Goal: Communication & Community: Answer question/provide support

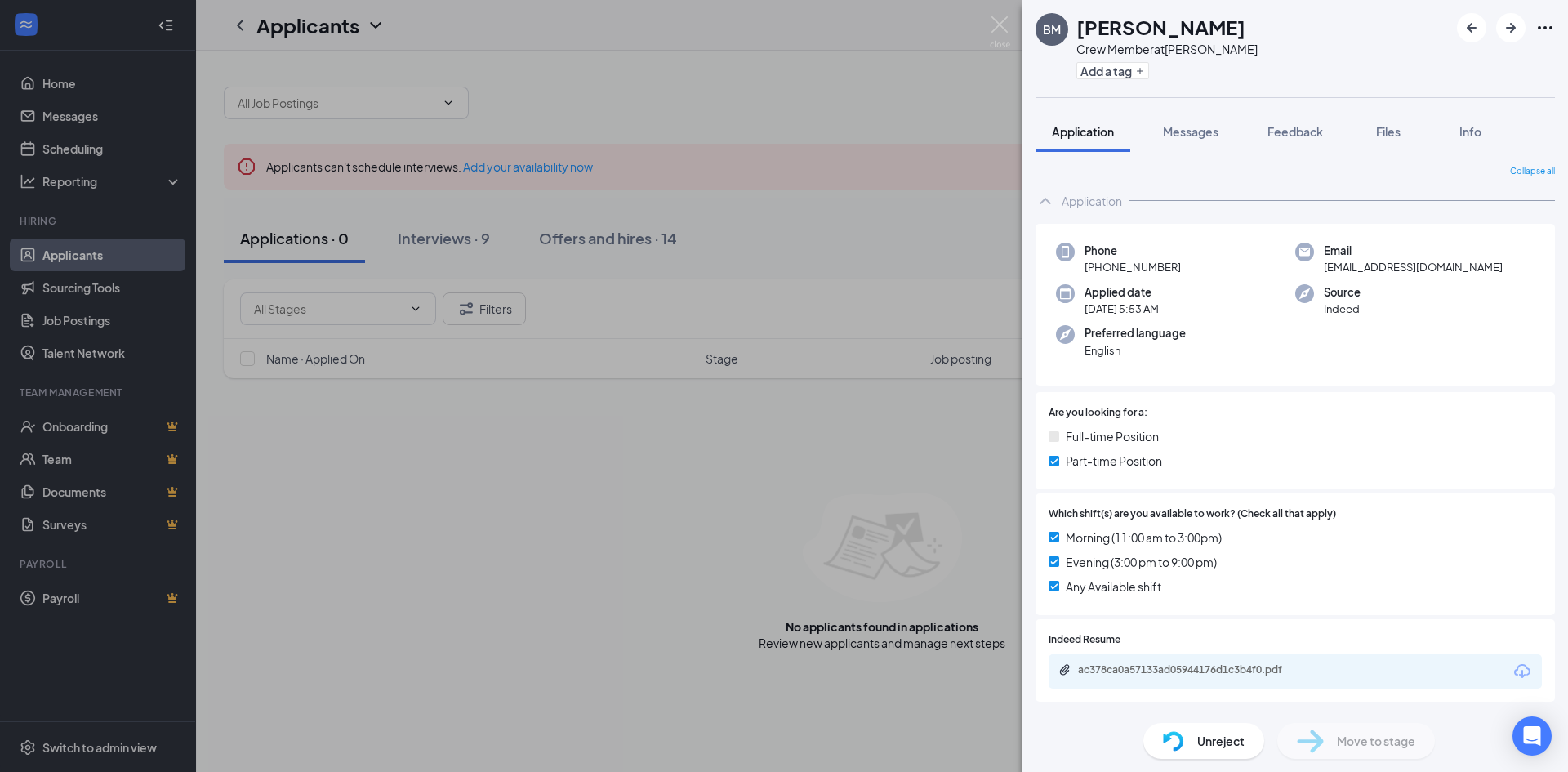
click at [598, 513] on div "[PERSON_NAME] Miles Crew Member at [PERSON_NAME] Add a tag Application Messages…" at bounding box center [784, 386] width 1568 height 772
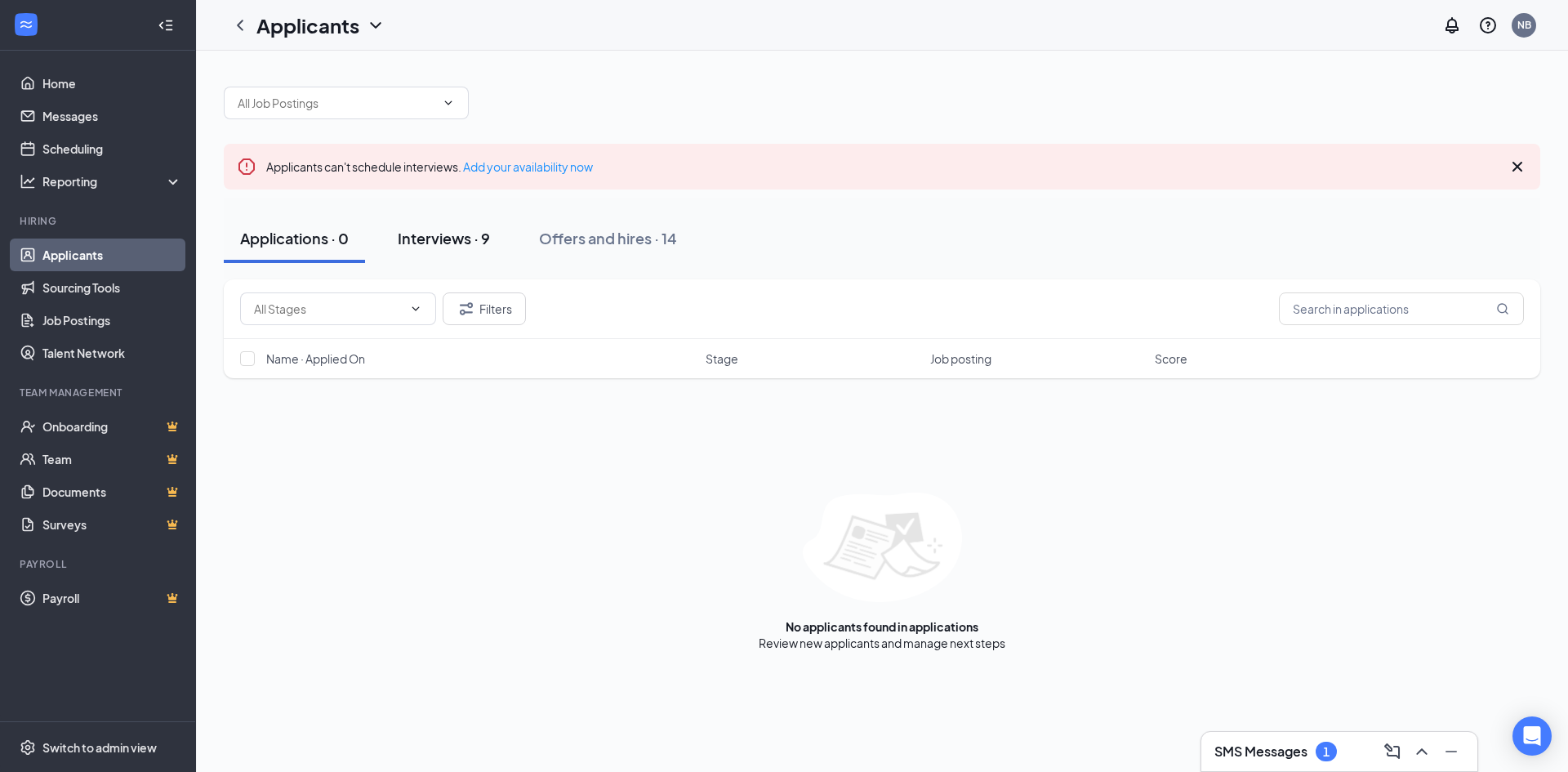
click at [452, 236] on div "Interviews · 9" at bounding box center [444, 238] width 92 height 20
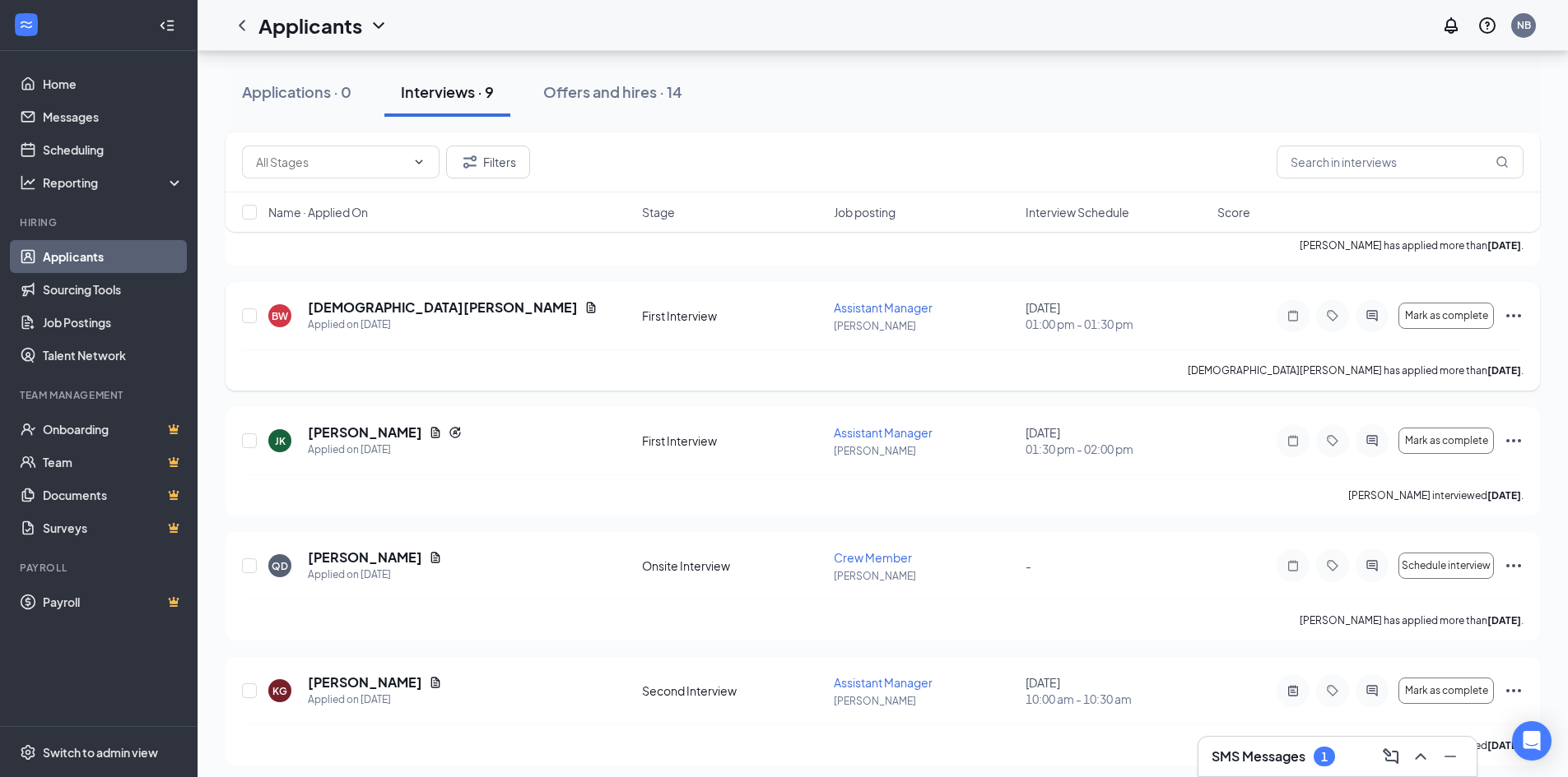
scroll to position [748, 0]
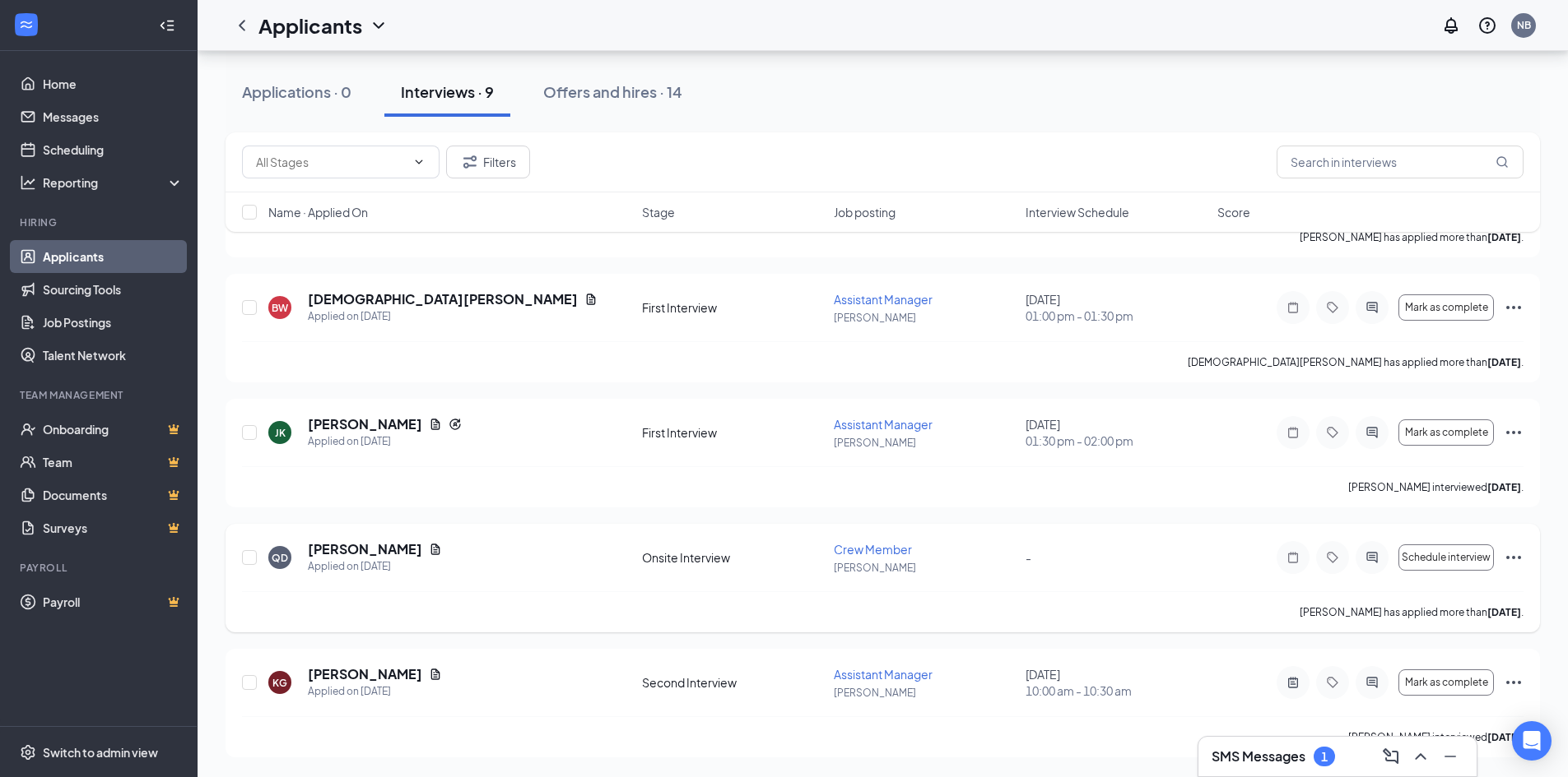
click at [1513, 553] on icon "Ellipses" at bounding box center [1513, 557] width 20 height 20
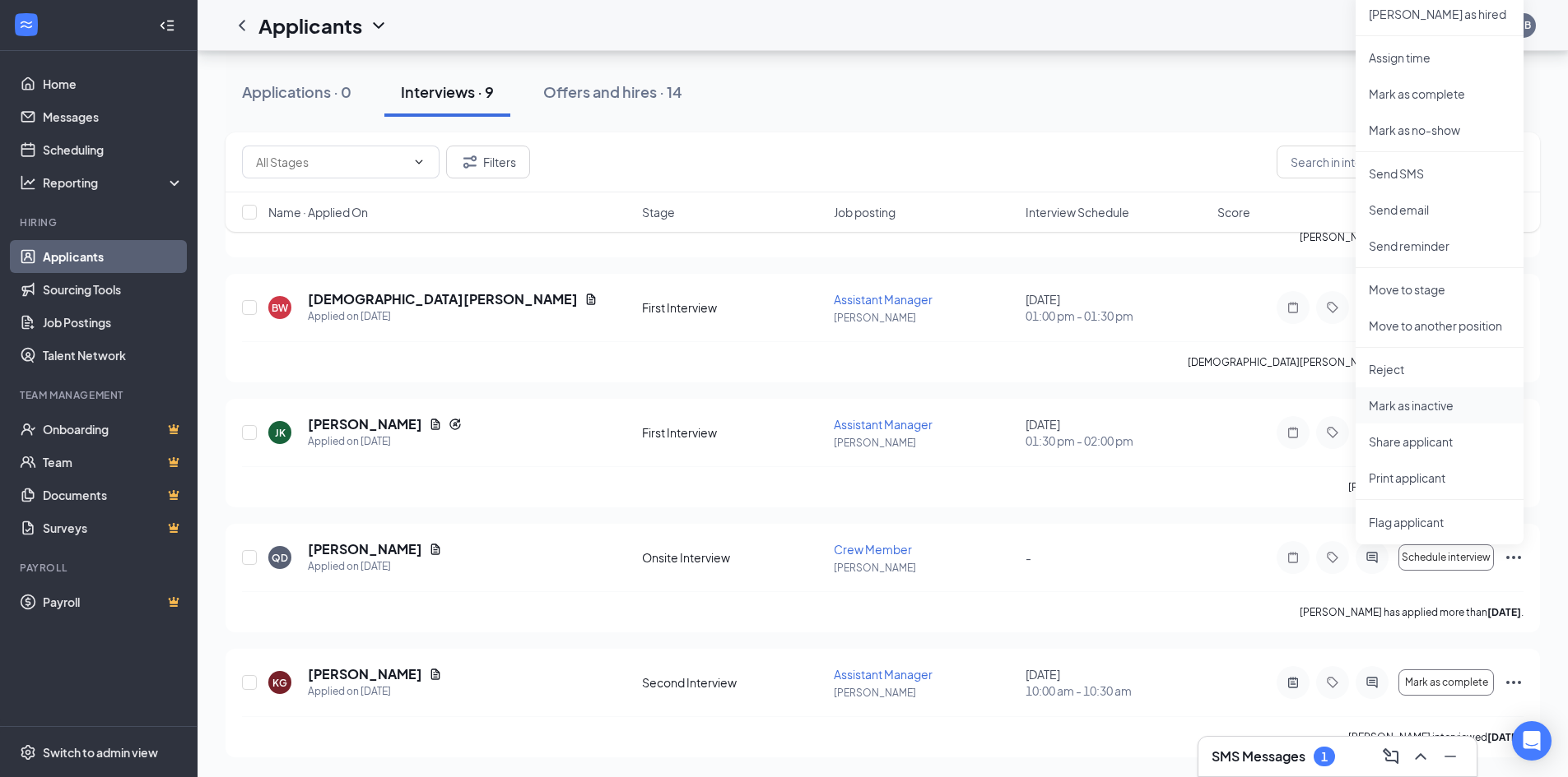
click at [1418, 403] on p "Mark as inactive" at bounding box center [1439, 405] width 141 height 17
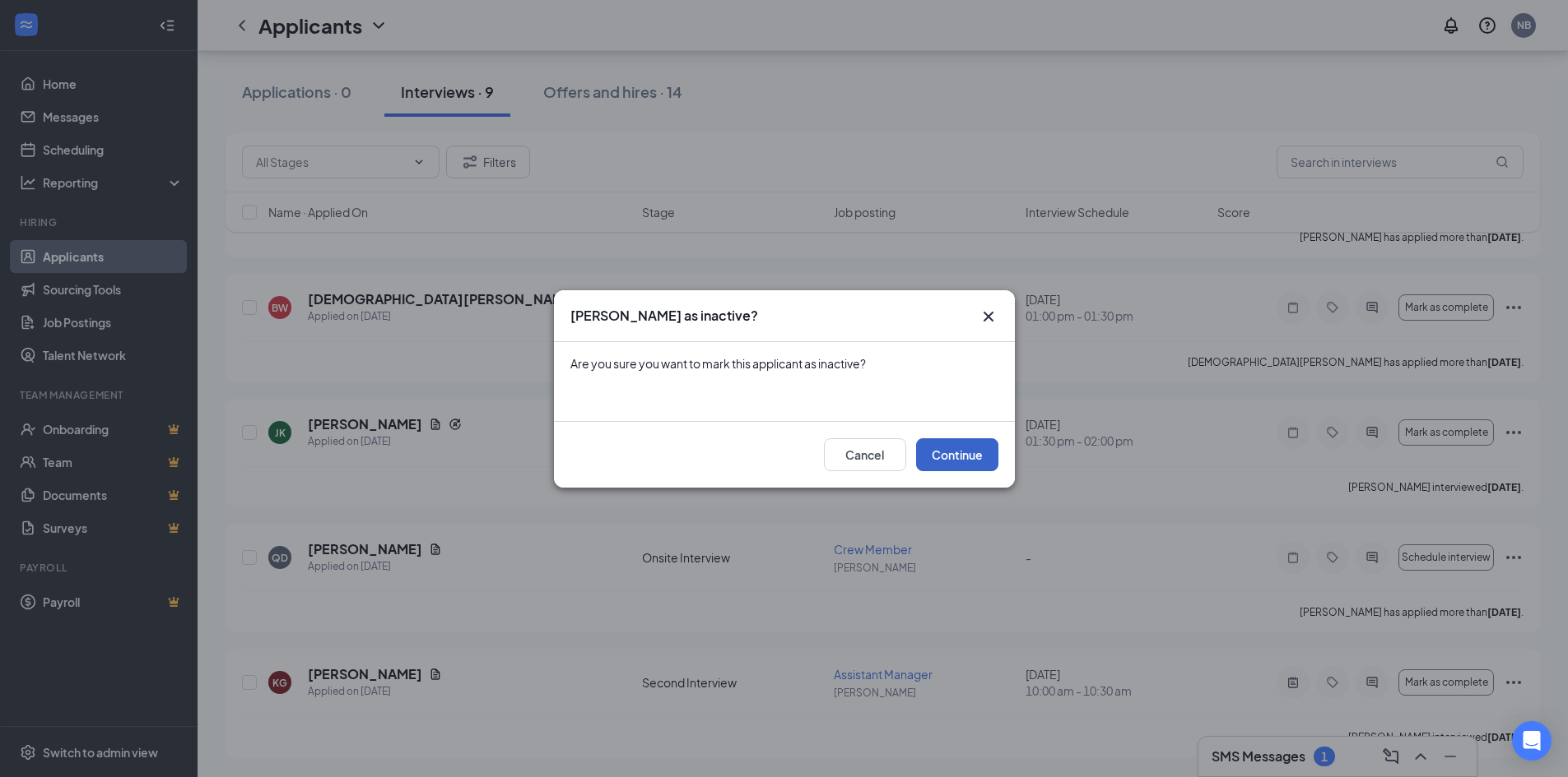
click at [966, 449] on button "Continue" at bounding box center [957, 454] width 82 height 33
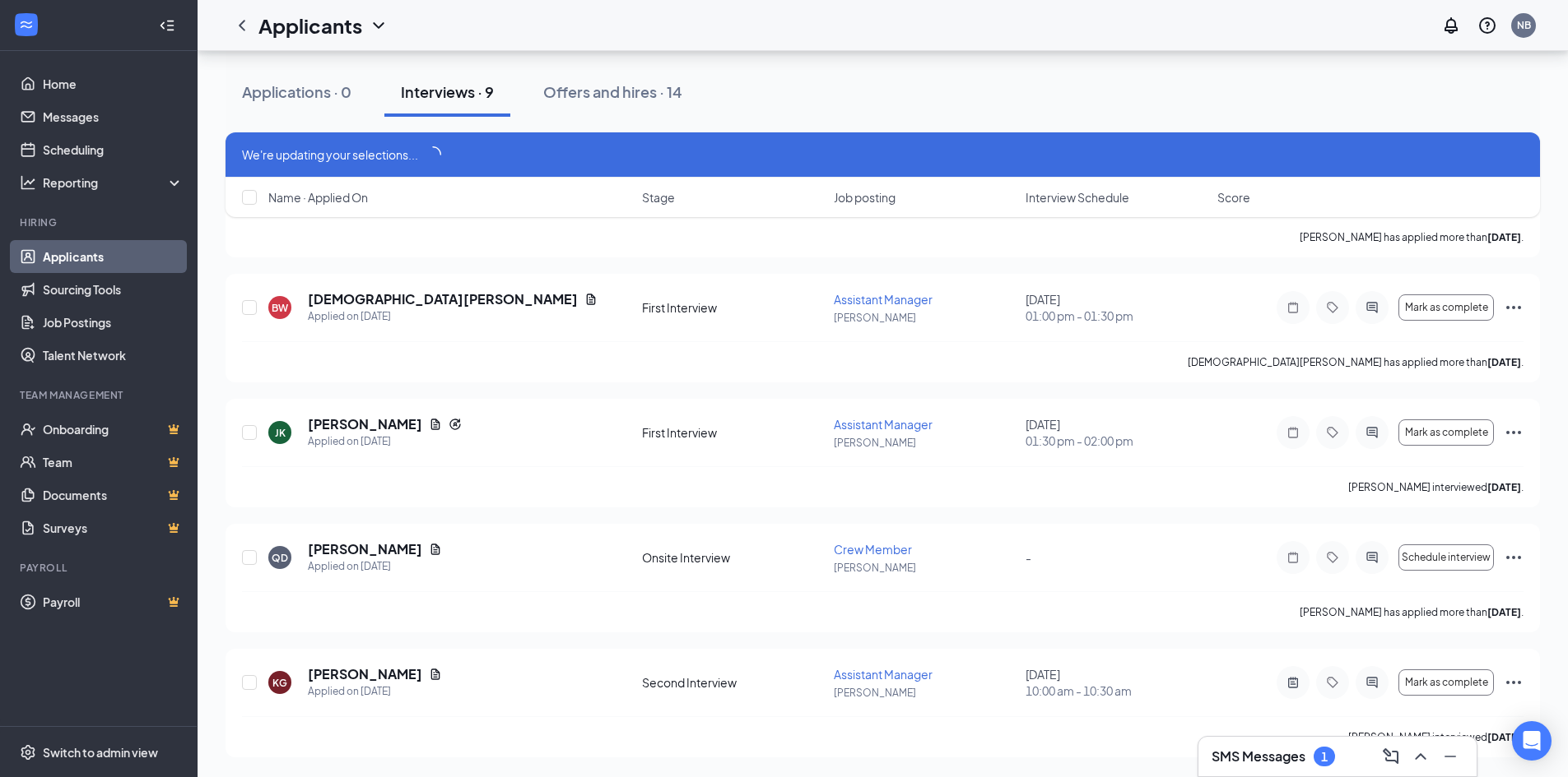
scroll to position [733, 0]
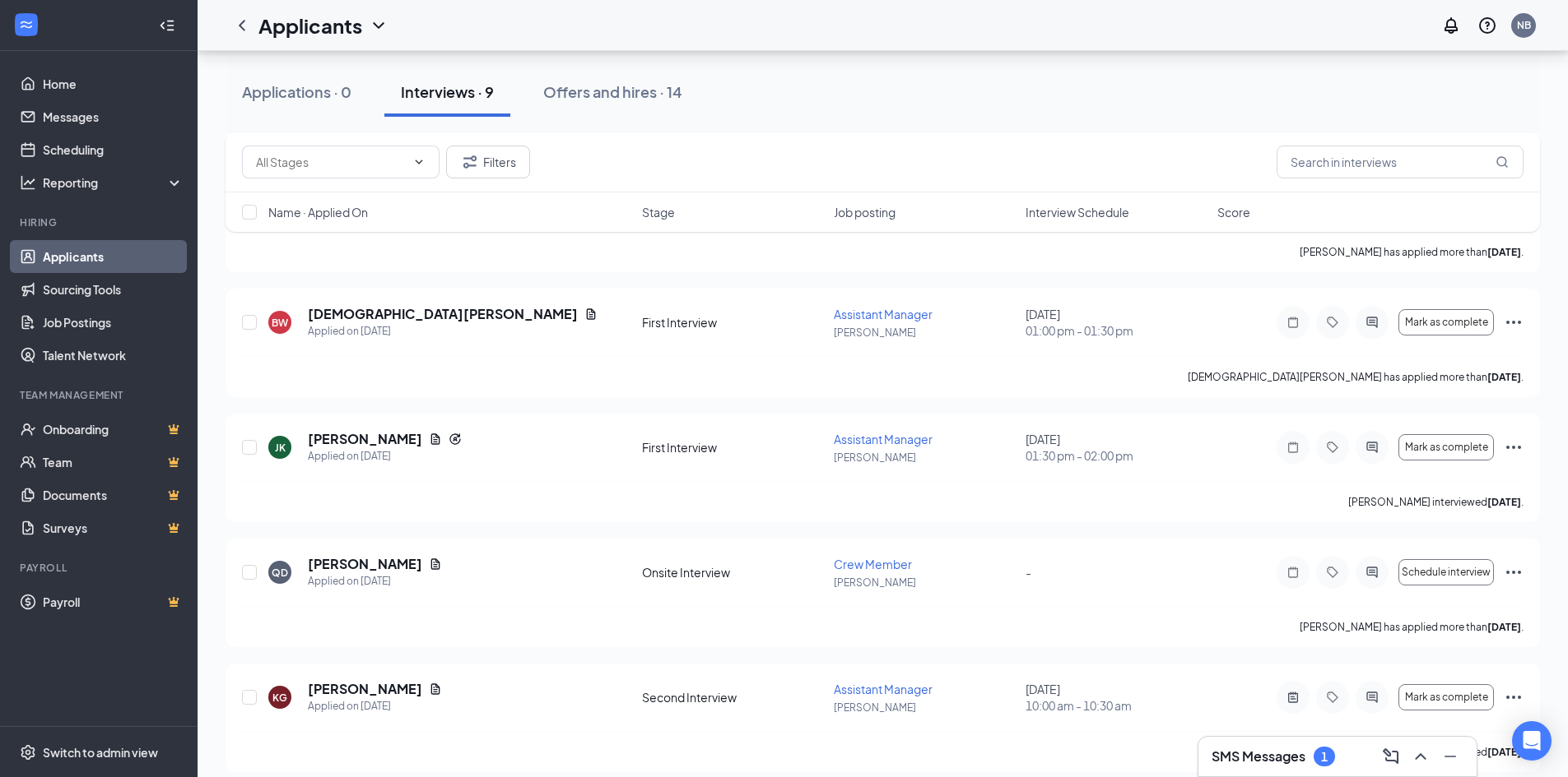
click at [495, 525] on div "AD Alexis Durazo Applied on Sep 15 Onsite Interview Crew Member Hutchinson - Sc…" at bounding box center [882, 217] width 1314 height 1109
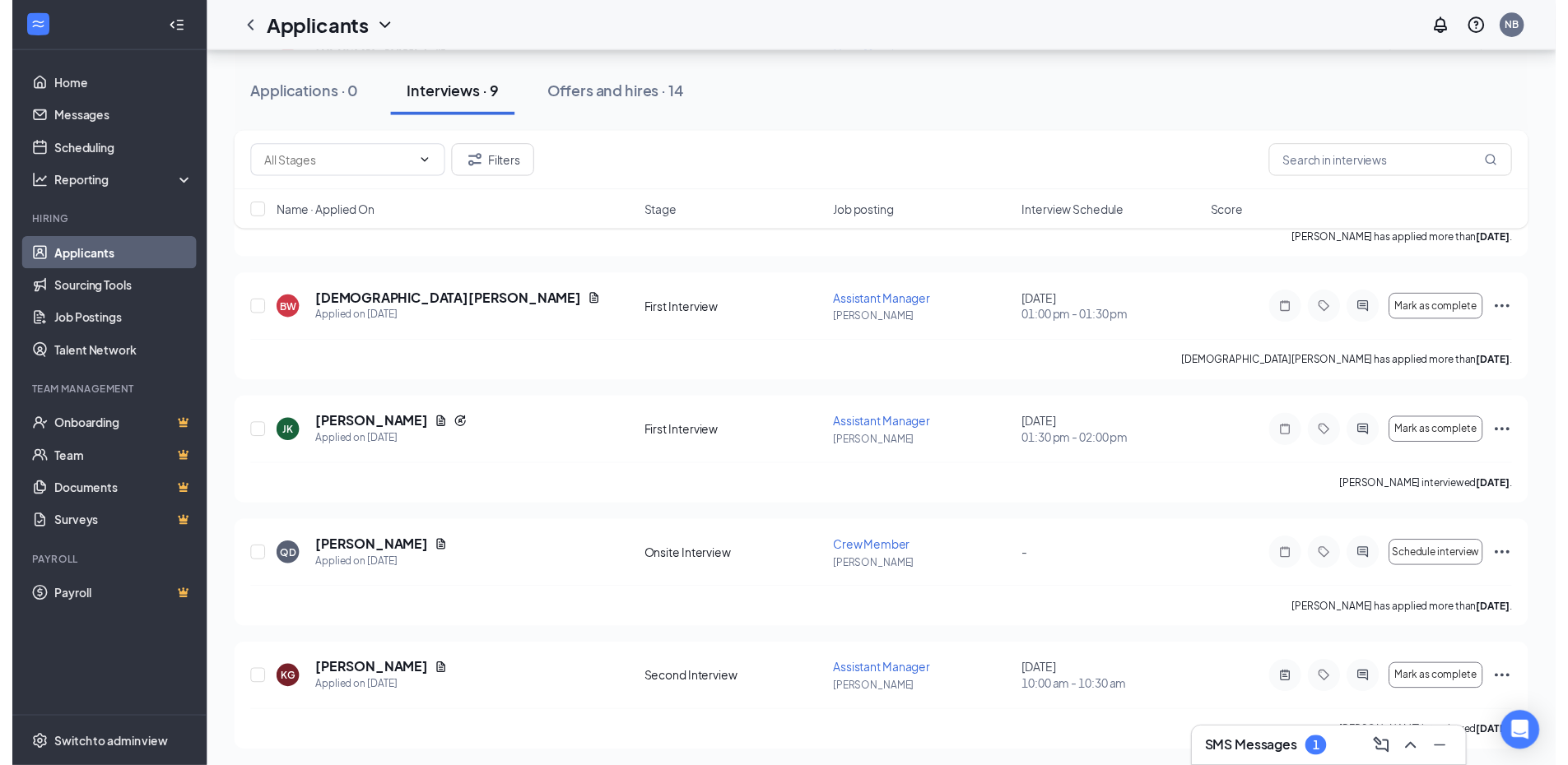
scroll to position [748, 0]
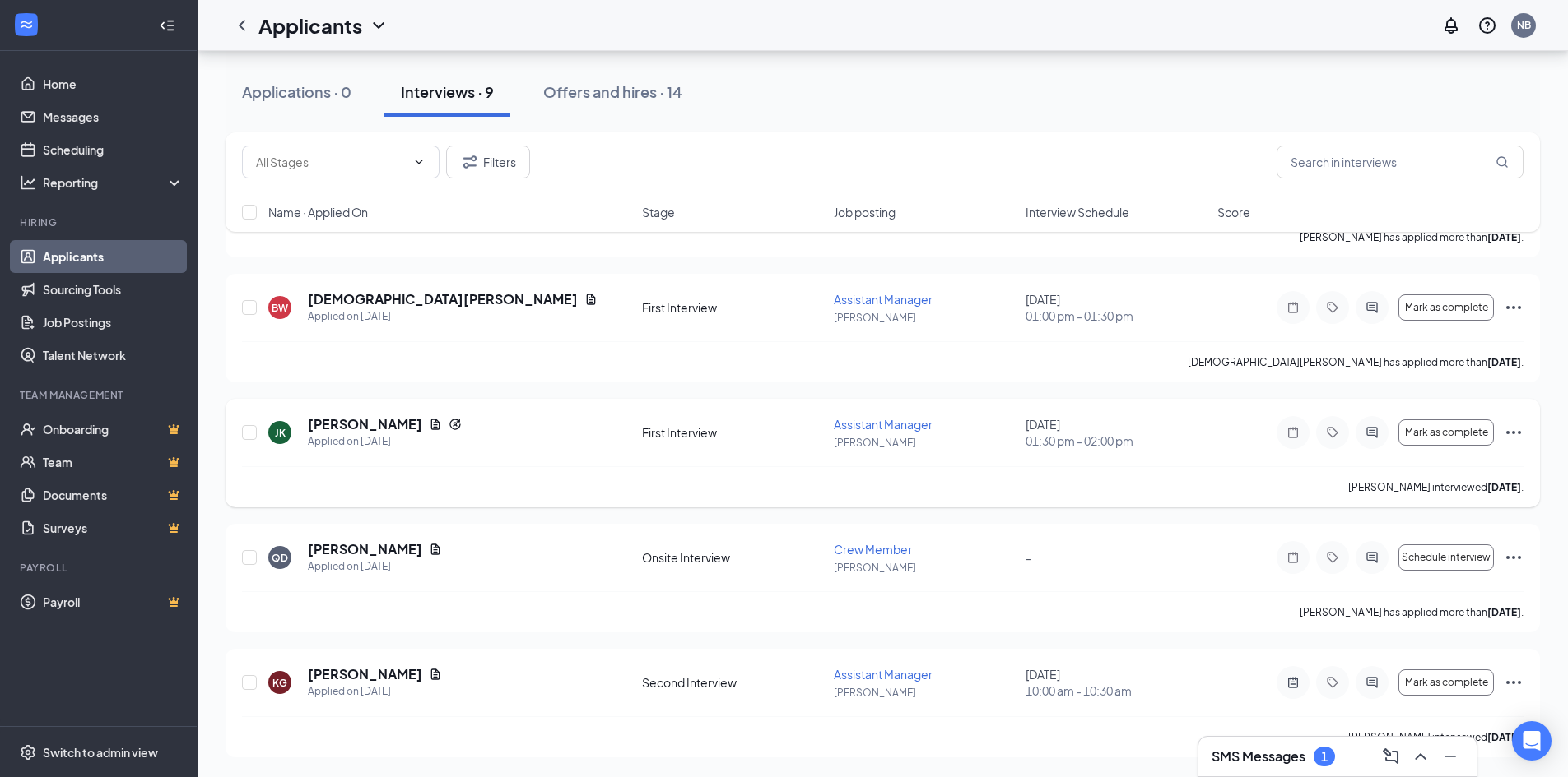
click at [412, 415] on div "JK Jacob Kempher Applied on Sep 10 First Interview Assistant Manager Hutchinson…" at bounding box center [882, 453] width 1314 height 109
click at [429, 547] on icon "Document" at bounding box center [435, 549] width 13 height 13
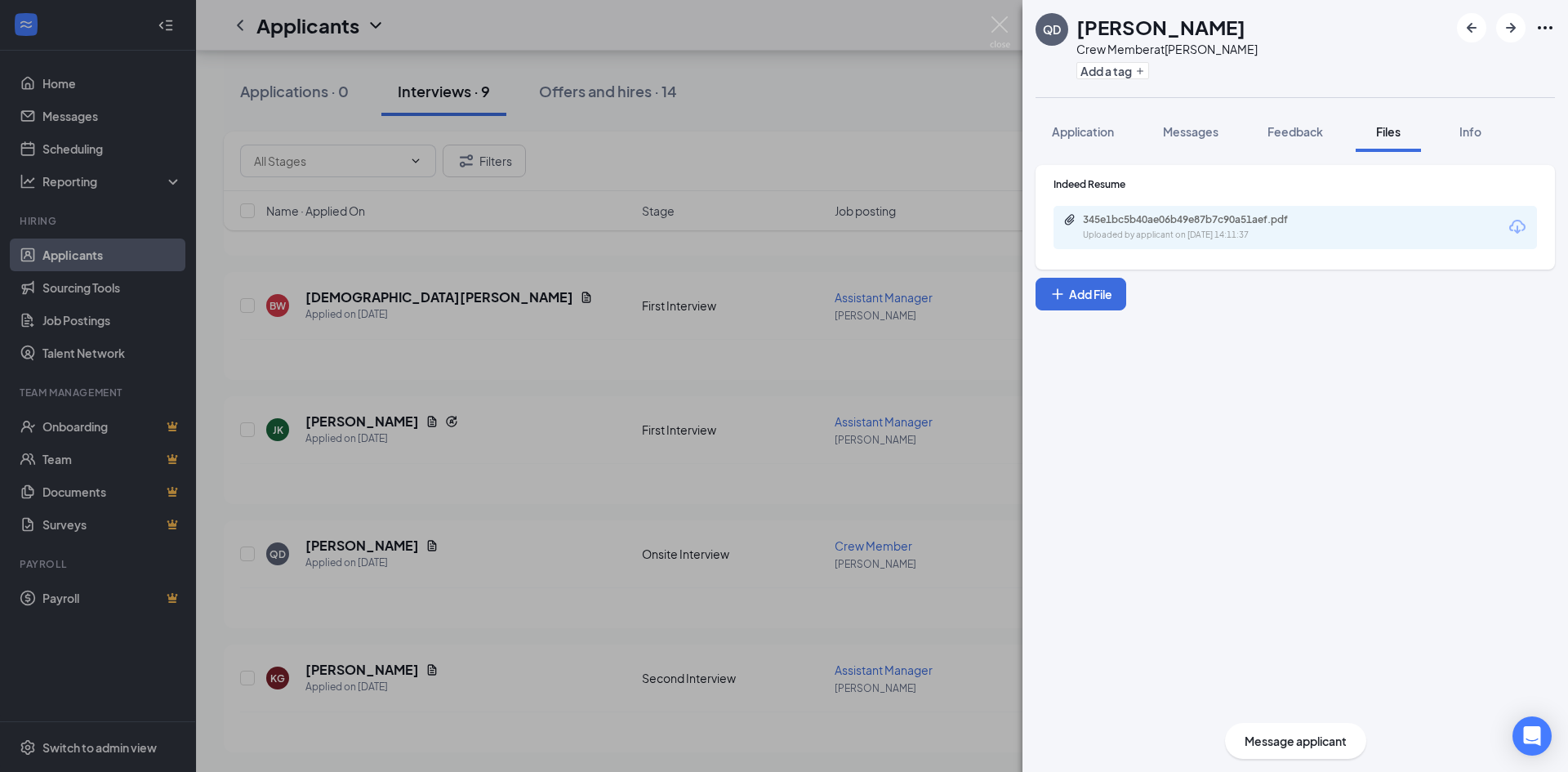
click at [500, 532] on div "QD Quinn Dilbeck Crew Member at Hutchinson Add a tag Application Messages Feedb…" at bounding box center [784, 386] width 1568 height 772
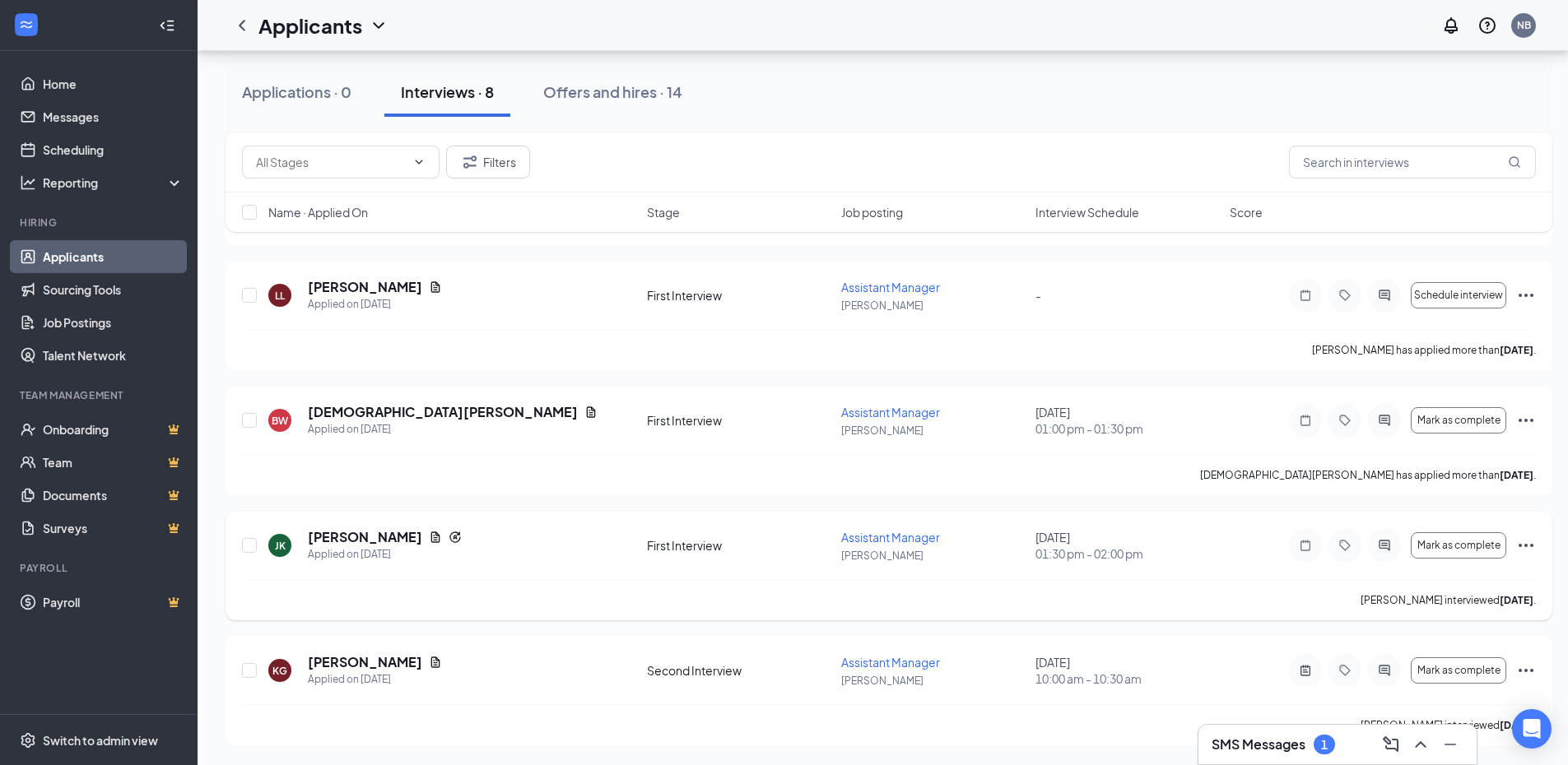
scroll to position [636, 0]
click at [576, 547] on div "JK Jacob Kempher Applied on Sep 10" at bounding box center [452, 545] width 368 height 34
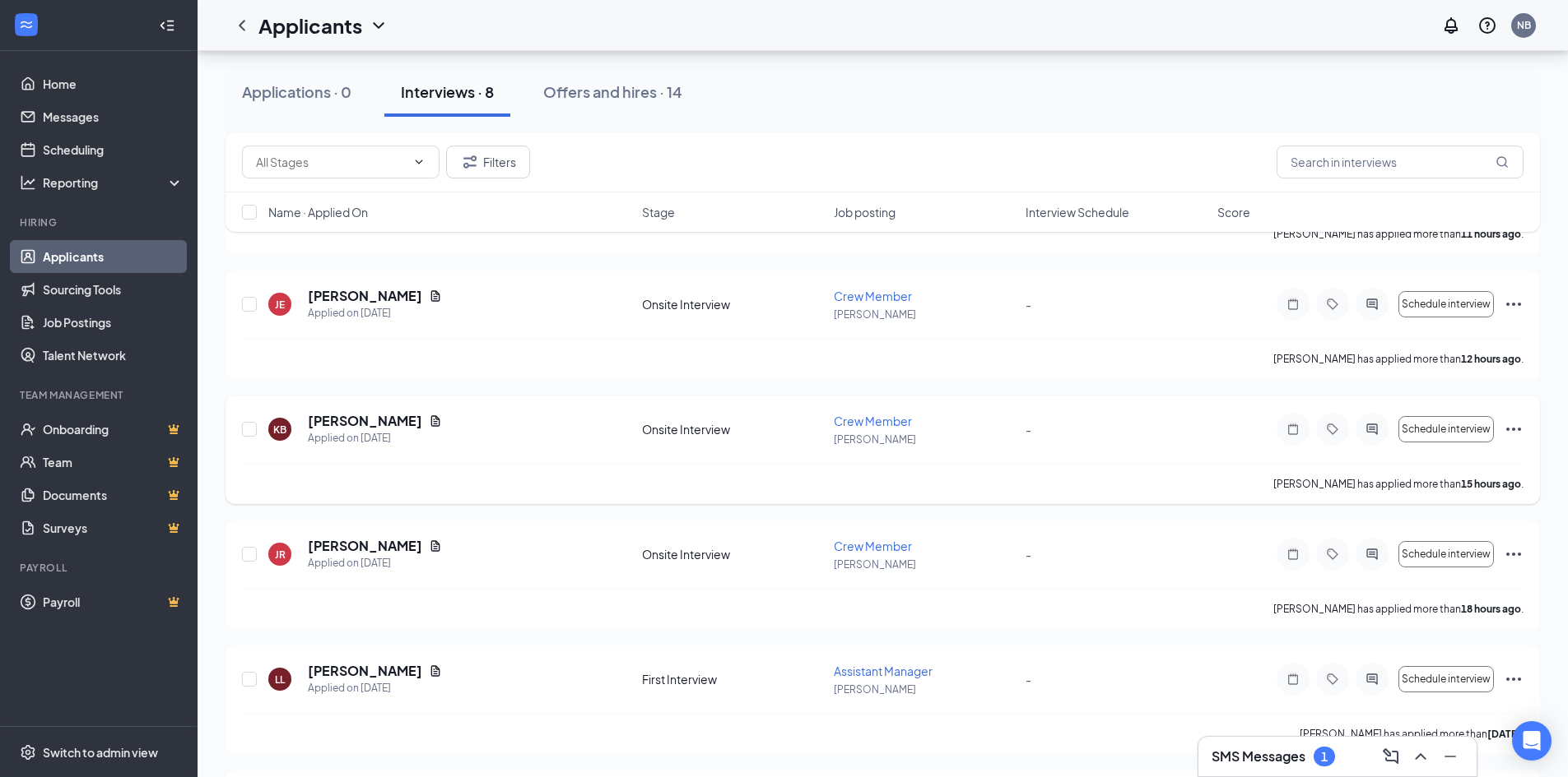
scroll to position [411, 0]
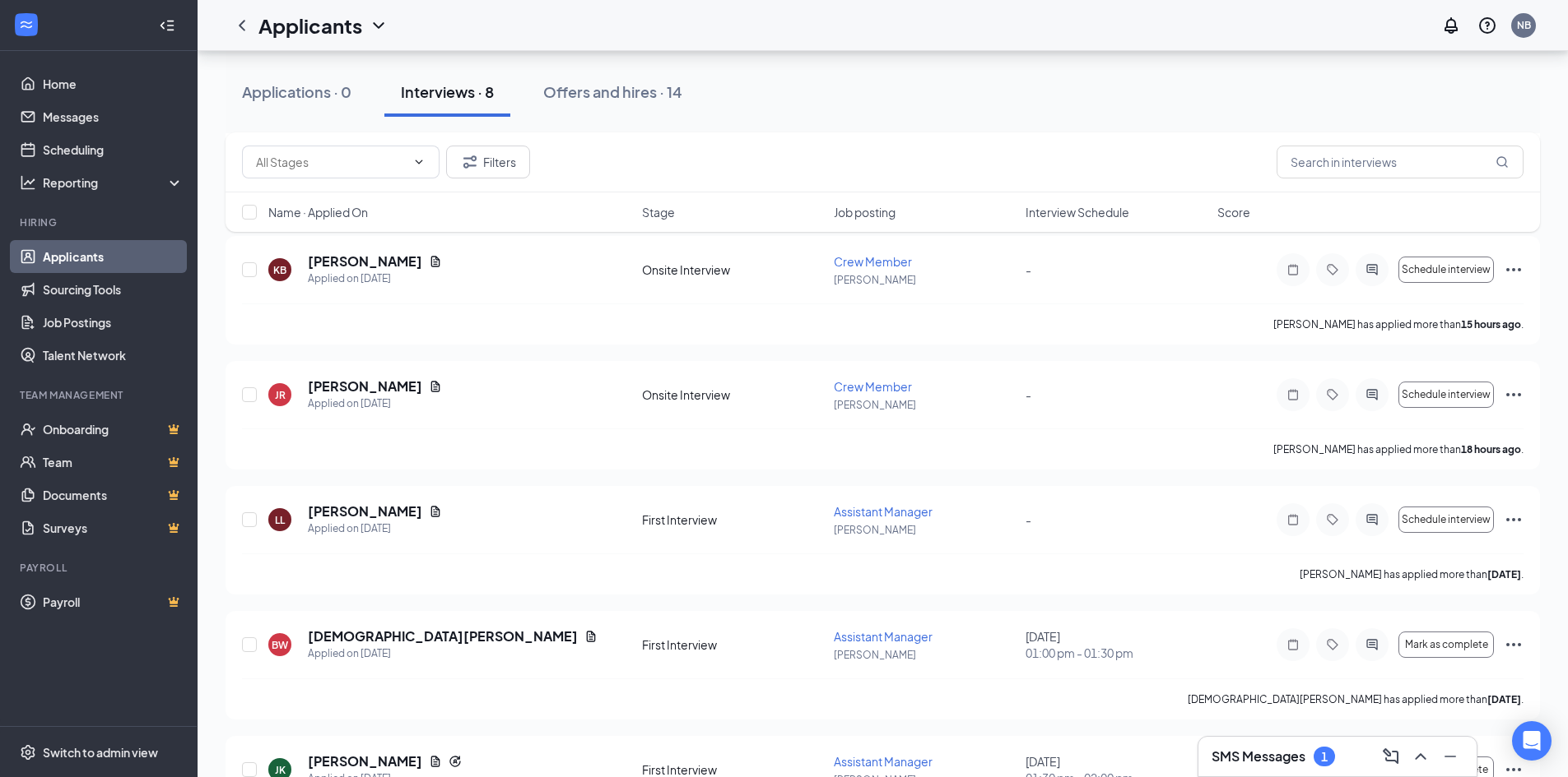
click at [1308, 754] on div "SMS Messages 1" at bounding box center [1272, 756] width 124 height 20
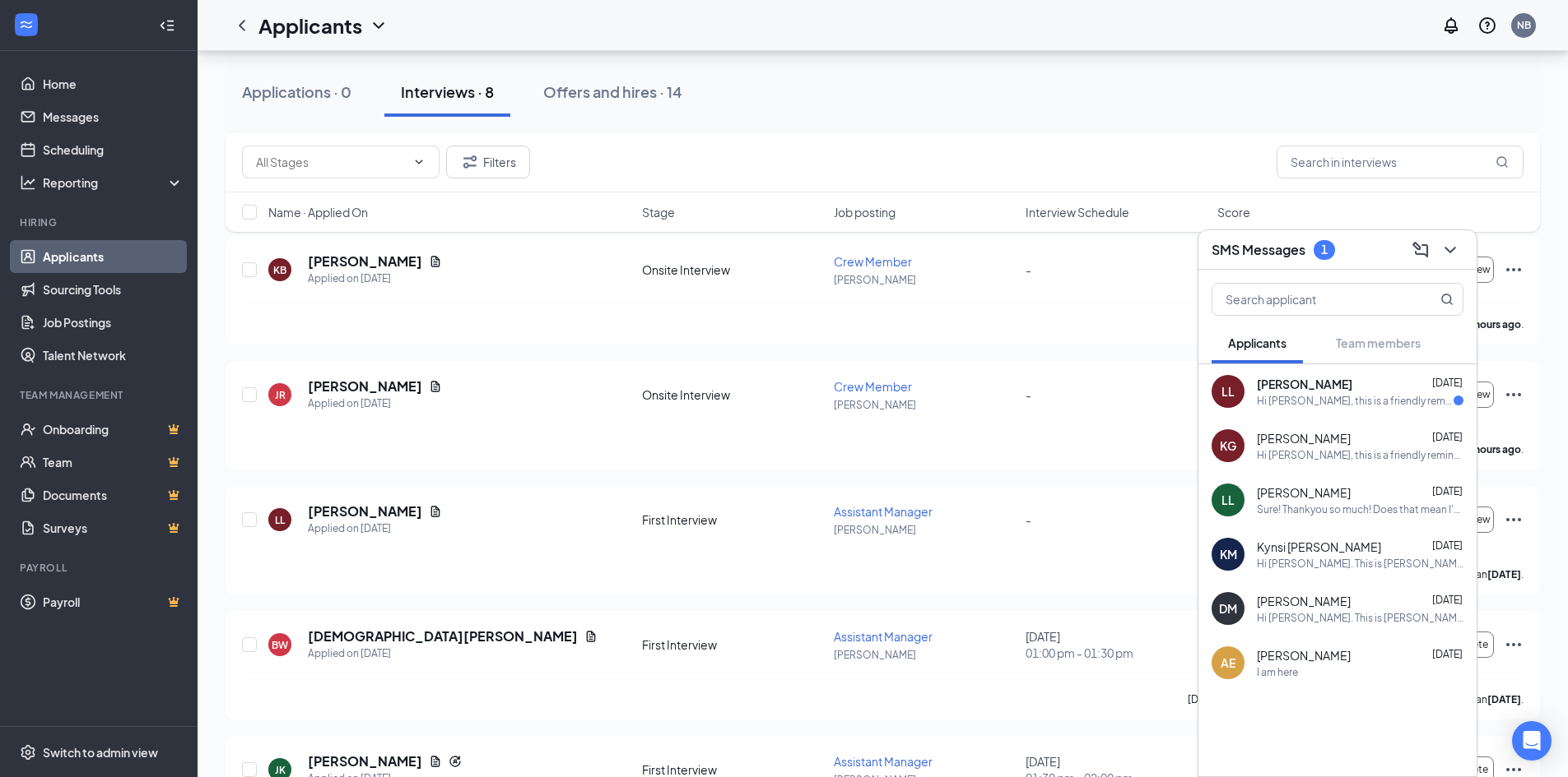
click at [1290, 387] on span "Leanne Lisco" at bounding box center [1304, 384] width 96 height 17
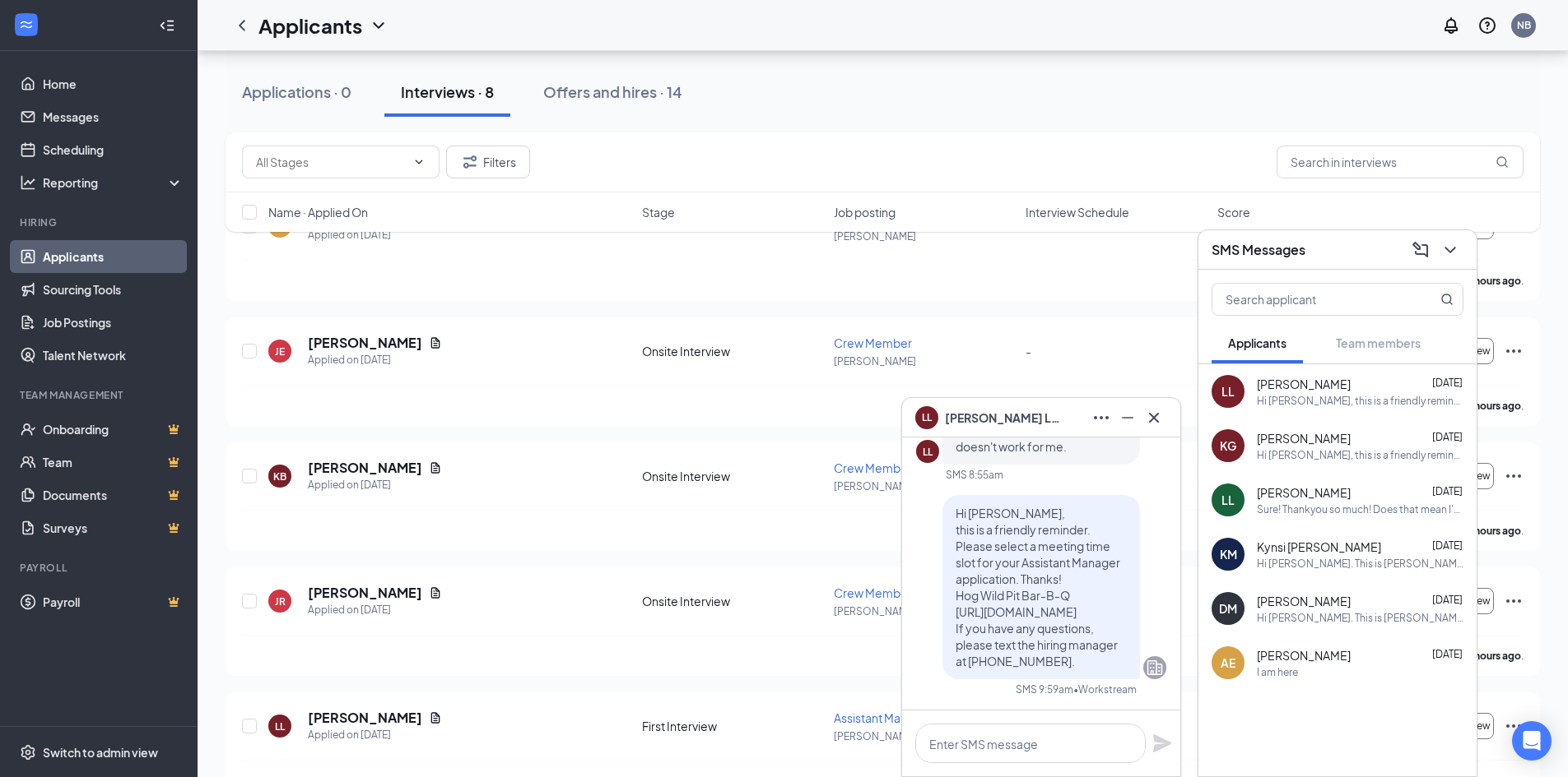
scroll to position [165, 0]
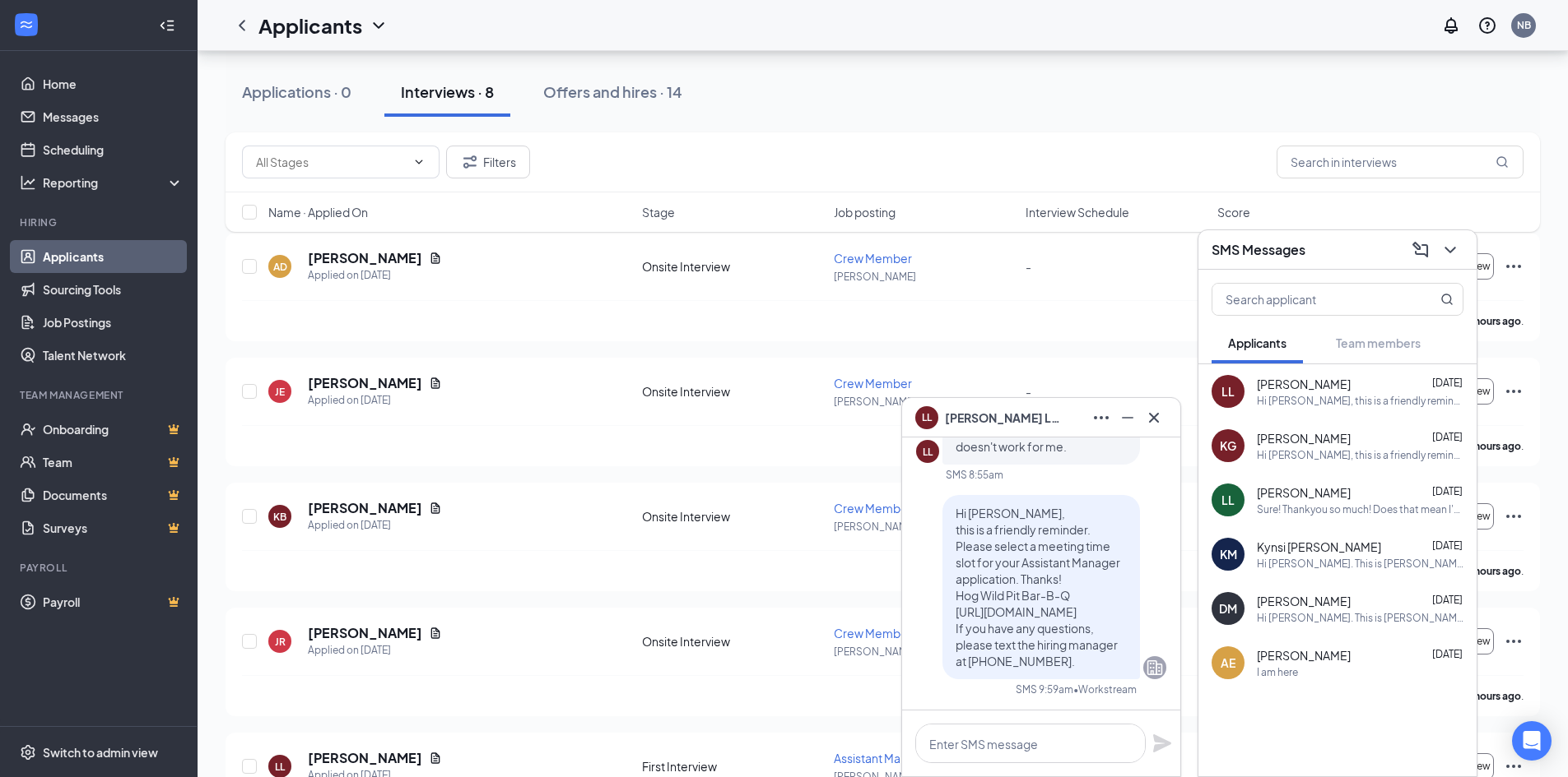
click at [1305, 391] on span "Leanne Lisco" at bounding box center [1303, 384] width 94 height 17
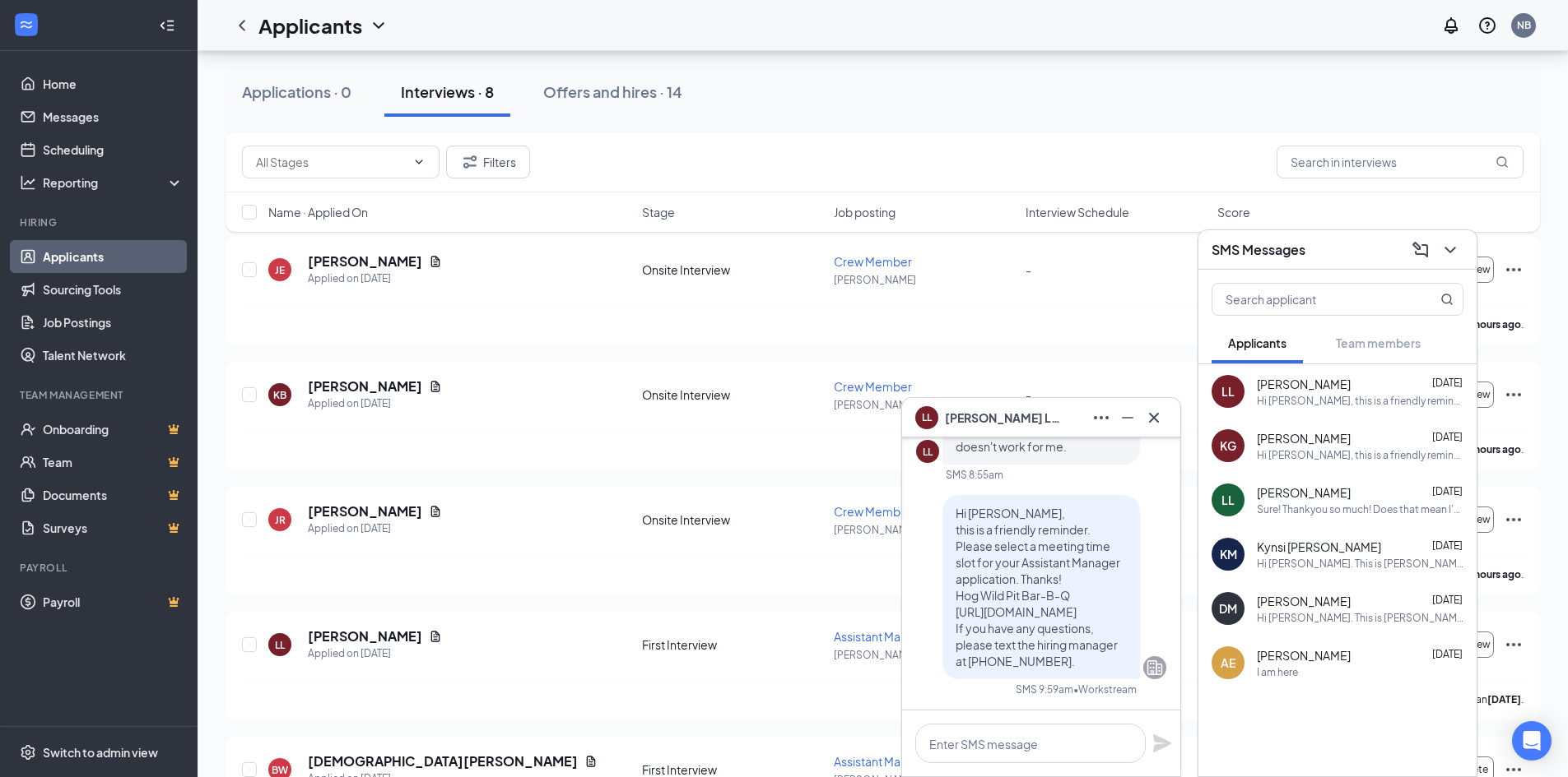
scroll to position [329, 0]
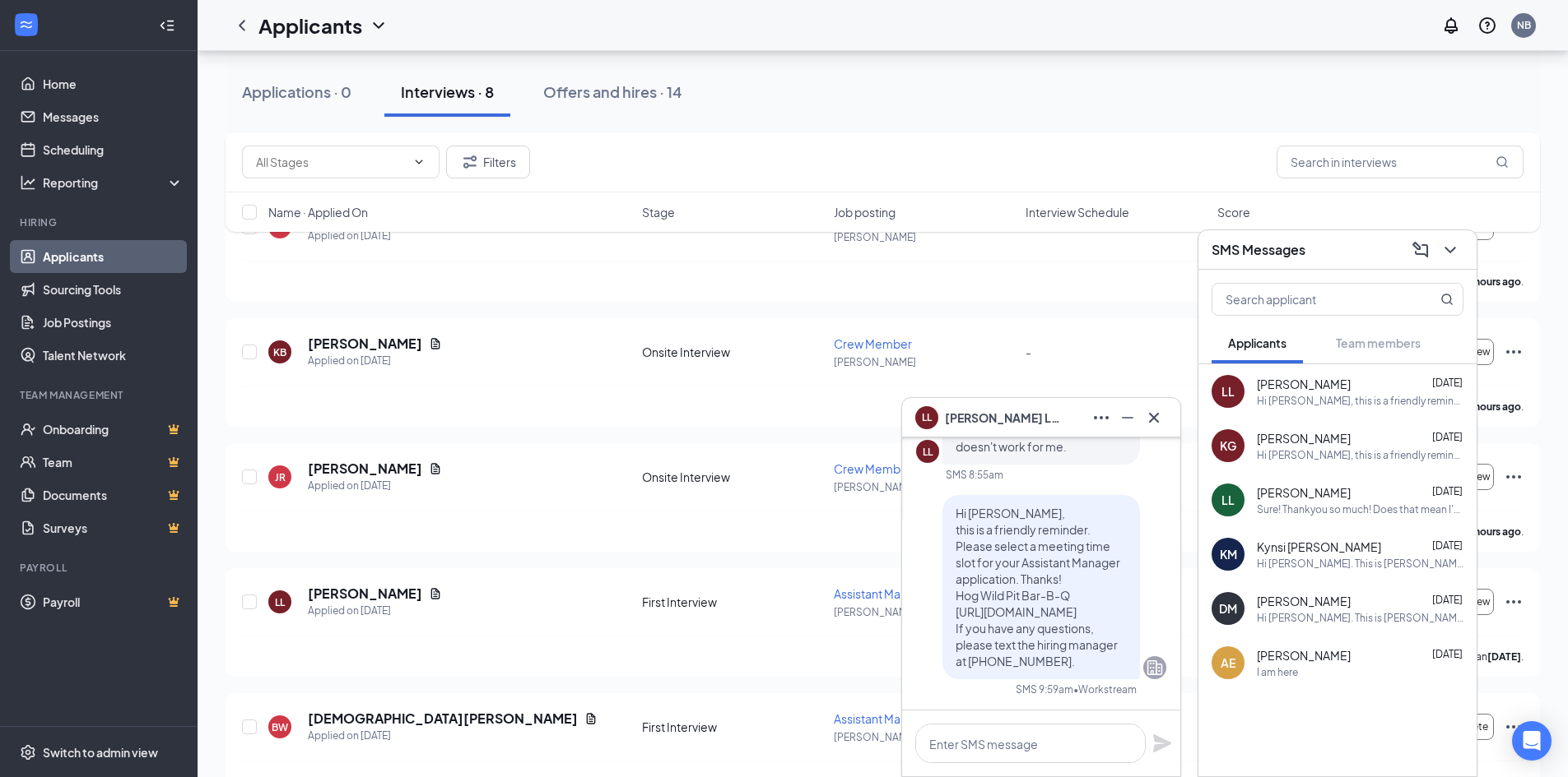
click at [1389, 394] on div "Hi Leanne, this is a friendly reminder. Please select a meeting time slot for y…" at bounding box center [1360, 401] width 206 height 14
click at [1311, 431] on span "Katrina Glaspie" at bounding box center [1303, 439] width 94 height 17
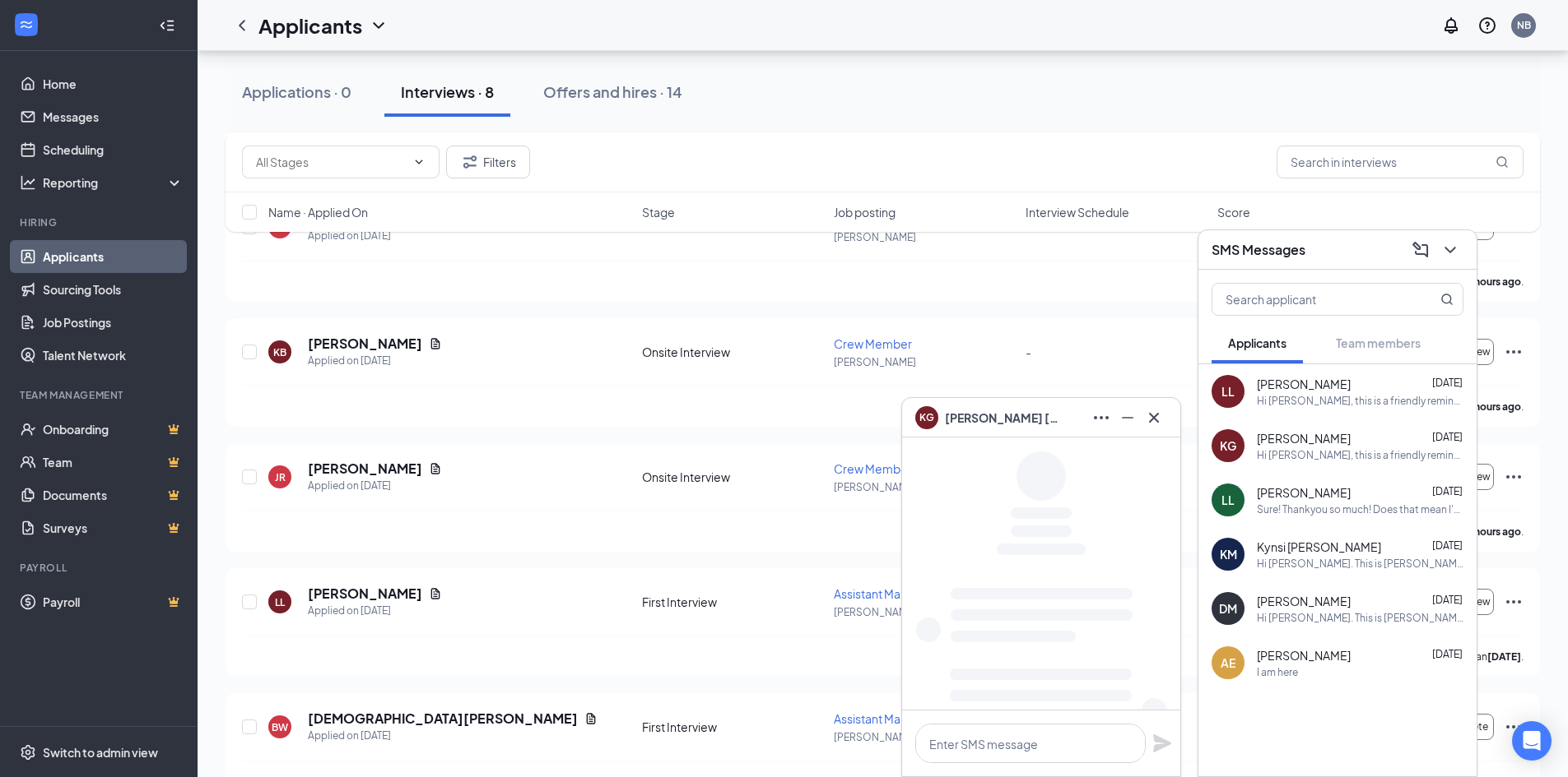
click at [1304, 387] on span "Leanne Lisco" at bounding box center [1303, 384] width 94 height 17
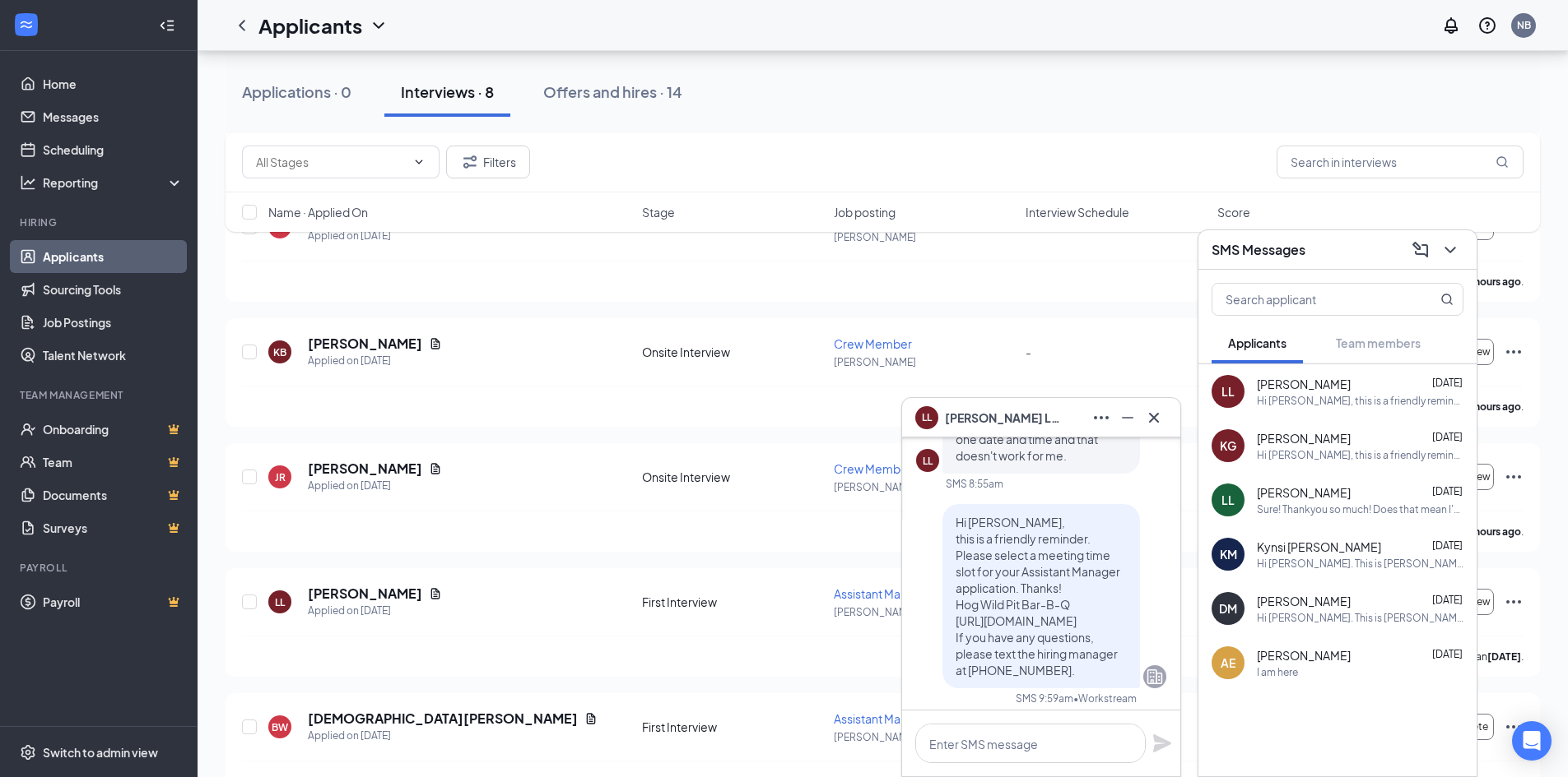
scroll to position [0, 0]
click at [957, 746] on textarea at bounding box center [1030, 744] width 231 height 39
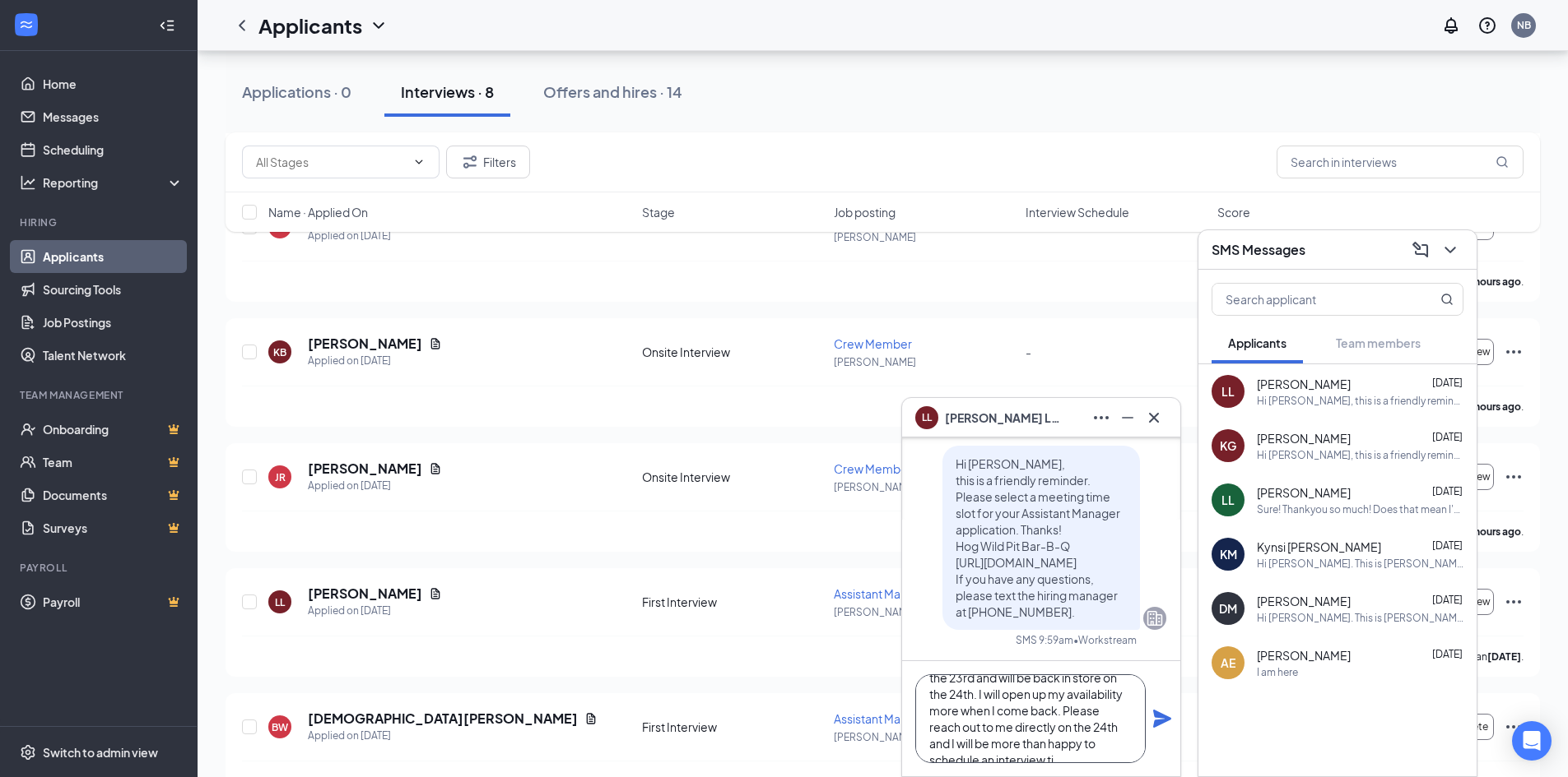
scroll to position [67, 0]
type textarea "Leanne, thank you for reaching out. I will be on vacation until the 23rd and wi…"
click at [1163, 718] on icon "Plane" at bounding box center [1162, 718] width 18 height 18
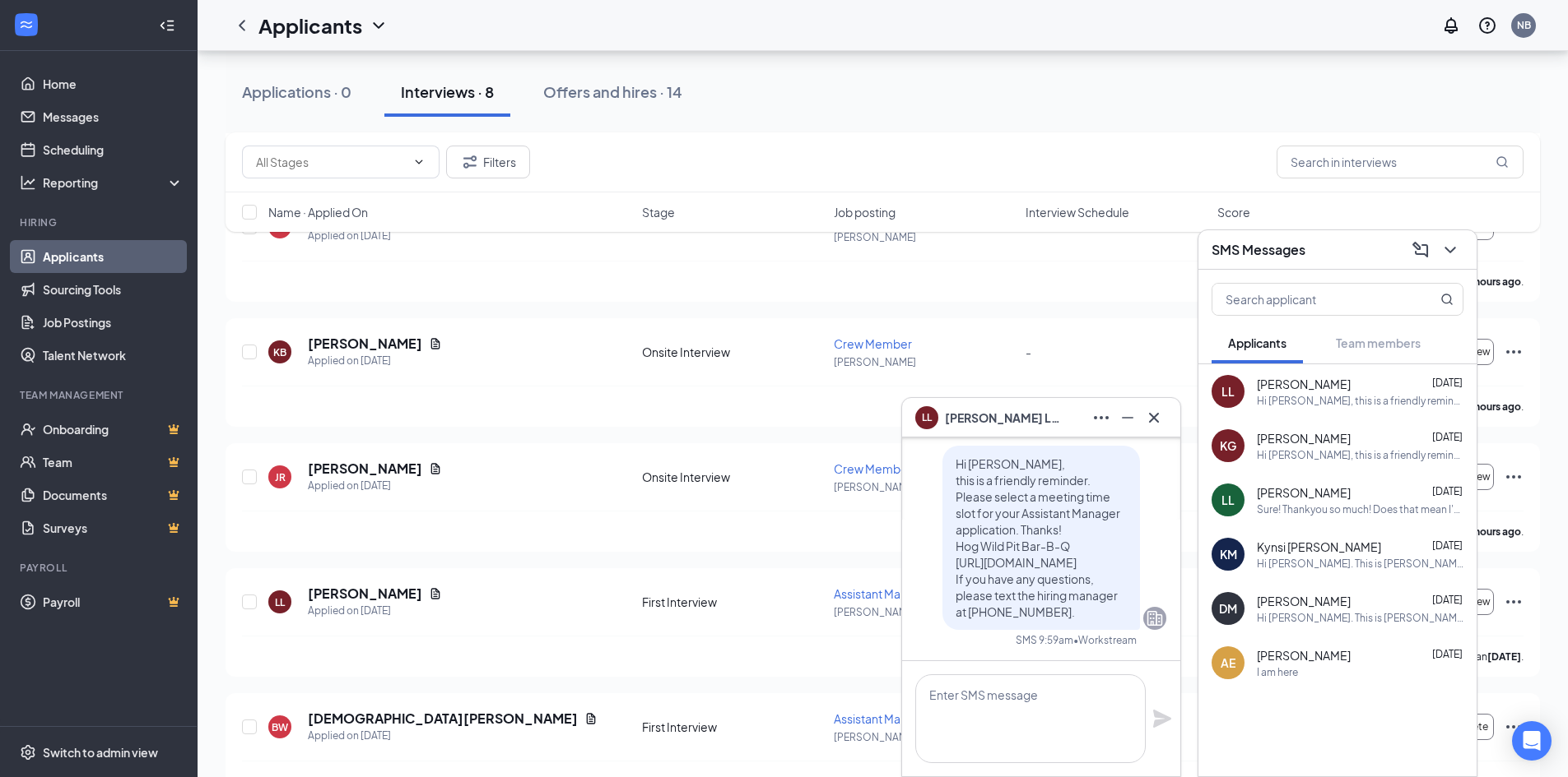
scroll to position [0, 0]
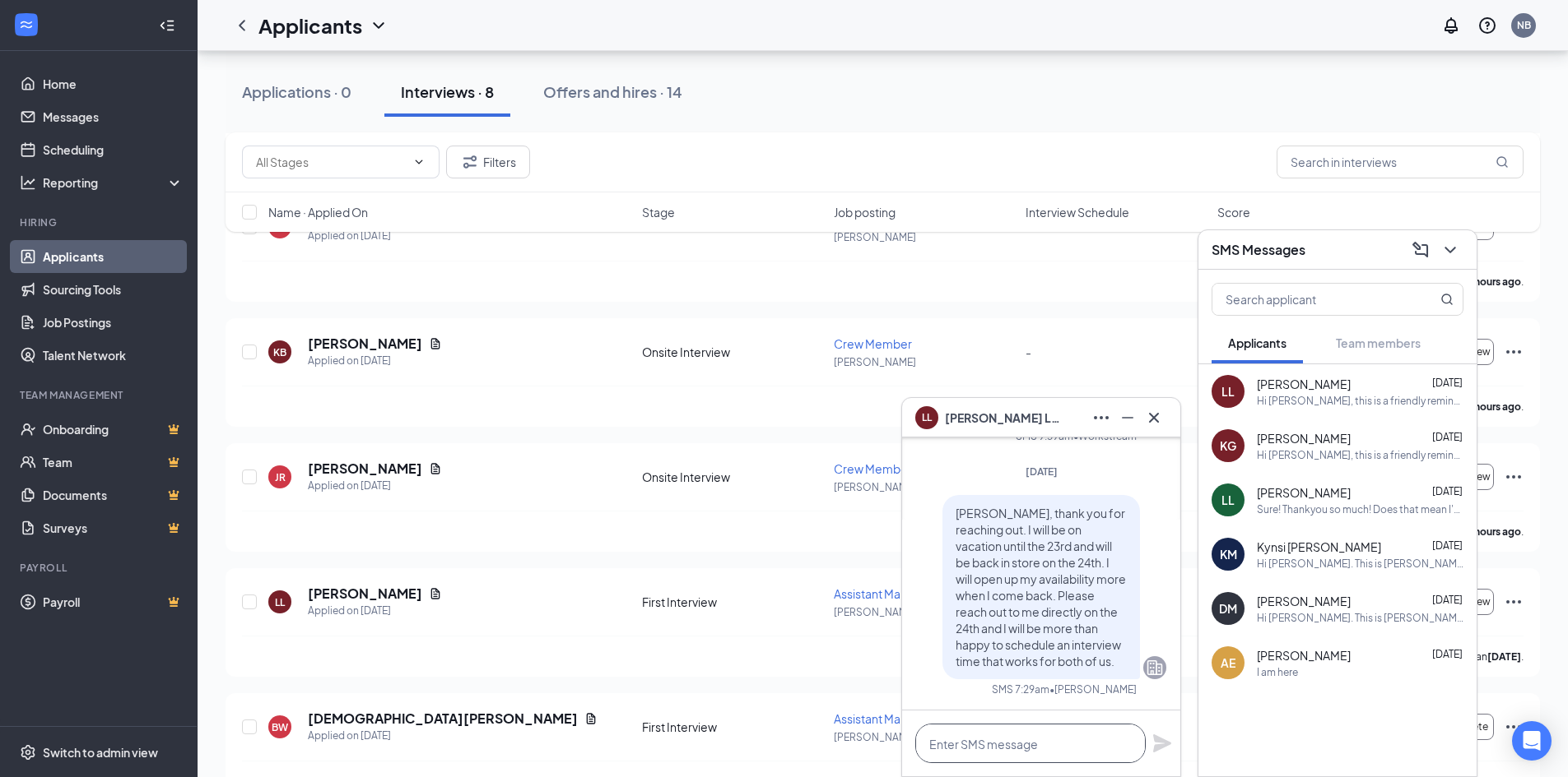
click at [993, 738] on textarea at bounding box center [1030, 744] width 231 height 39
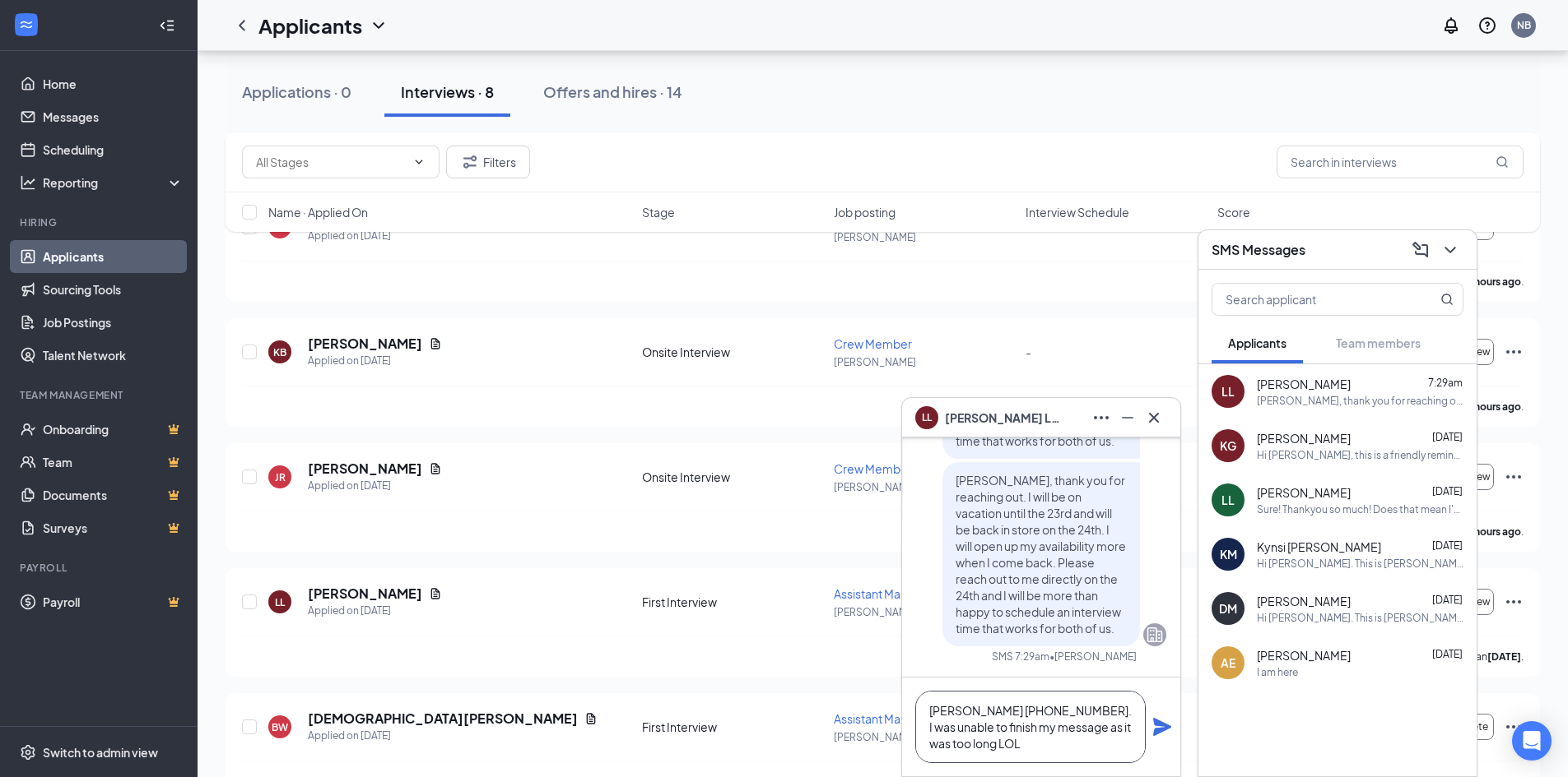
type textarea "Nicole 620-669-8787. I was unable to finish my message as it was too long LOL"
click at [1162, 726] on icon "Plane" at bounding box center [1162, 726] width 18 height 18
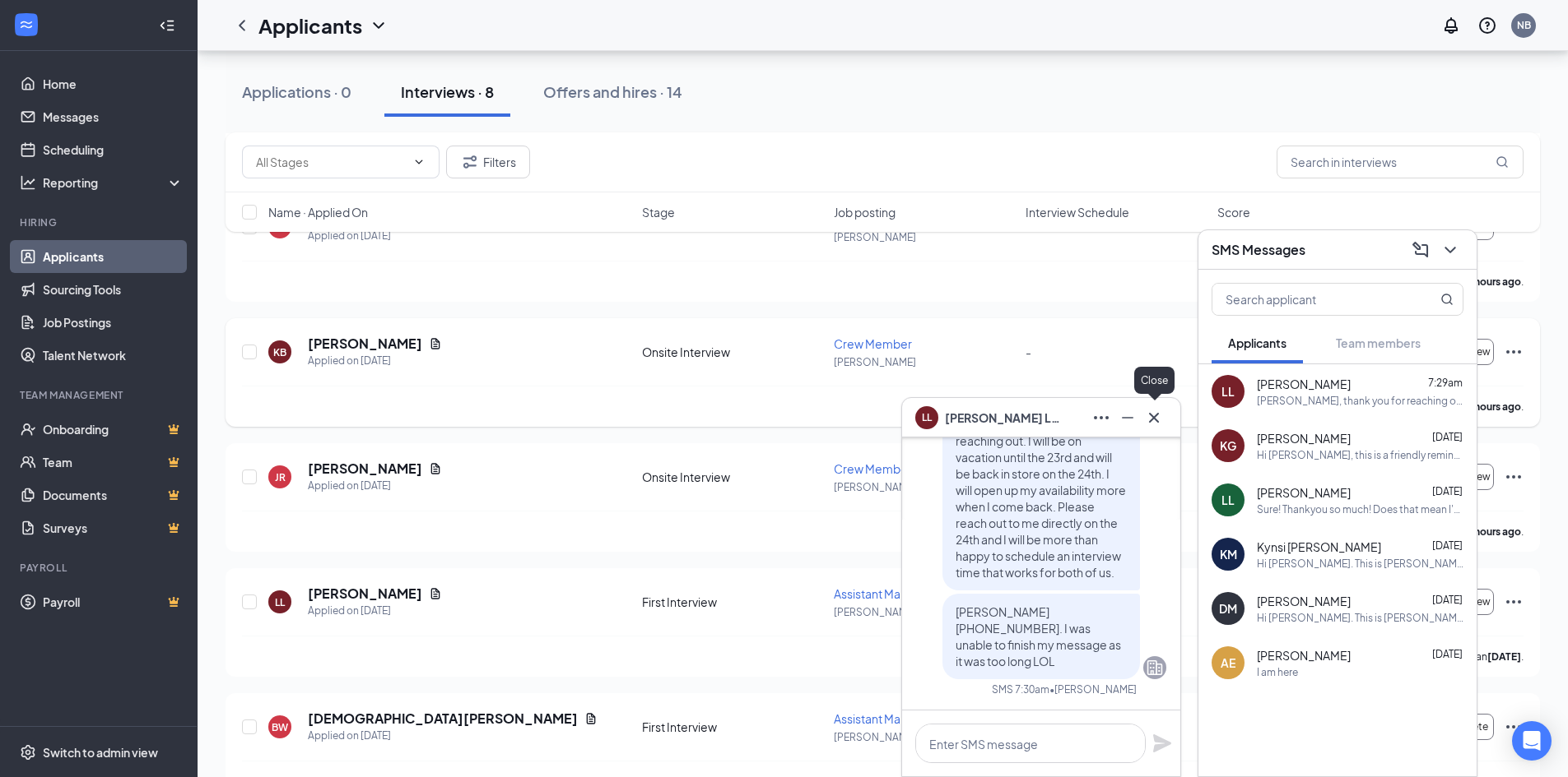
click at [1153, 416] on icon "Cross" at bounding box center [1153, 416] width 10 height 10
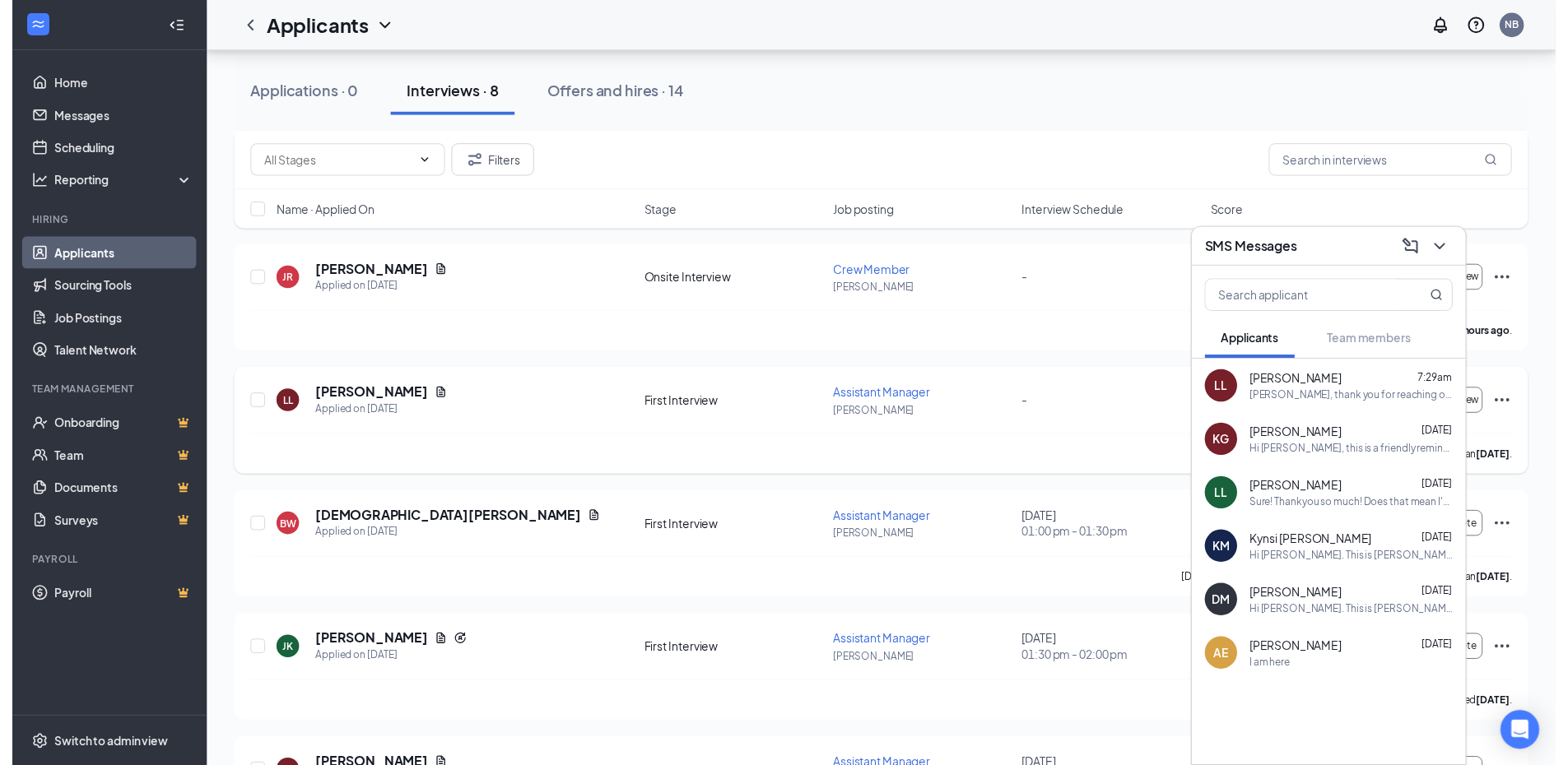
scroll to position [624, 0]
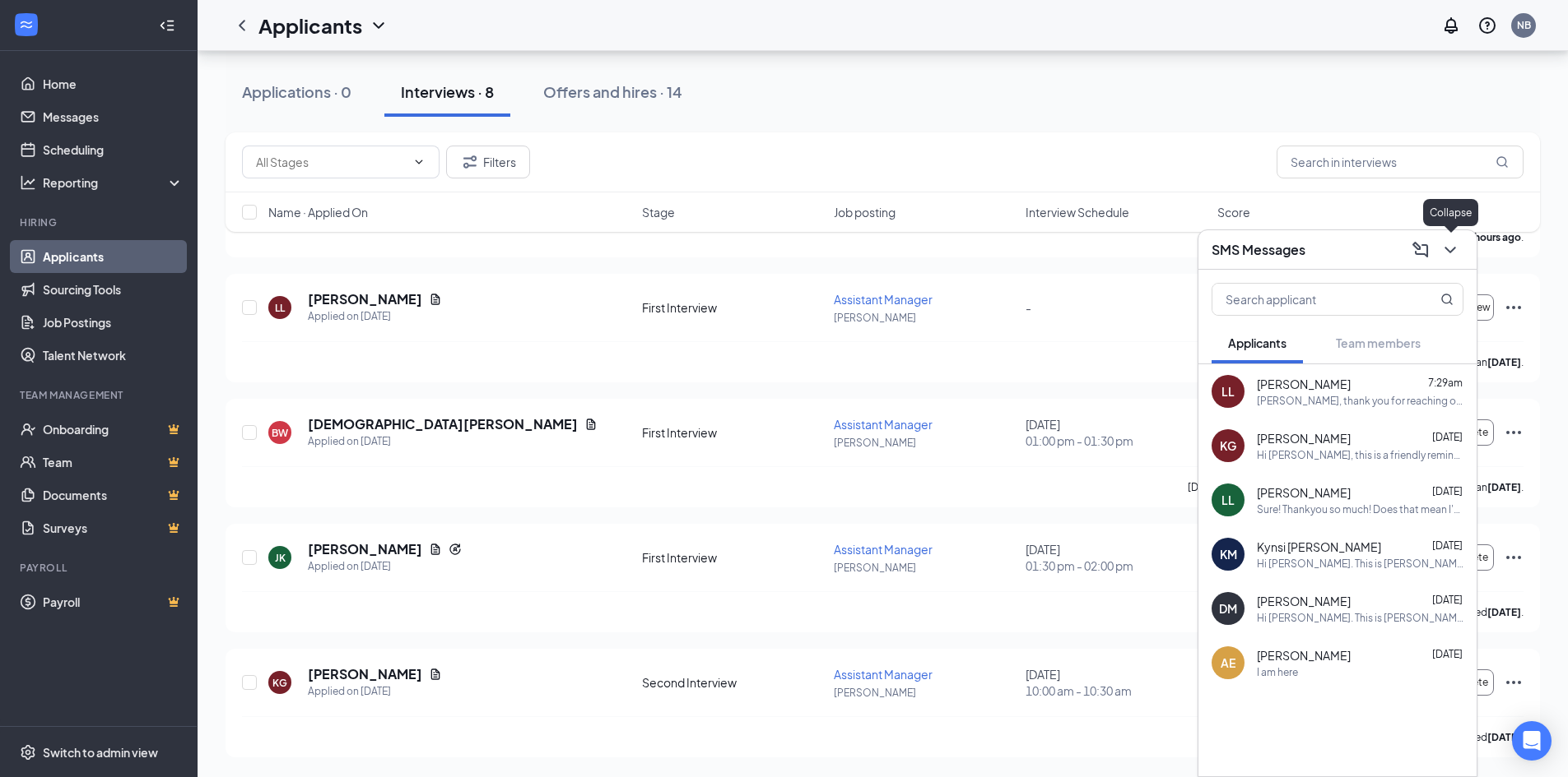
click at [1452, 246] on icon "ChevronDown" at bounding box center [1449, 249] width 20 height 20
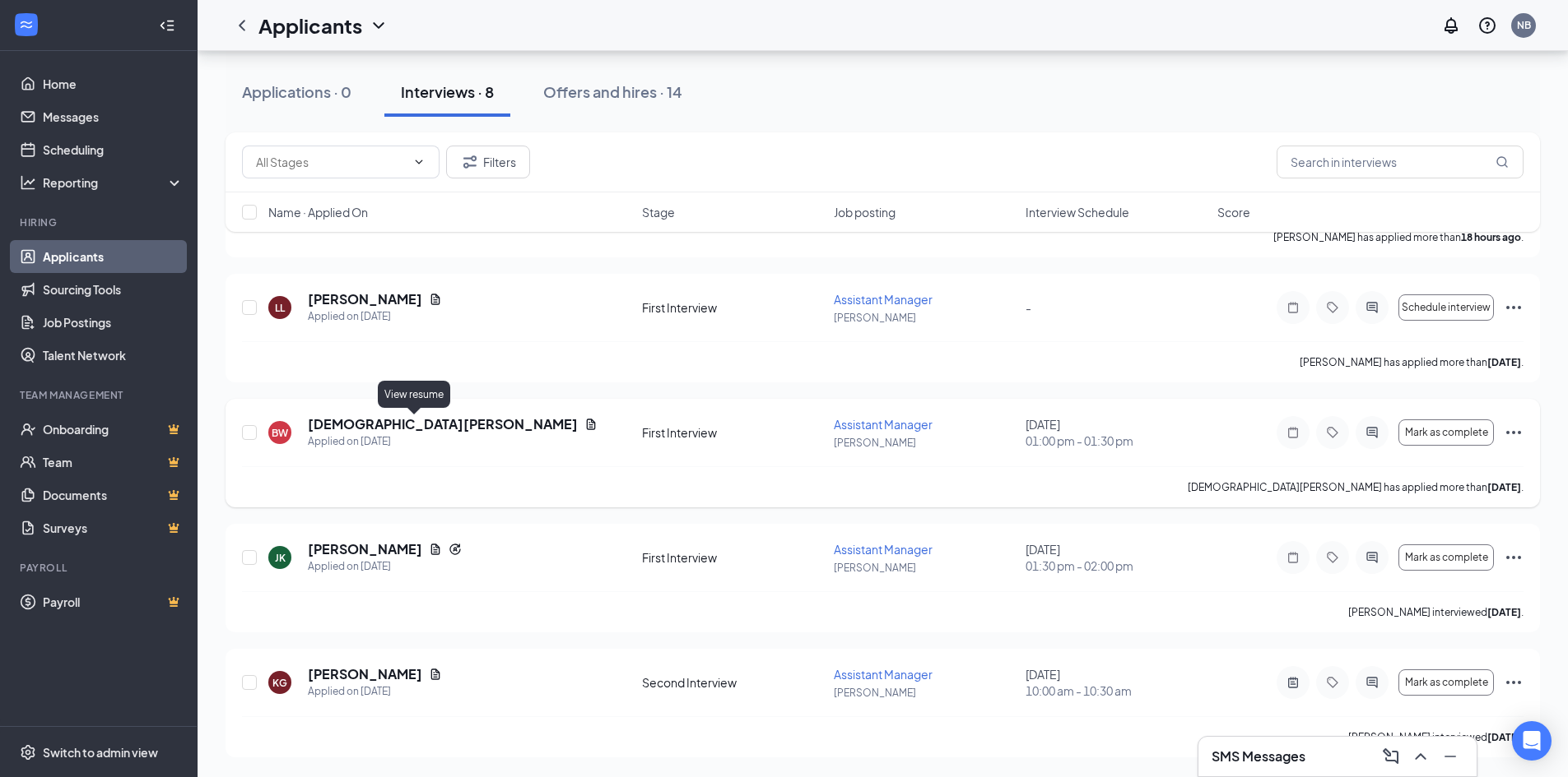
click at [587, 420] on icon "Document" at bounding box center [591, 424] width 9 height 11
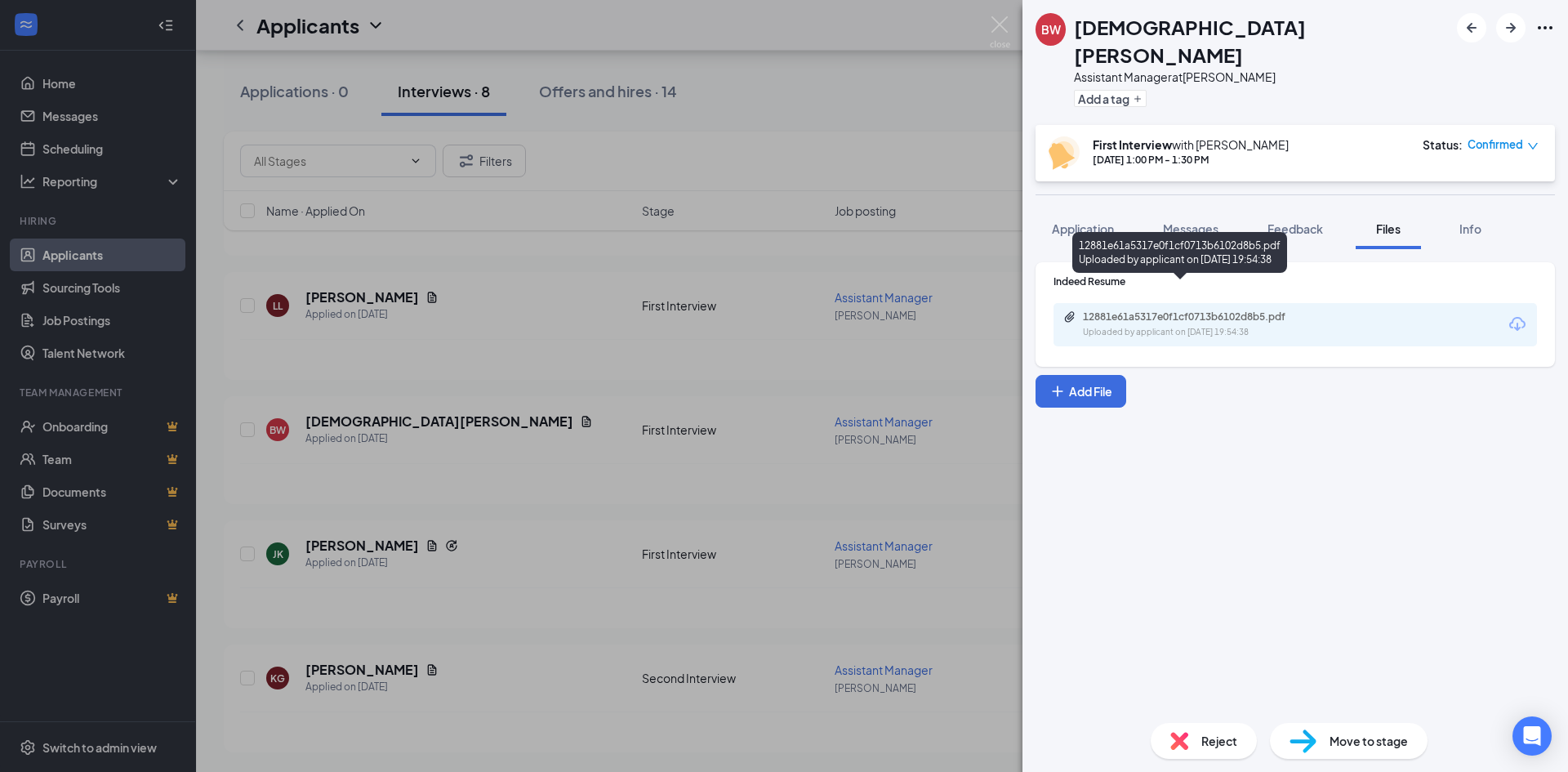
click at [1243, 310] on div "12881e61a5317e0f1cf0713b6102d8b5.pdf" at bounding box center [1197, 317] width 229 height 13
click at [1289, 222] on span "Feedback" at bounding box center [1295, 229] width 55 height 15
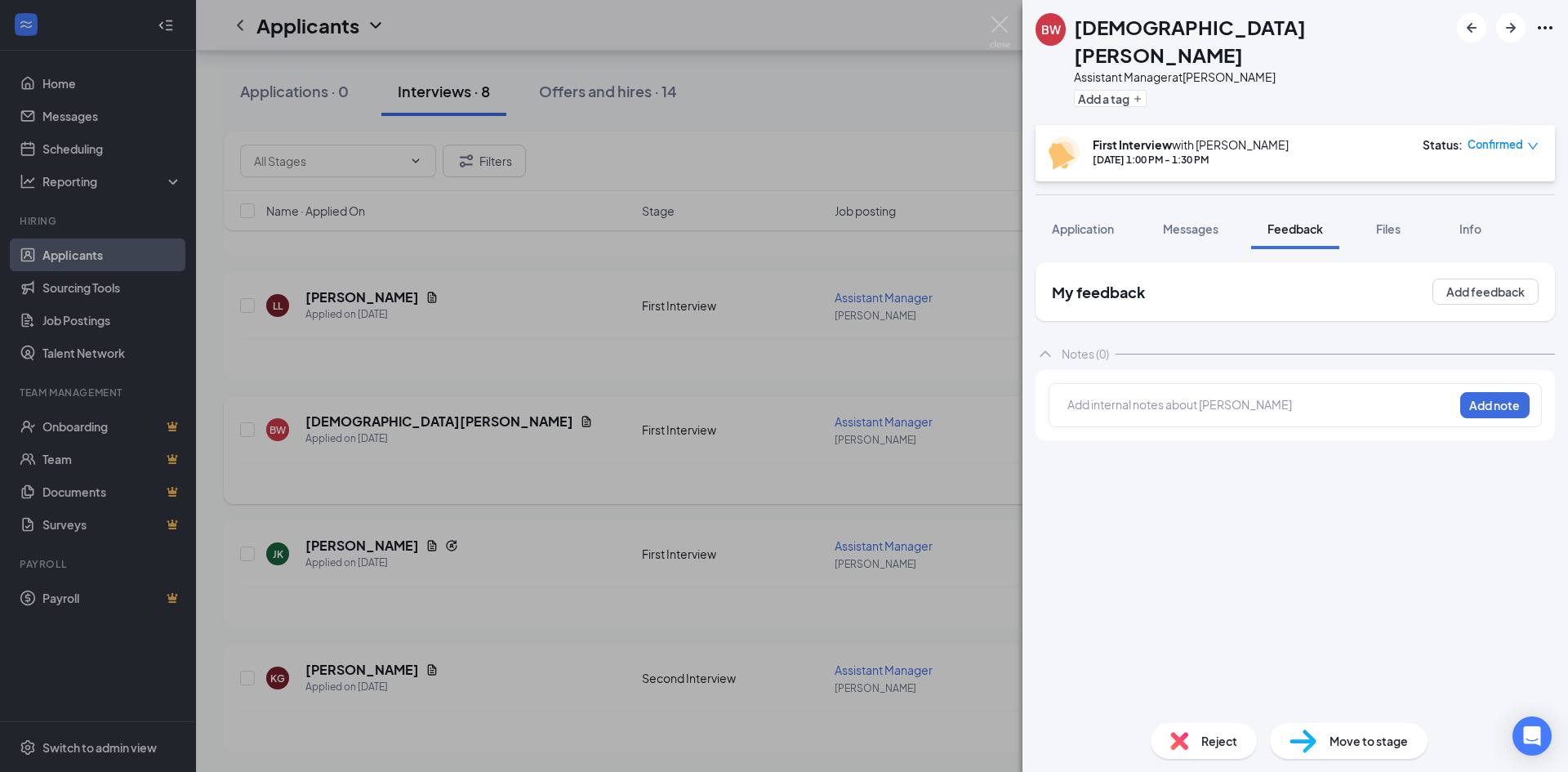
drag, startPoint x: 500, startPoint y: 477, endPoint x: 549, endPoint y: 481, distance: 49.2
click at [500, 476] on div "BW Britani Witman Assistant Manager at Hutchinson Add a tag First Interview wit…" at bounding box center [784, 386] width 1568 height 772
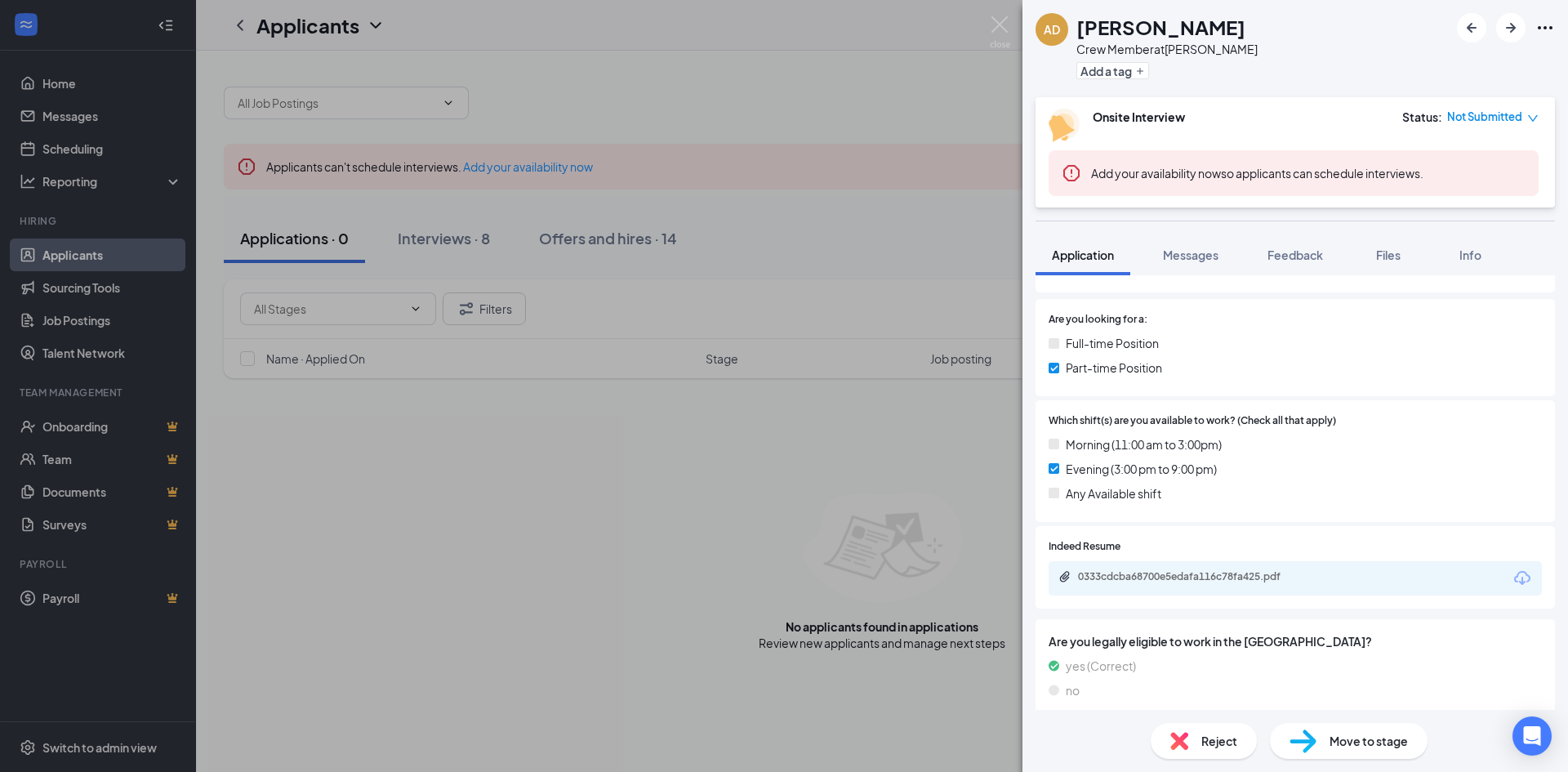
scroll to position [245, 0]
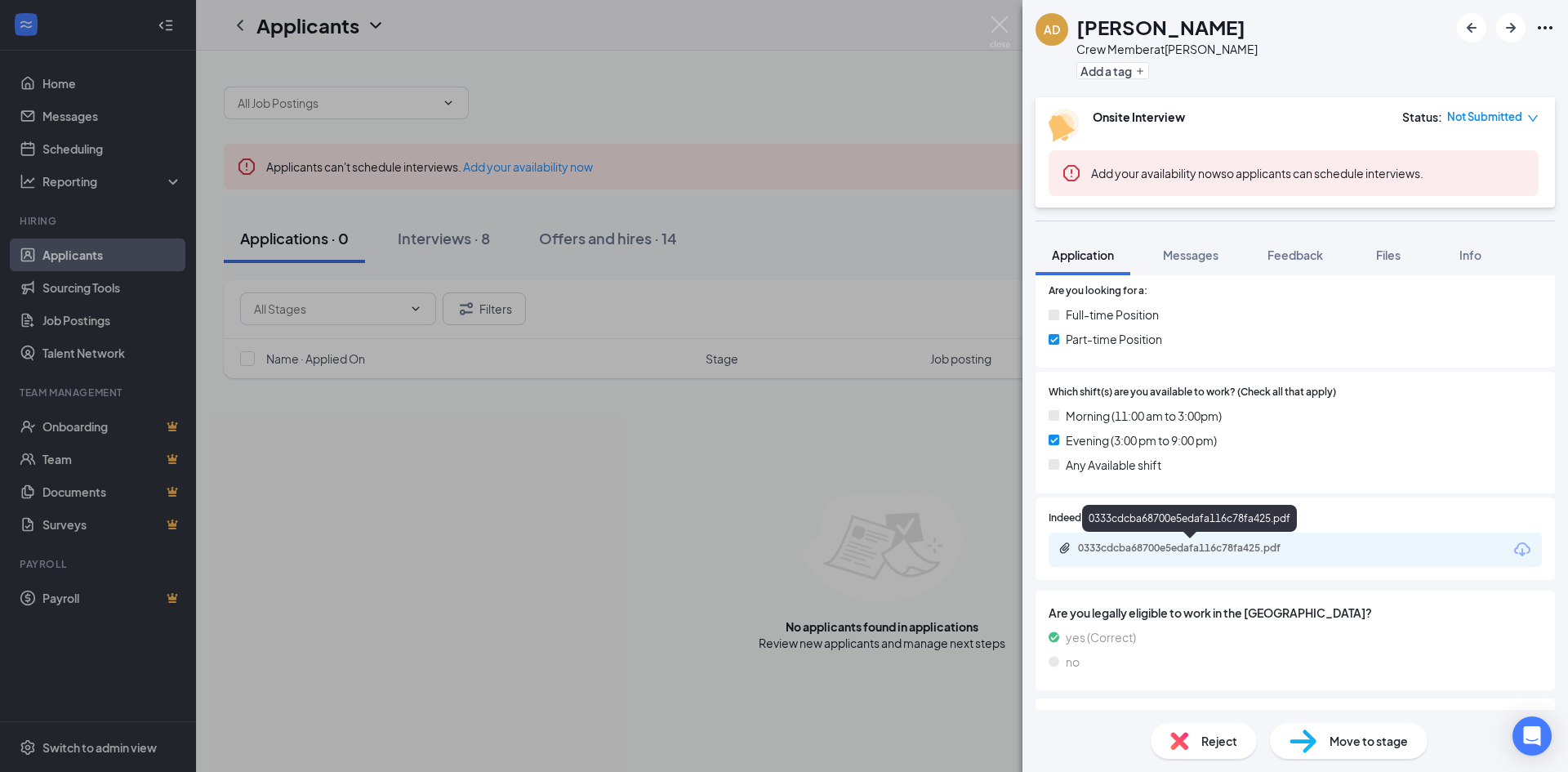
click at [1179, 547] on div "0333cdcba68700e5edafa116c78fa425.pdf" at bounding box center [1192, 549] width 229 height 13
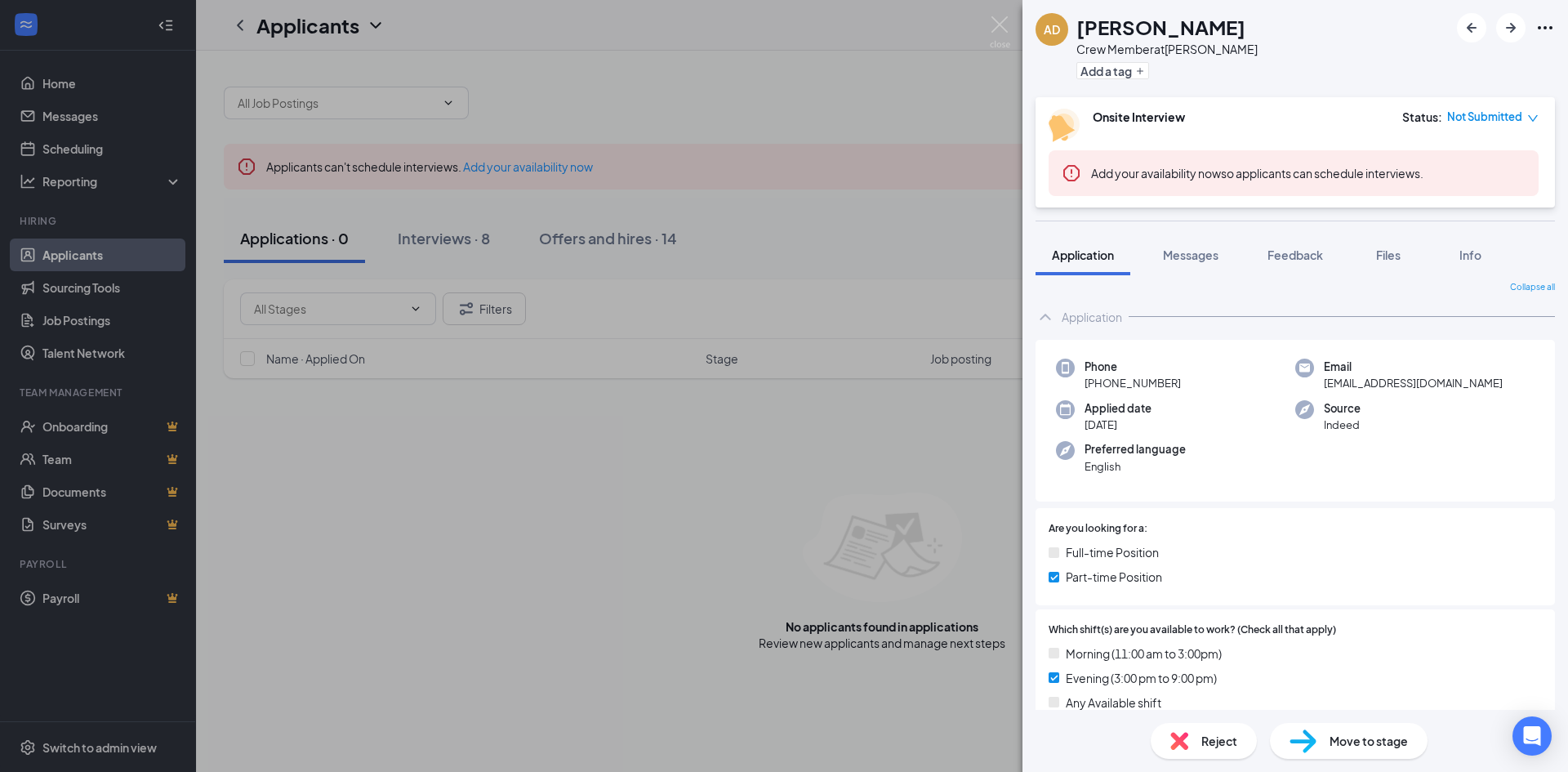
scroll to position [0, 0]
click at [1206, 259] on span "Messages" at bounding box center [1191, 255] width 55 height 15
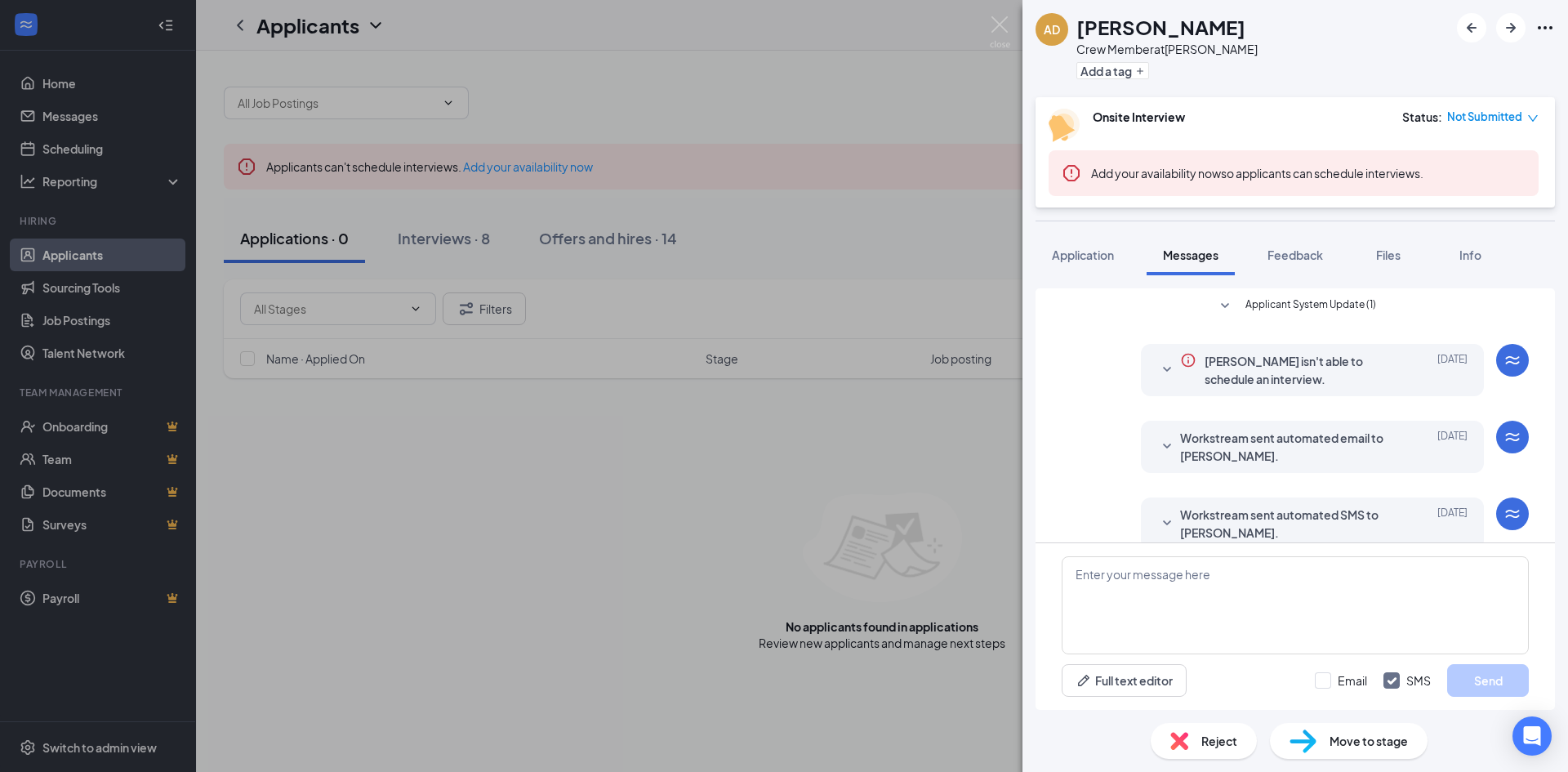
click at [1180, 357] on icon "Info" at bounding box center [1189, 360] width 17 height 17
click at [1181, 358] on icon "Info" at bounding box center [1188, 360] width 14 height 14
click at [1157, 365] on icon "SmallChevronDown" at bounding box center [1167, 369] width 19 height 19
click at [1163, 369] on icon "SmallChevronDown" at bounding box center [1167, 368] width 8 height 5
click at [1163, 446] on icon "SmallChevronDown" at bounding box center [1167, 445] width 8 height 5
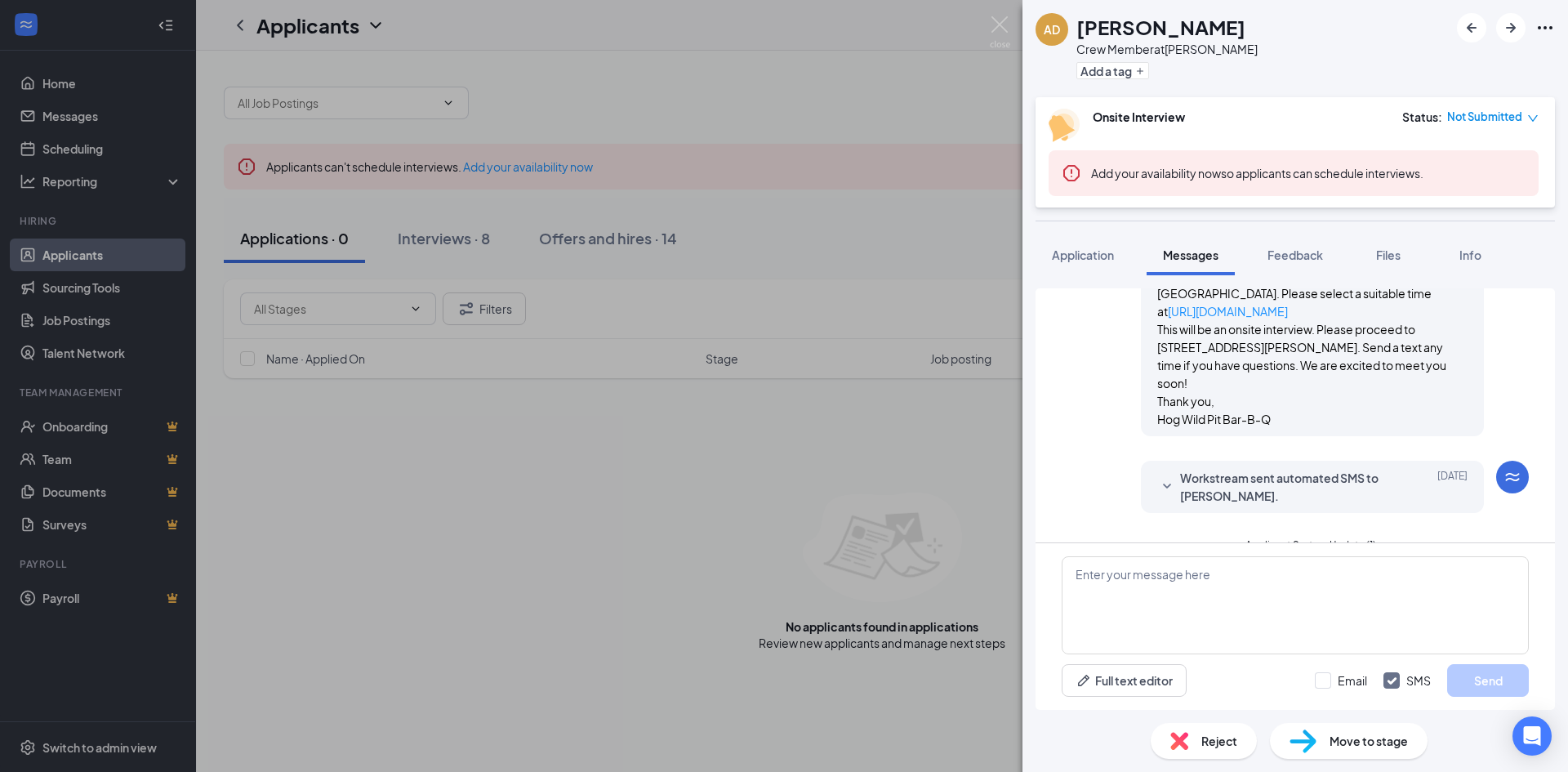
scroll to position [245, 0]
click at [1157, 476] on icon "SmallChevronDown" at bounding box center [1167, 486] width 19 height 19
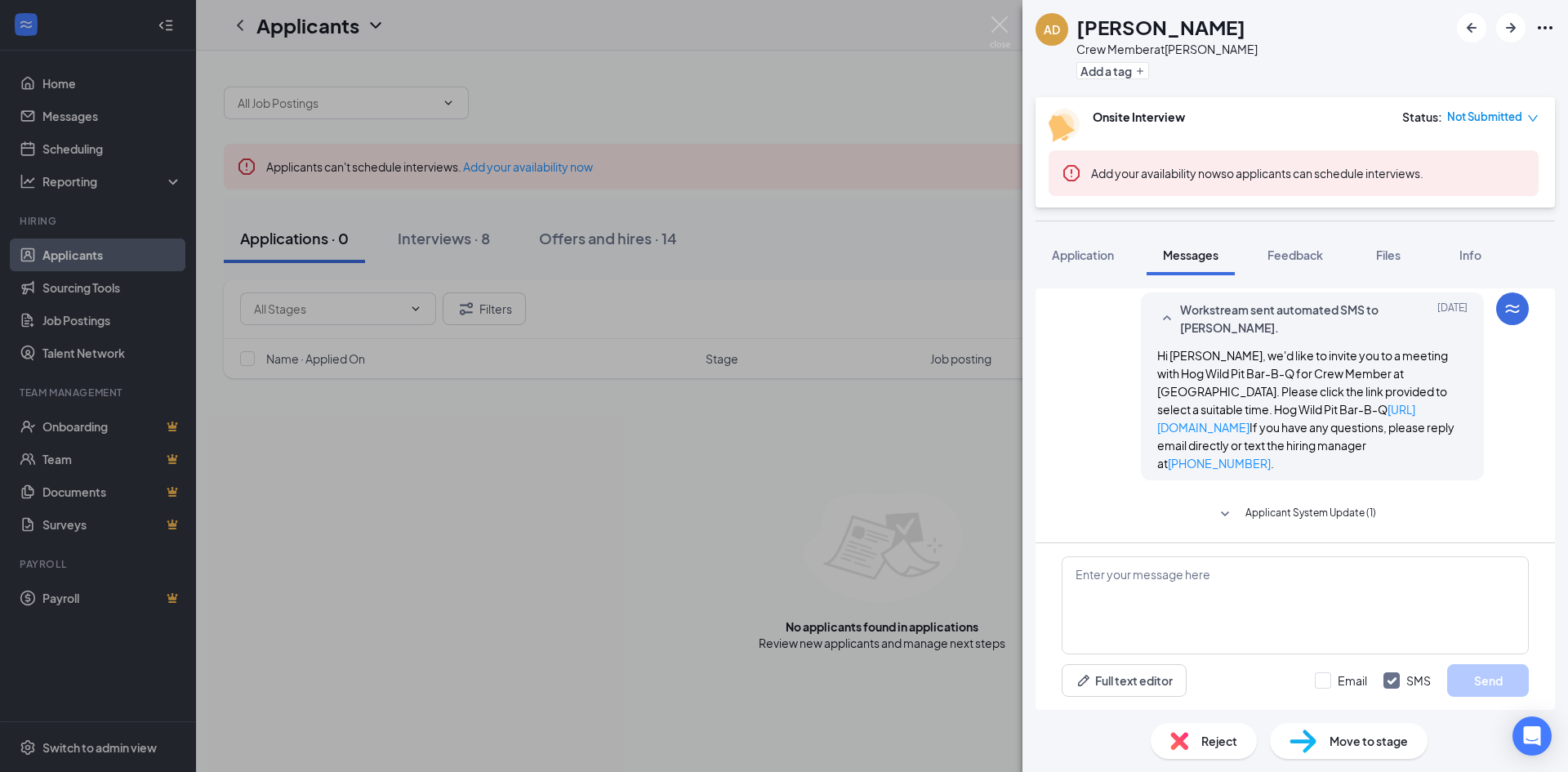
scroll to position [437, 0]
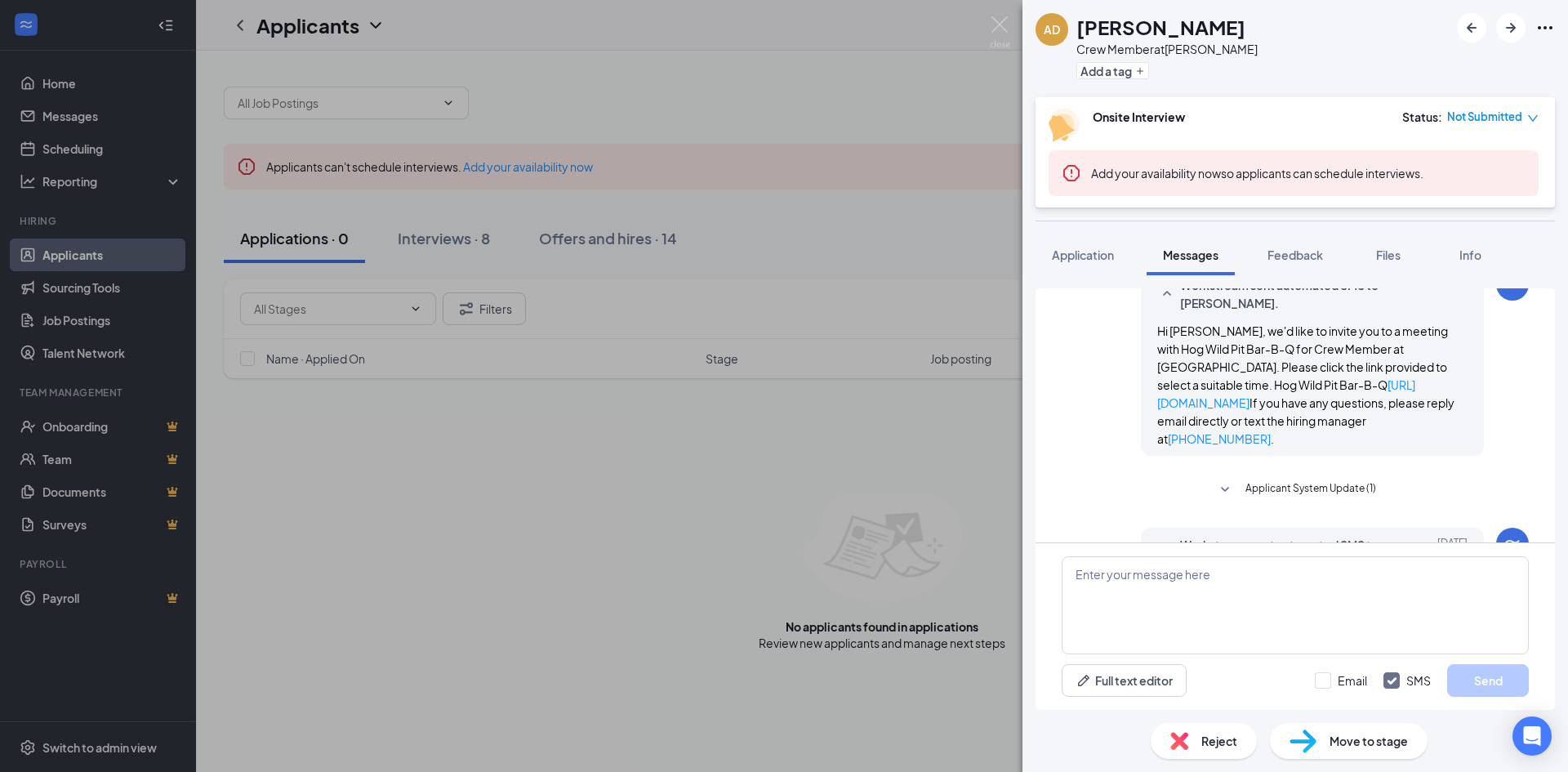
click at [1220, 480] on icon "SmallChevronDown" at bounding box center [1225, 489] width 19 height 19
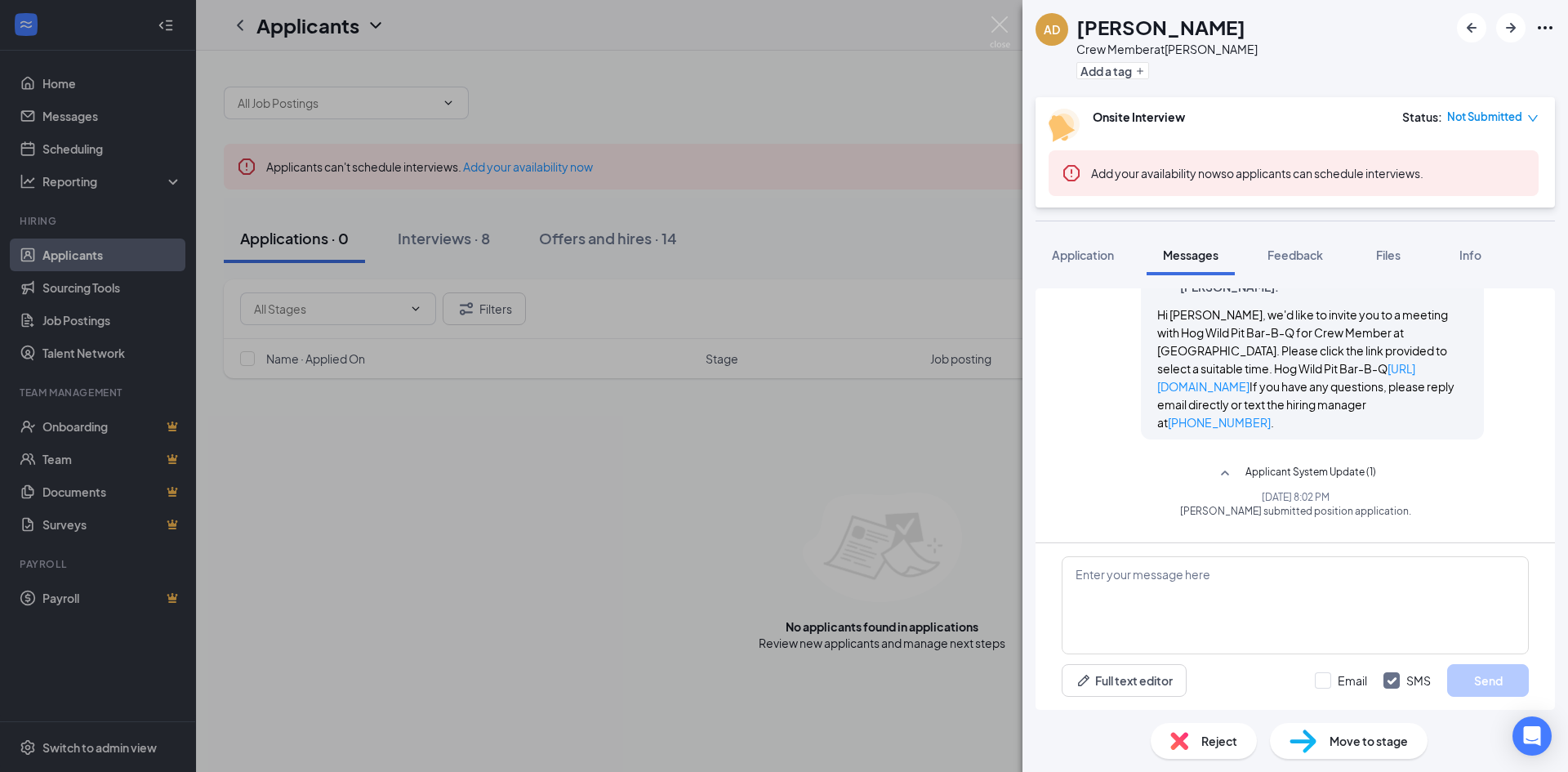
scroll to position [468, 0]
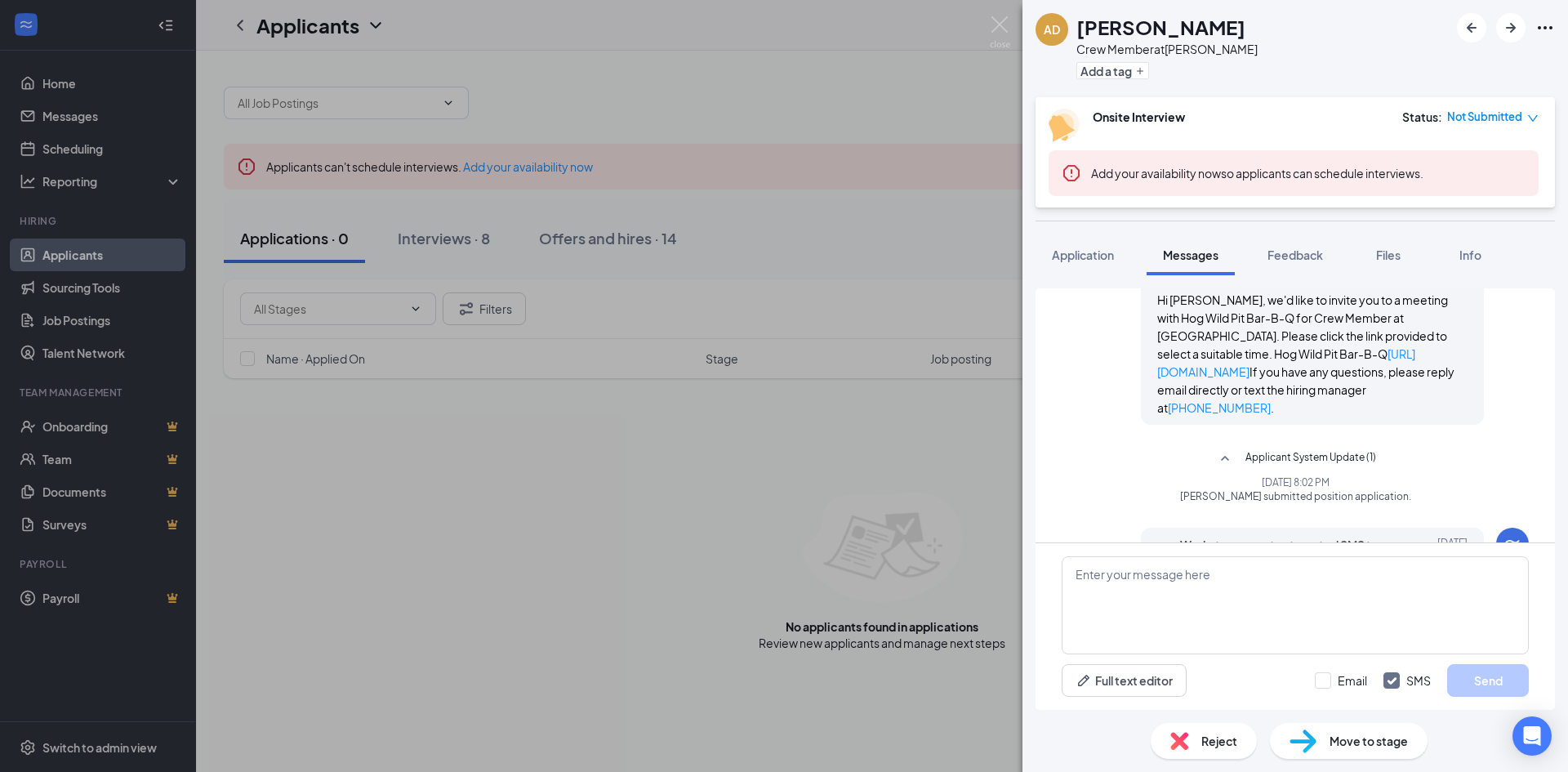
click at [1157, 544] on icon "SmallChevronDown" at bounding box center [1167, 553] width 19 height 19
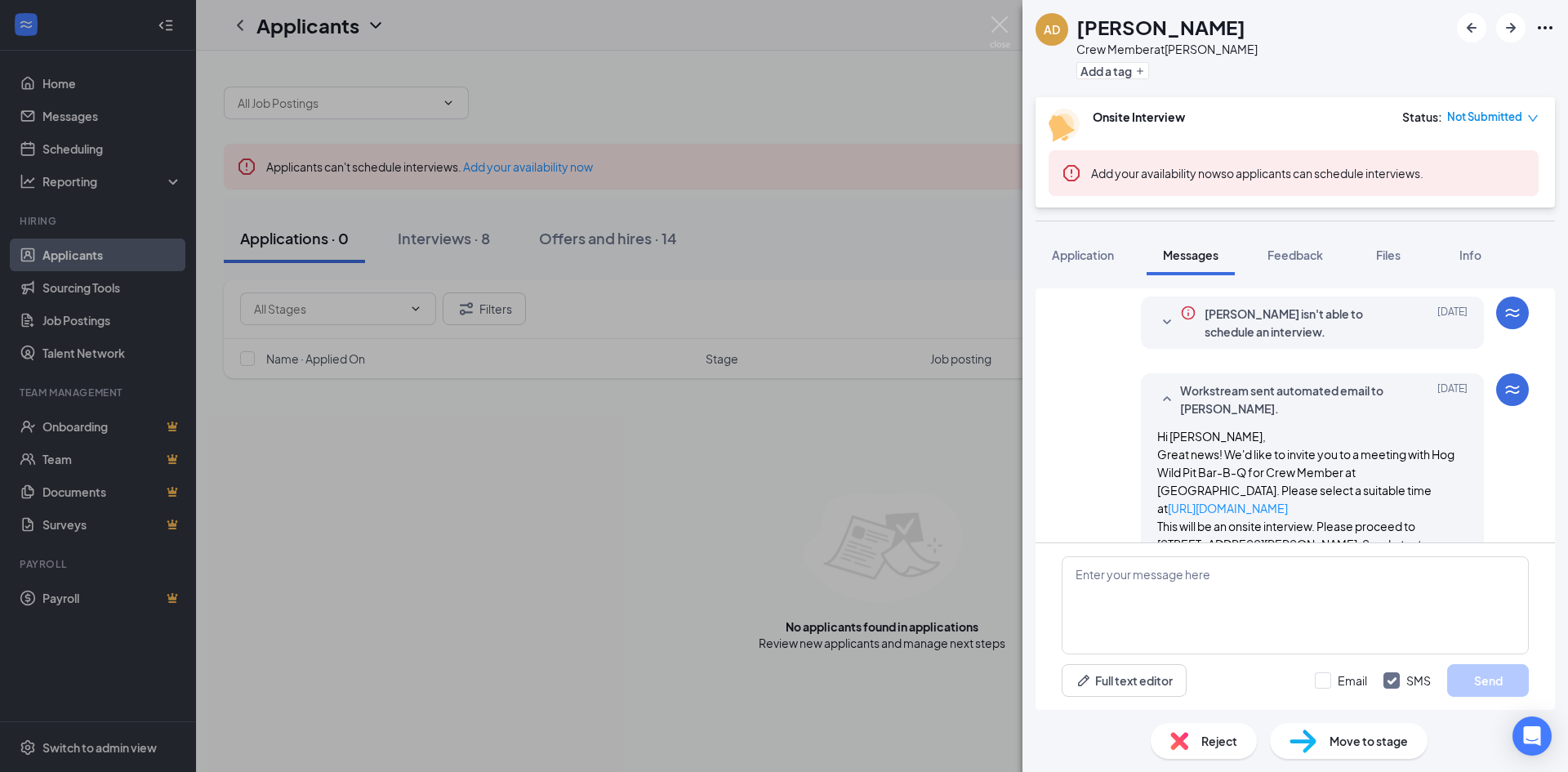
scroll to position [0, 0]
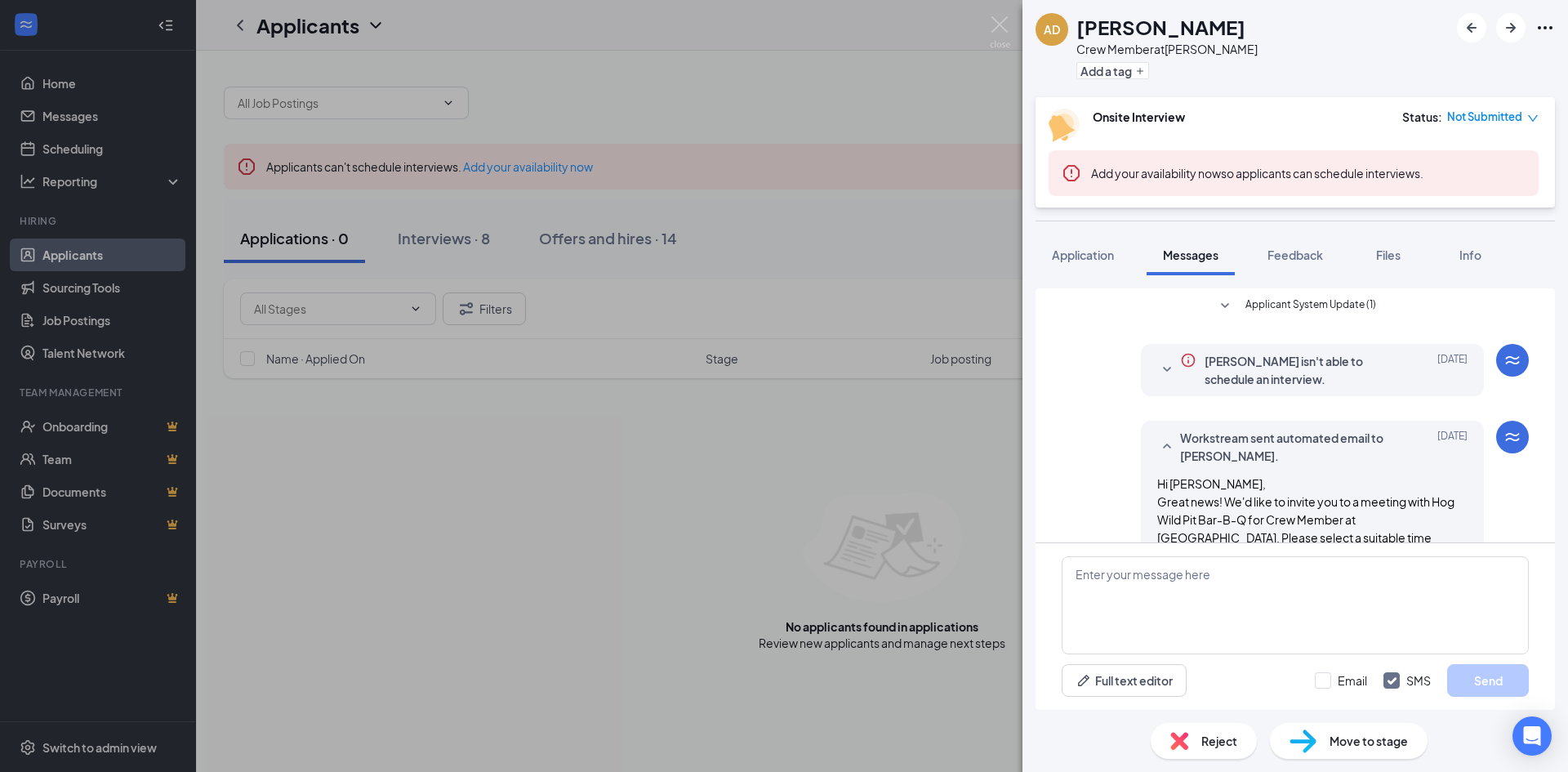
click at [1157, 365] on icon "SmallChevronDown" at bounding box center [1167, 369] width 19 height 19
drag, startPoint x: 1155, startPoint y: 368, endPoint x: 1176, endPoint y: 353, distance: 25.8
click at [1157, 368] on icon "SmallChevronDown" at bounding box center [1167, 369] width 19 height 19
click at [1180, 361] on icon "Info" at bounding box center [1189, 360] width 17 height 17
click at [1215, 305] on icon "SmallChevronDown" at bounding box center [1225, 306] width 19 height 19
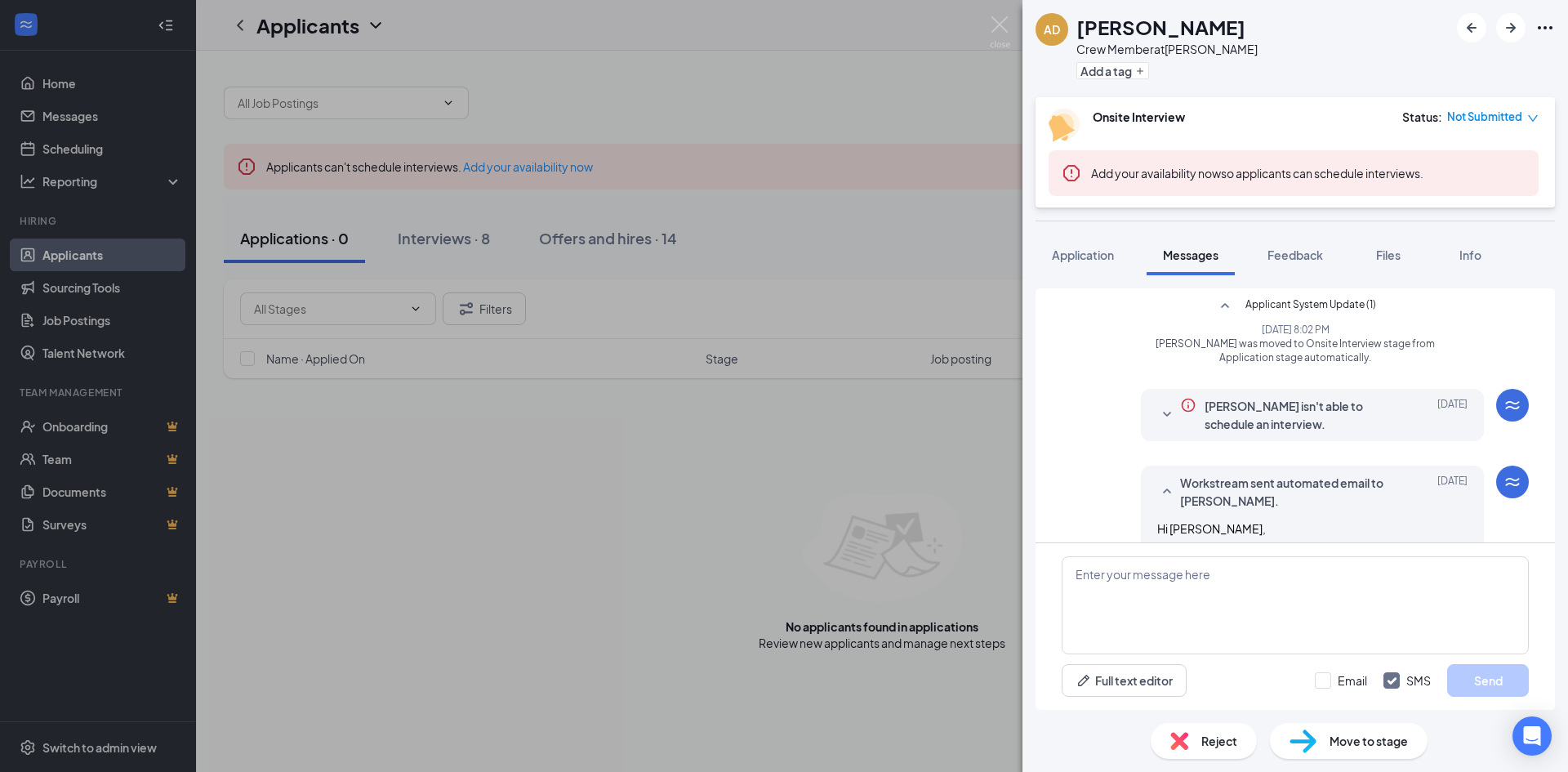
click at [1066, 174] on icon "Error" at bounding box center [1071, 173] width 19 height 19
click at [1240, 165] on div "Add your availability now so applicants can schedule interviews." at bounding box center [1257, 172] width 332 height 18
click at [1502, 117] on span "Not Submitted" at bounding box center [1484, 117] width 75 height 17
click at [875, 438] on div "AD Alexis Durazo Crew Member at Hutchinson Add a tag Onsite Interview Status : …" at bounding box center [784, 386] width 1568 height 772
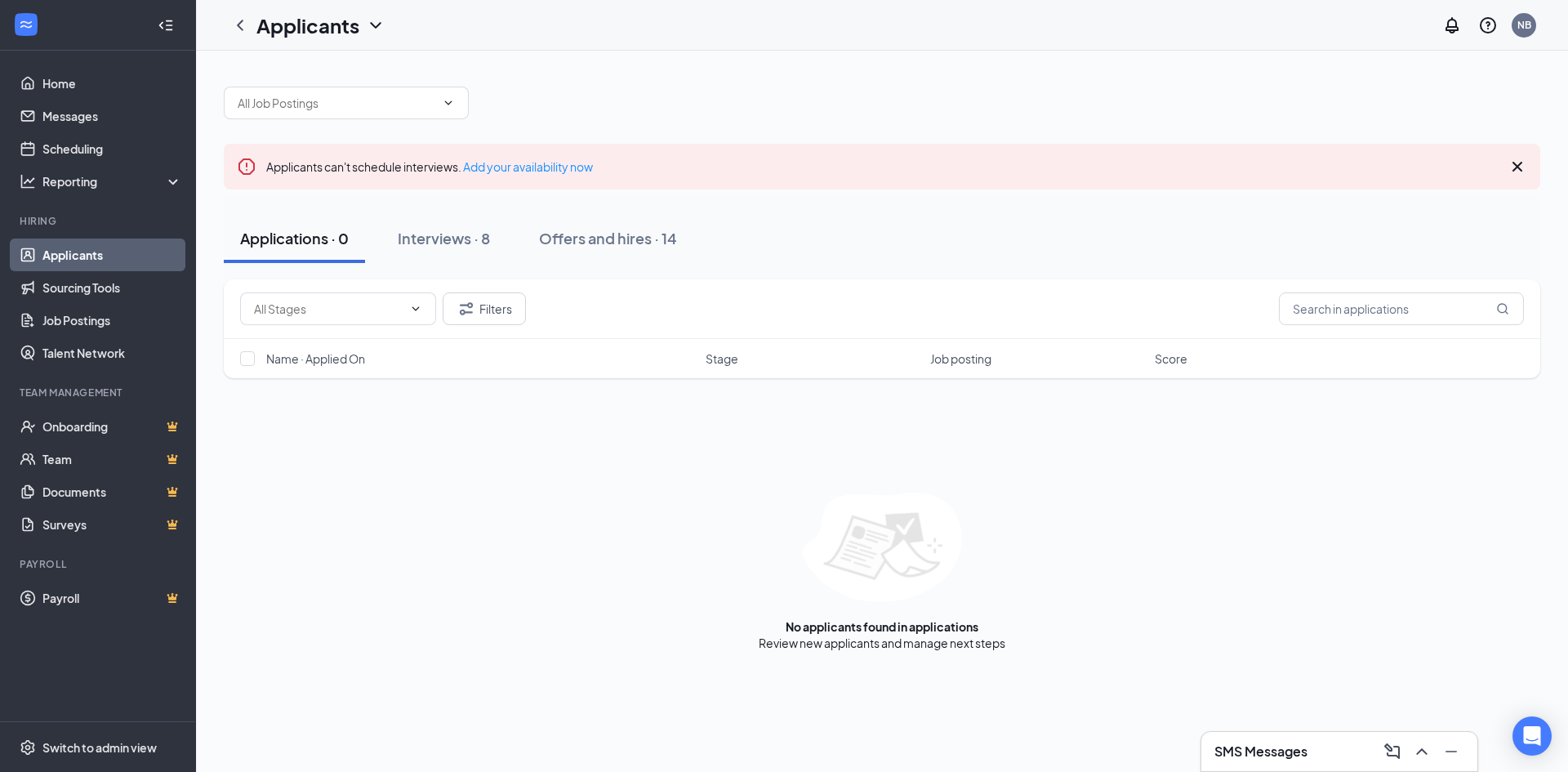
click at [401, 424] on div "Filters Name · Applied On Stage Job posting Score No applicants found in applic…" at bounding box center [881, 465] width 1316 height 372
click at [92, 112] on link "Messages" at bounding box center [112, 115] width 139 height 32
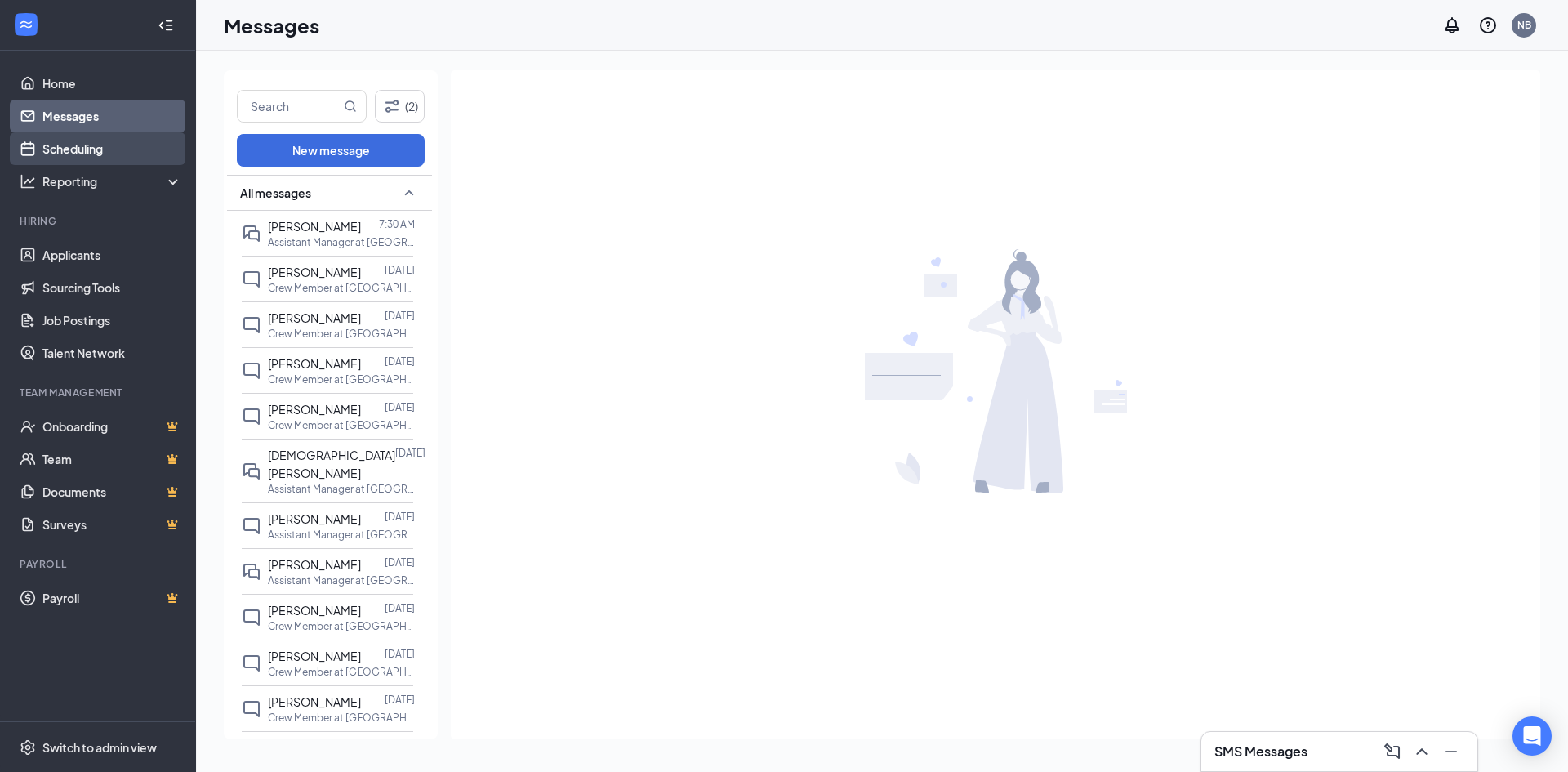
click at [89, 144] on link "Scheduling" at bounding box center [112, 148] width 139 height 32
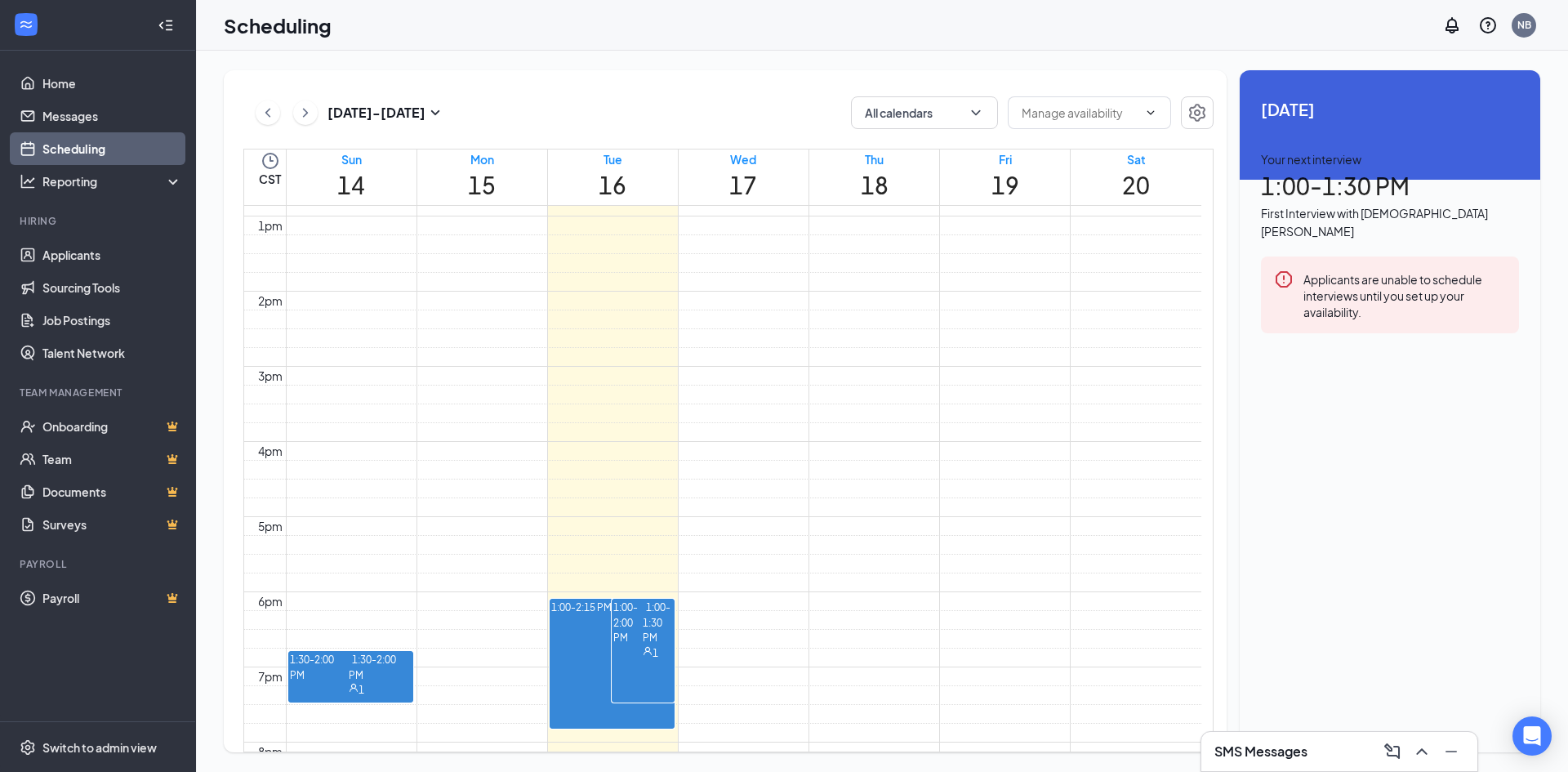
scroll to position [1048, 0]
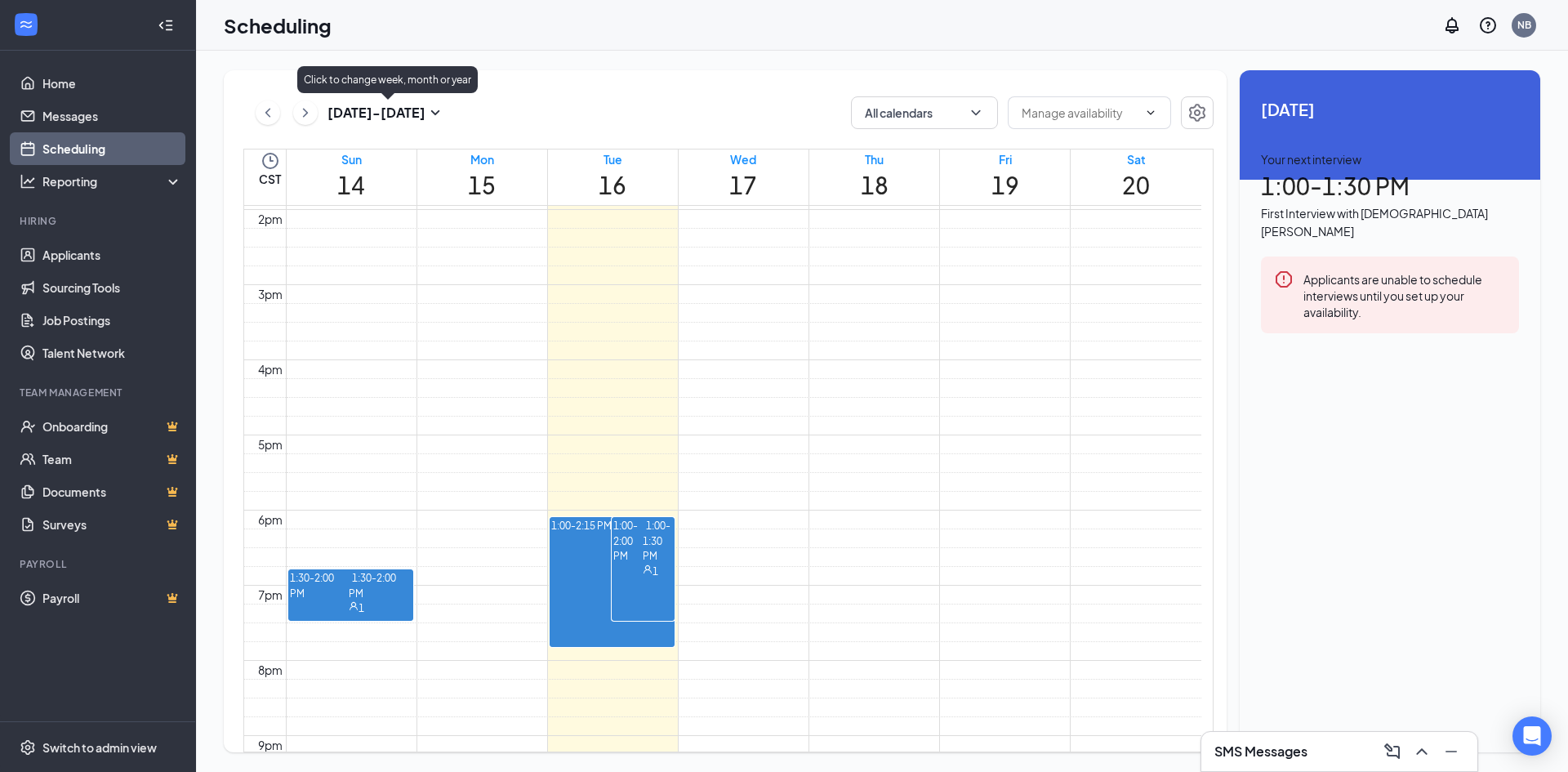
click at [430, 114] on icon "SmallChevronDown" at bounding box center [435, 112] width 19 height 19
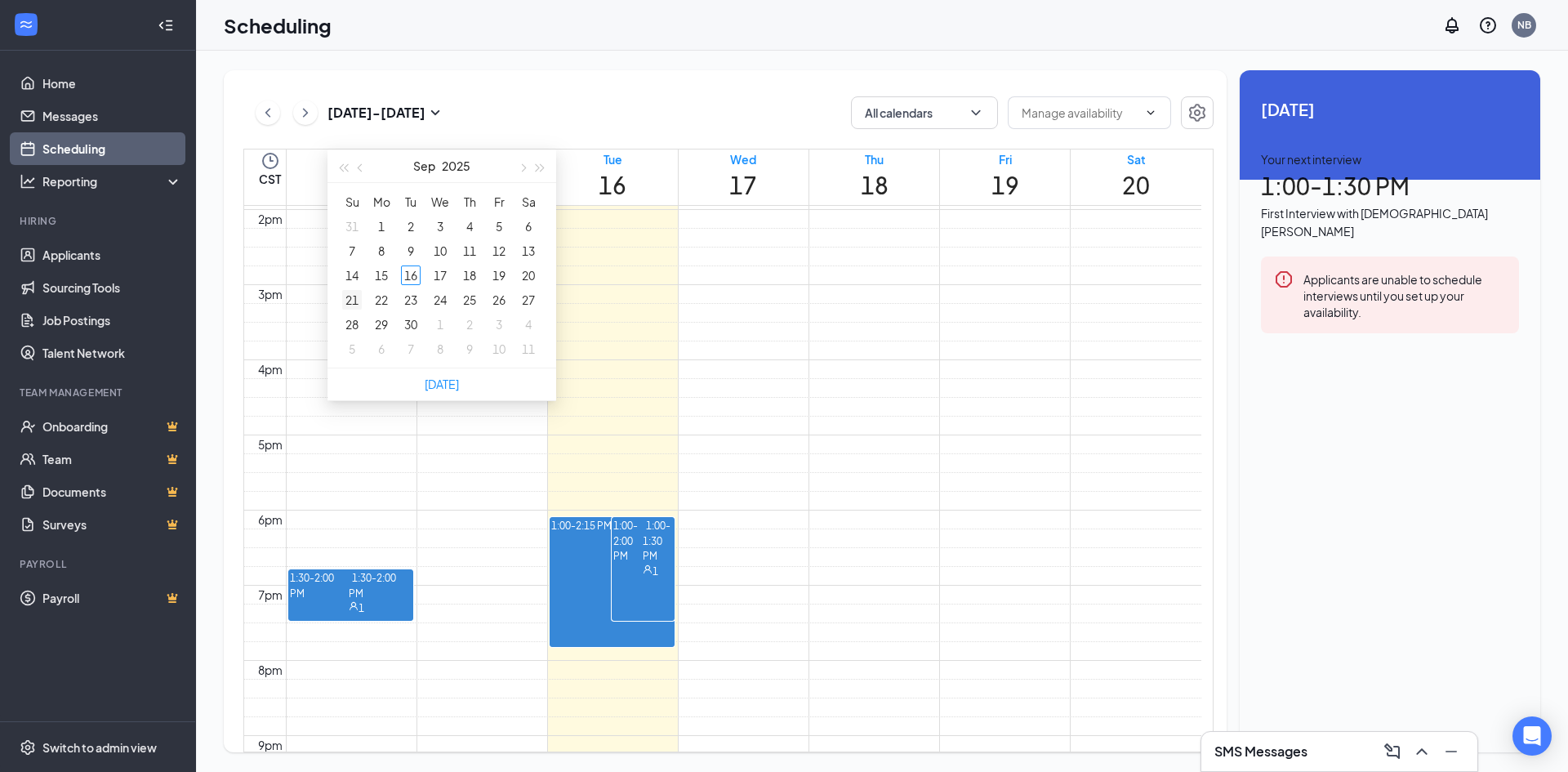
type input "2025-09-21"
click at [353, 296] on div "21" at bounding box center [352, 299] width 19 height 19
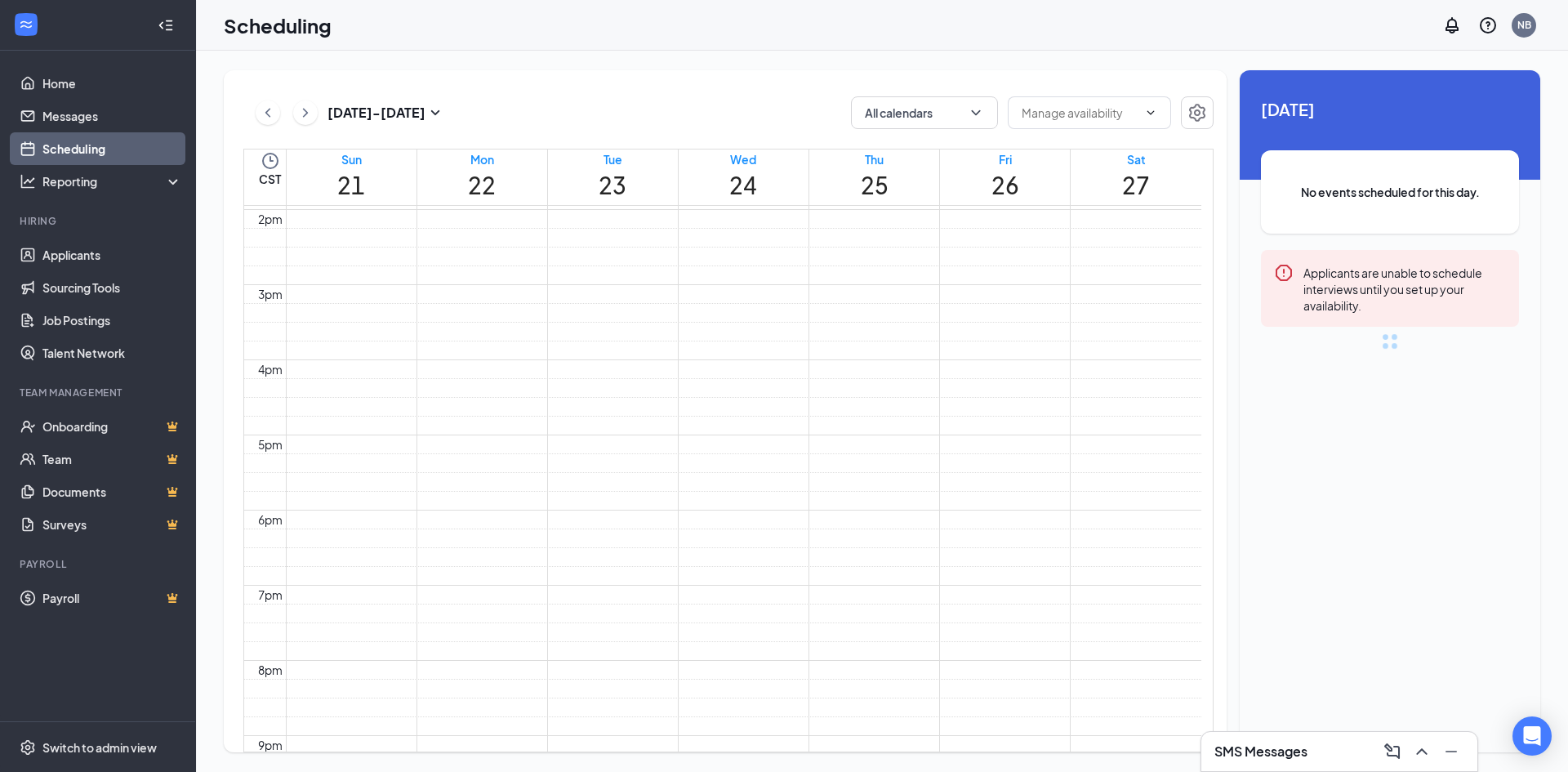
scroll to position [803, 0]
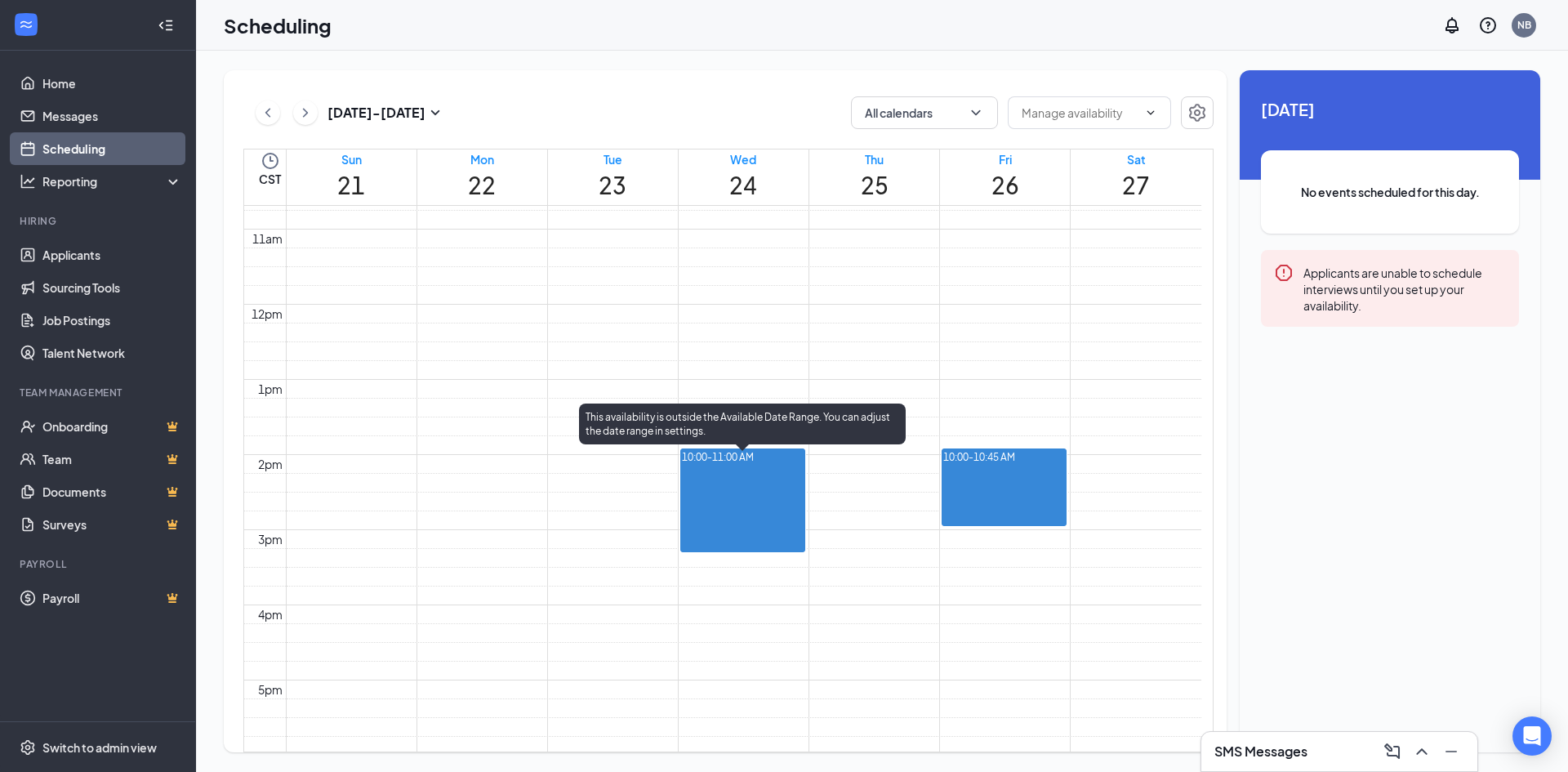
click at [754, 465] on div at bounding box center [754, 458] width 0 height 16
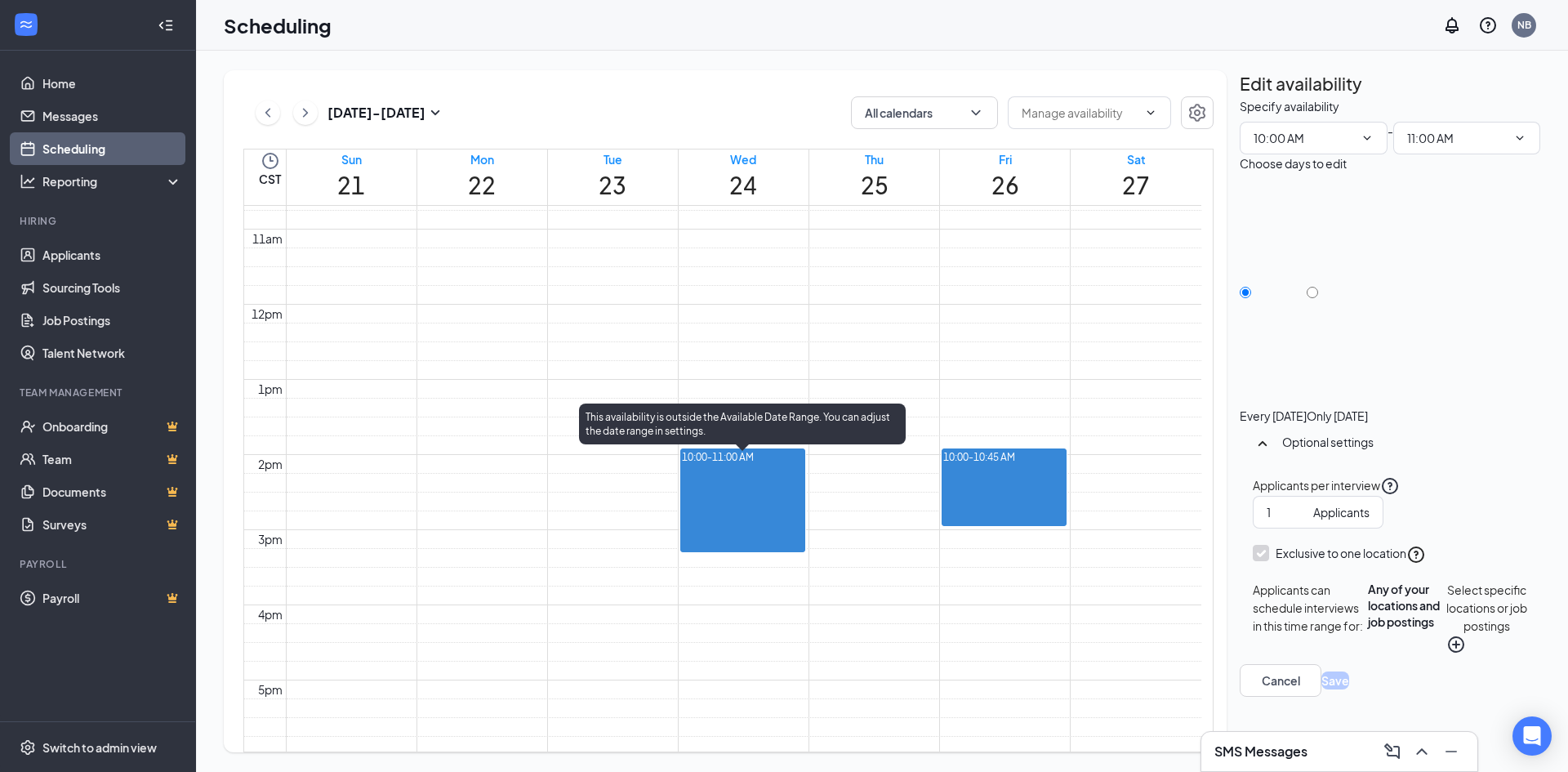
click at [754, 465] on div at bounding box center [754, 458] width 0 height 16
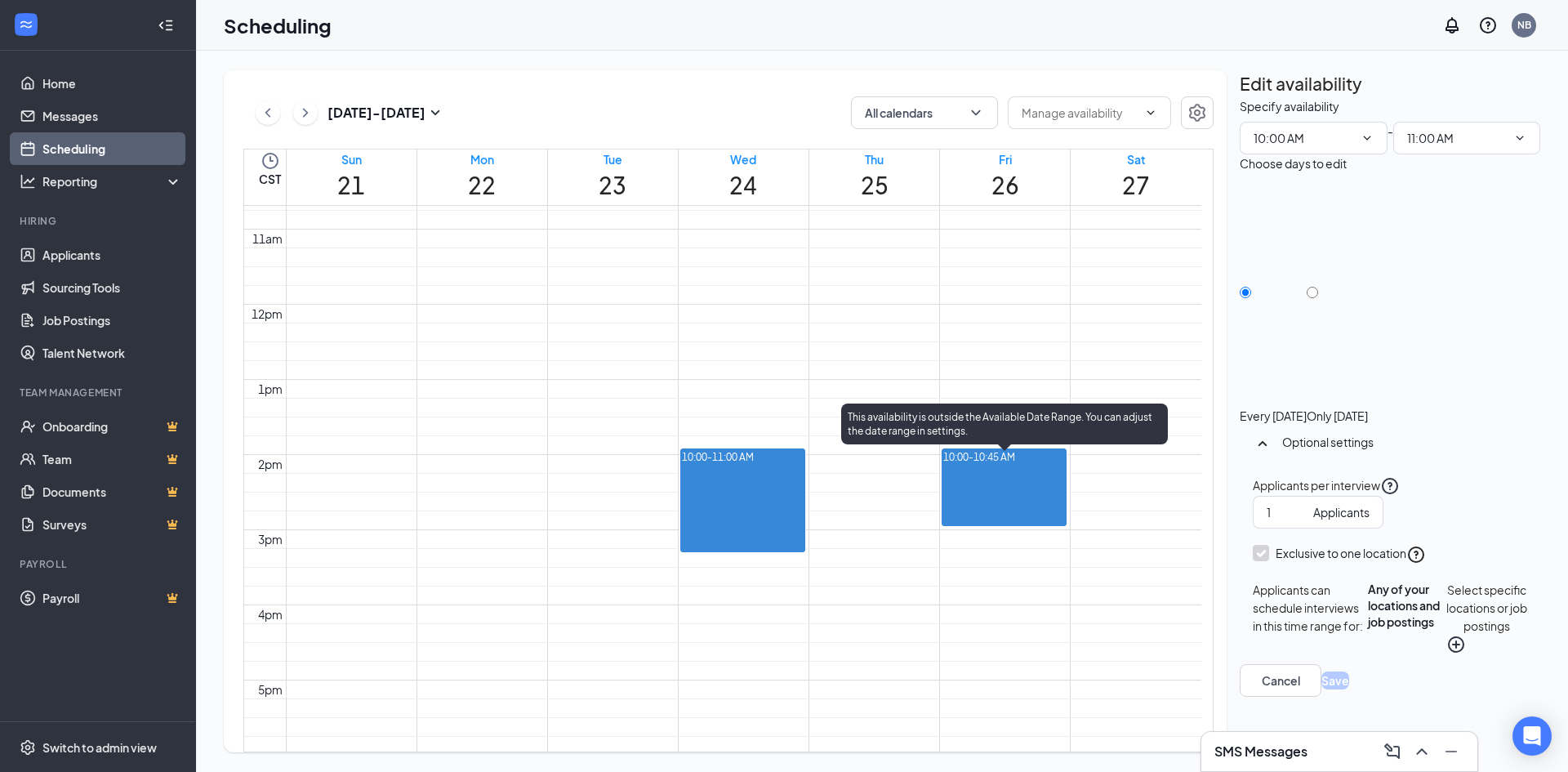
click at [1015, 465] on div at bounding box center [1015, 458] width 0 height 16
type input "10:00 AM"
type input "10:45 AM"
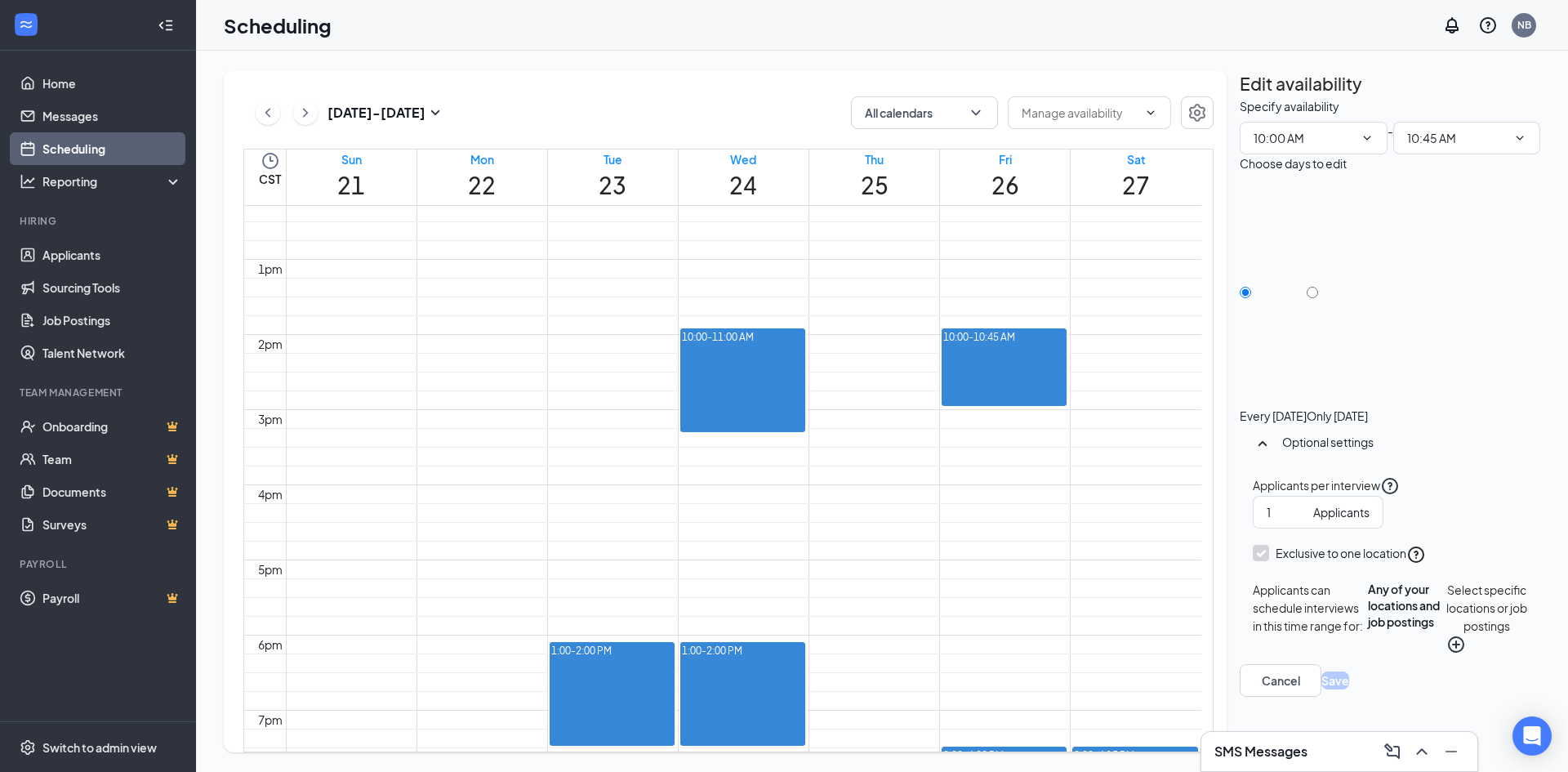
scroll to position [1048, 0]
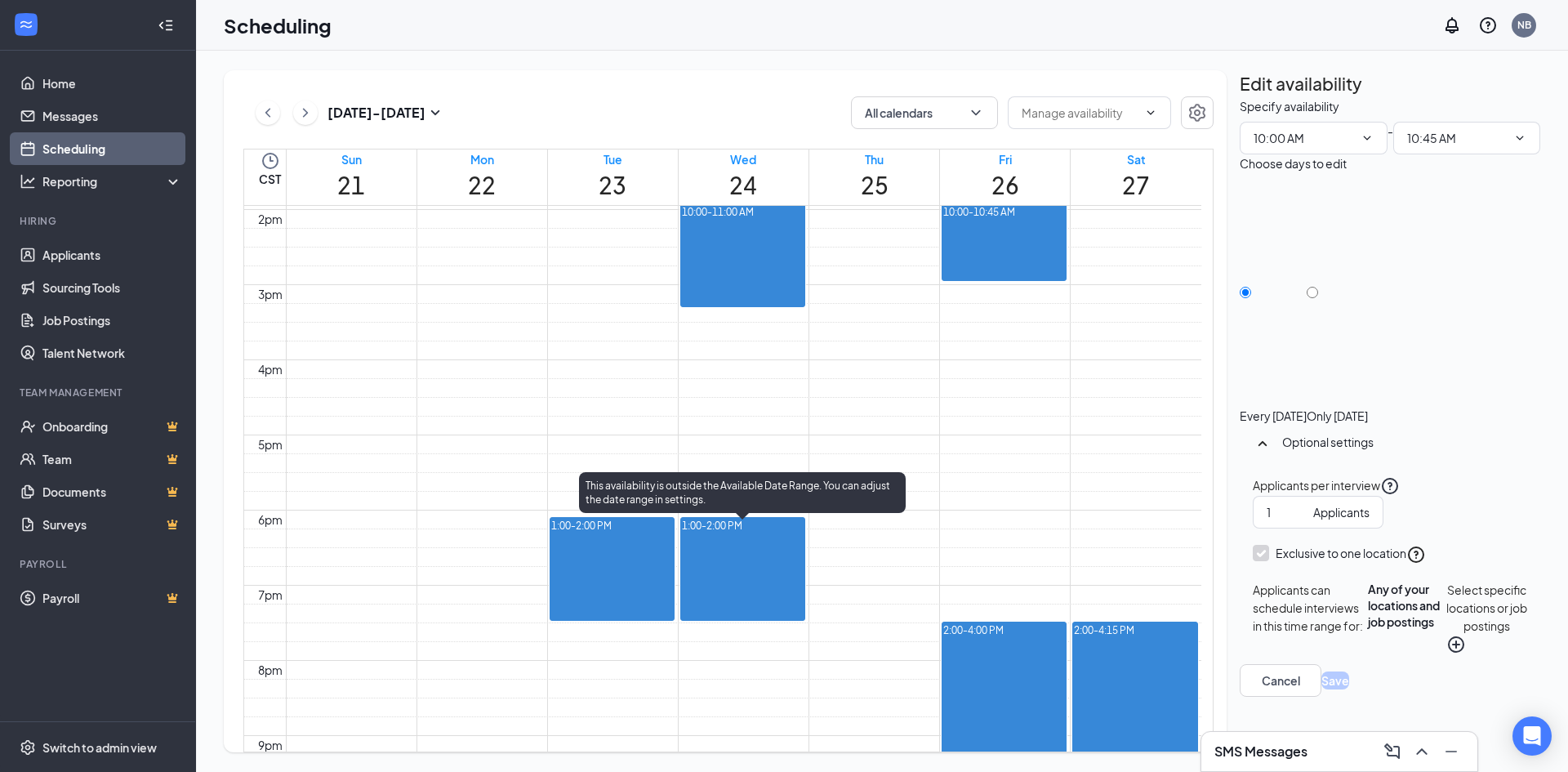
click at [742, 535] on div at bounding box center [742, 526] width 0 height 16
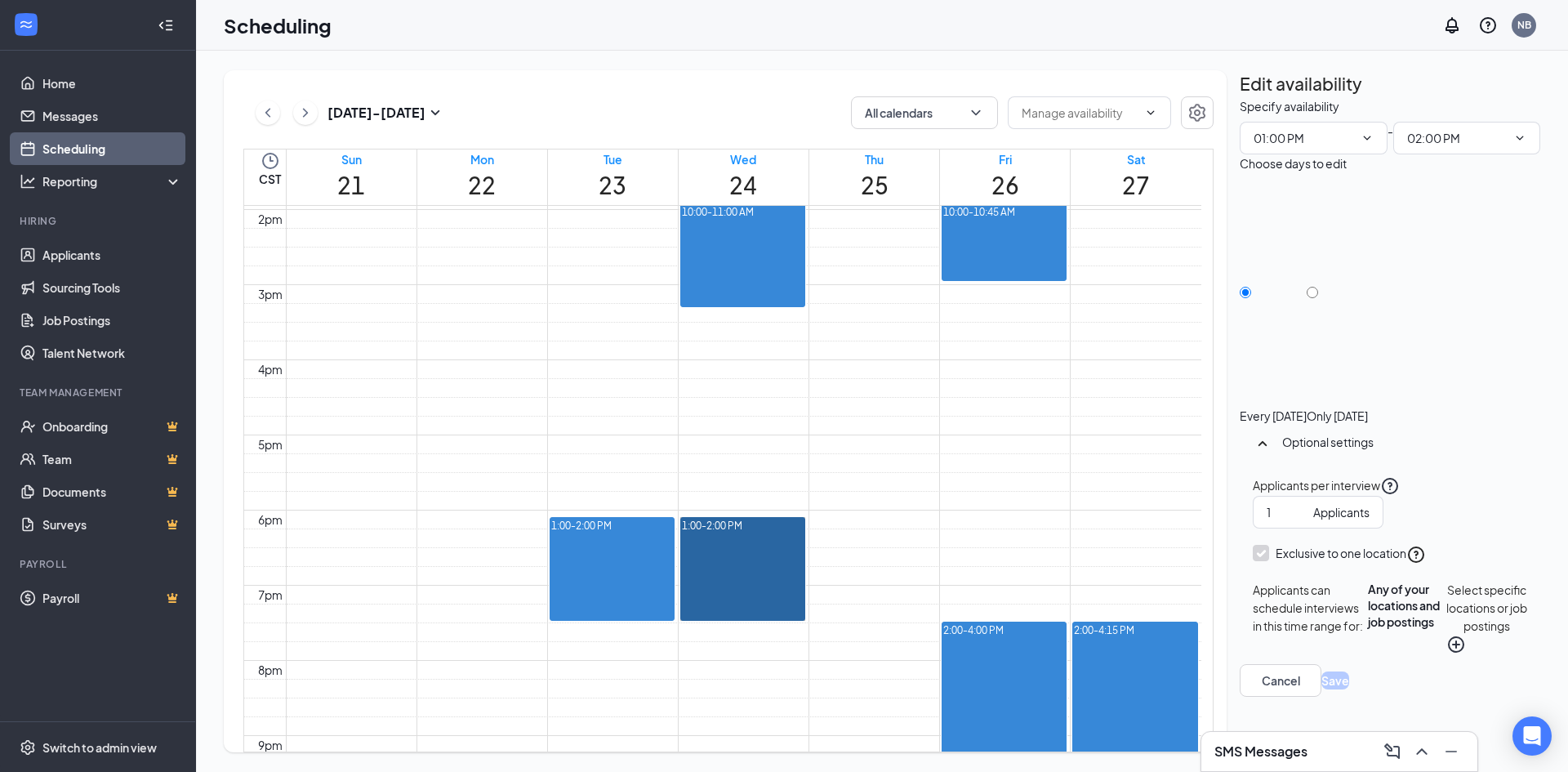
click at [741, 561] on link "1:00-2:00 PM" at bounding box center [742, 569] width 125 height 103
click at [748, 535] on link "1:00-2:00 PM" at bounding box center [742, 569] width 125 height 103
click at [1318, 287] on input "Only Wednesday, Sep 24" at bounding box center [1312, 293] width 11 height 11
radio input "true"
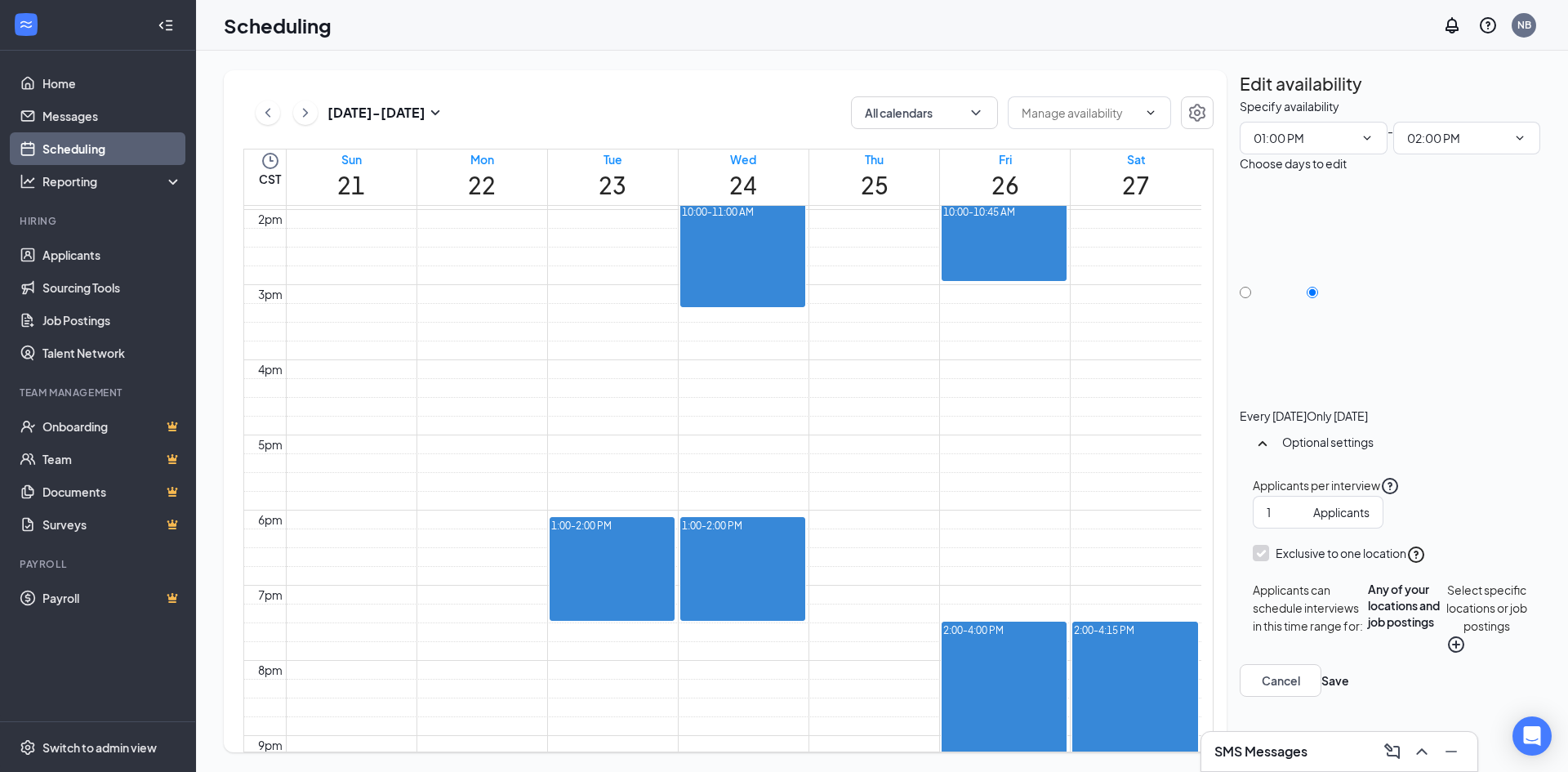
click at [1264, 408] on div at bounding box center [1273, 408] width 67 height 0
click at [1251, 287] on input "Every Wednesday" at bounding box center [1245, 293] width 11 height 11
radio input "true"
radio input "false"
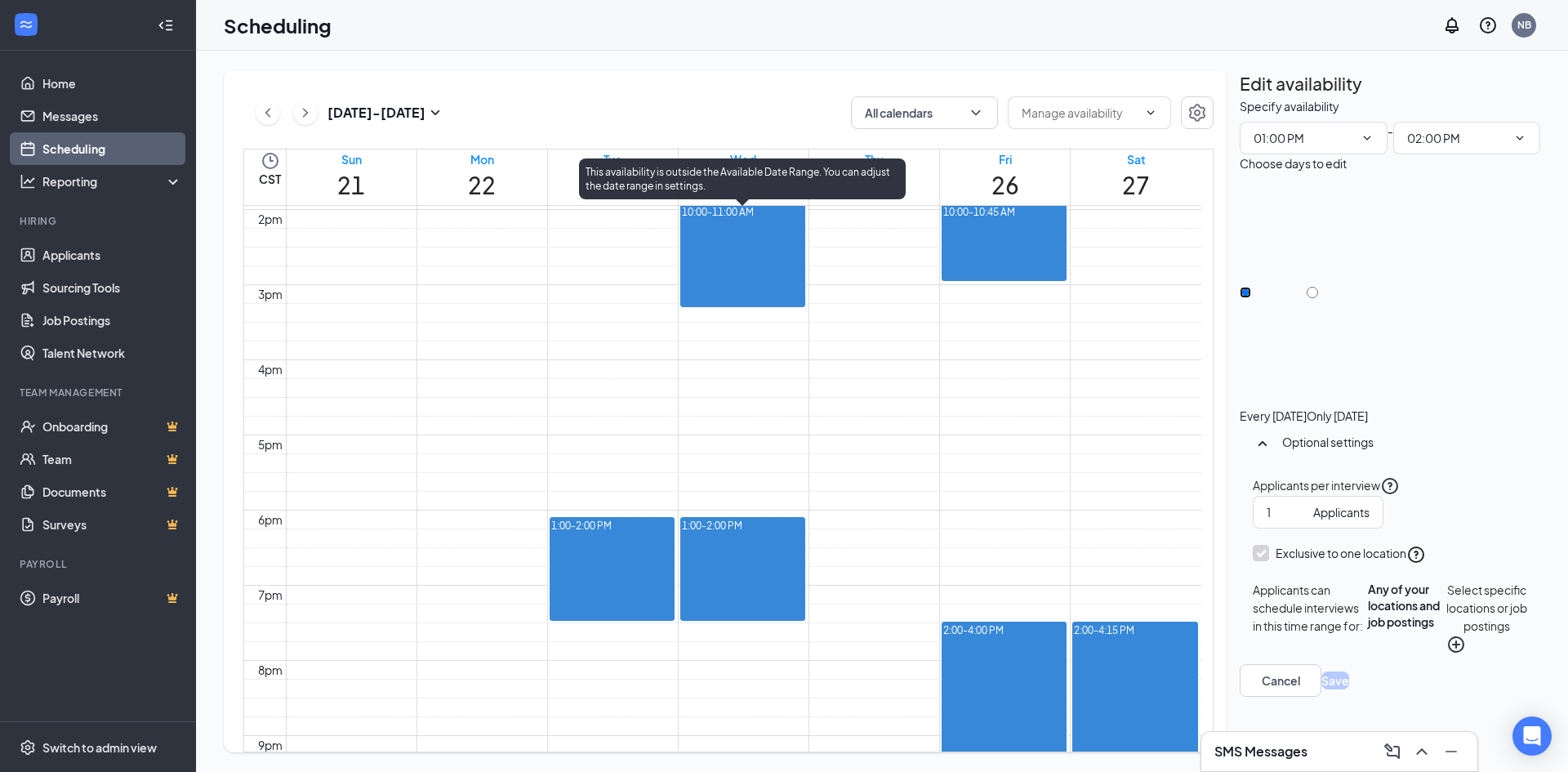
click at [754, 221] on div at bounding box center [754, 212] width 0 height 16
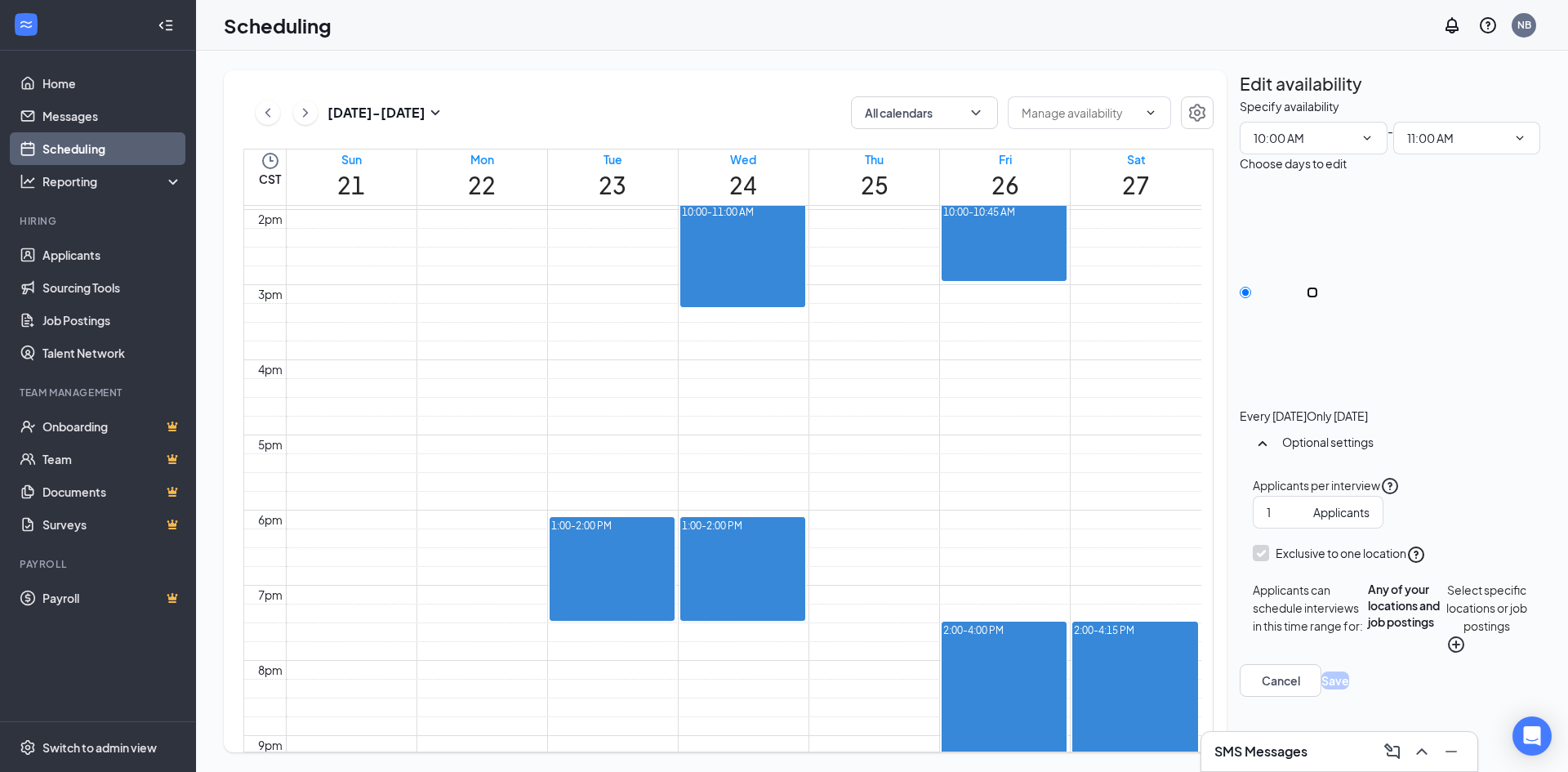
click at [1318, 287] on input "Only Wednesday, Sep 24" at bounding box center [1312, 293] width 11 height 11
radio input "true"
click at [1266, 408] on div at bounding box center [1273, 408] width 67 height 0
click at [1251, 287] on input "Every Wednesday" at bounding box center [1245, 293] width 11 height 11
radio input "true"
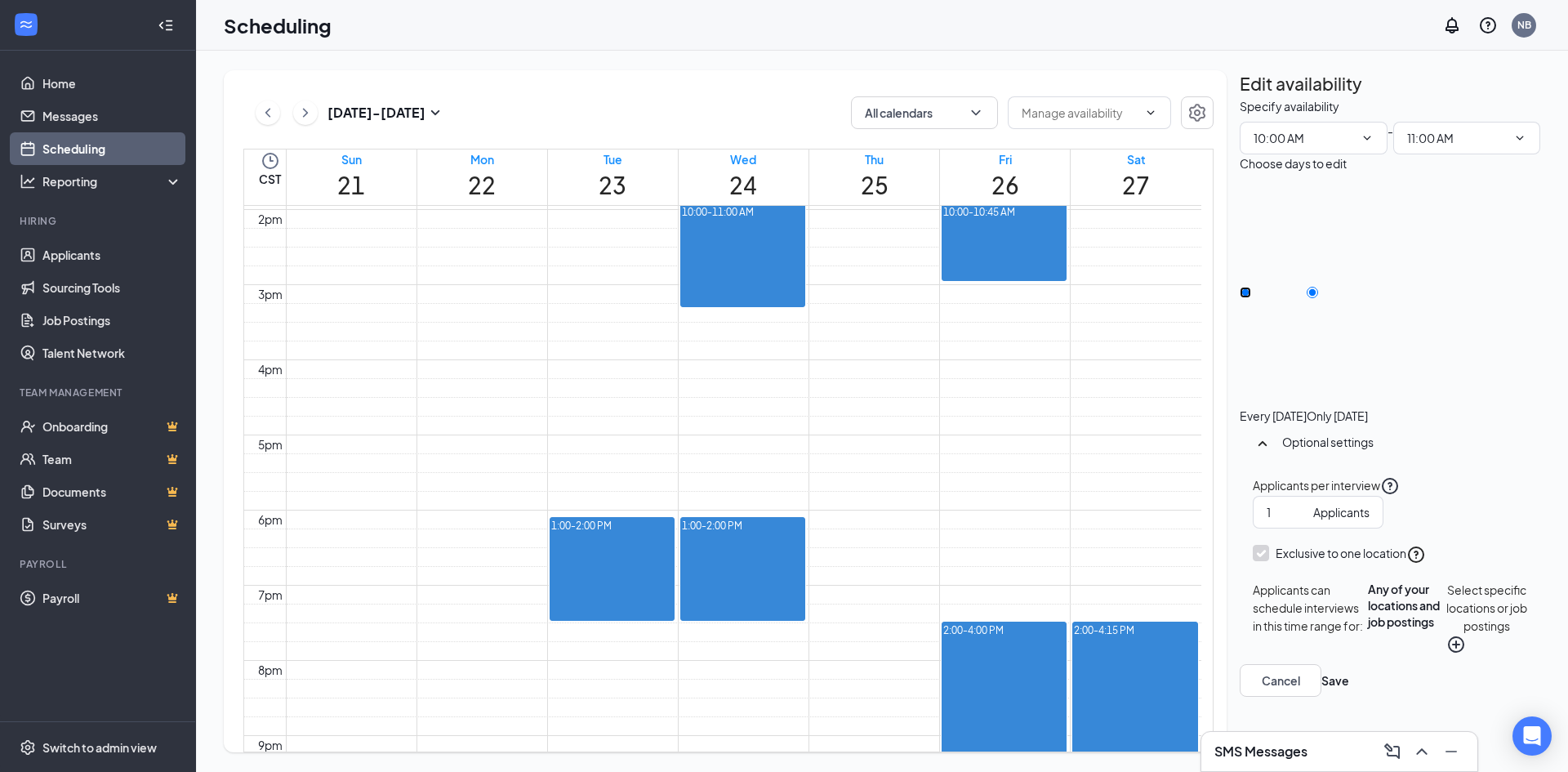
radio input "false"
click at [1360, 145] on icon "ChevronDown" at bounding box center [1367, 138] width 13 height 13
click at [1514, 145] on icon "ChevronDown" at bounding box center [1520, 138] width 13 height 13
click at [1429, 147] on input "11:00 AM" at bounding box center [1457, 138] width 101 height 18
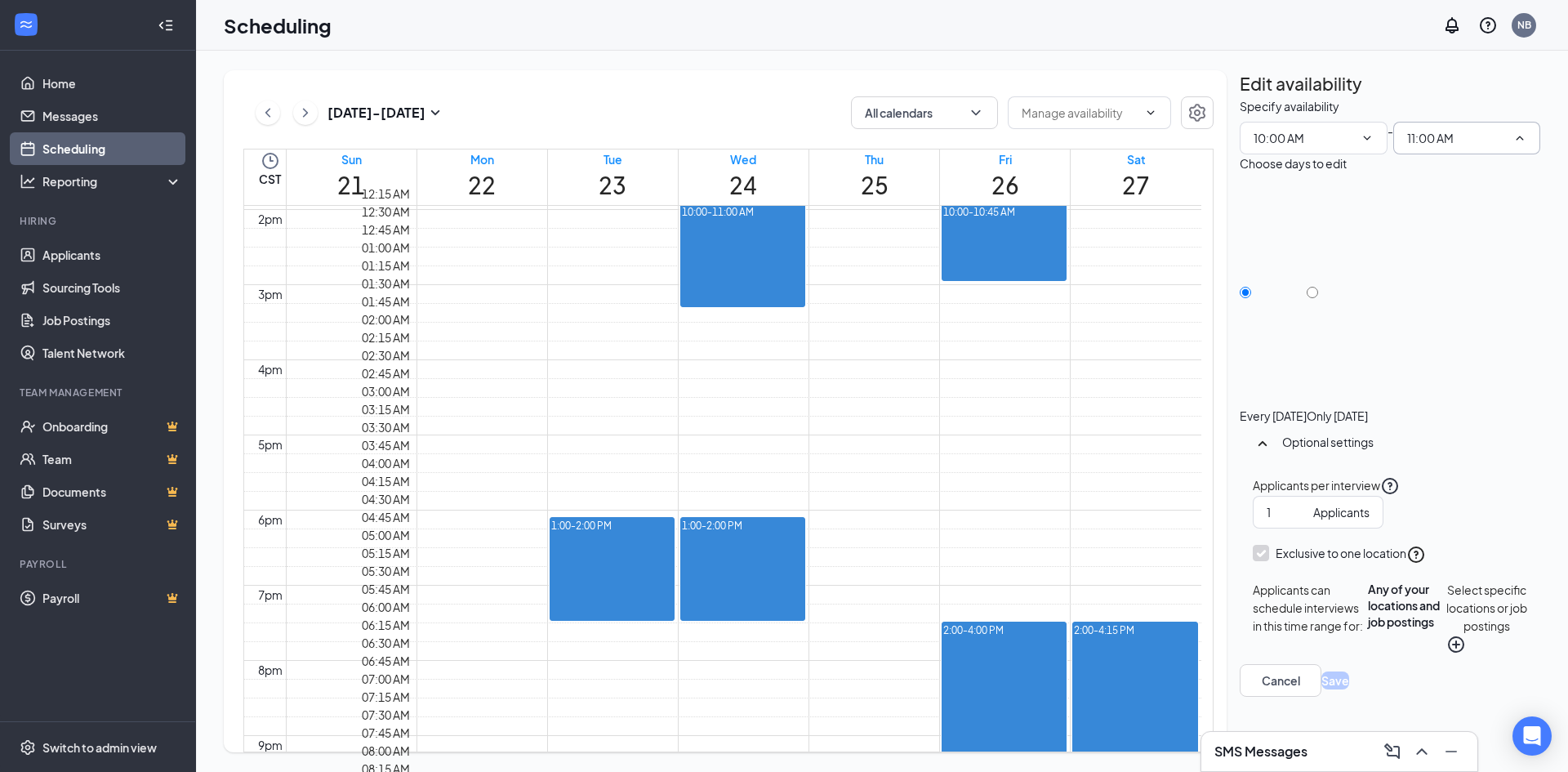
scroll to position [1572, 0]
type input "10:45 AM"
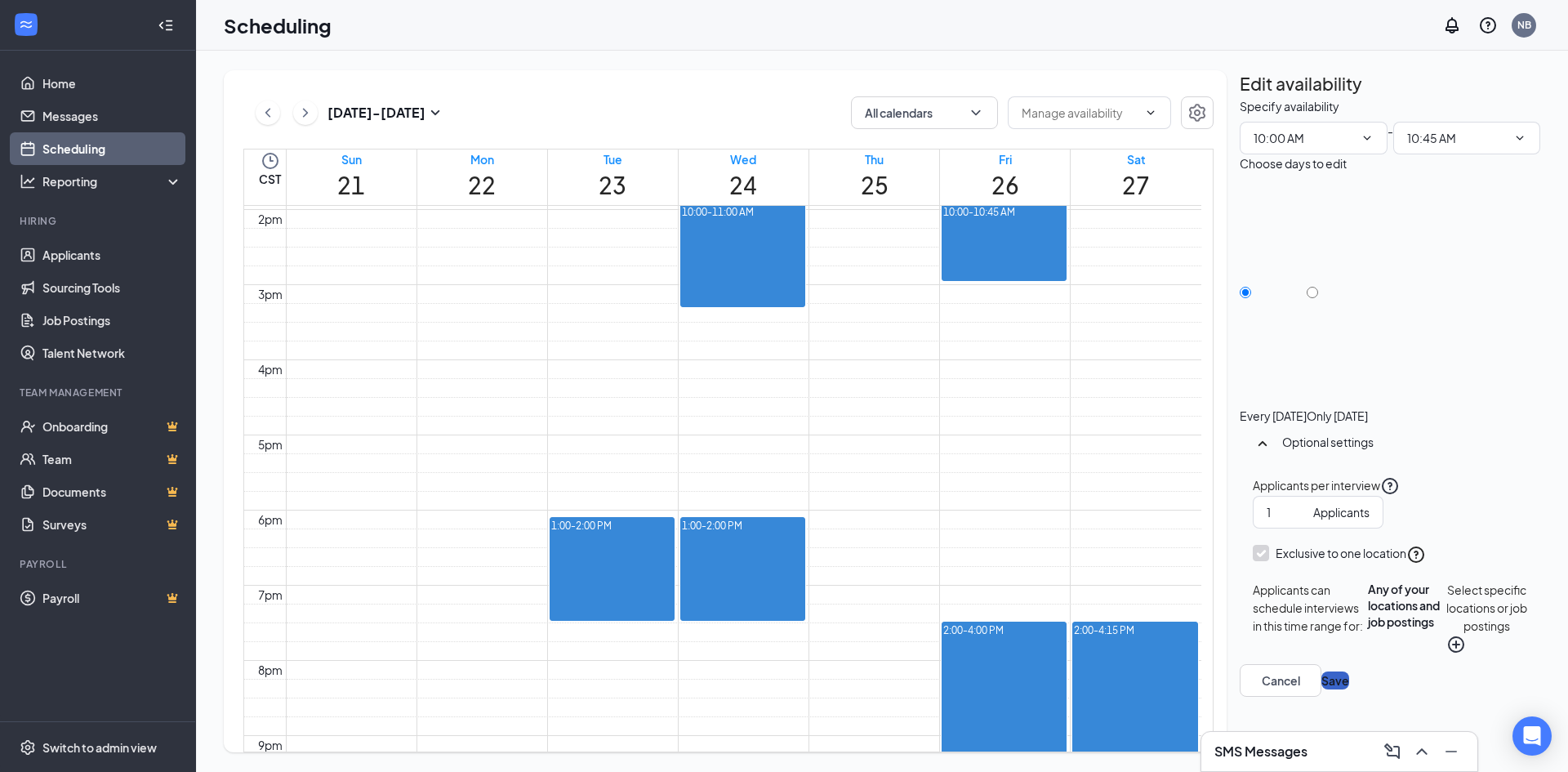
click at [1349, 690] on button "Save" at bounding box center [1335, 680] width 28 height 18
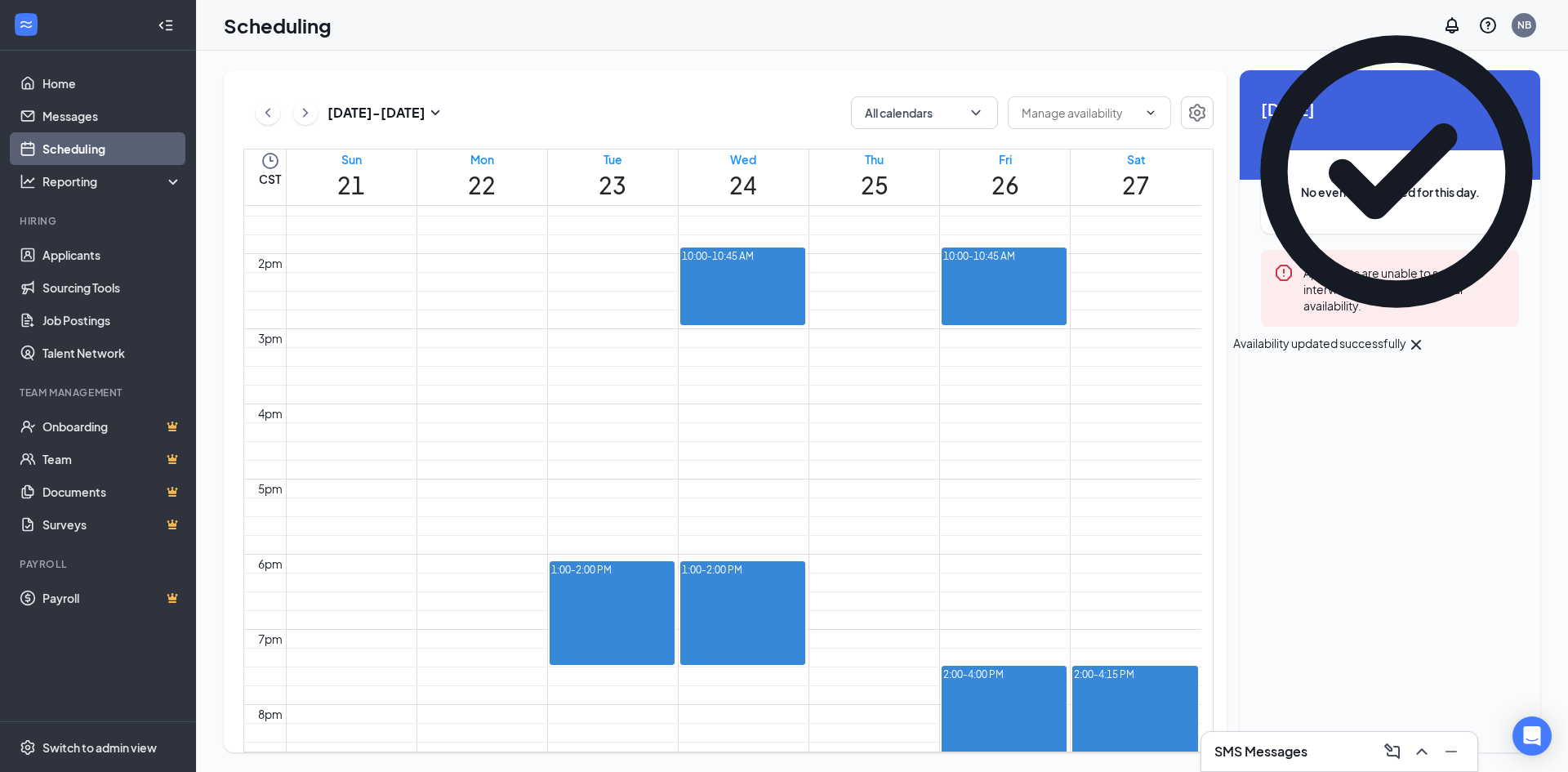
scroll to position [803, 0]
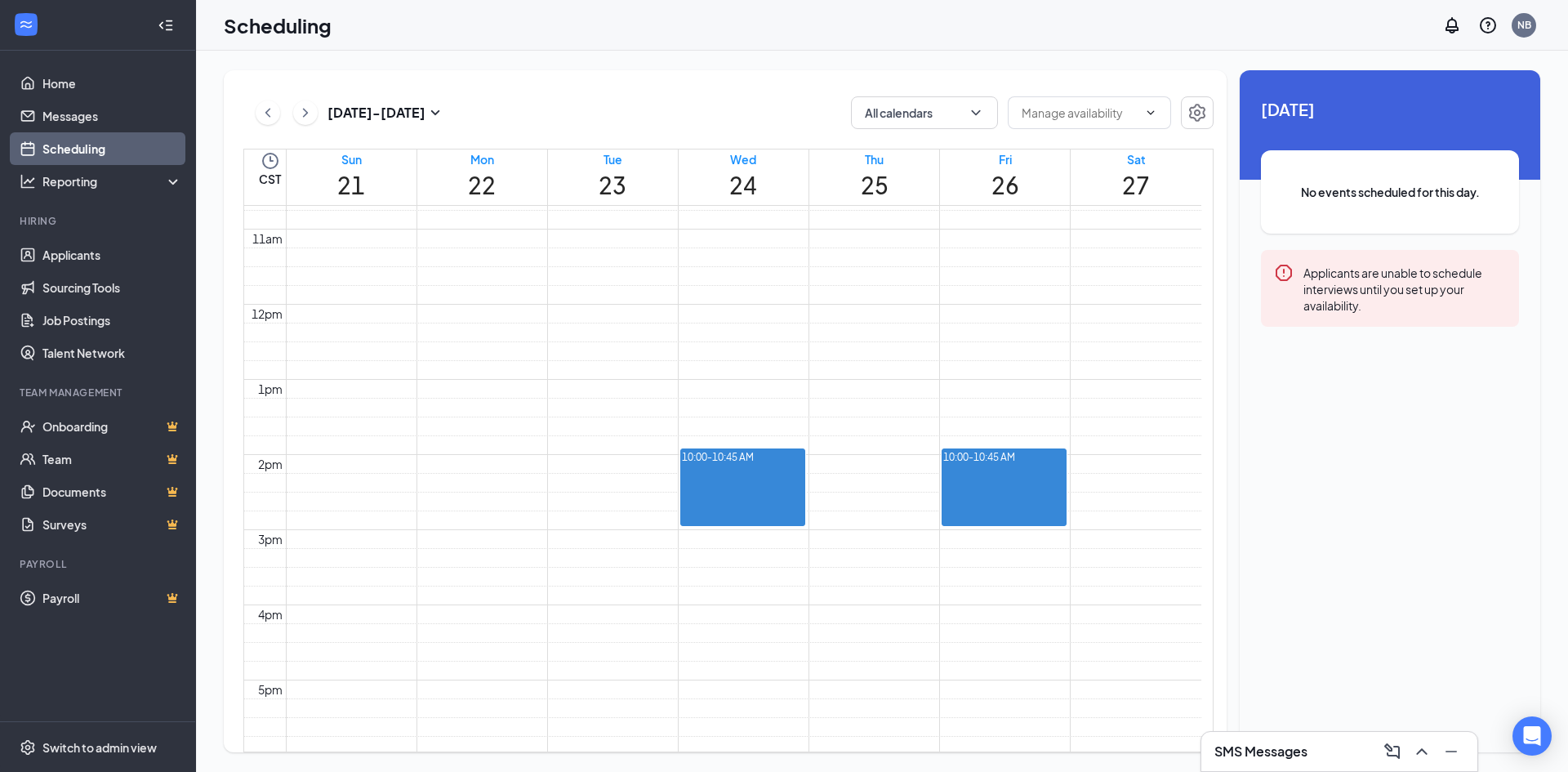
click at [1399, 296] on div "Applicants are unable to schedule interviews until you set up your availability." at bounding box center [1404, 288] width 202 height 51
click at [1286, 266] on icon "Error" at bounding box center [1284, 273] width 17 height 17
click at [1285, 277] on icon "Error" at bounding box center [1283, 272] width 19 height 19
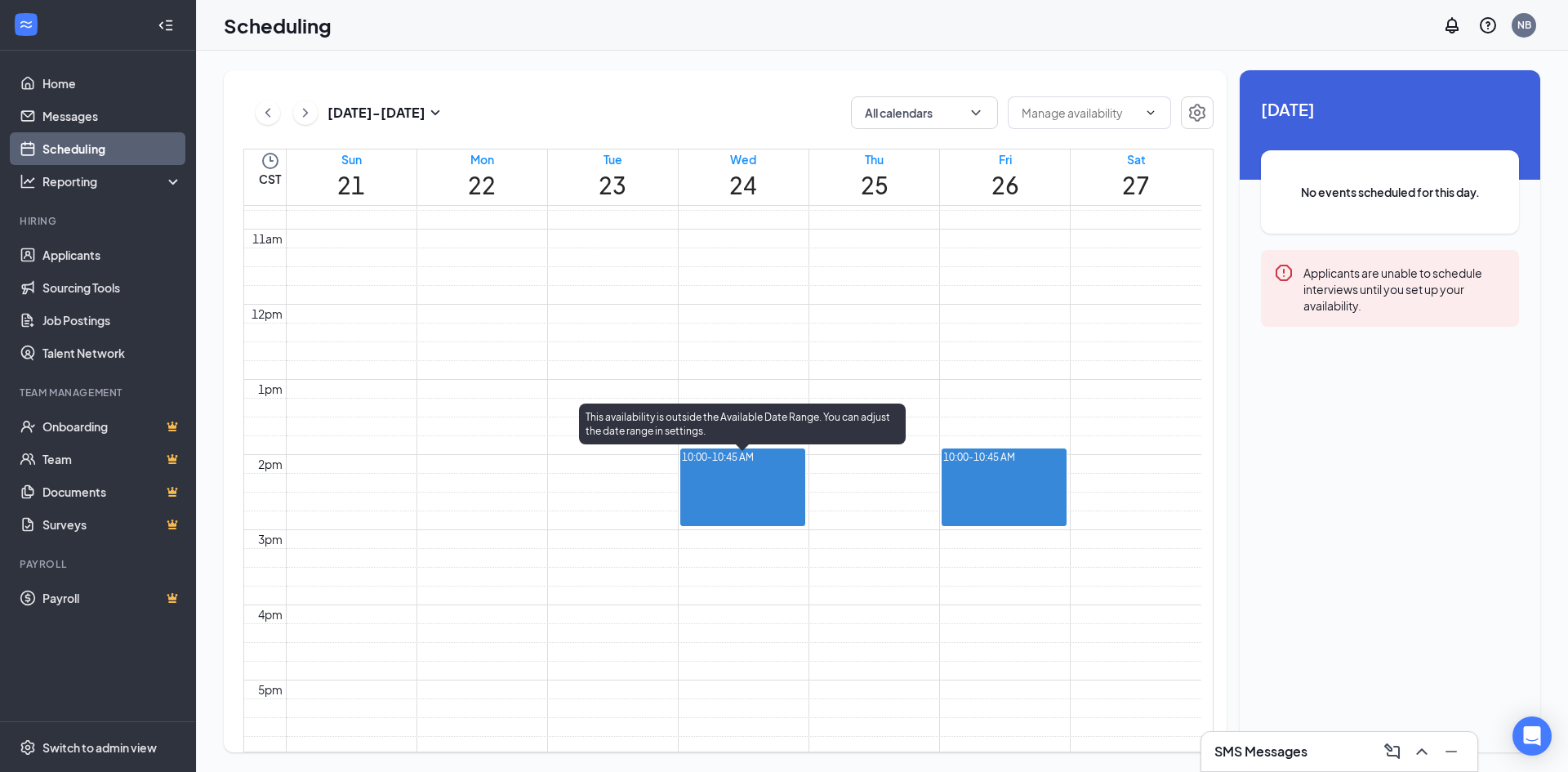
click at [754, 465] on div at bounding box center [754, 458] width 0 height 16
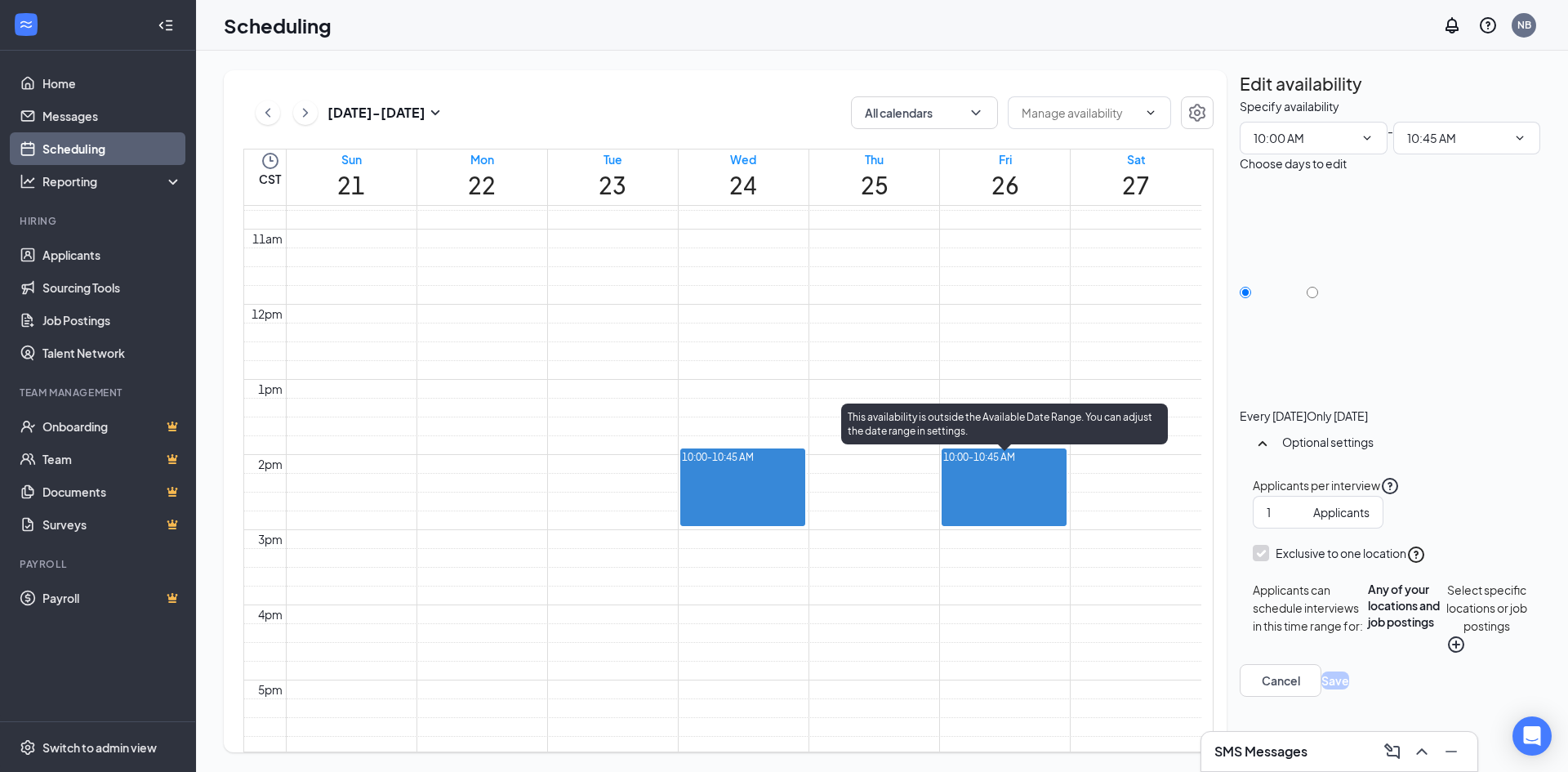
click at [1015, 465] on div at bounding box center [1015, 458] width 0 height 16
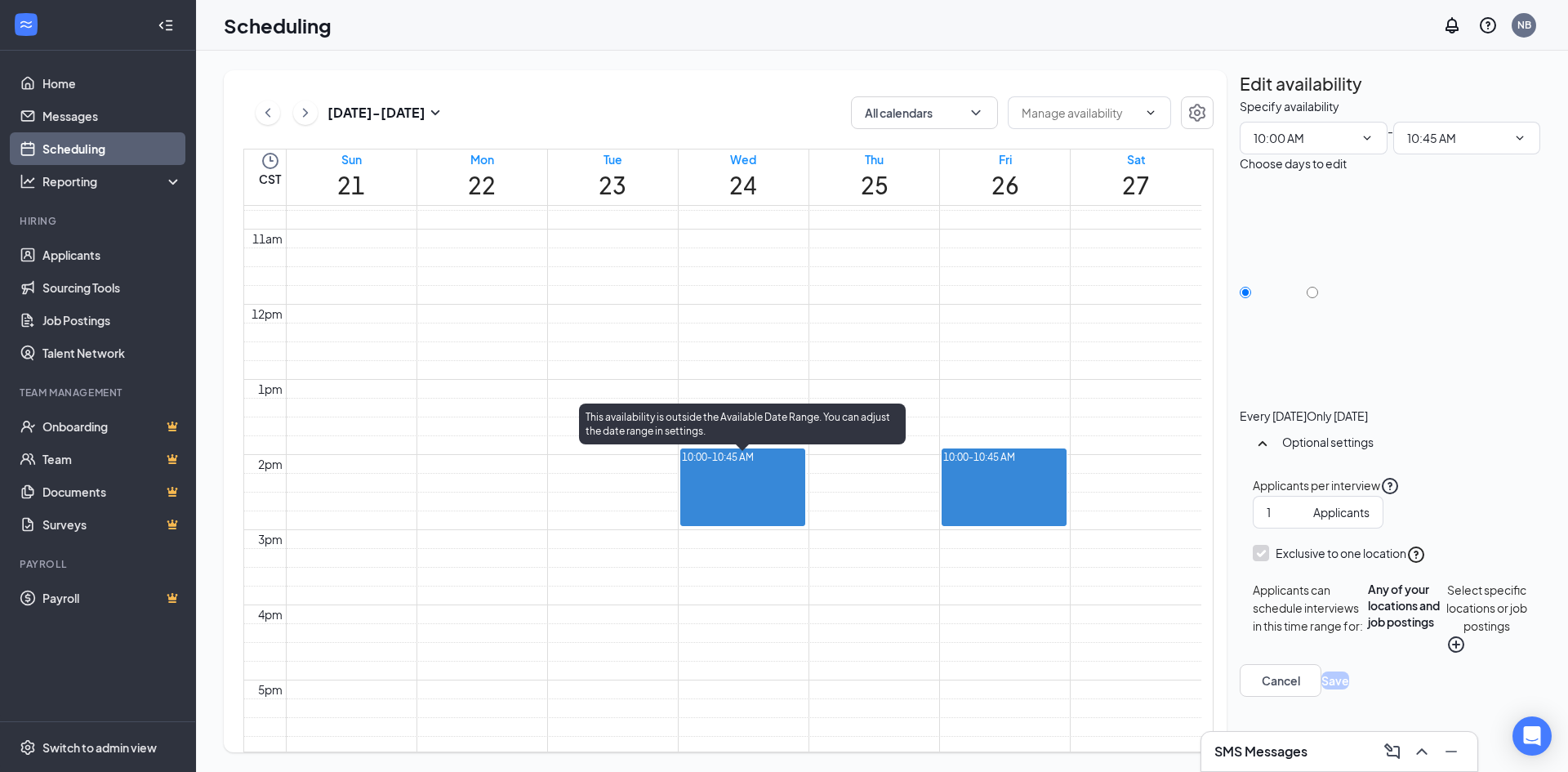
click at [754, 465] on div at bounding box center [754, 458] width 0 height 16
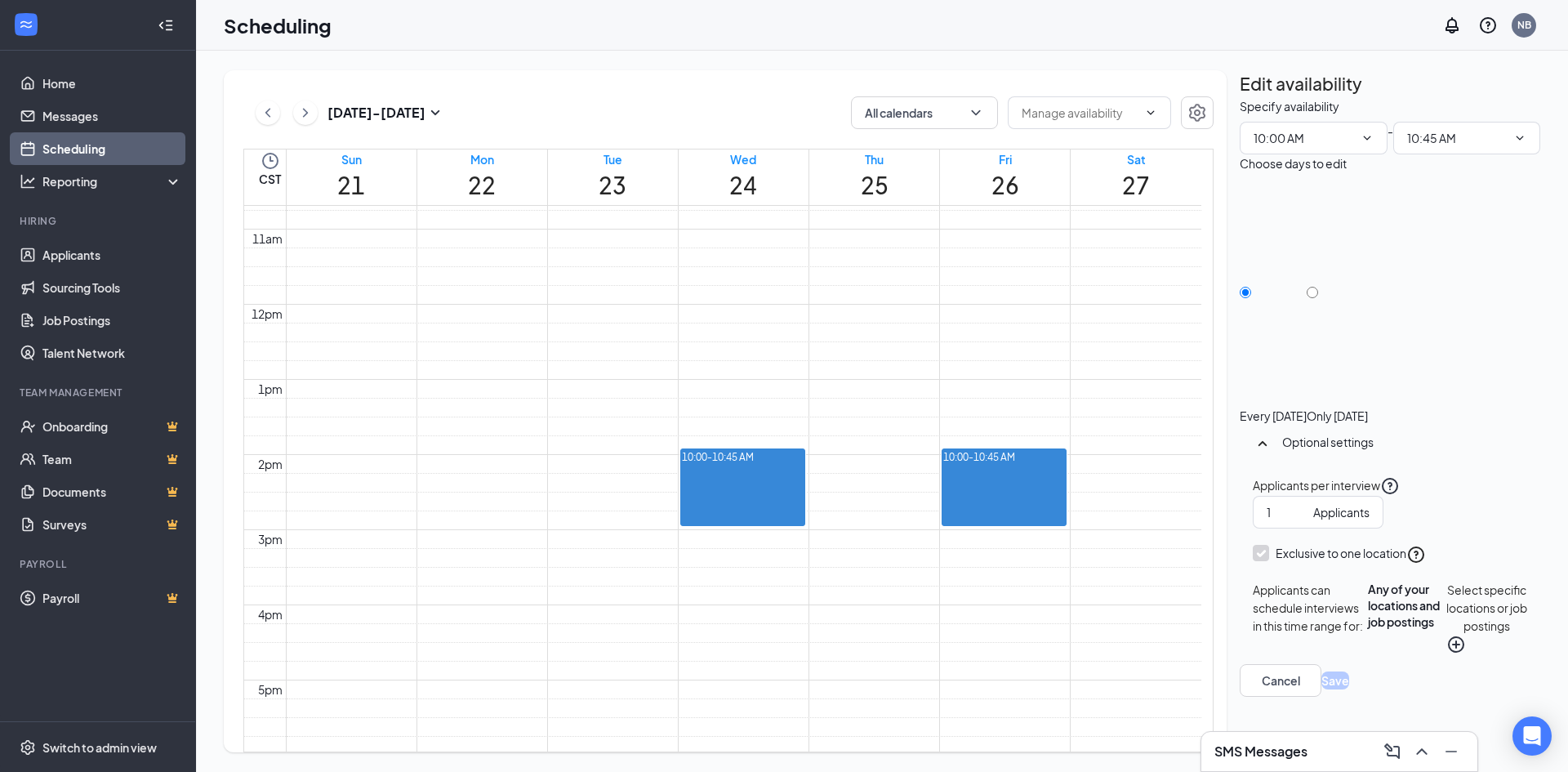
click at [882, 192] on td at bounding box center [744, 183] width 916 height 18
click at [894, 192] on td at bounding box center [744, 183] width 916 height 18
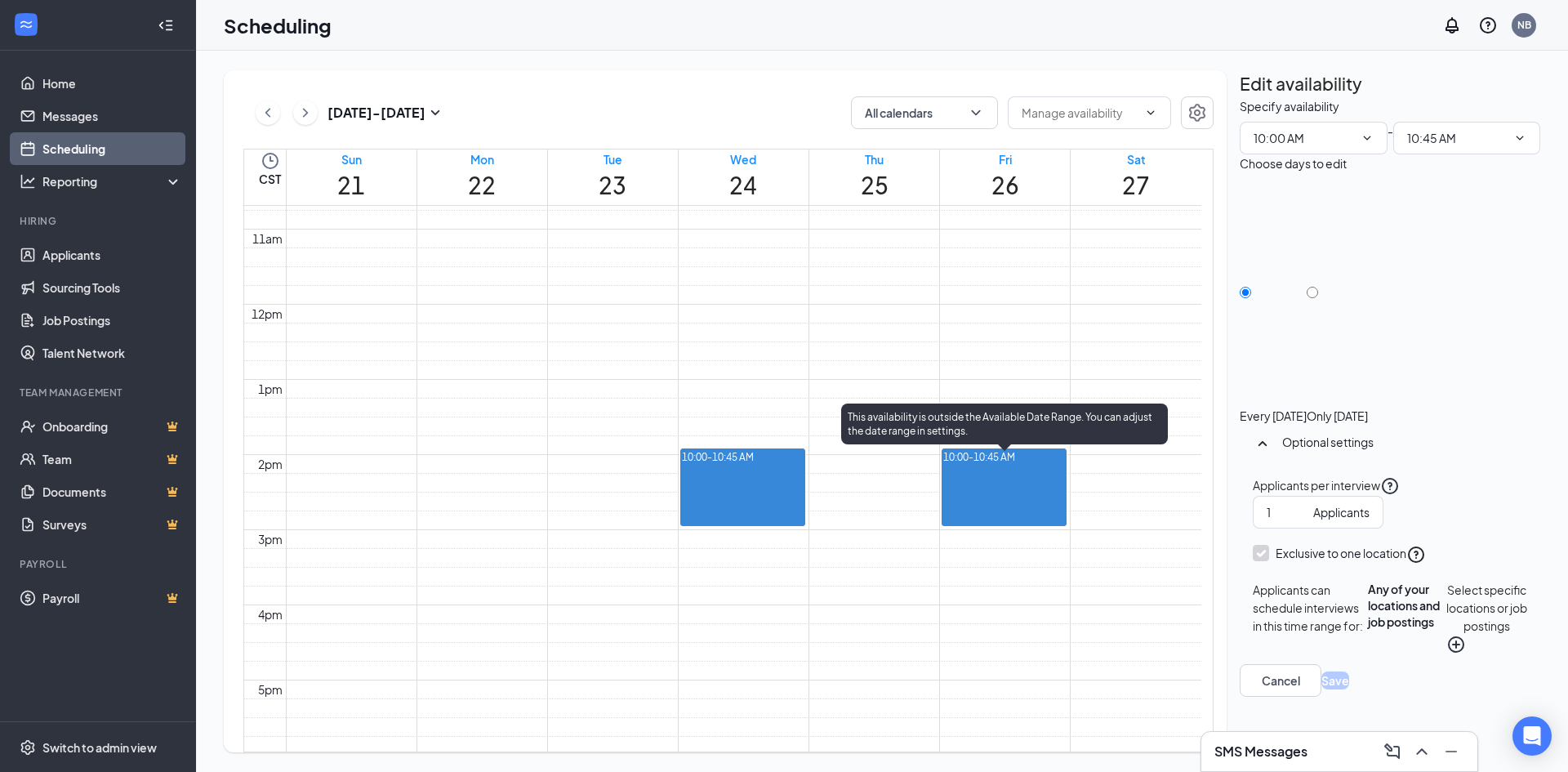
click at [1015, 465] on div at bounding box center [1015, 458] width 0 height 16
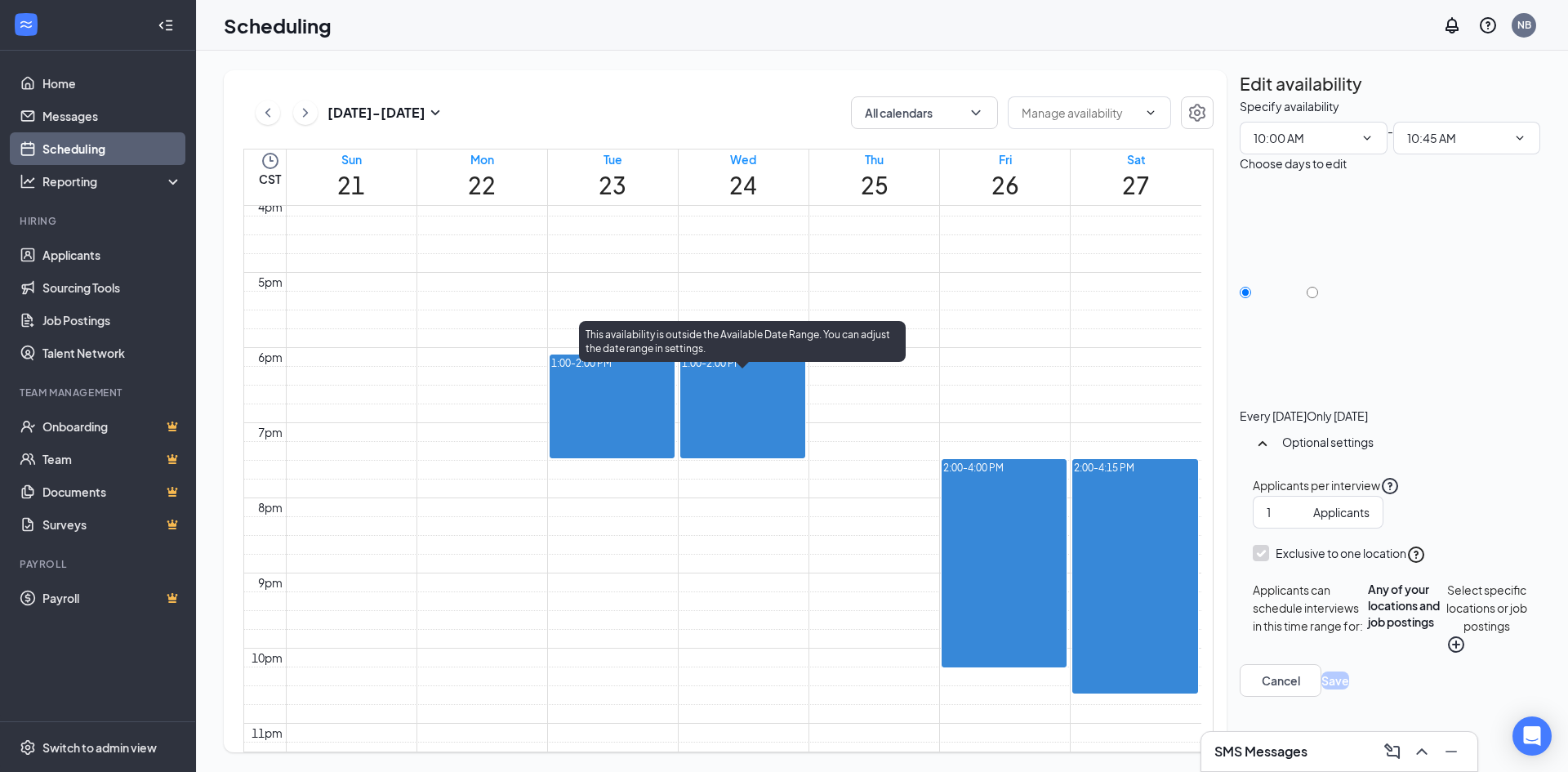
scroll to position [1212, 0]
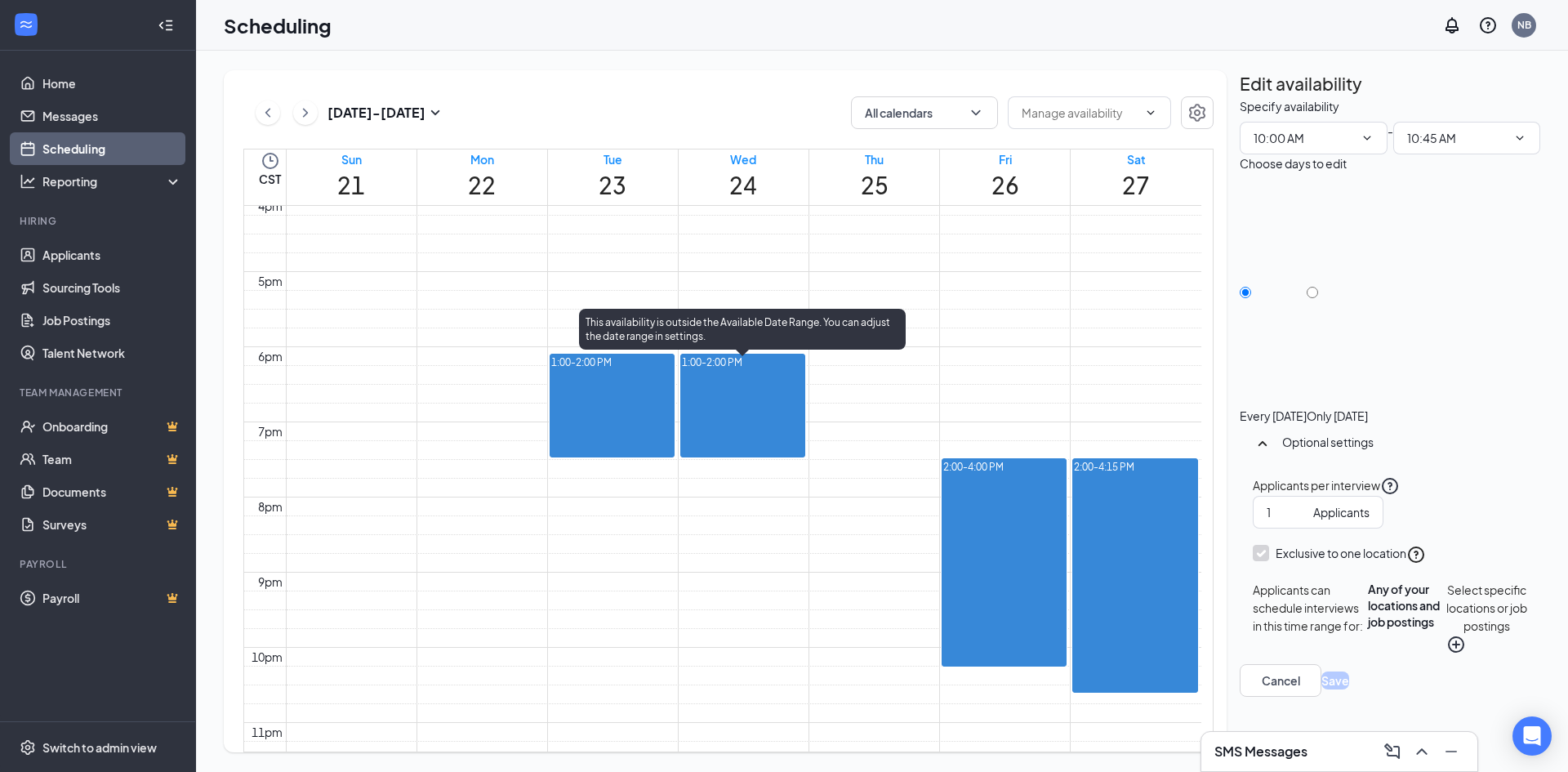
click at [742, 371] on div at bounding box center [742, 363] width 0 height 16
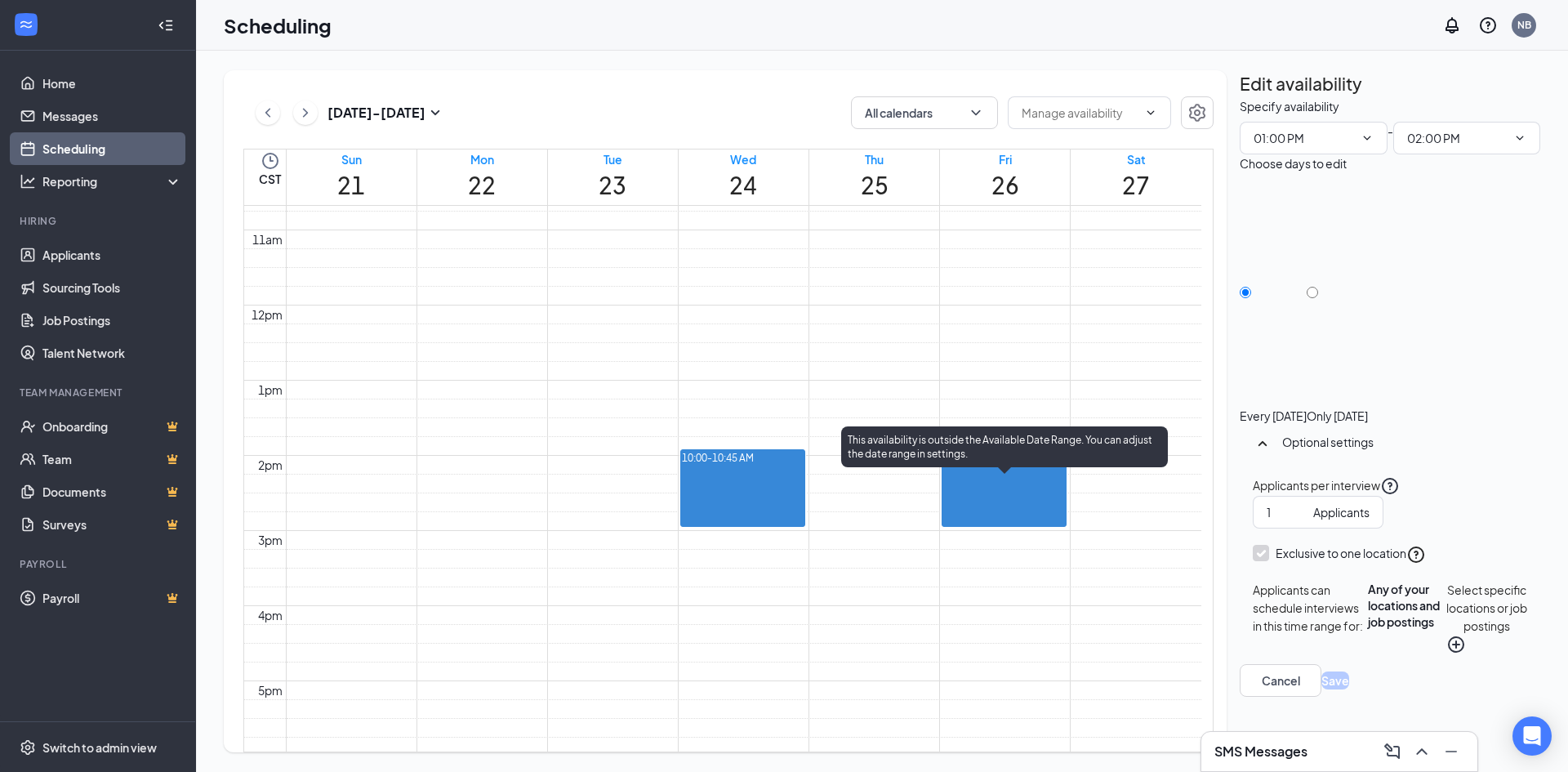
scroll to position [817, 0]
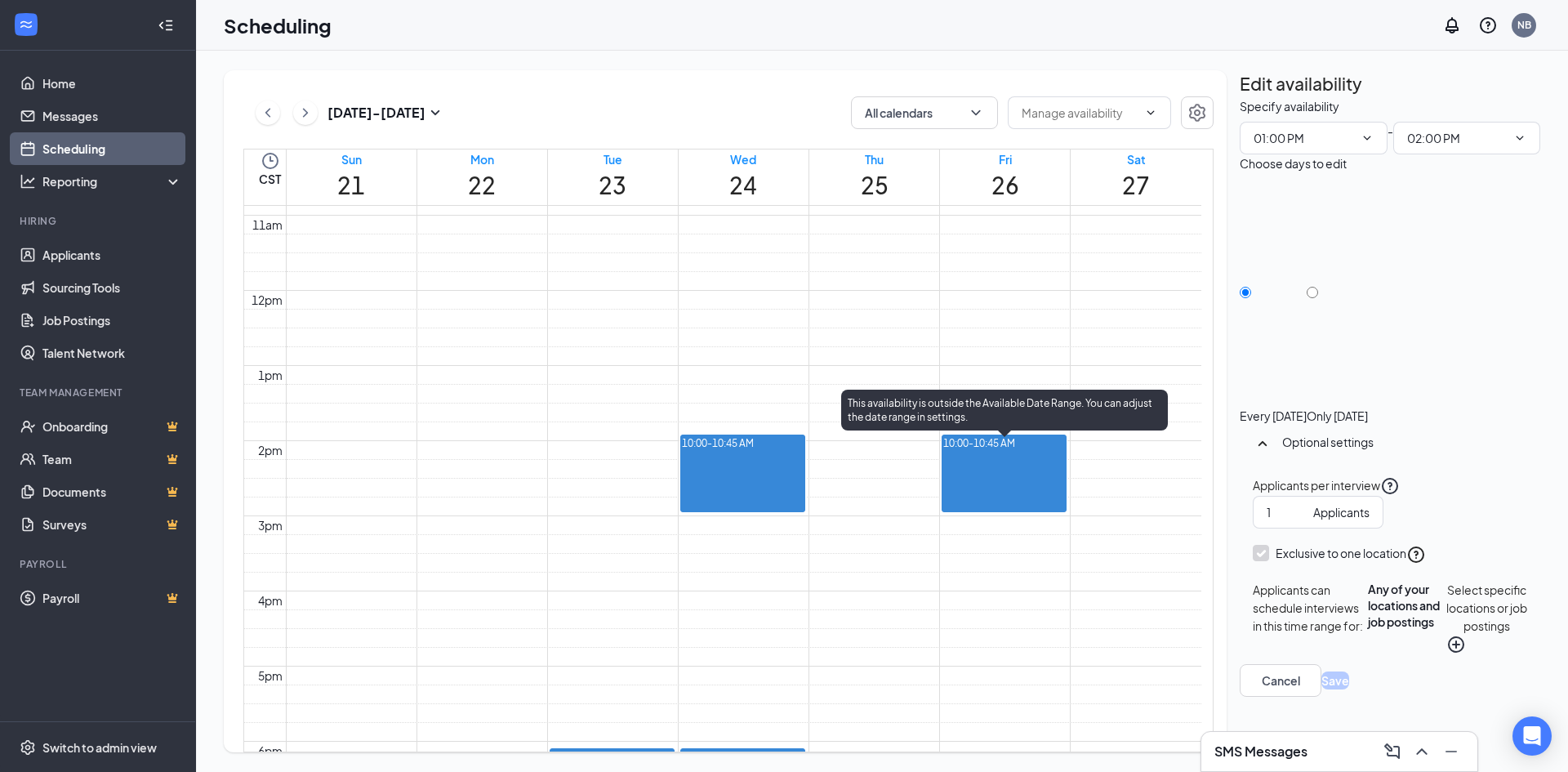
click at [1015, 452] on div at bounding box center [1015, 444] width 0 height 16
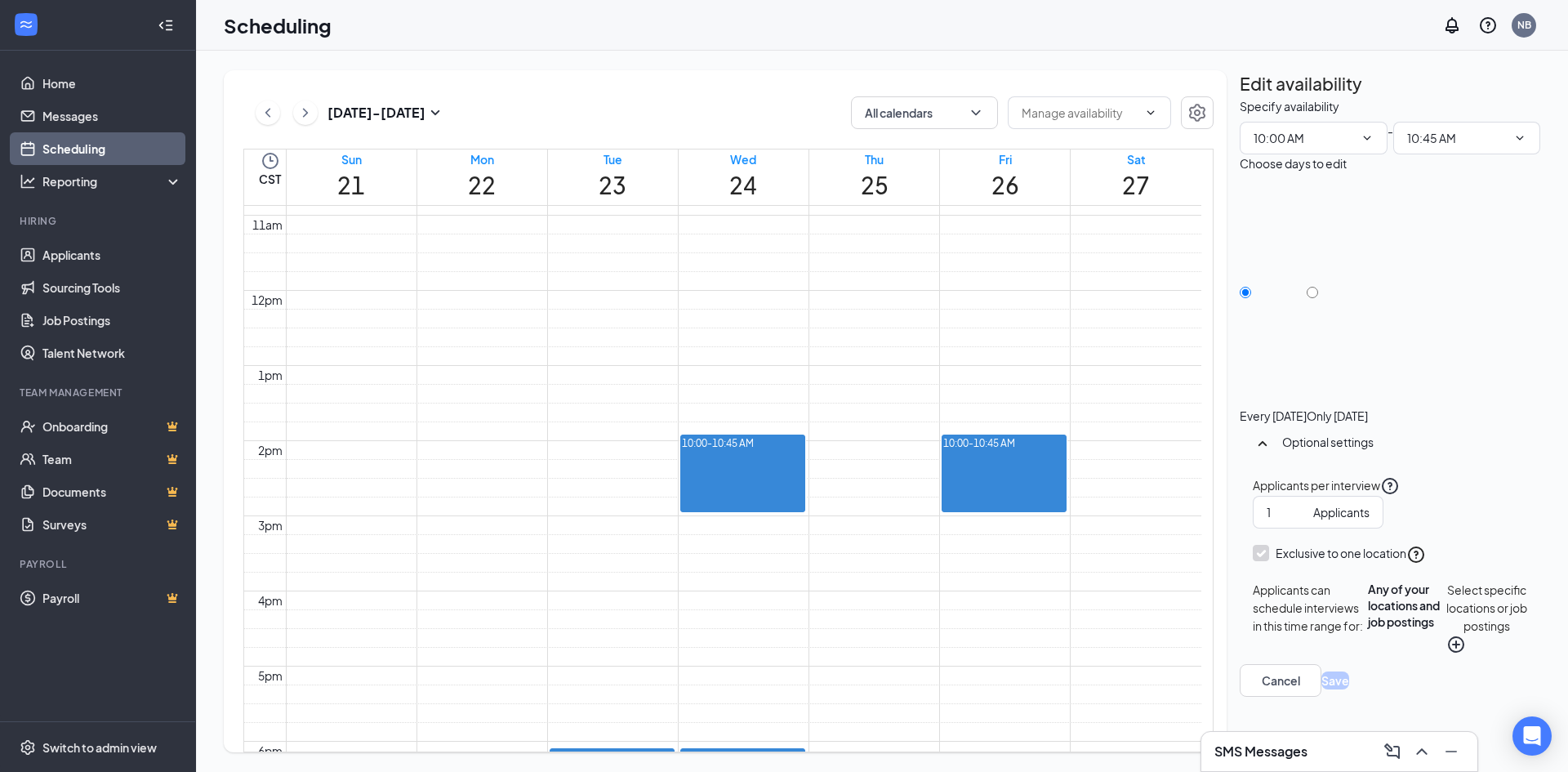
click at [1061, 272] on td at bounding box center [744, 262] width 916 height 18
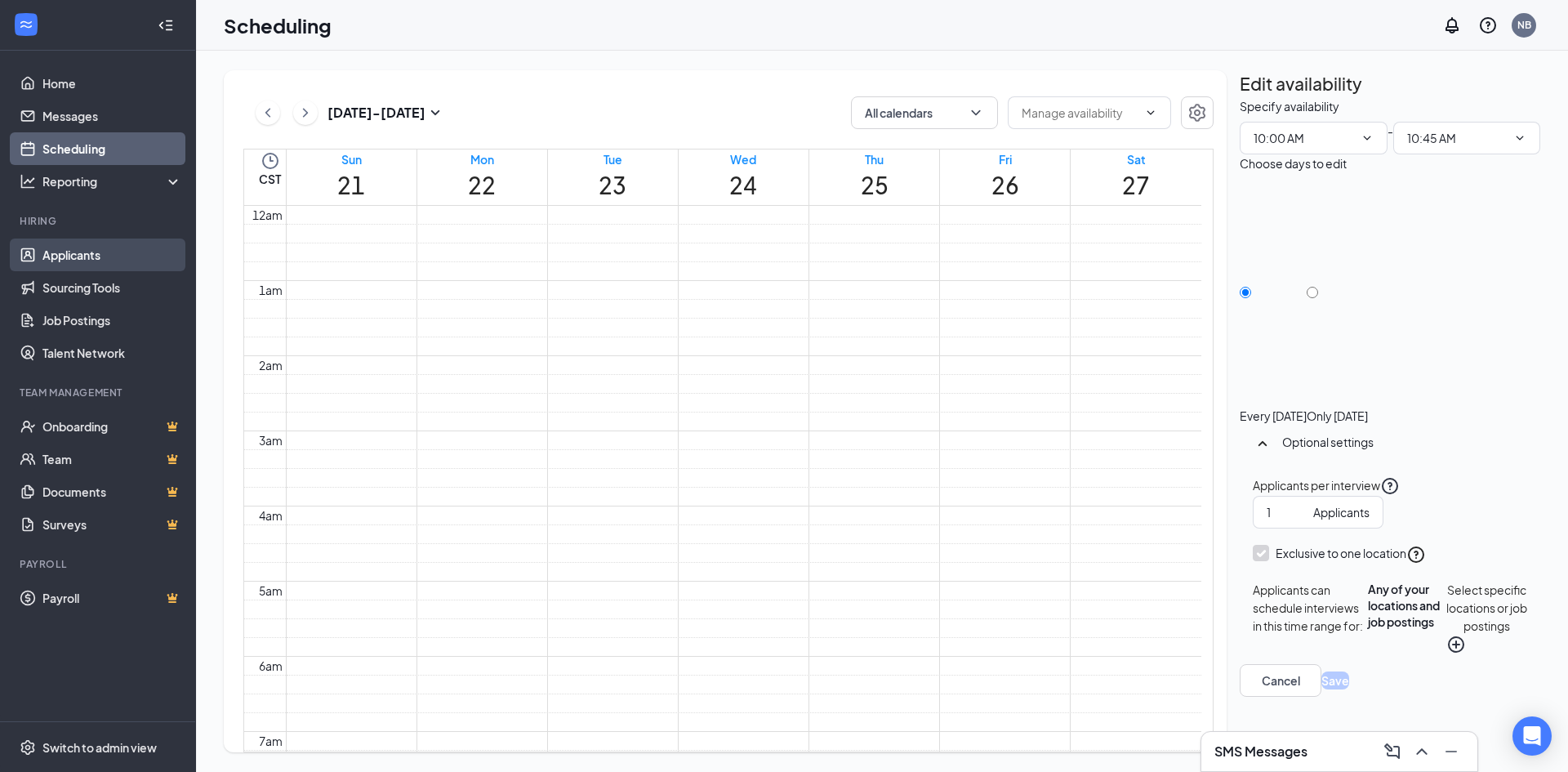
click at [76, 250] on link "Applicants" at bounding box center [112, 254] width 139 height 32
type input "10:00 AM"
type input "10:45 AM"
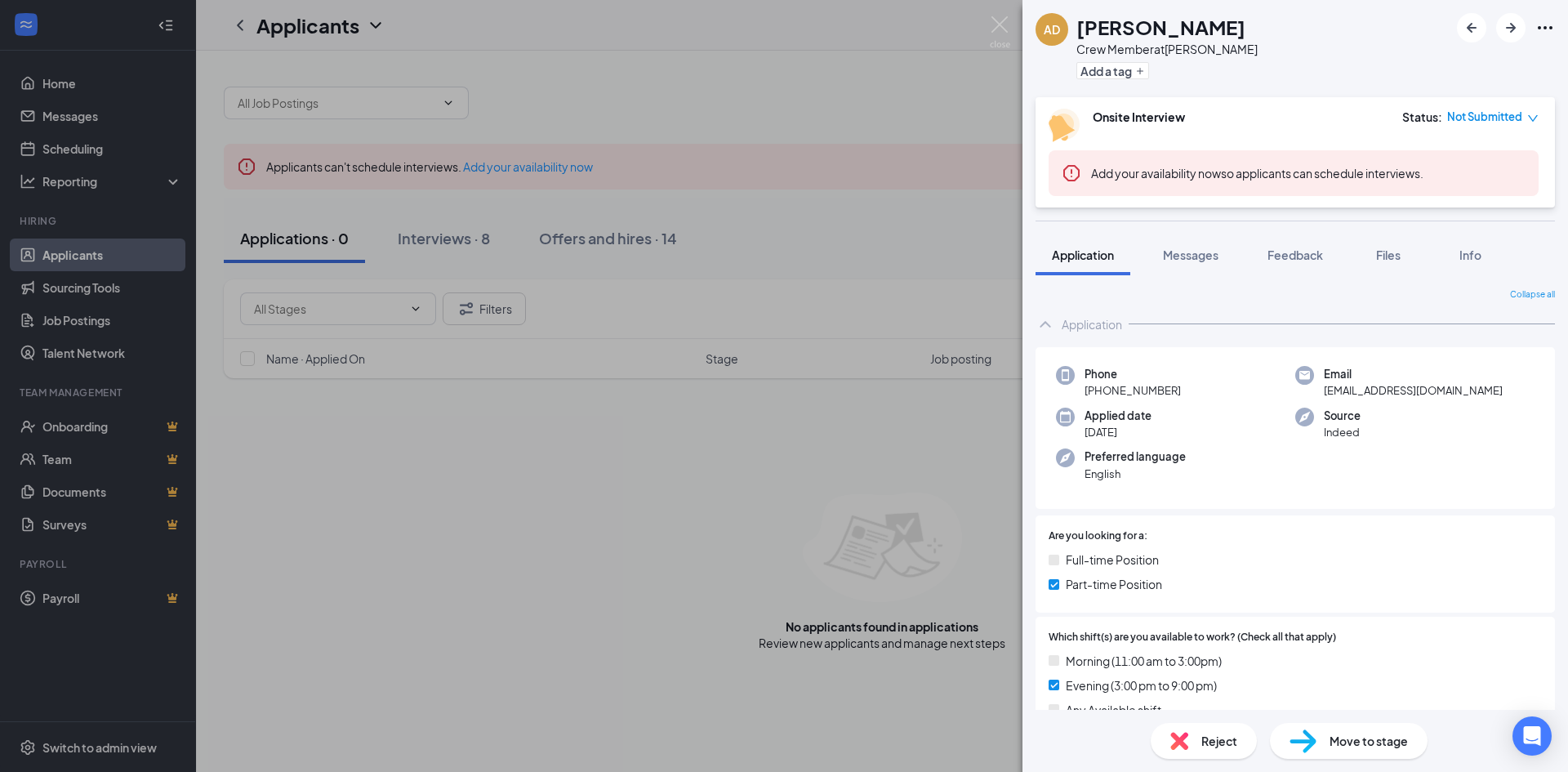
click at [500, 460] on div "AD Alexis Durazo Crew Member at Hutchinson Add a tag Onsite Interview Status : …" at bounding box center [784, 386] width 1568 height 772
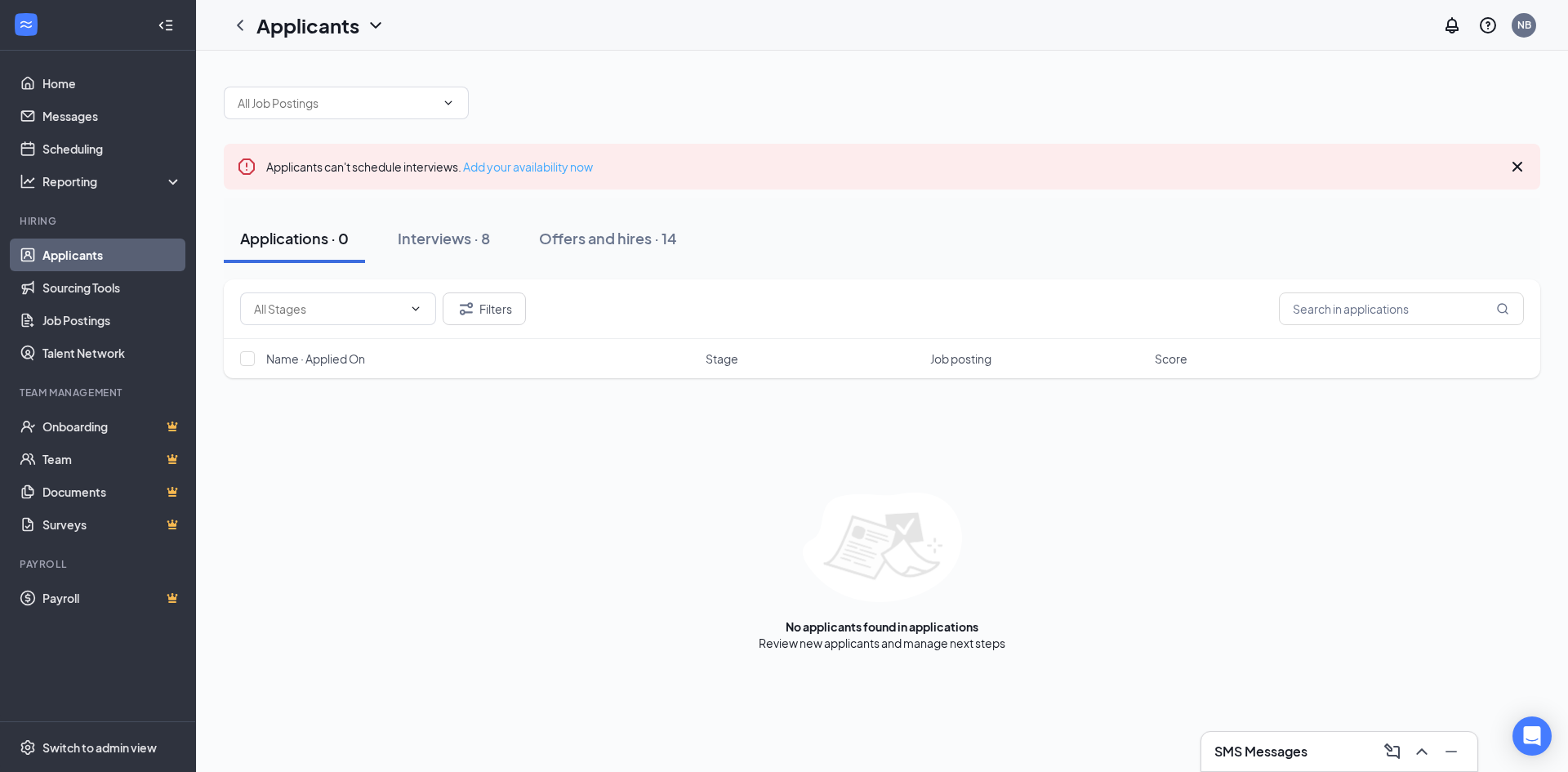
click at [535, 164] on link "Add your availability now" at bounding box center [528, 167] width 130 height 15
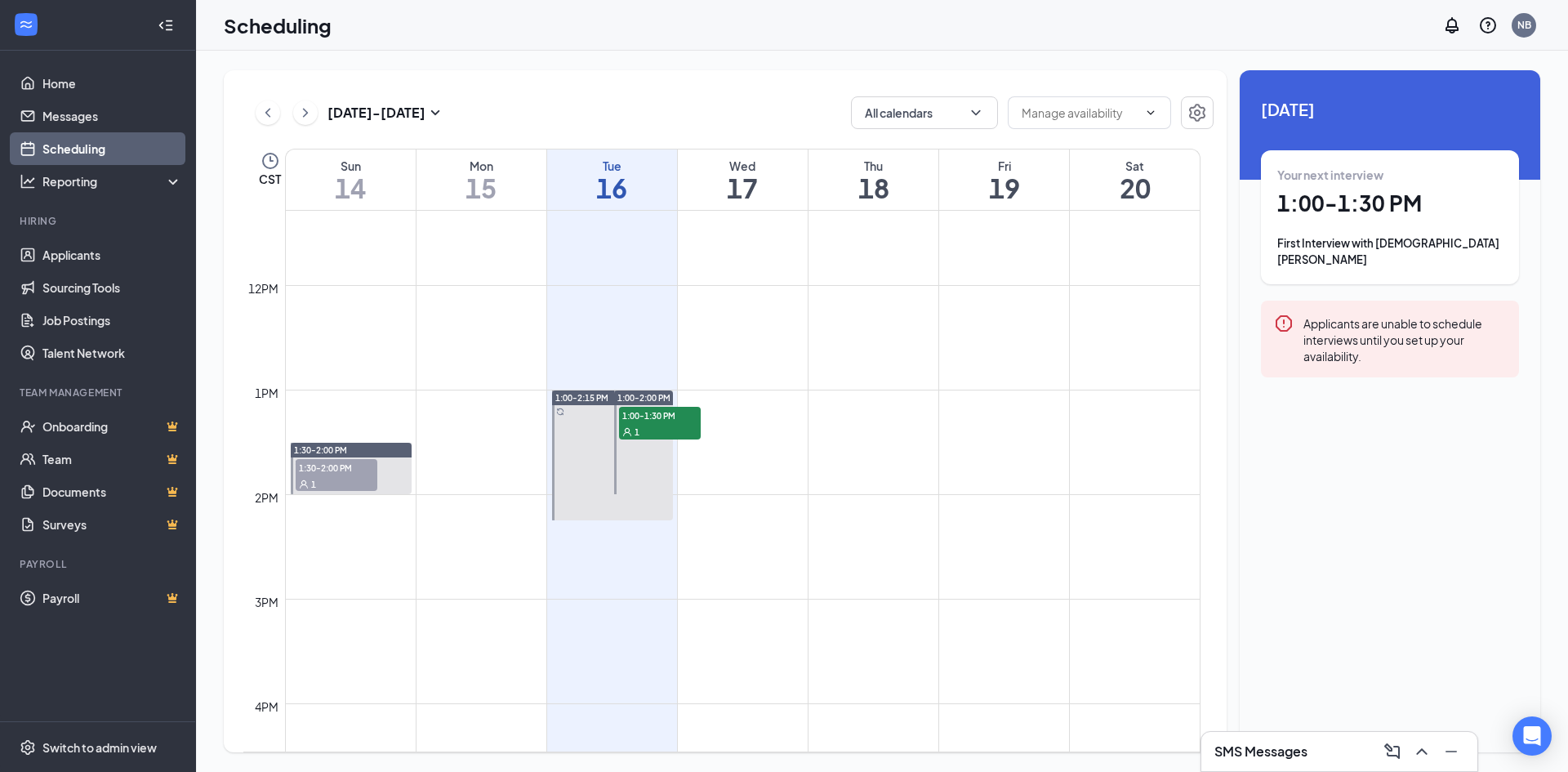
scroll to position [1130, 0]
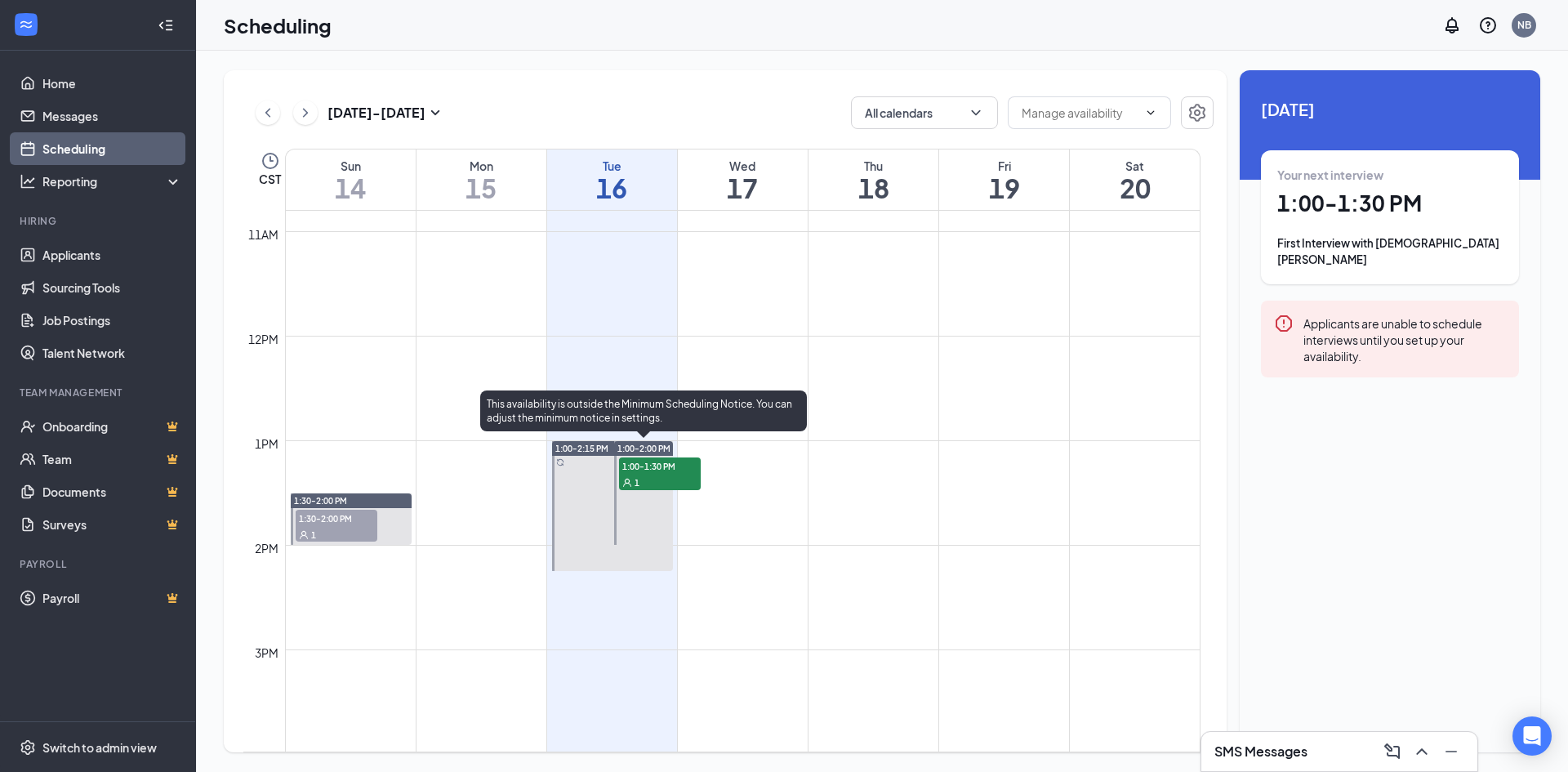
click at [662, 472] on span "1:00-1:30 PM" at bounding box center [660, 466] width 81 height 17
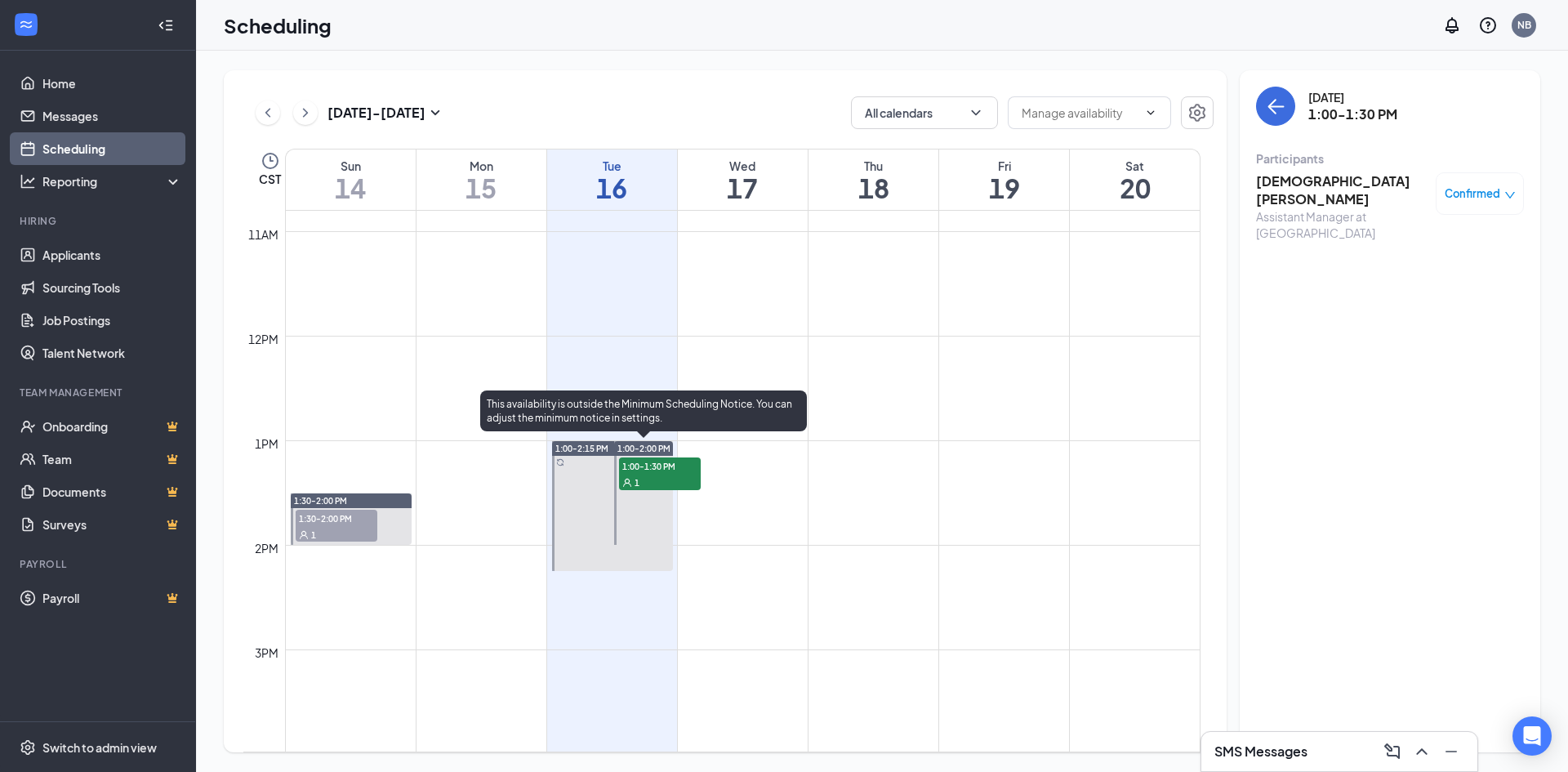
click at [787, 419] on div "This availability is outside the Minimum Scheduling Notice. You can adjust the …" at bounding box center [643, 411] width 327 height 41
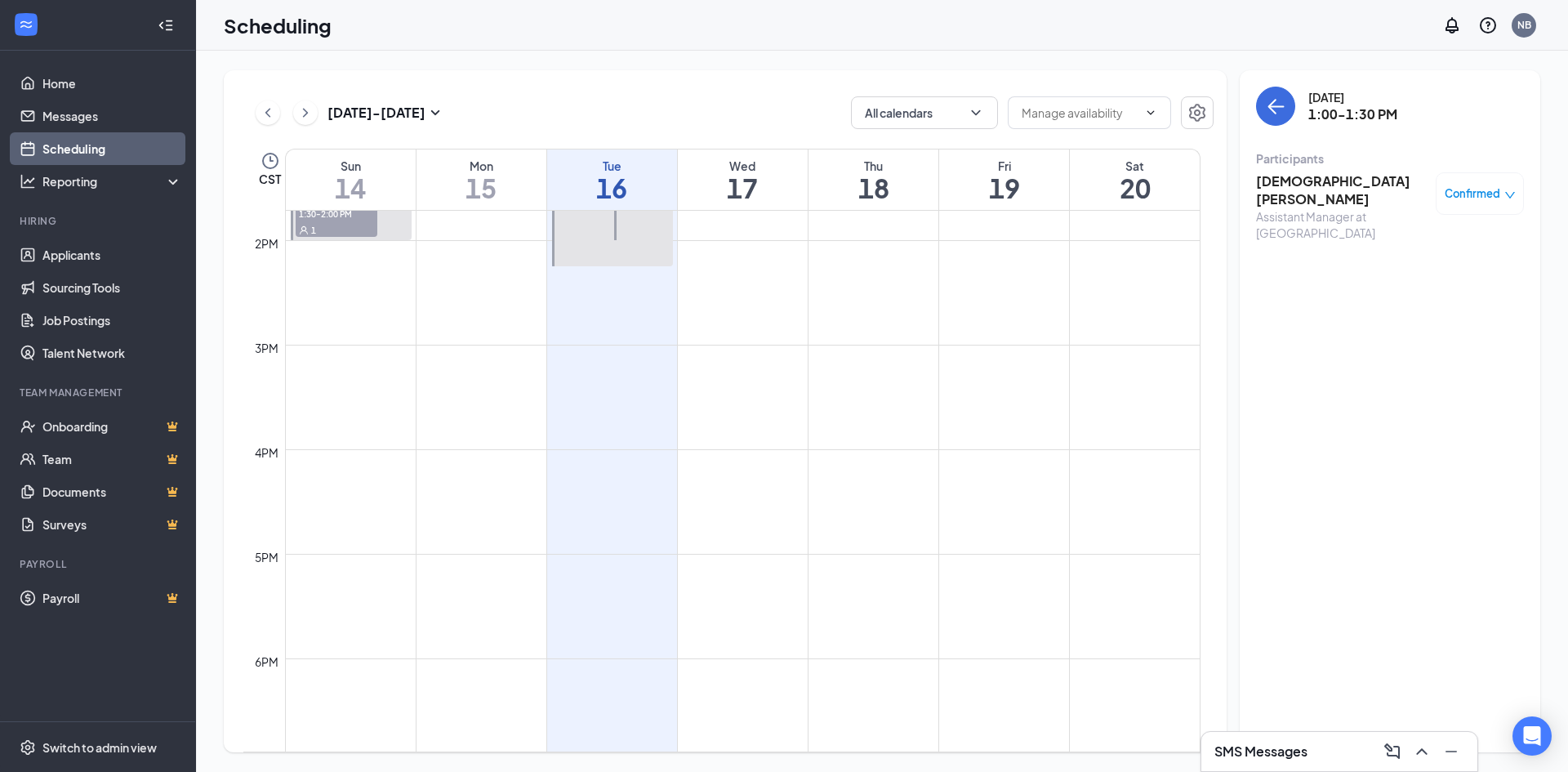
scroll to position [1538, 0]
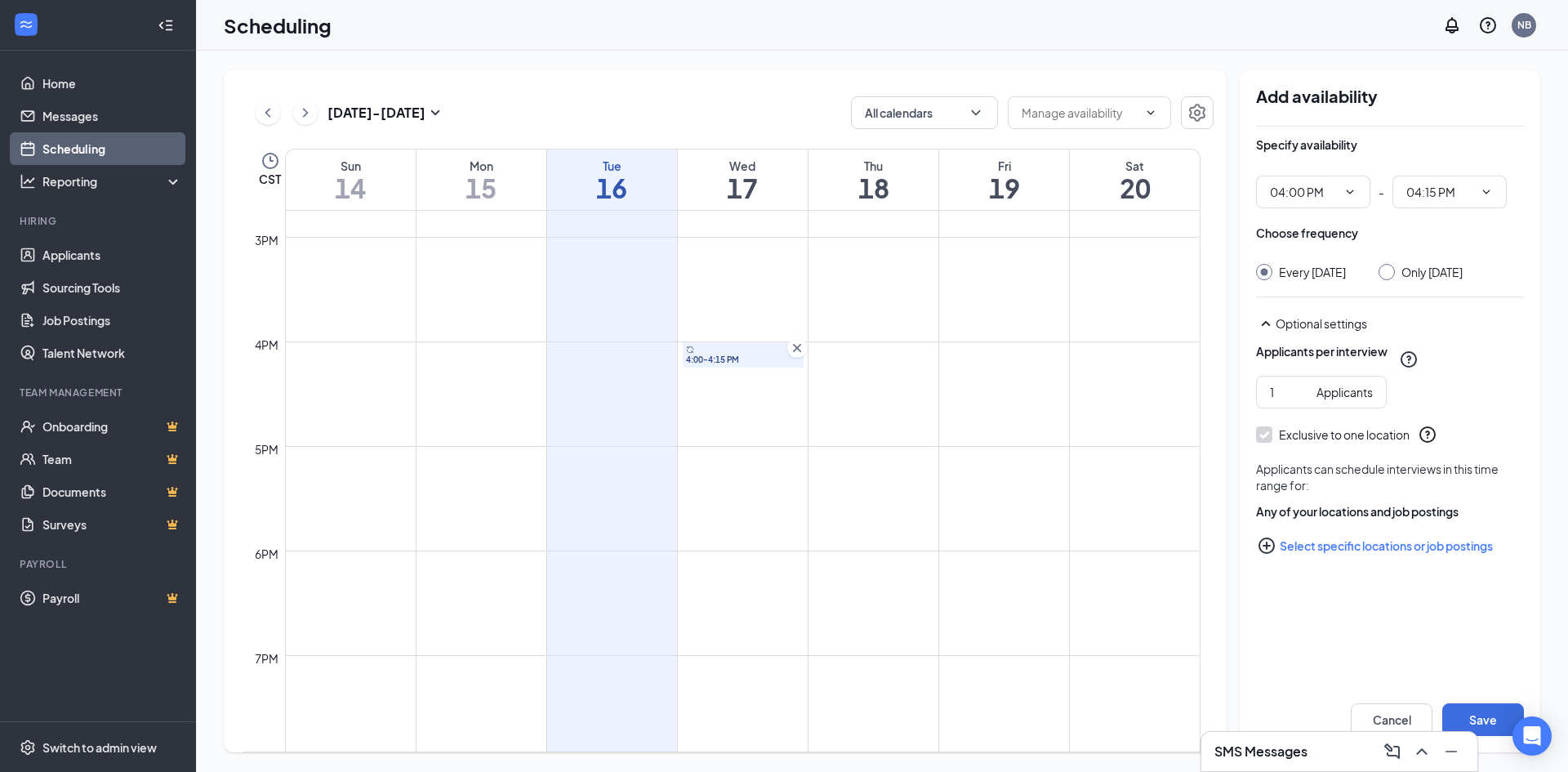
scroll to position [1457, 0]
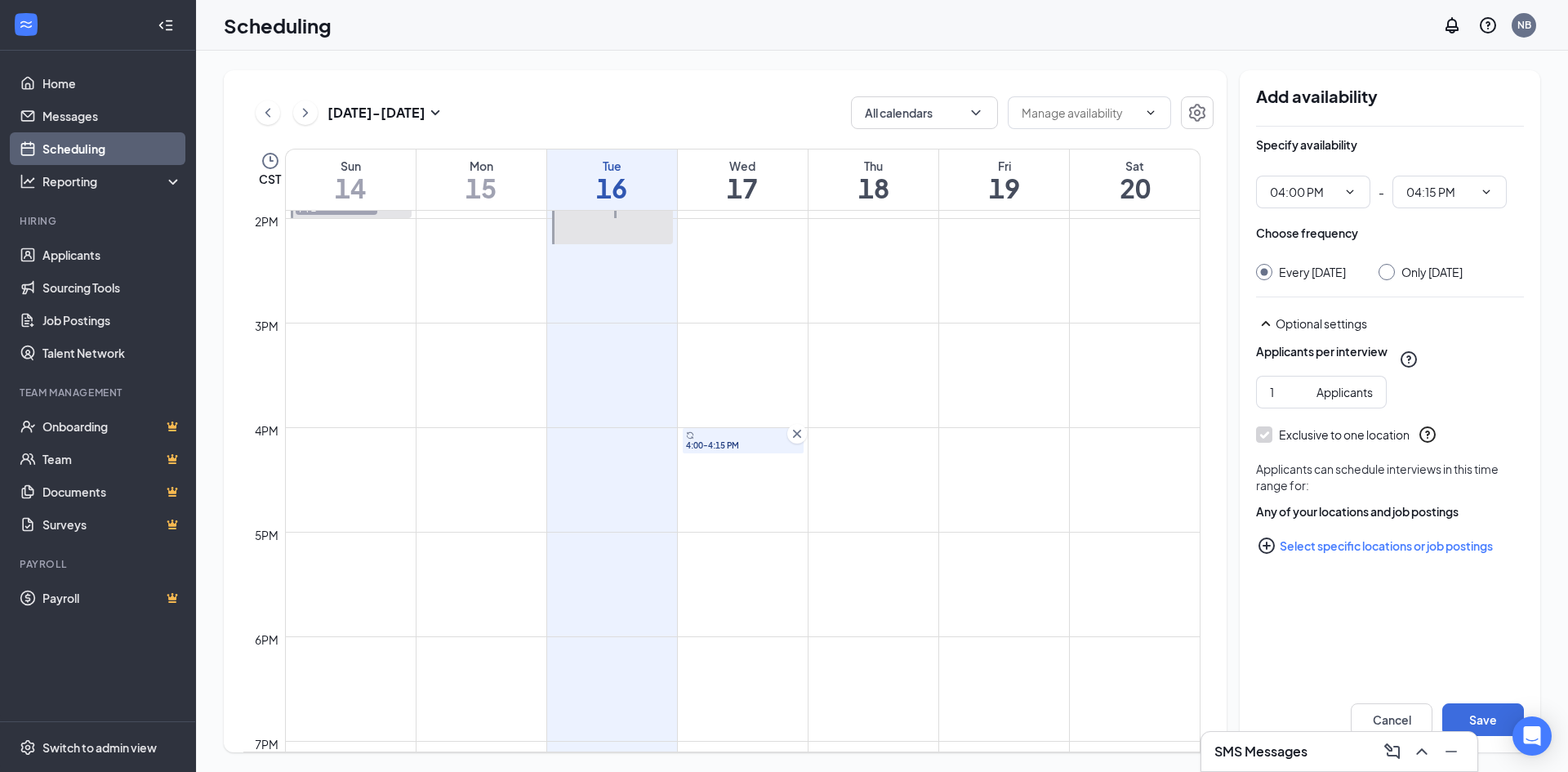
click at [718, 440] on span "4:00-4:15 PM" at bounding box center [743, 445] width 114 height 11
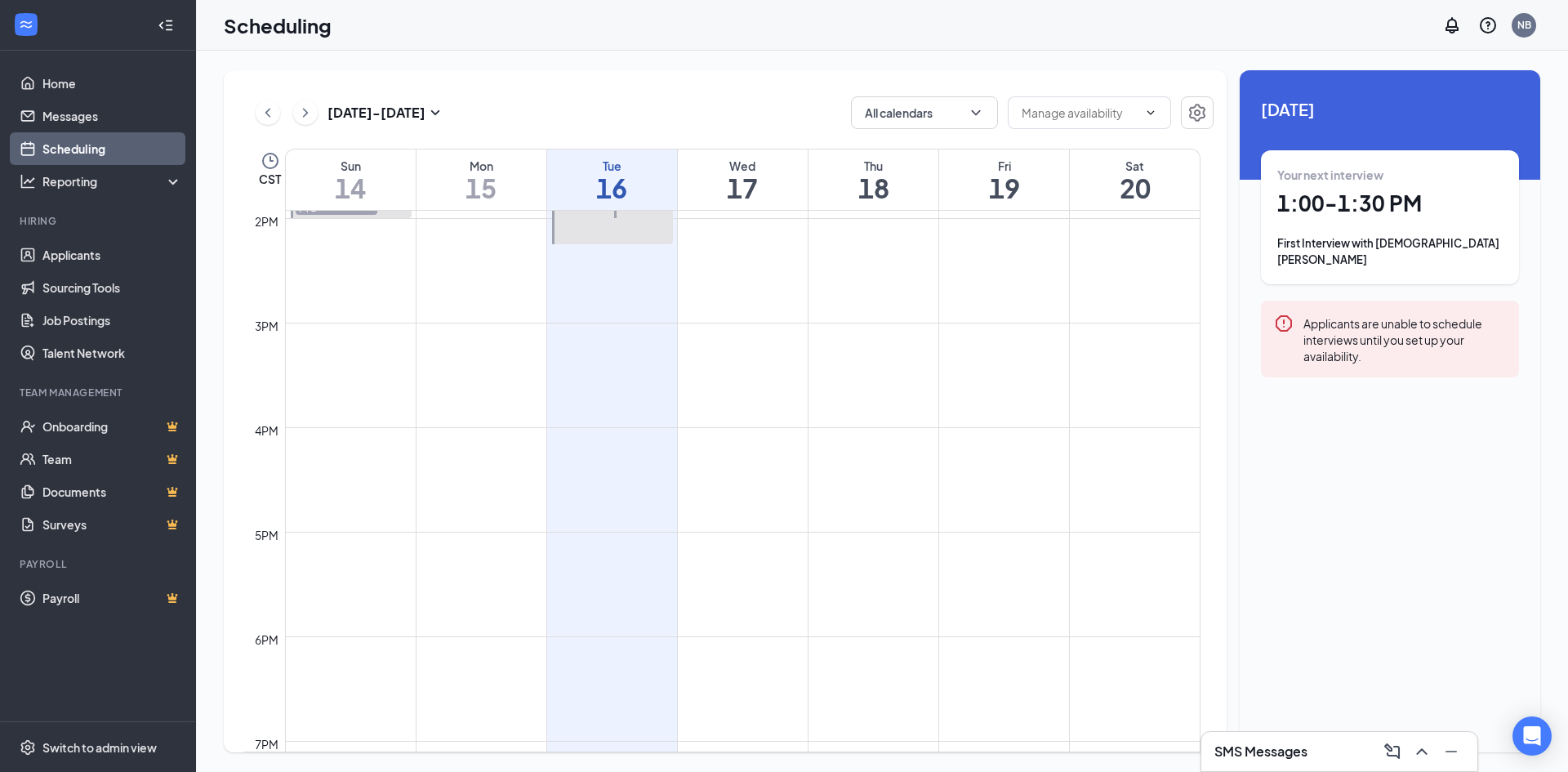
click at [716, 440] on td at bounding box center [743, 440] width 916 height 26
click at [709, 426] on td at bounding box center [743, 414] width 916 height 26
click at [702, 443] on td at bounding box center [743, 440] width 916 height 26
click at [670, 446] on td at bounding box center [743, 440] width 916 height 26
click at [693, 449] on td at bounding box center [743, 440] width 916 height 26
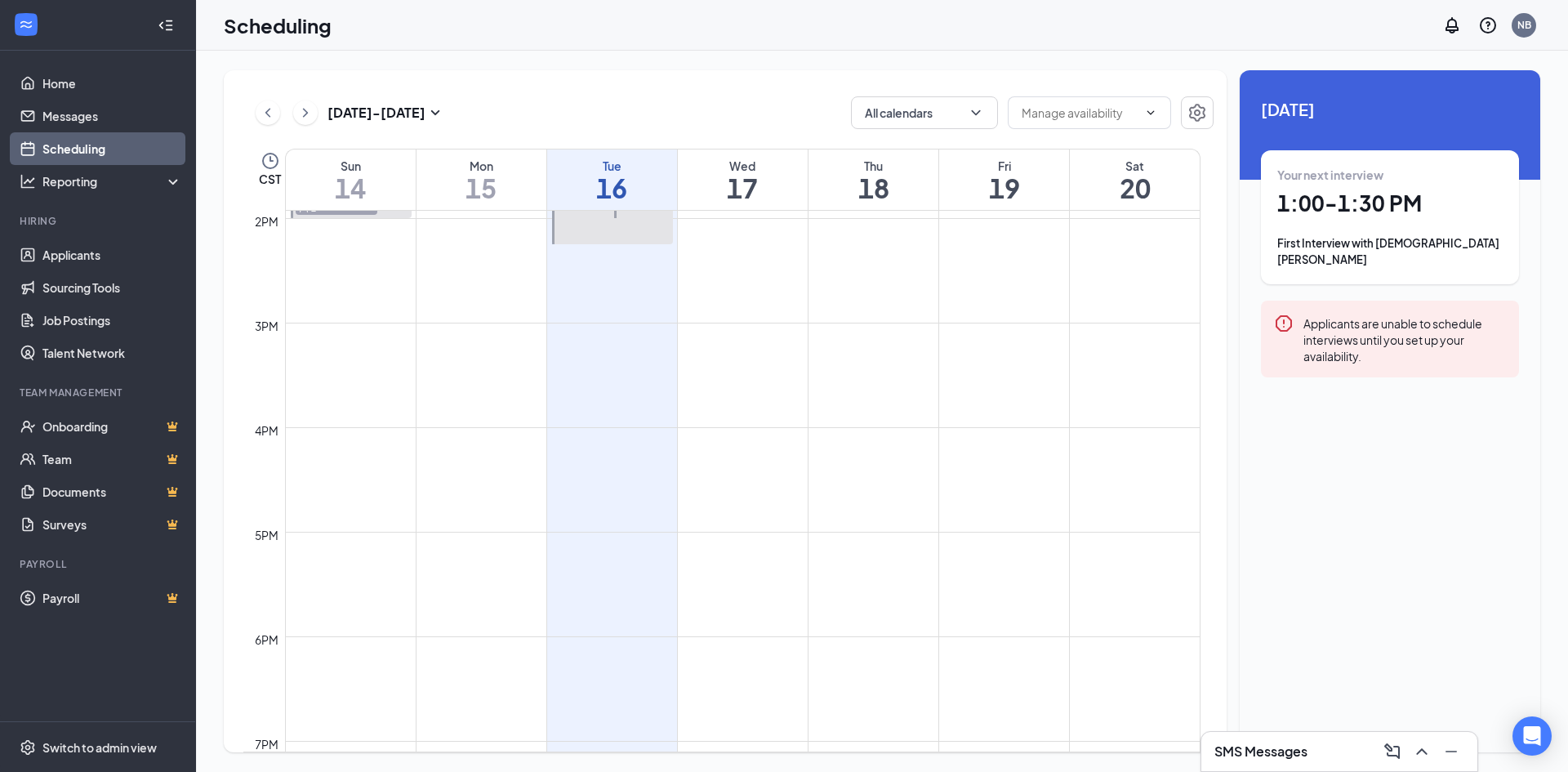
click at [712, 435] on td at bounding box center [743, 440] width 916 height 26
click at [717, 430] on td at bounding box center [743, 440] width 916 height 26
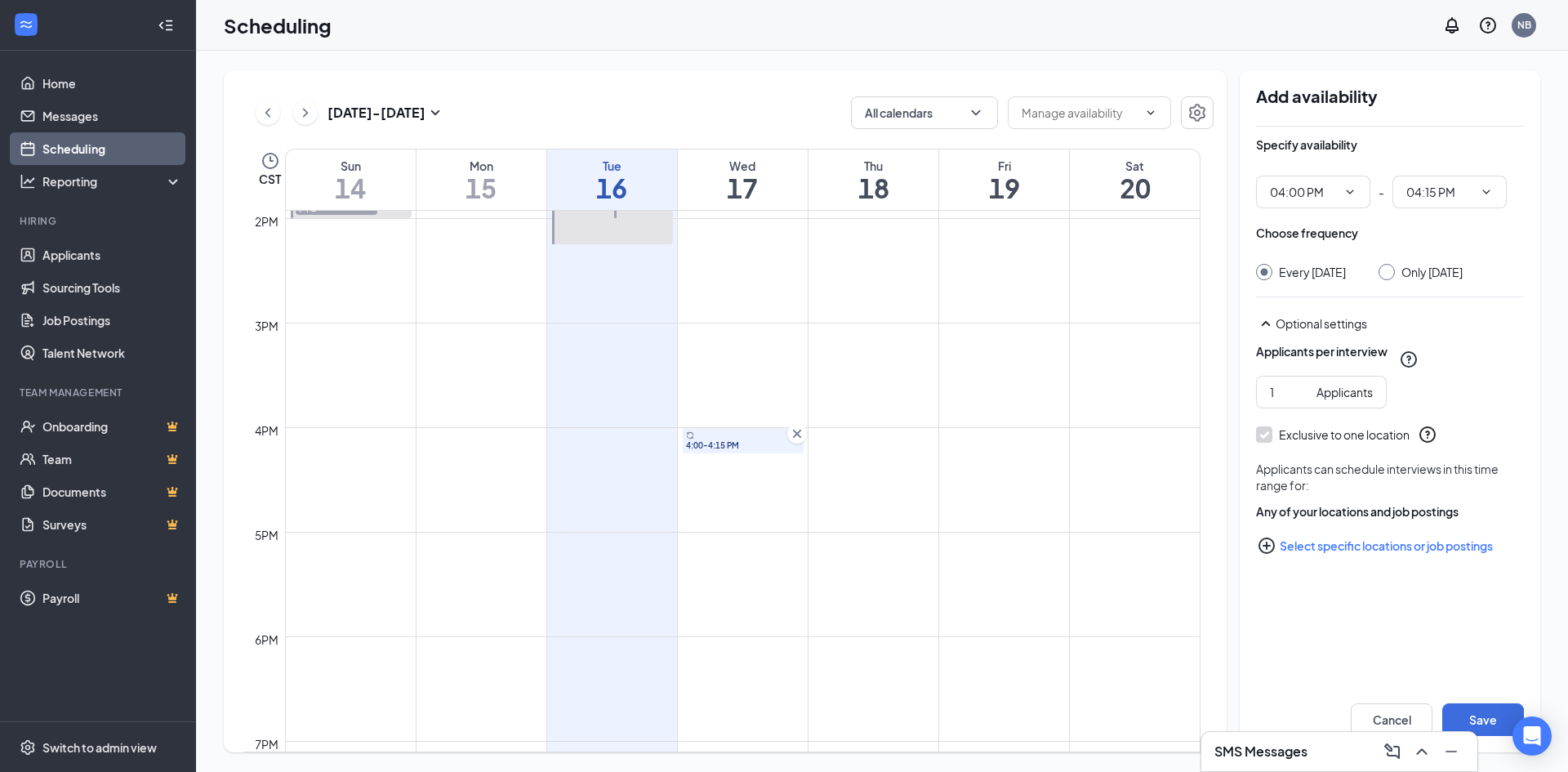
drag, startPoint x: 724, startPoint y: 429, endPoint x: 732, endPoint y: 452, distance: 24.4
click at [732, 452] on div "4:00-4:15 PM" at bounding box center [743, 440] width 121 height 25
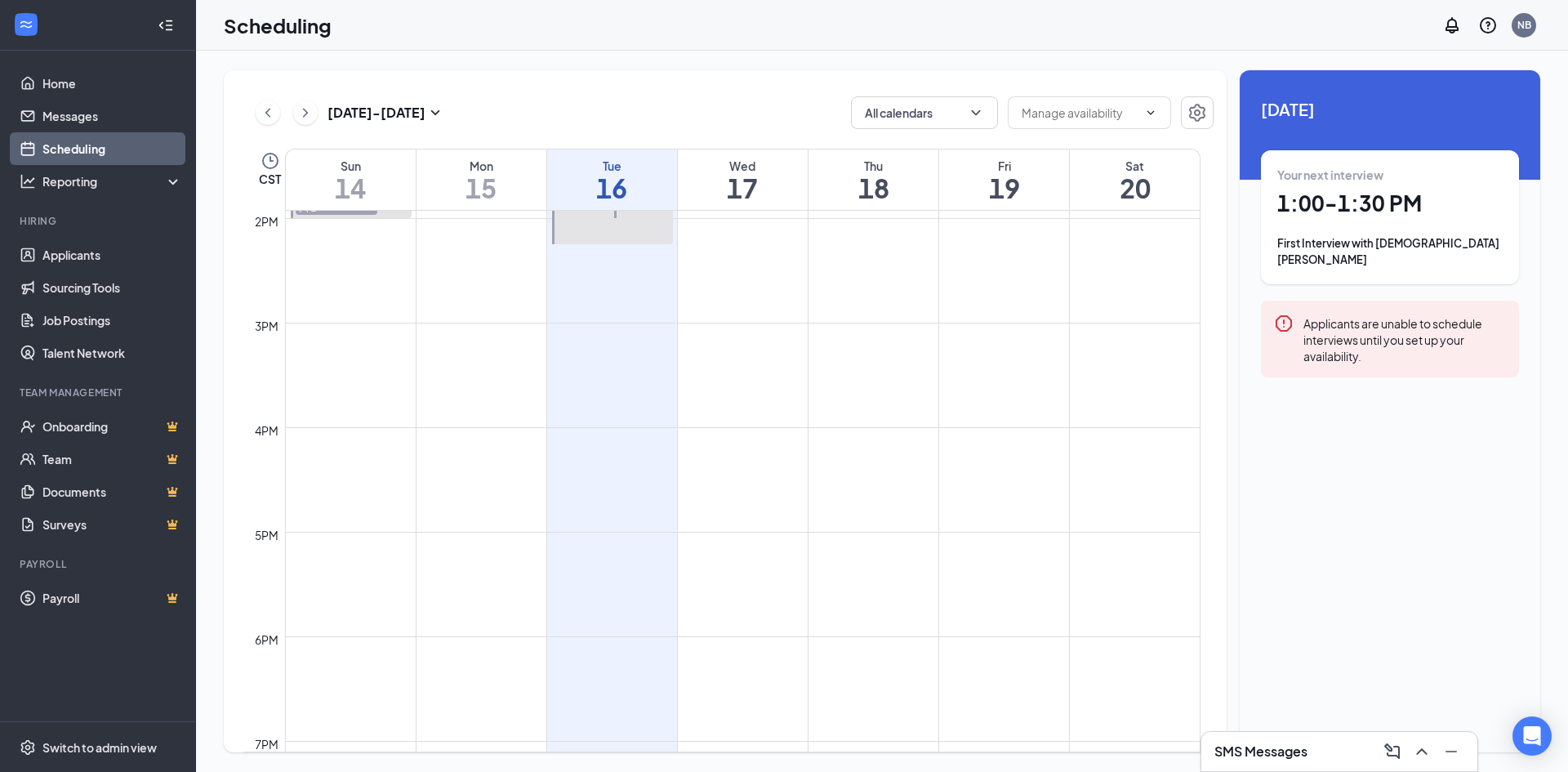
click at [726, 434] on td at bounding box center [743, 440] width 916 height 26
click at [741, 442] on td at bounding box center [743, 440] width 916 height 26
click at [755, 428] on td at bounding box center [743, 440] width 916 height 26
click at [778, 433] on td at bounding box center [743, 440] width 916 height 26
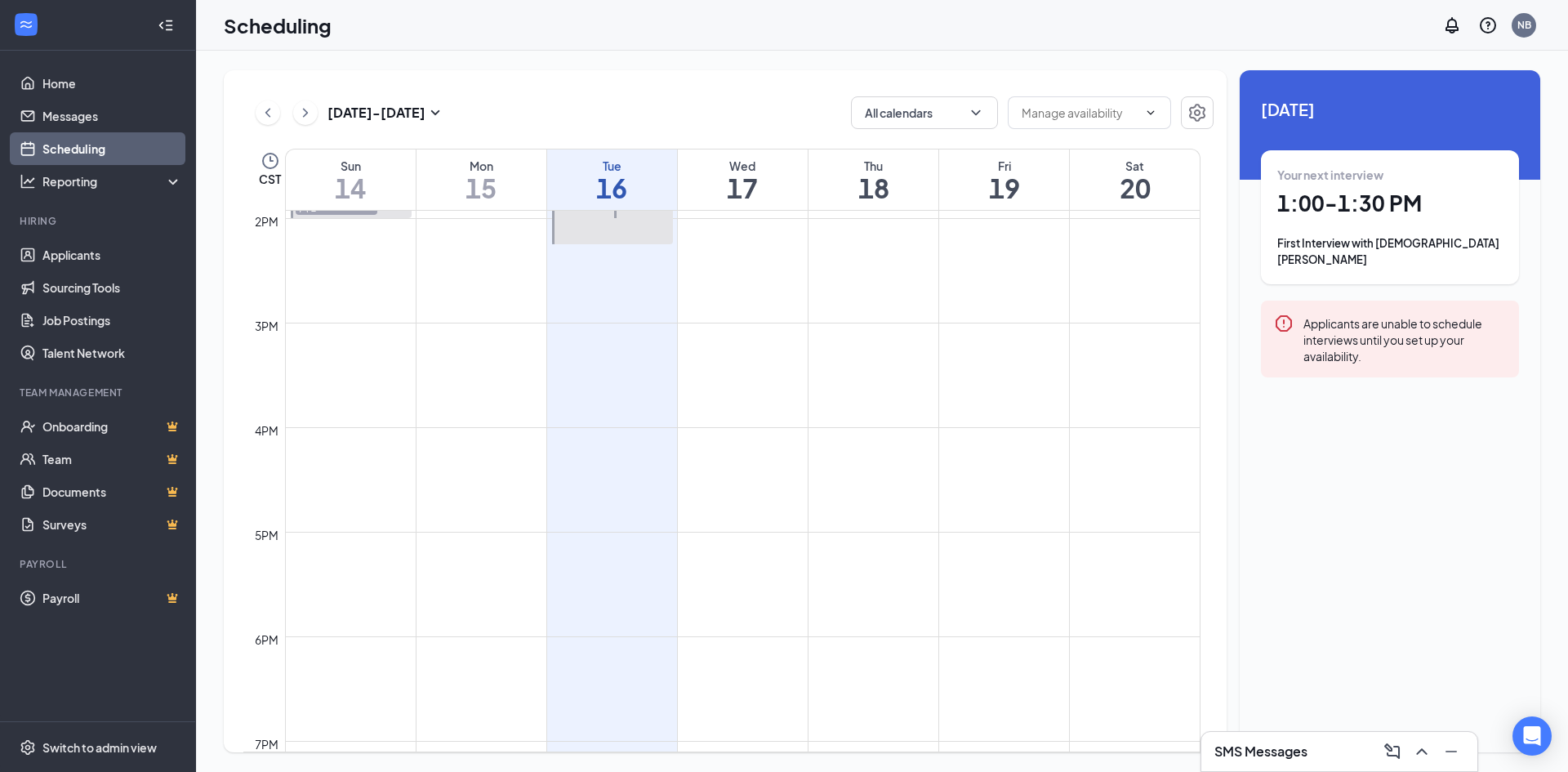
drag, startPoint x: 734, startPoint y: 438, endPoint x: 713, endPoint y: 435, distance: 21.2
click at [733, 438] on td at bounding box center [743, 440] width 916 height 26
click at [709, 429] on td at bounding box center [743, 440] width 916 height 26
click at [688, 428] on td at bounding box center [743, 440] width 916 height 26
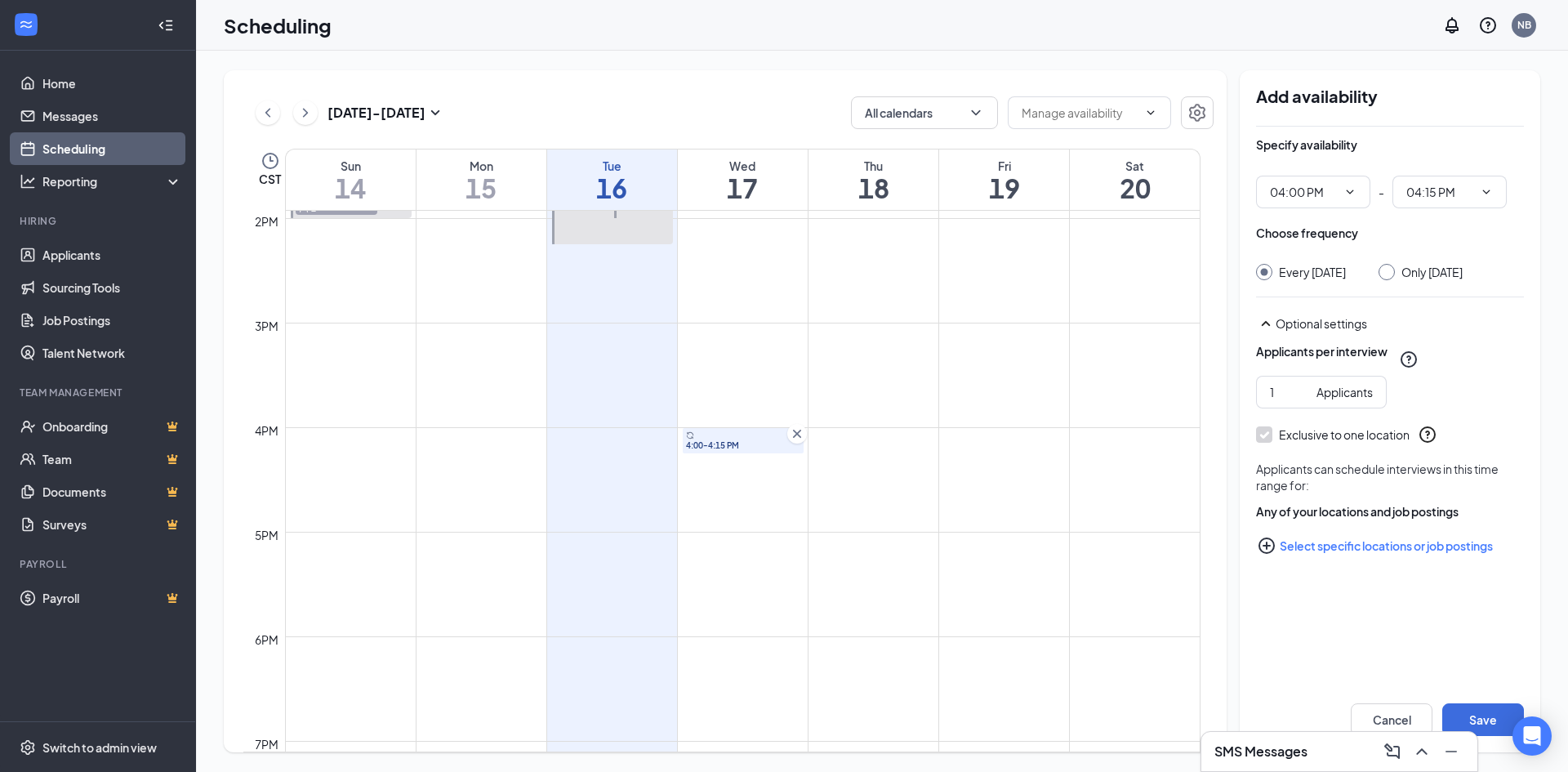
drag, startPoint x: 688, startPoint y: 437, endPoint x: 702, endPoint y: 451, distance: 19.8
click at [702, 451] on div "4:00-4:15 PM" at bounding box center [743, 440] width 121 height 25
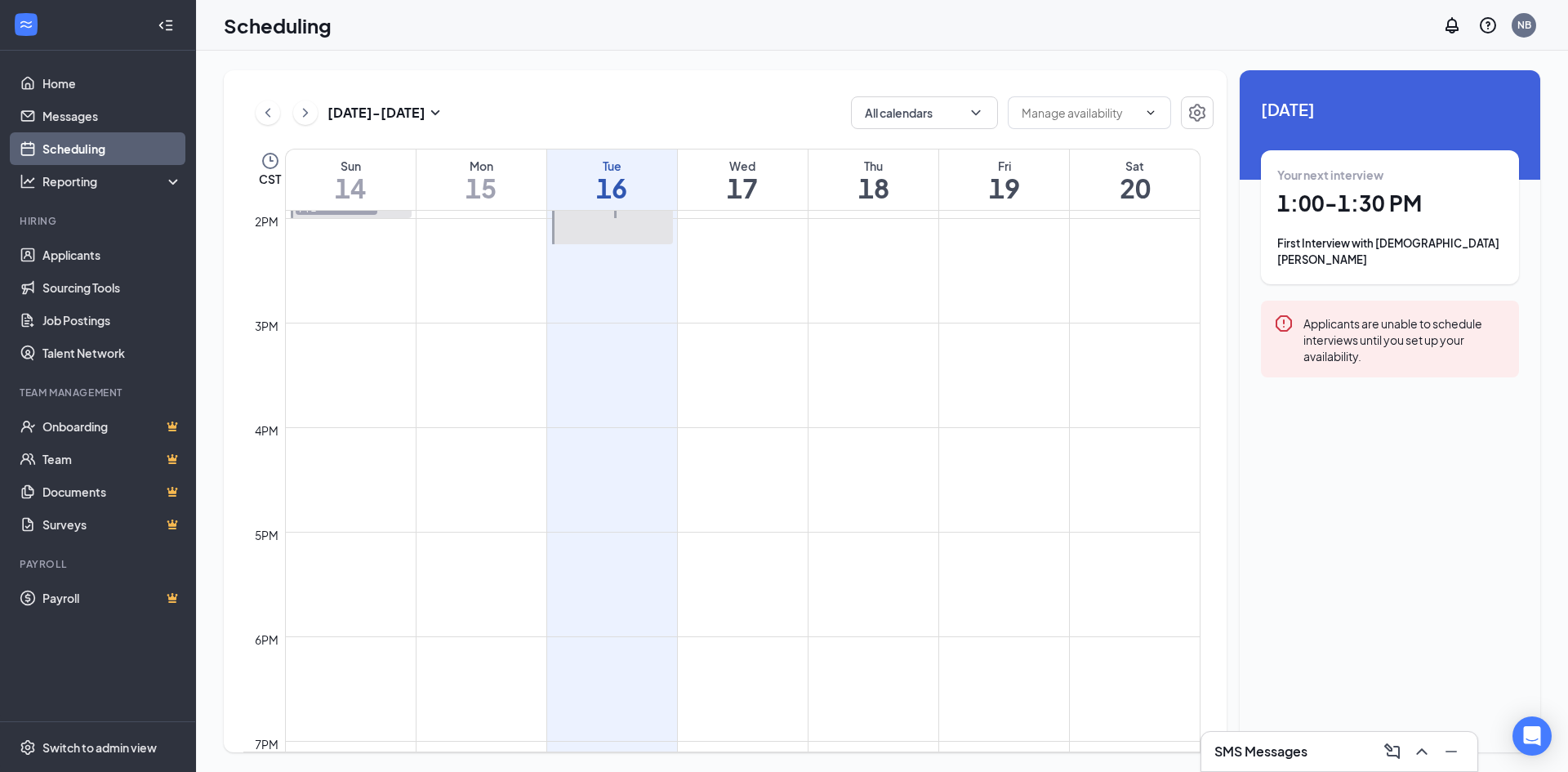
click at [702, 451] on td at bounding box center [743, 440] width 916 height 26
click at [700, 442] on td at bounding box center [743, 440] width 916 height 26
click at [692, 446] on td at bounding box center [743, 440] width 916 height 26
click at [691, 431] on td at bounding box center [743, 440] width 916 height 26
click at [684, 439] on td at bounding box center [743, 440] width 916 height 26
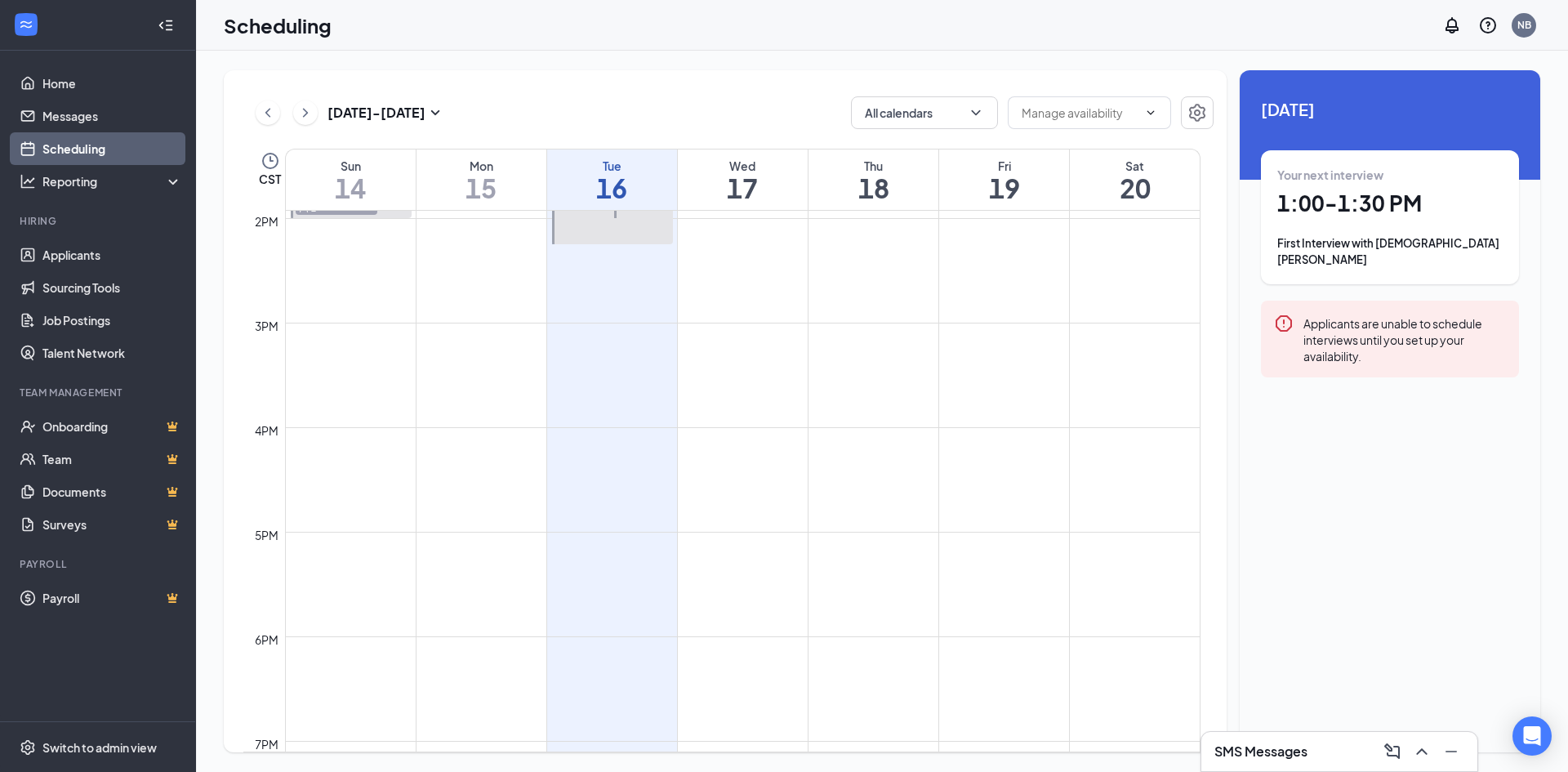
click at [705, 449] on td at bounding box center [743, 440] width 916 height 26
click at [691, 447] on td at bounding box center [743, 440] width 916 height 26
click at [682, 447] on td at bounding box center [743, 440] width 916 height 26
click at [687, 443] on td at bounding box center [743, 440] width 916 height 26
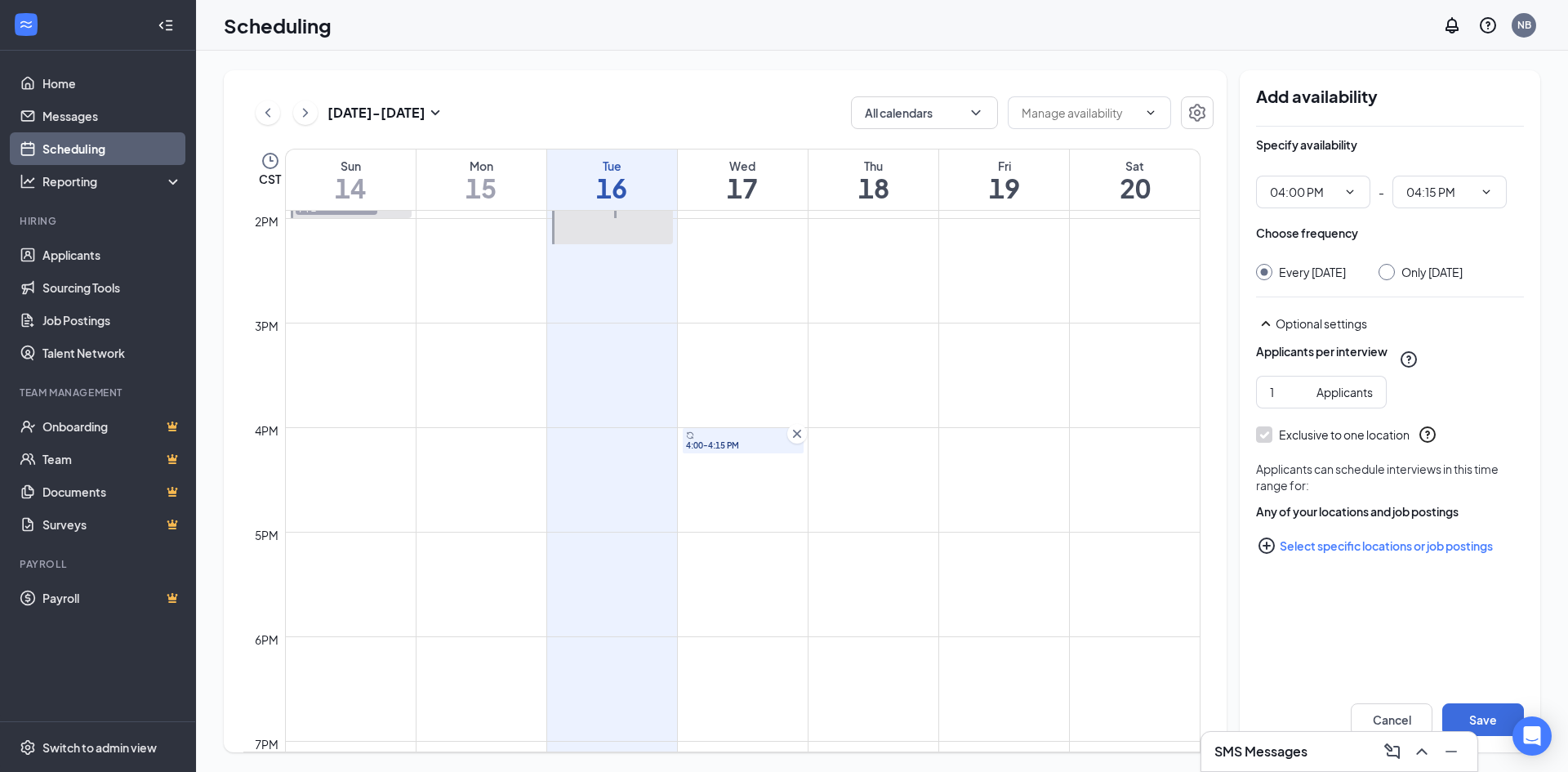
click at [695, 438] on div "4:00-4:15 PM" at bounding box center [743, 440] width 121 height 25
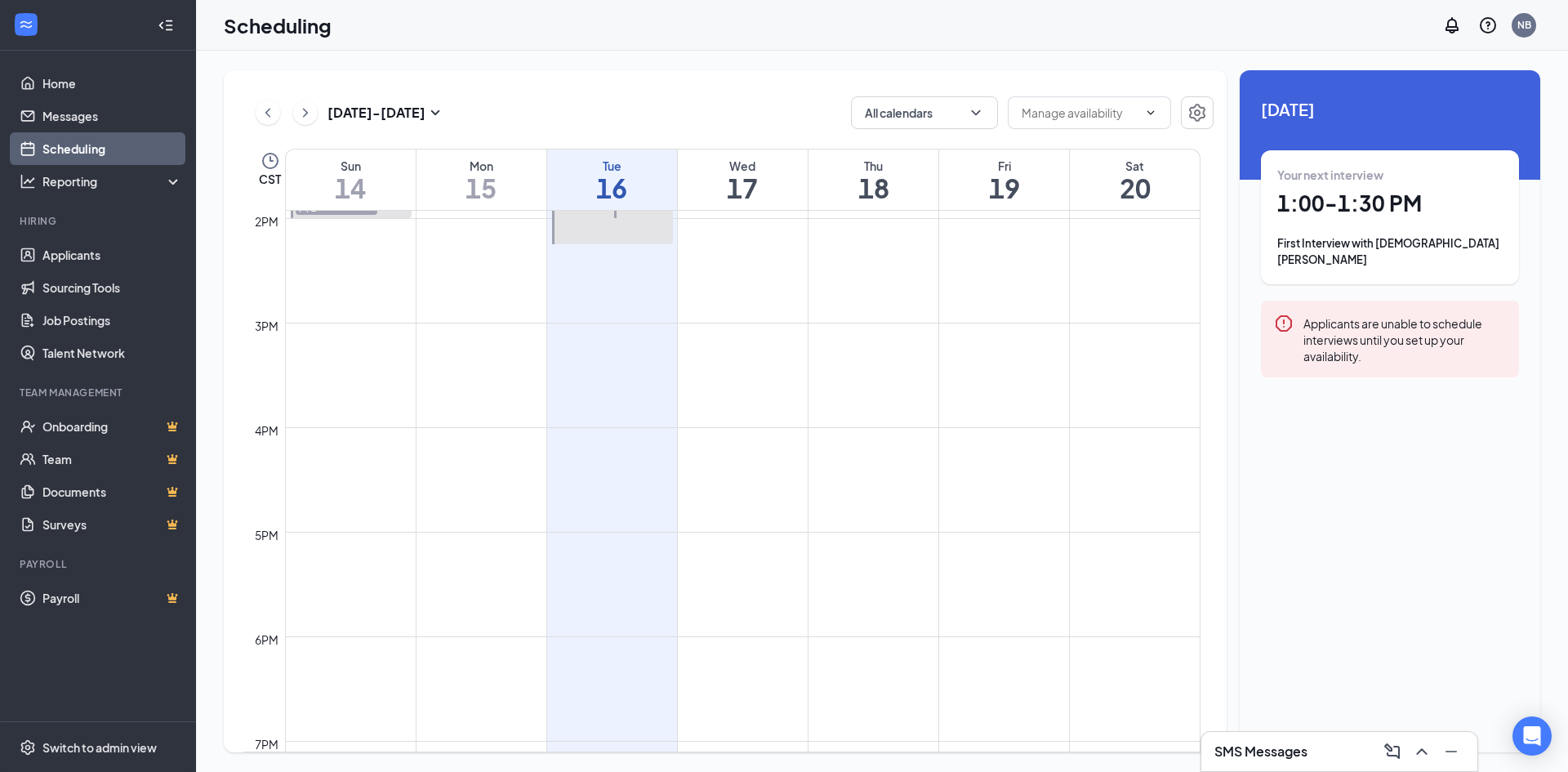
click at [1372, 317] on div "Applicants are unable to schedule interviews until you set up your availability." at bounding box center [1404, 339] width 202 height 51
click at [739, 463] on td at bounding box center [743, 466] width 916 height 26
click at [705, 436] on td at bounding box center [743, 440] width 916 height 26
drag, startPoint x: 705, startPoint y: 436, endPoint x: 685, endPoint y: 436, distance: 20.0
click at [704, 436] on td at bounding box center [743, 440] width 916 height 26
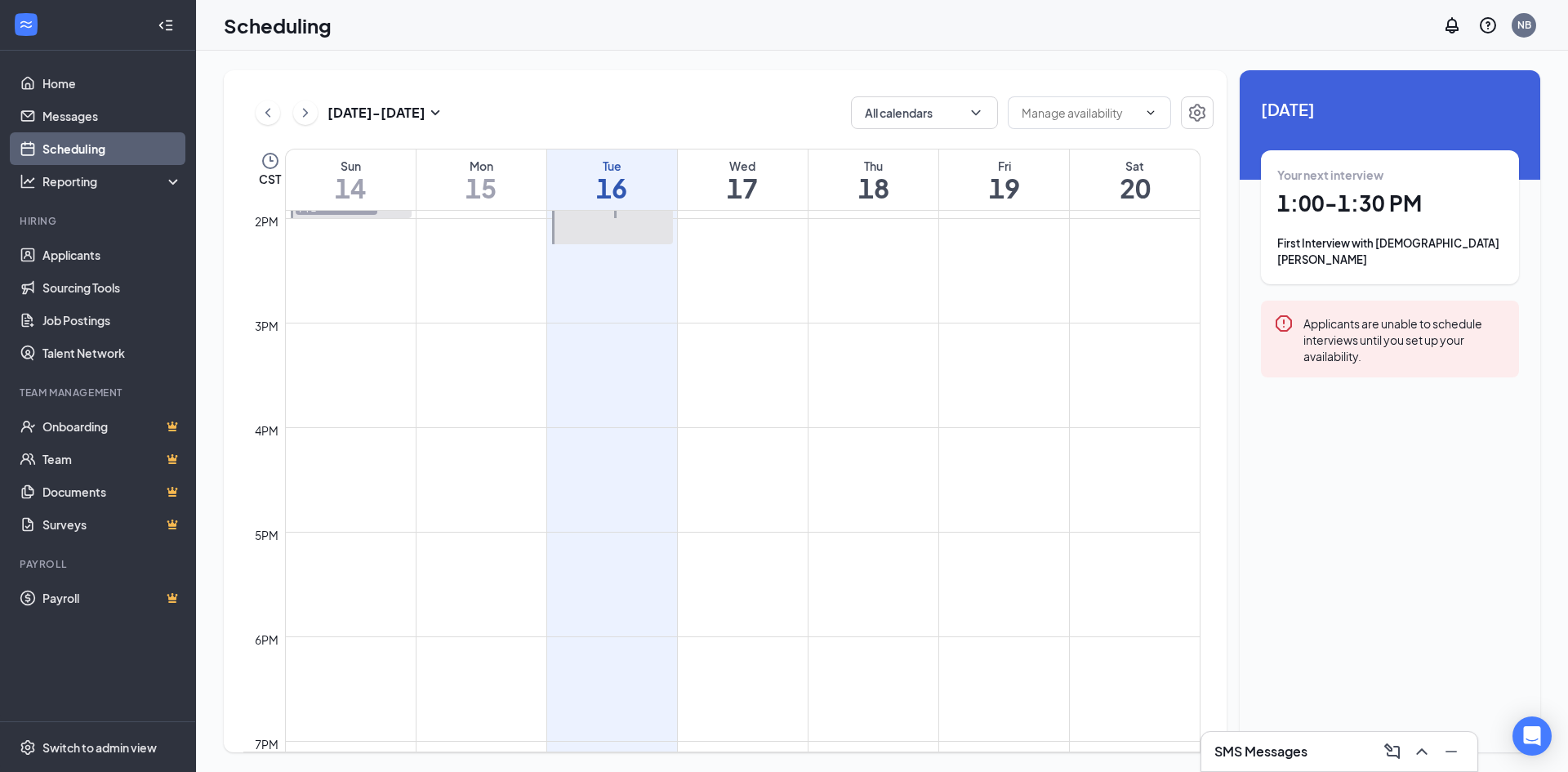
click at [675, 436] on td at bounding box center [743, 440] width 916 height 26
click at [684, 432] on td at bounding box center [743, 440] width 916 height 26
click at [691, 429] on td at bounding box center [743, 440] width 916 height 26
click at [703, 436] on td at bounding box center [743, 440] width 916 height 26
drag, startPoint x: 703, startPoint y: 437, endPoint x: 711, endPoint y: 460, distance: 24.4
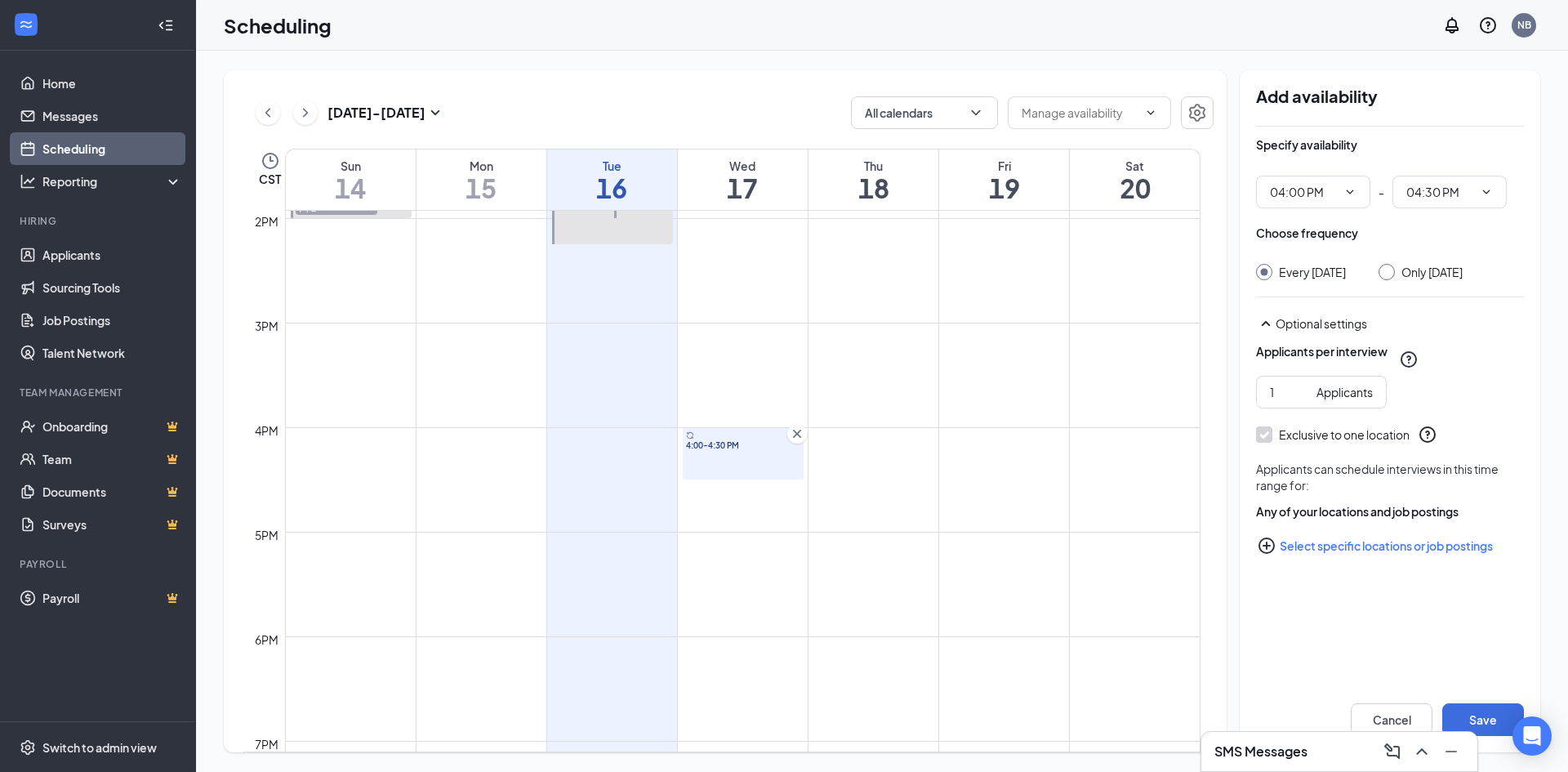
click at [708, 442] on link "4:00-4:30 PM" at bounding box center [741, 453] width 125 height 53
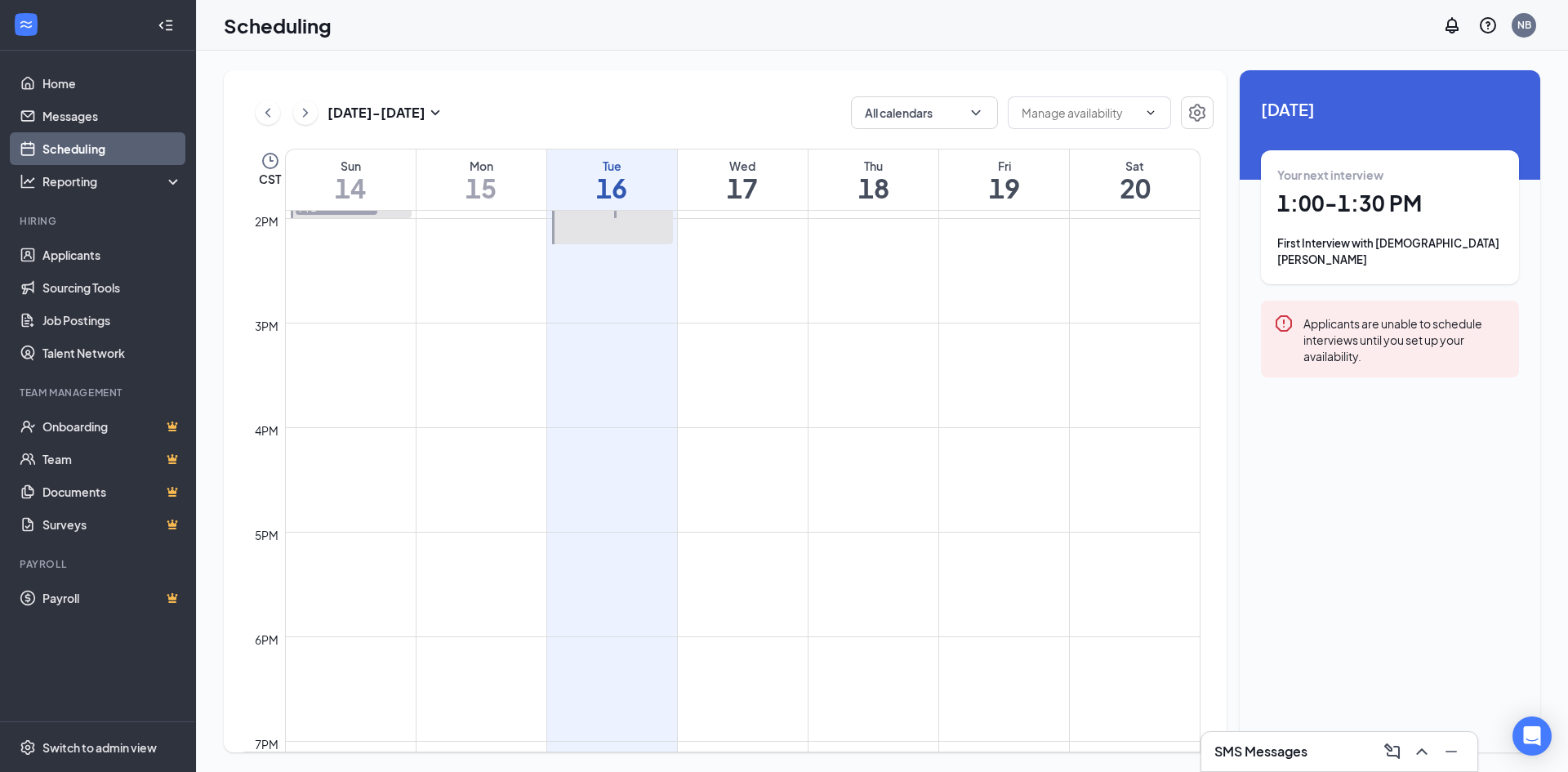
click at [698, 442] on td at bounding box center [743, 440] width 916 height 26
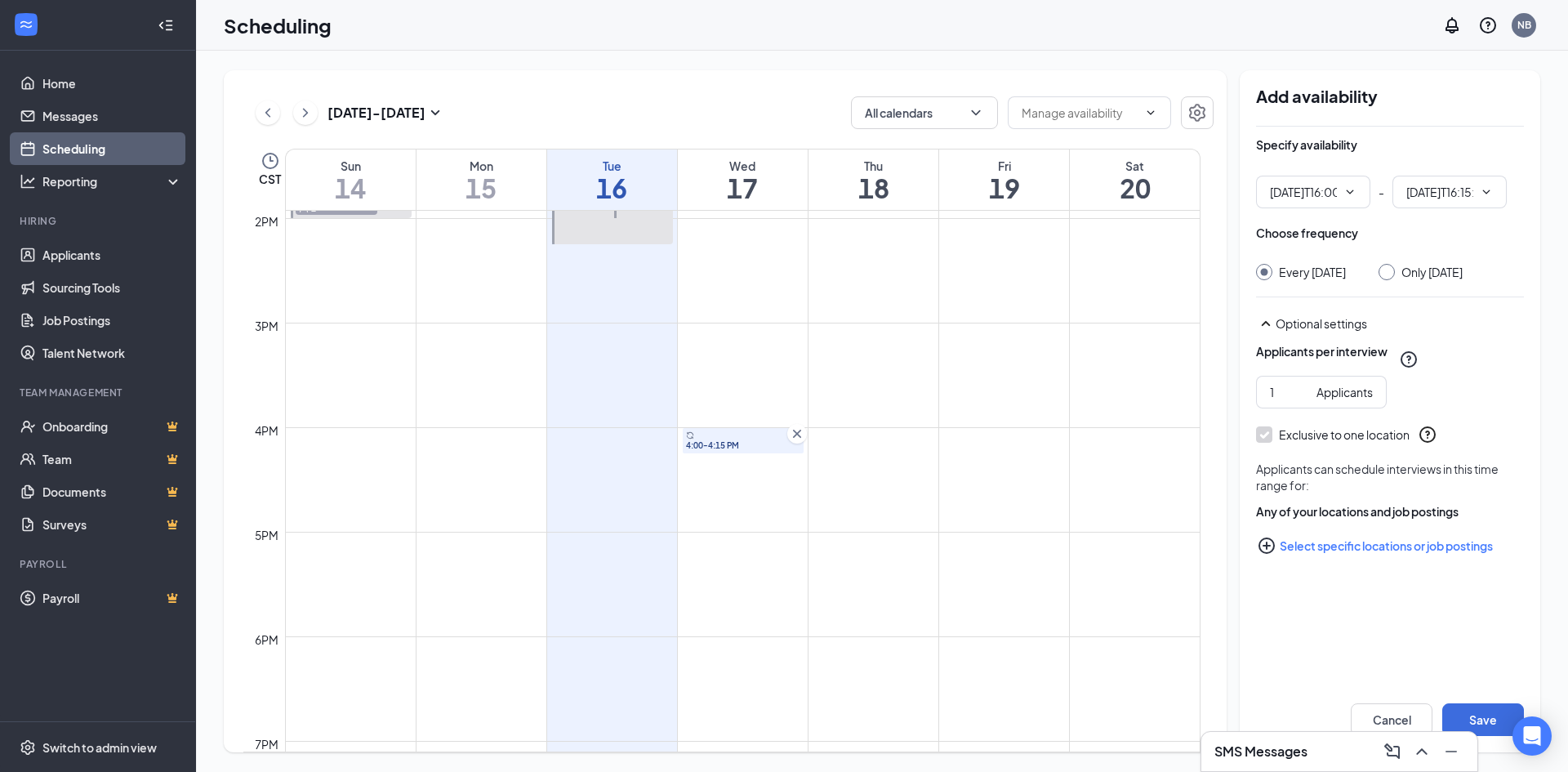
type input "04:00 PM"
type input "04:15 PM"
drag, startPoint x: 731, startPoint y: 451, endPoint x: 773, endPoint y: 442, distance: 43.0
click at [769, 442] on span "4:00-4:15 PM" at bounding box center [743, 445] width 114 height 11
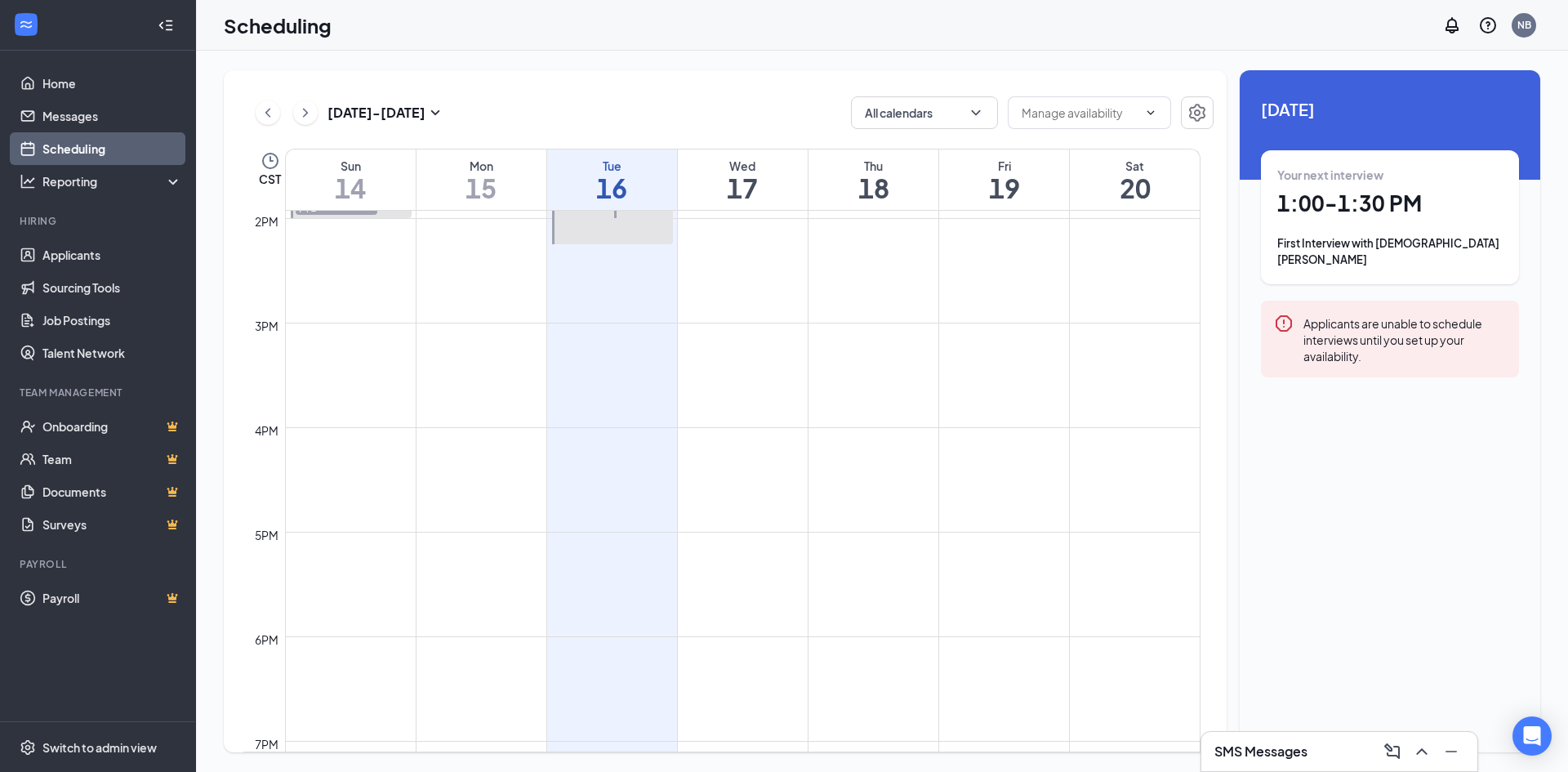
drag, startPoint x: 791, startPoint y: 441, endPoint x: 776, endPoint y: 444, distance: 15.3
click at [791, 443] on td at bounding box center [743, 440] width 916 height 26
click at [770, 442] on td at bounding box center [743, 440] width 916 height 26
click at [768, 442] on td at bounding box center [743, 440] width 916 height 26
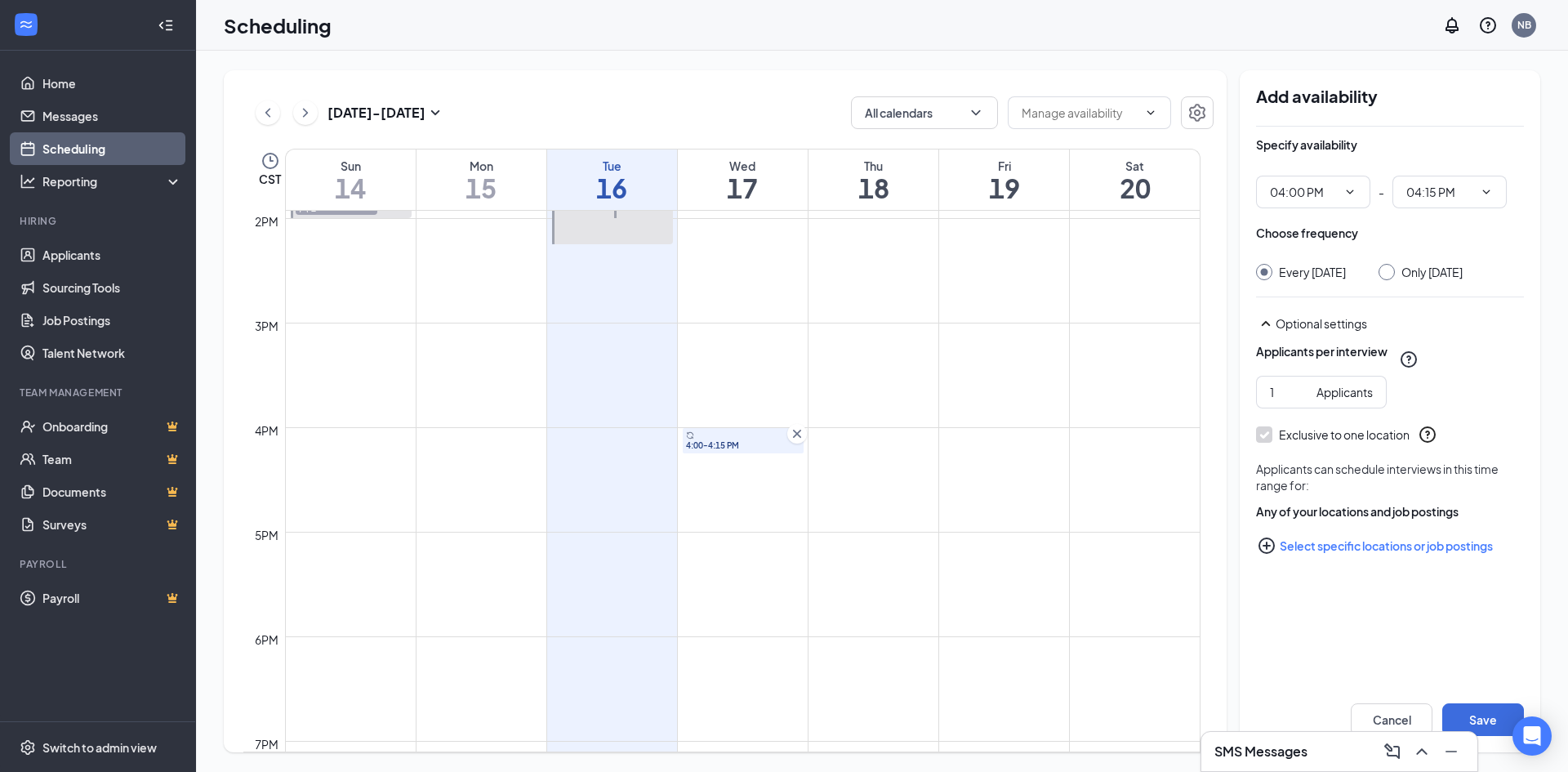
click at [792, 428] on div "12am 1am 2am 3am 4am 5am 6am 7am 8am 9am 10am 11am 12pm 1pm 2pm 3pm 4pm 5pm 6pm…" at bounding box center [722, 9] width 957 height 2510
click at [796, 429] on icon "Cross" at bounding box center [797, 434] width 17 height 17
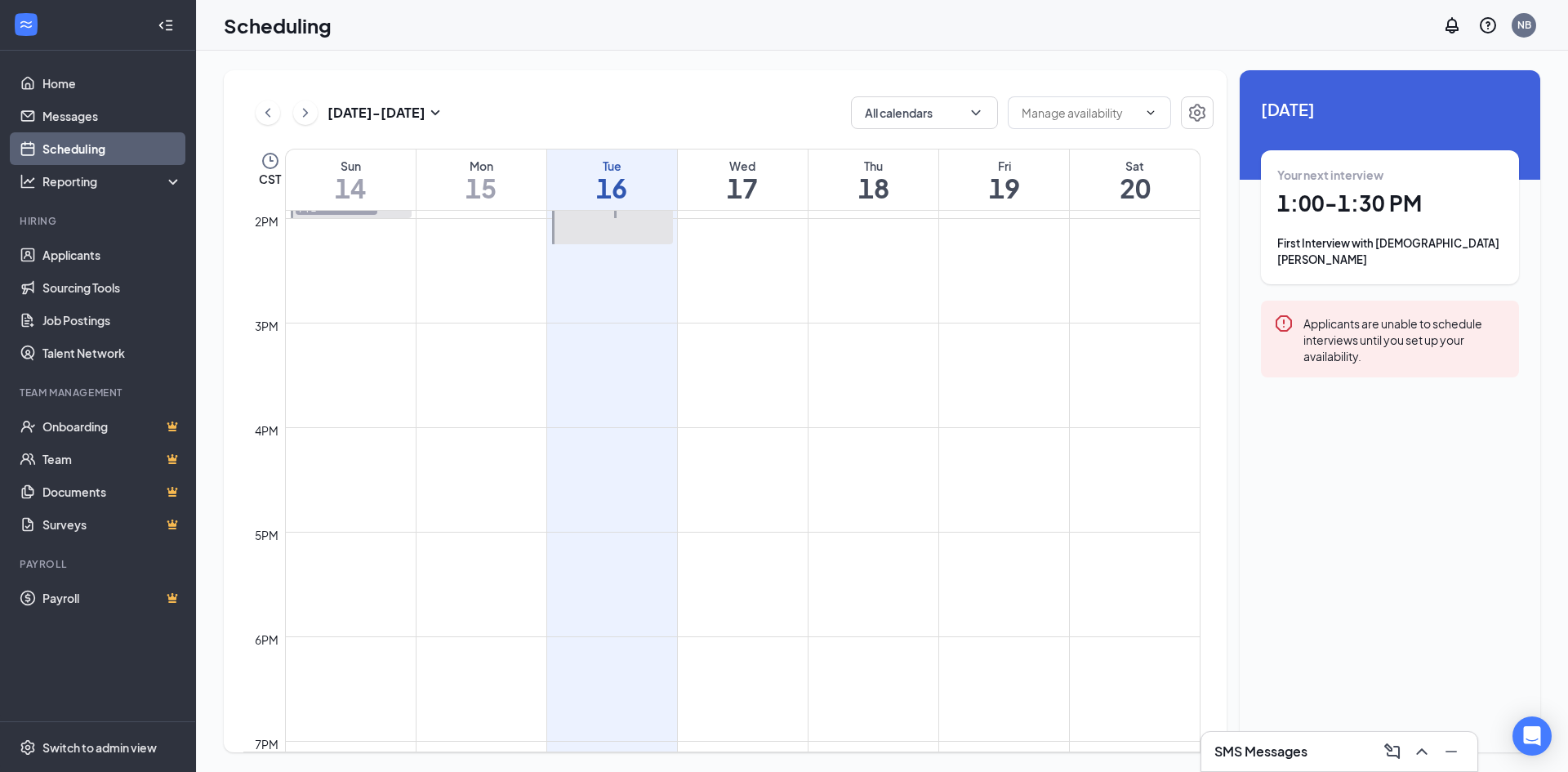
drag, startPoint x: 796, startPoint y: 429, endPoint x: 814, endPoint y: 428, distance: 18.0
click at [797, 429] on td at bounding box center [743, 440] width 916 height 26
click at [1288, 484] on div "Unavailable in basic plan Today Your next interview 1:00 - 1:30 PM First Interv…" at bounding box center [1390, 411] width 301 height 682
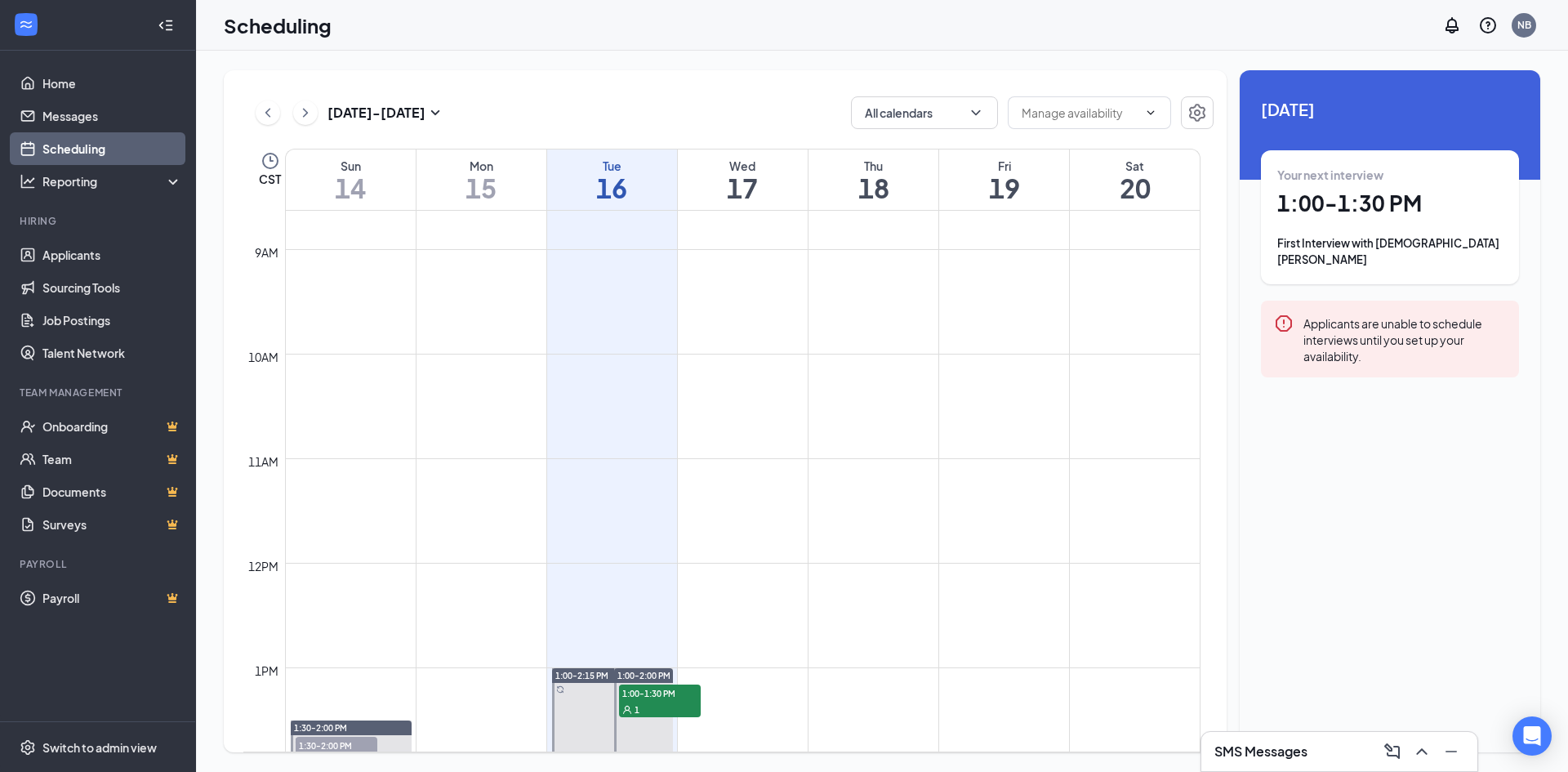
scroll to position [885, 0]
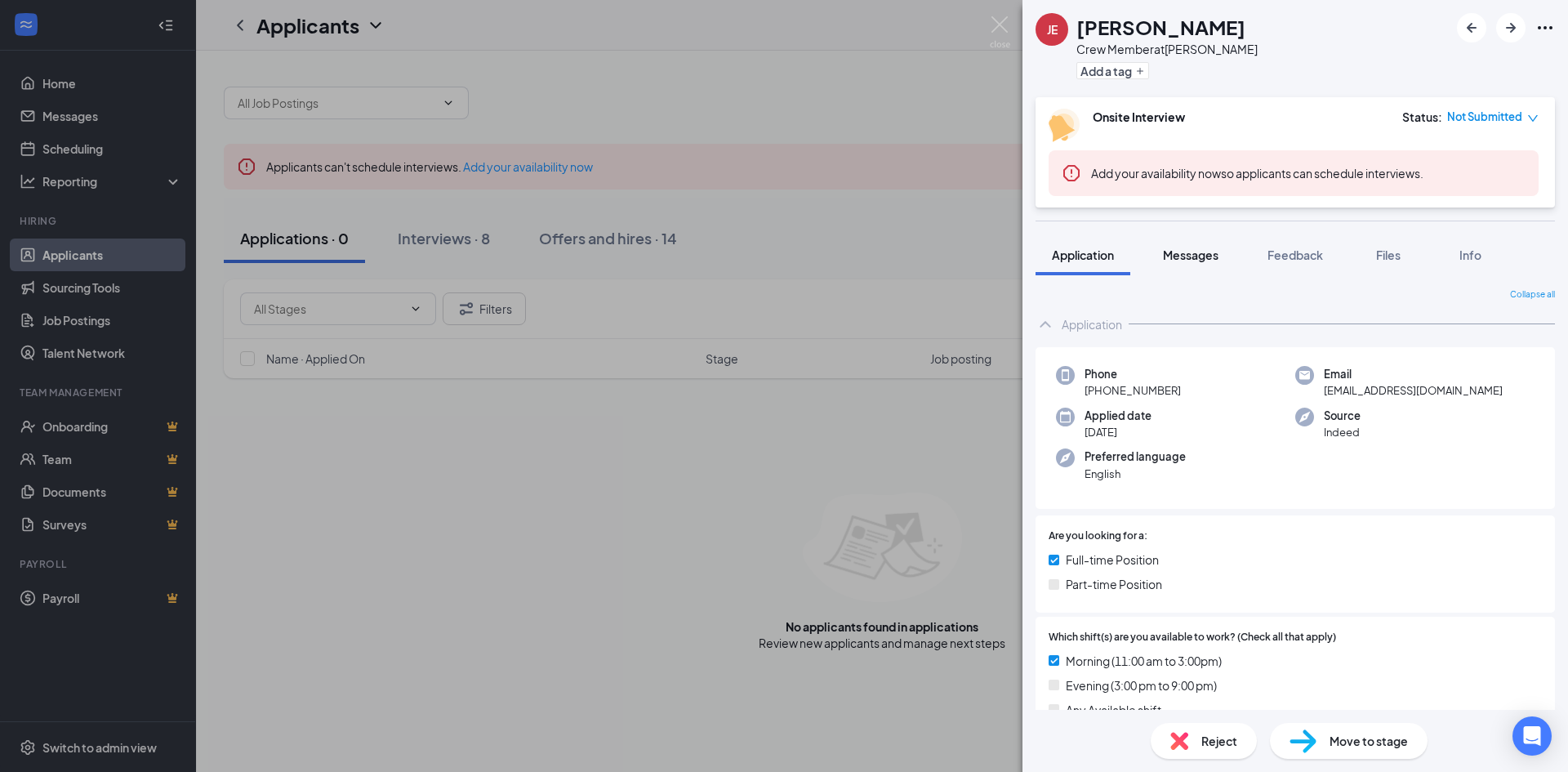
click at [1194, 258] on span "Messages" at bounding box center [1191, 255] width 55 height 15
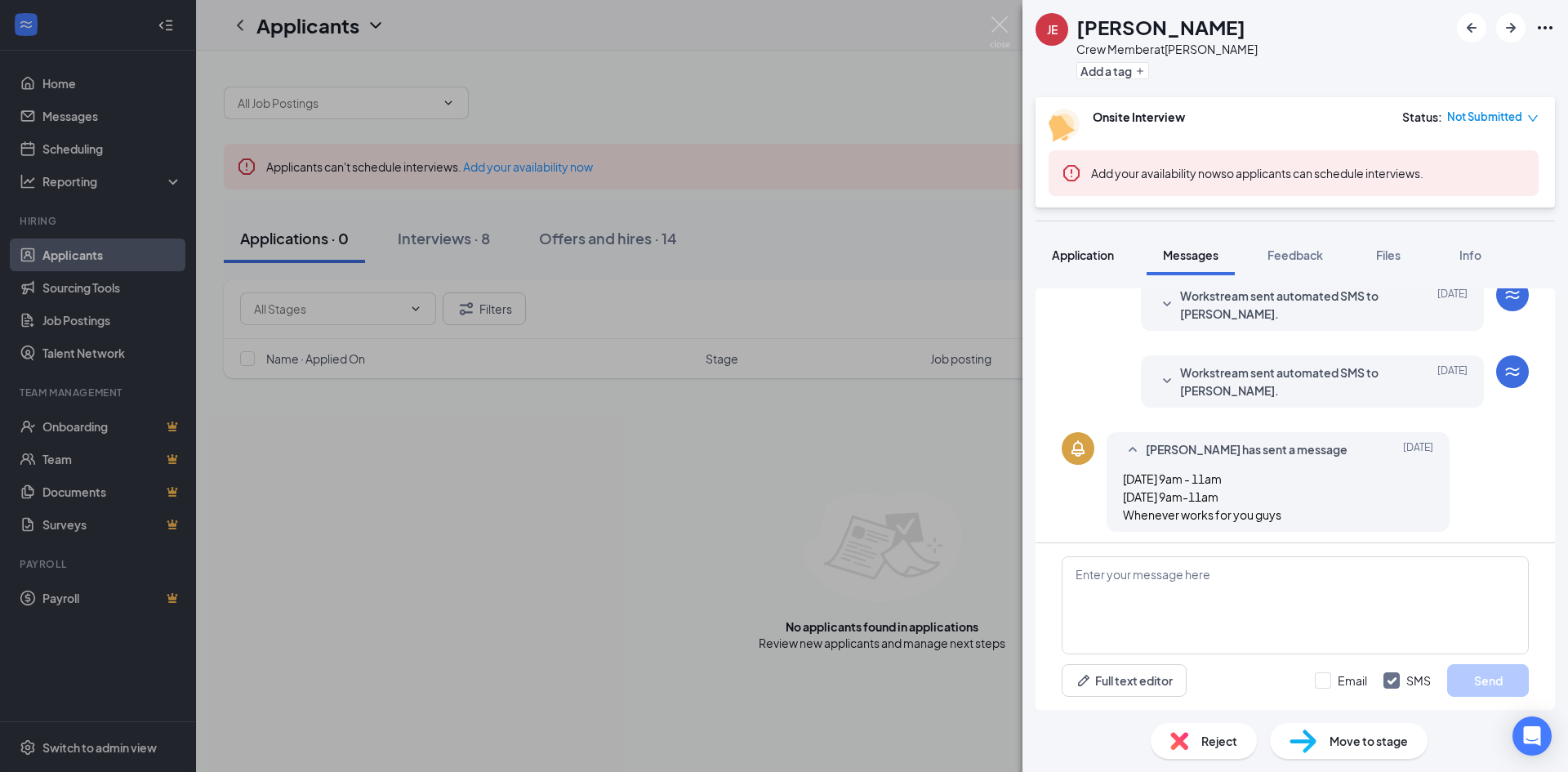
scroll to position [272, 0]
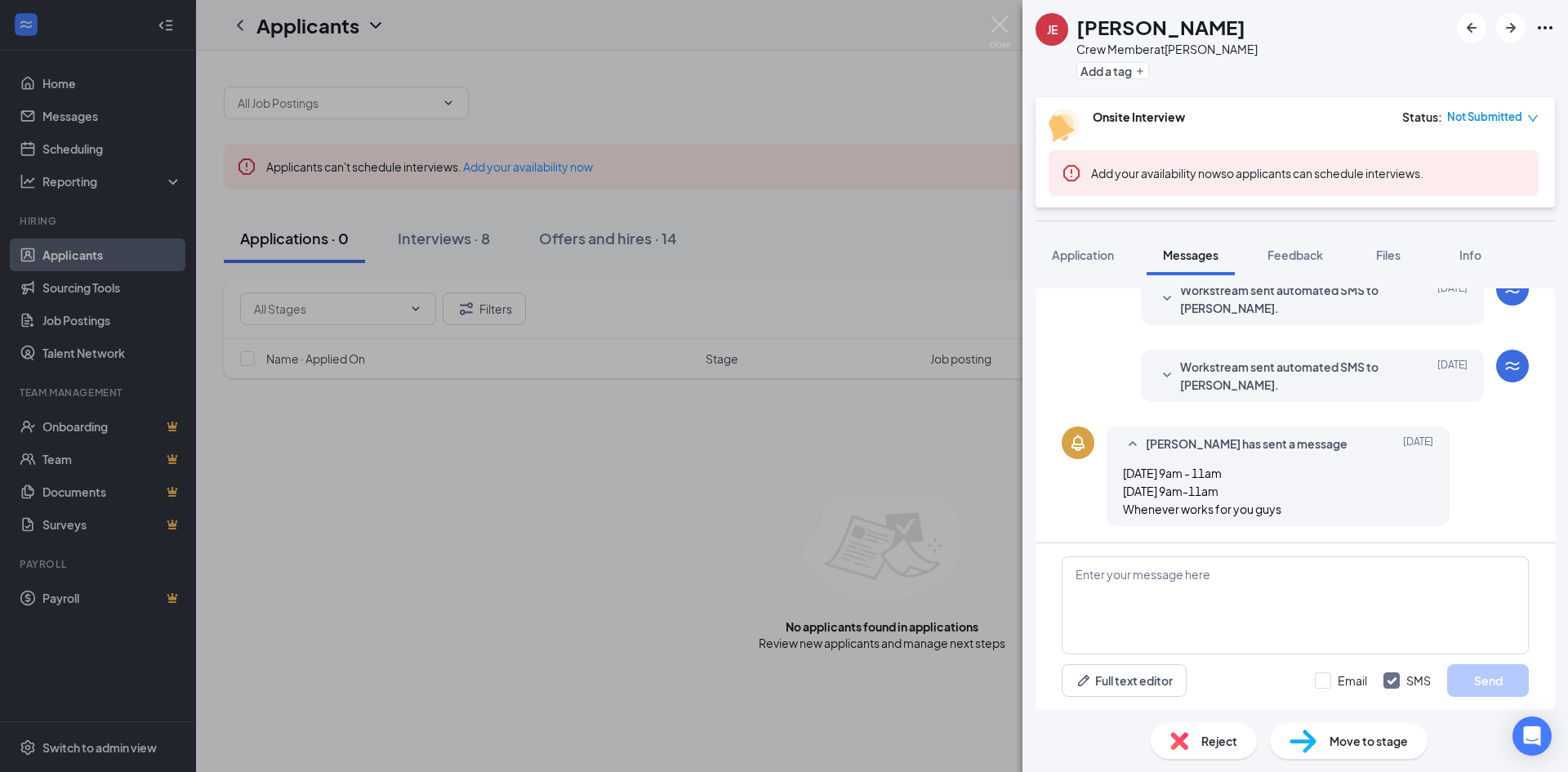
click at [1157, 372] on icon "SmallChevronDown" at bounding box center [1167, 375] width 19 height 19
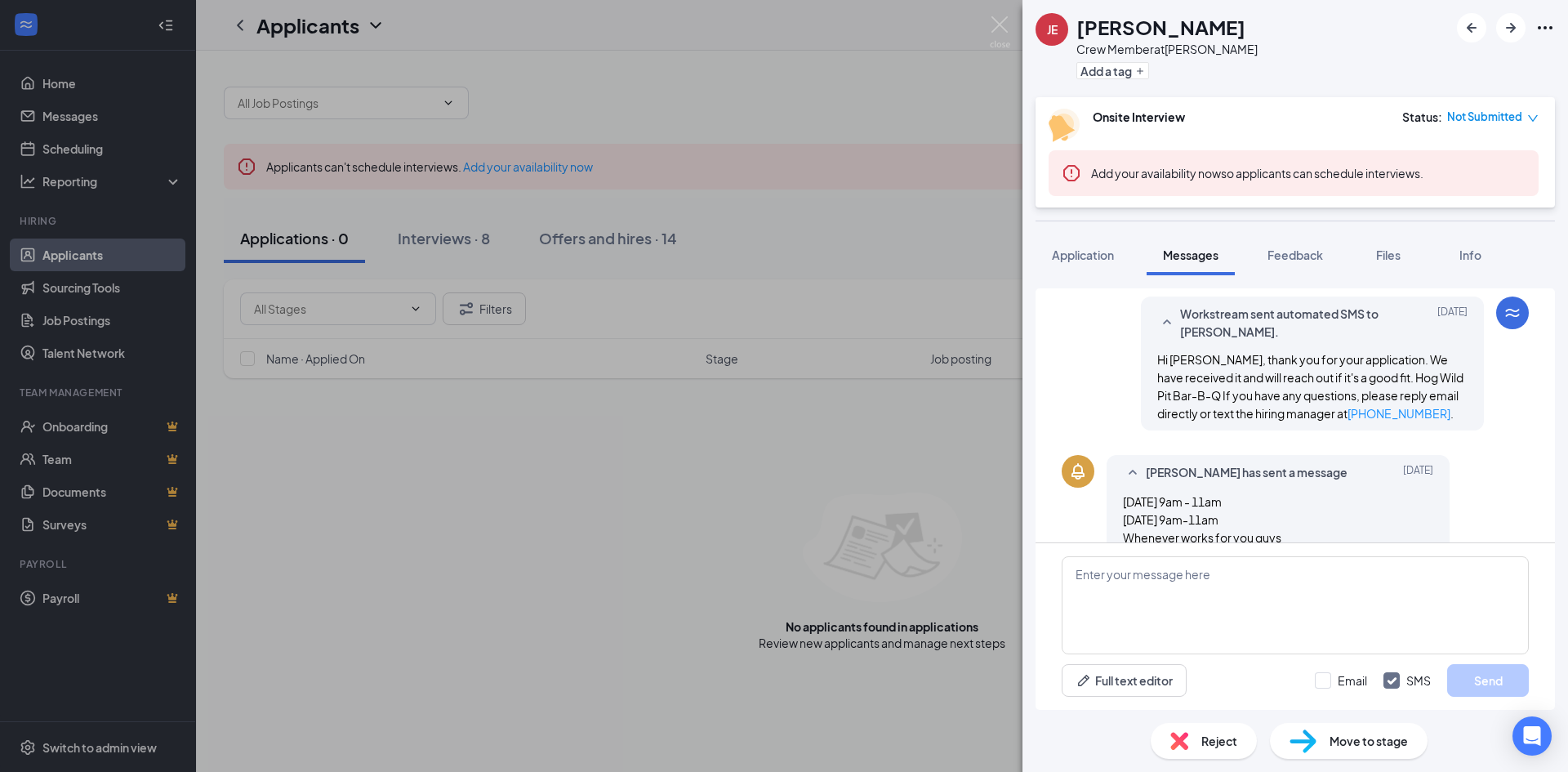
scroll to position [354, 0]
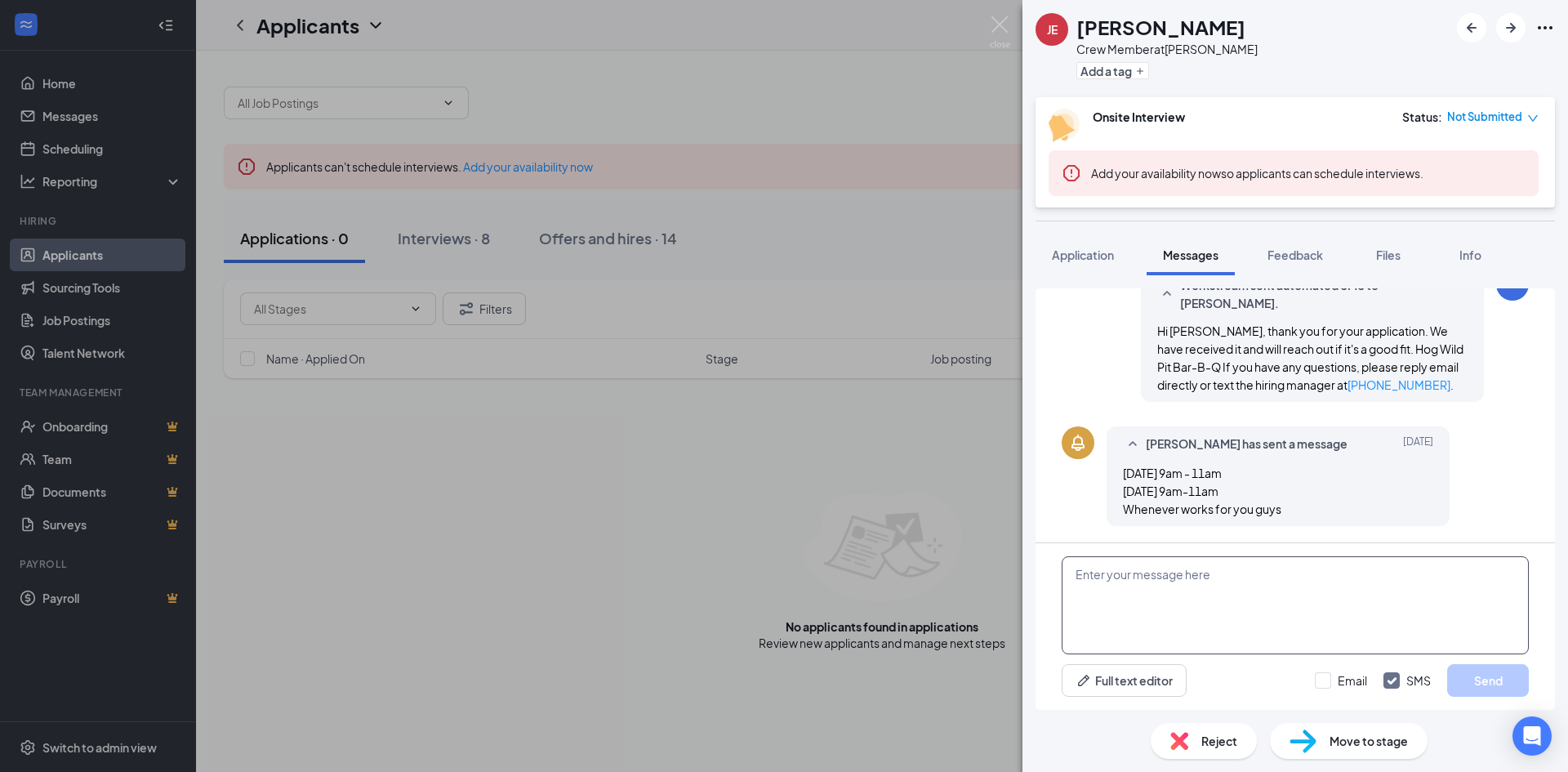
click at [1151, 591] on textarea at bounding box center [1295, 606] width 467 height 98
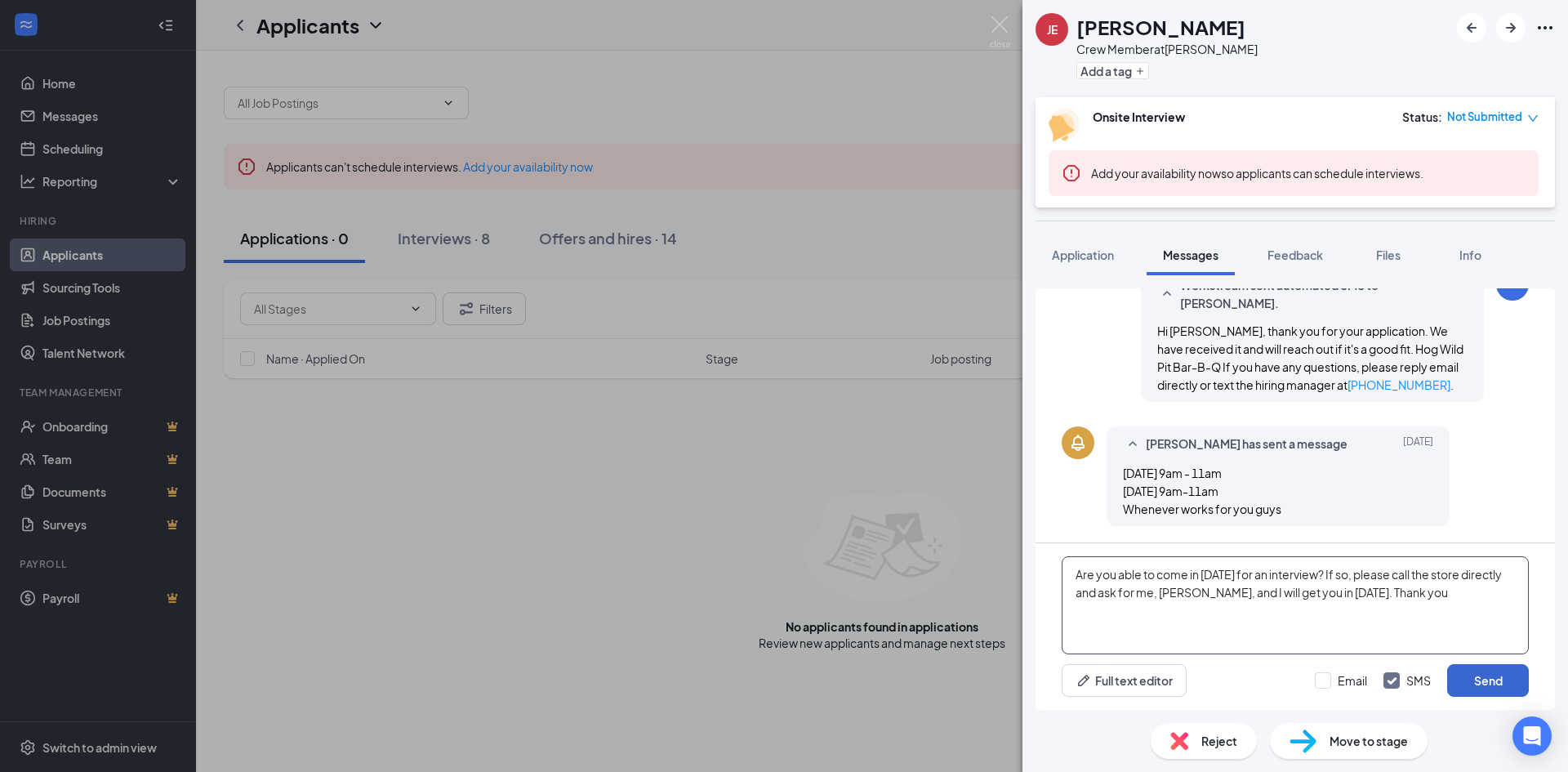
type textarea "Are you able to come in today for an interview? If so, please call the store di…"
click at [1495, 672] on button "Send" at bounding box center [1488, 680] width 81 height 32
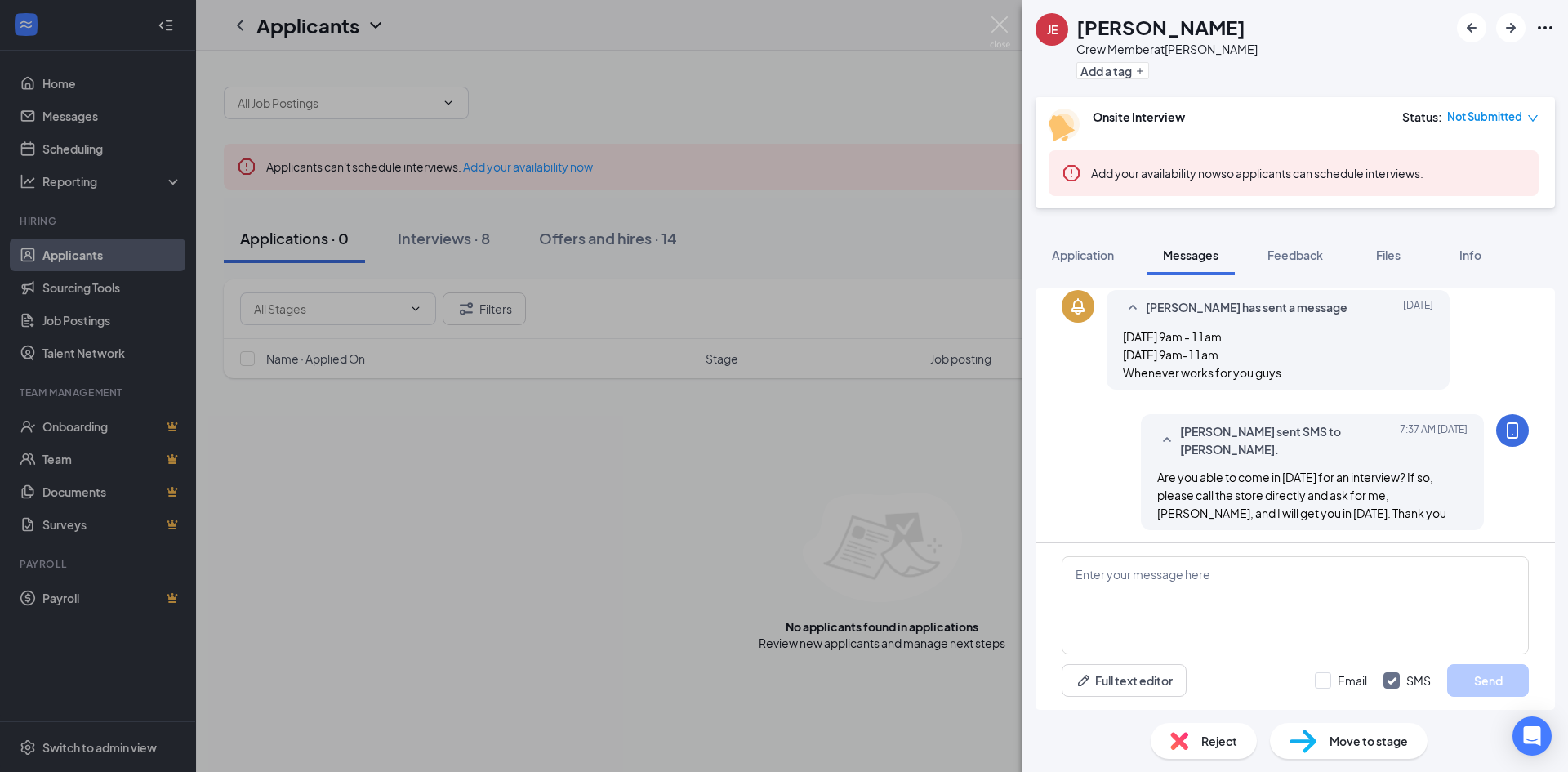
scroll to position [513, 0]
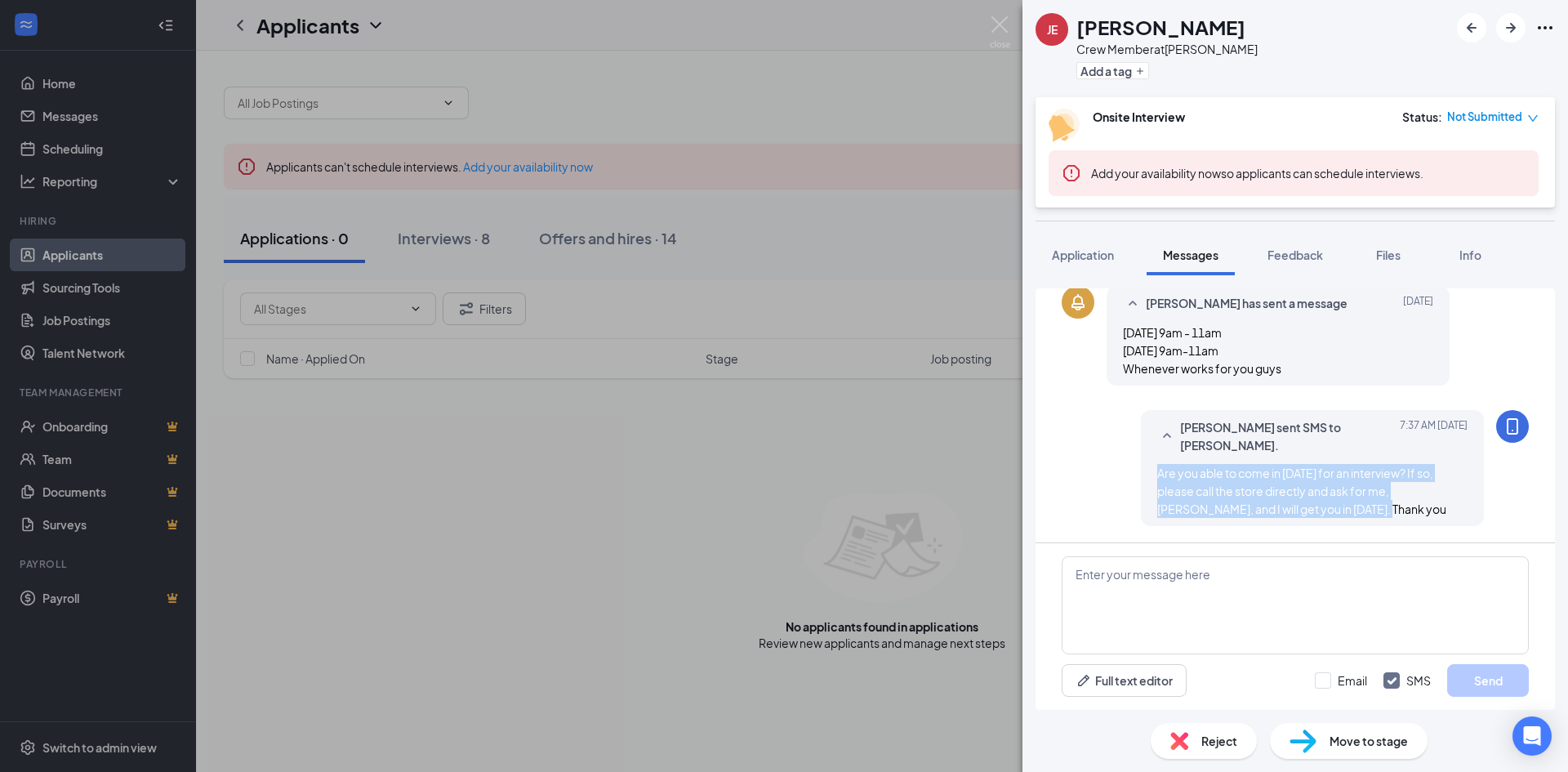
drag, startPoint x: 1146, startPoint y: 466, endPoint x: 1301, endPoint y: 496, distance: 157.9
click at [1401, 511] on div "Are you able to come in today for an interview? If so, please call the store di…" at bounding box center [1312, 491] width 310 height 54
copy span "Are you able to come in today for an interview? If so, please call the store di…"
click at [1165, 585] on textarea at bounding box center [1295, 606] width 467 height 98
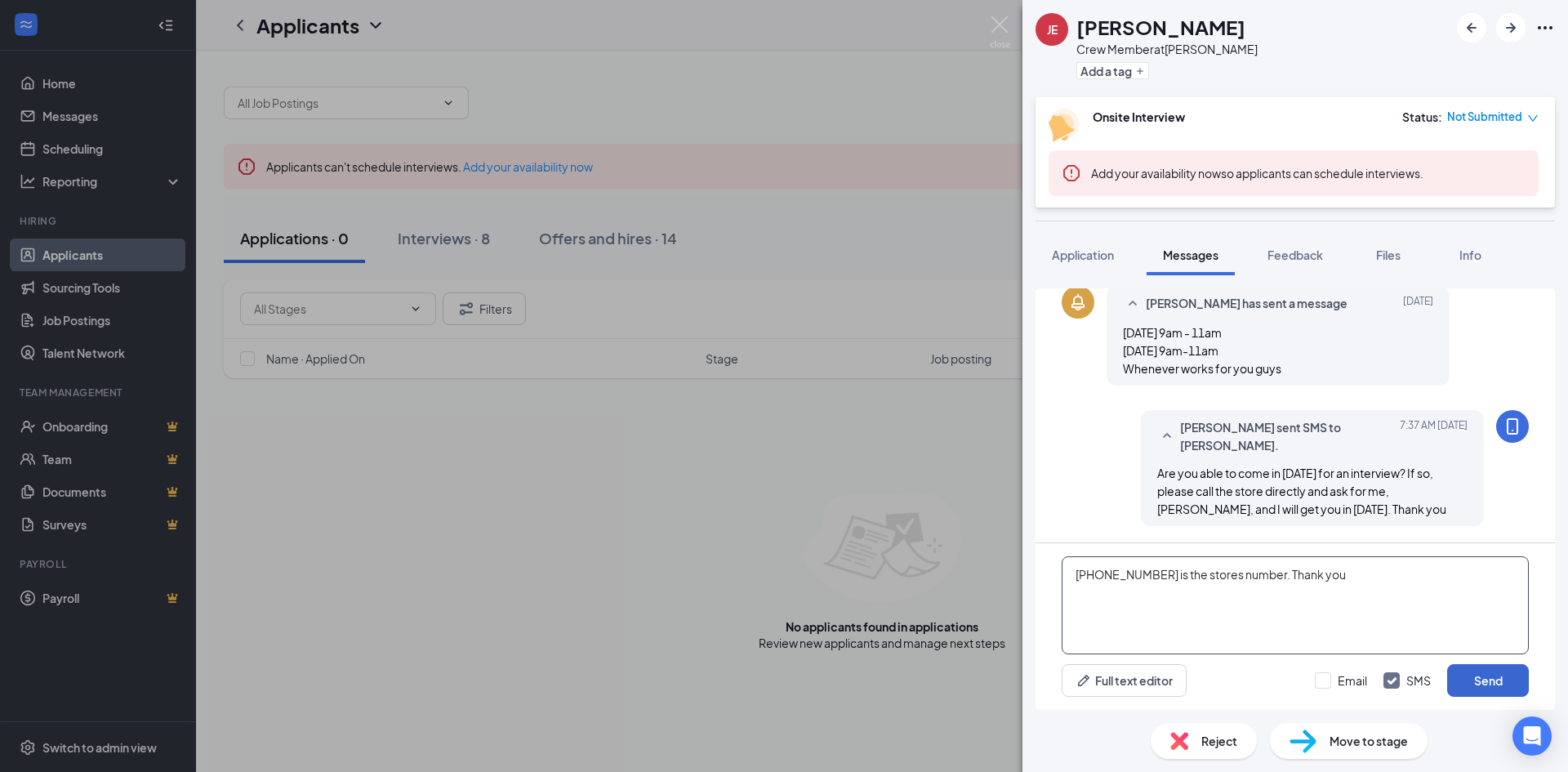
type textarea "620-669-8787 is the stores number. Thank you"
click at [1492, 673] on button "Send" at bounding box center [1488, 680] width 81 height 32
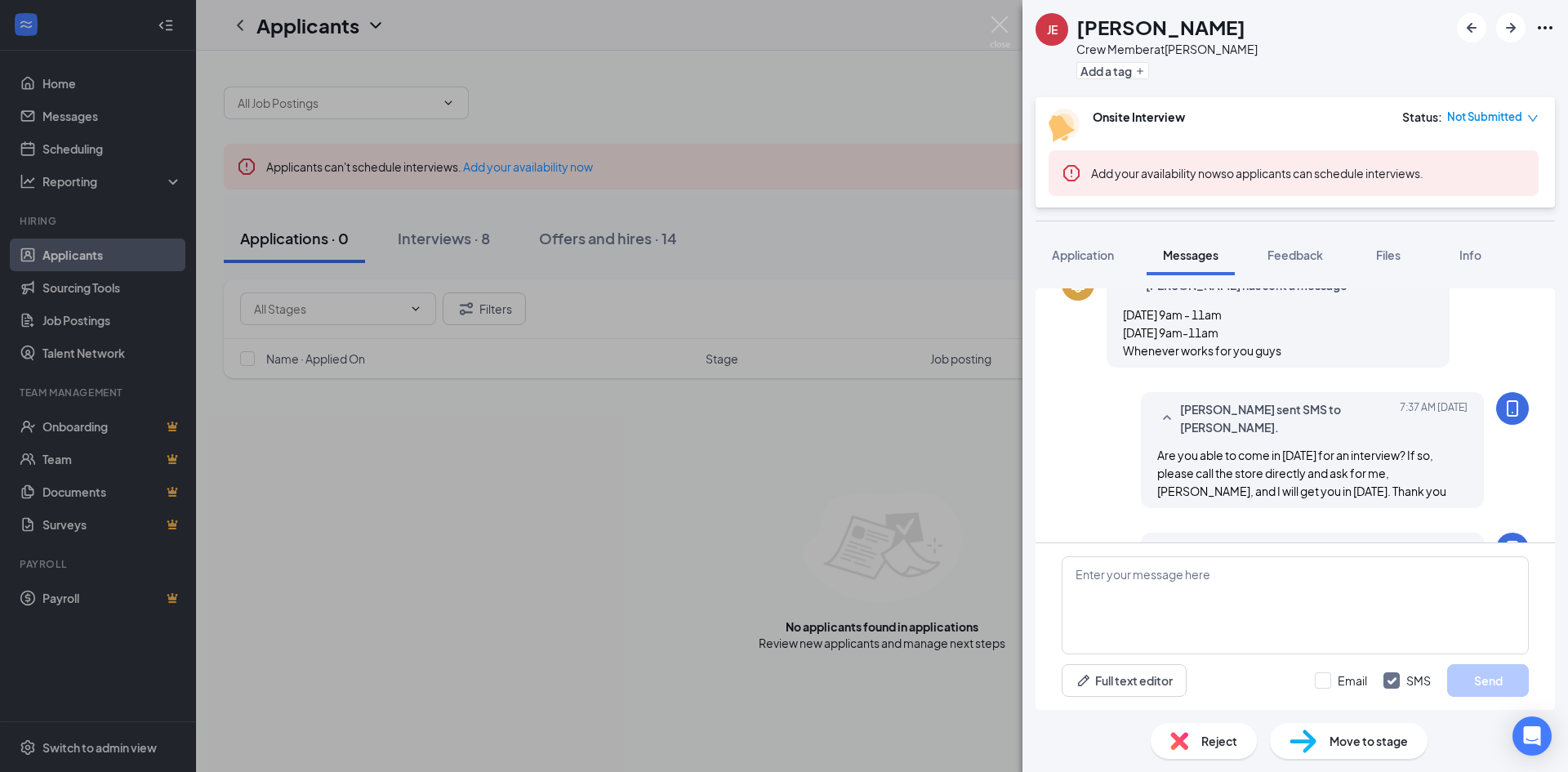
scroll to position [617, 0]
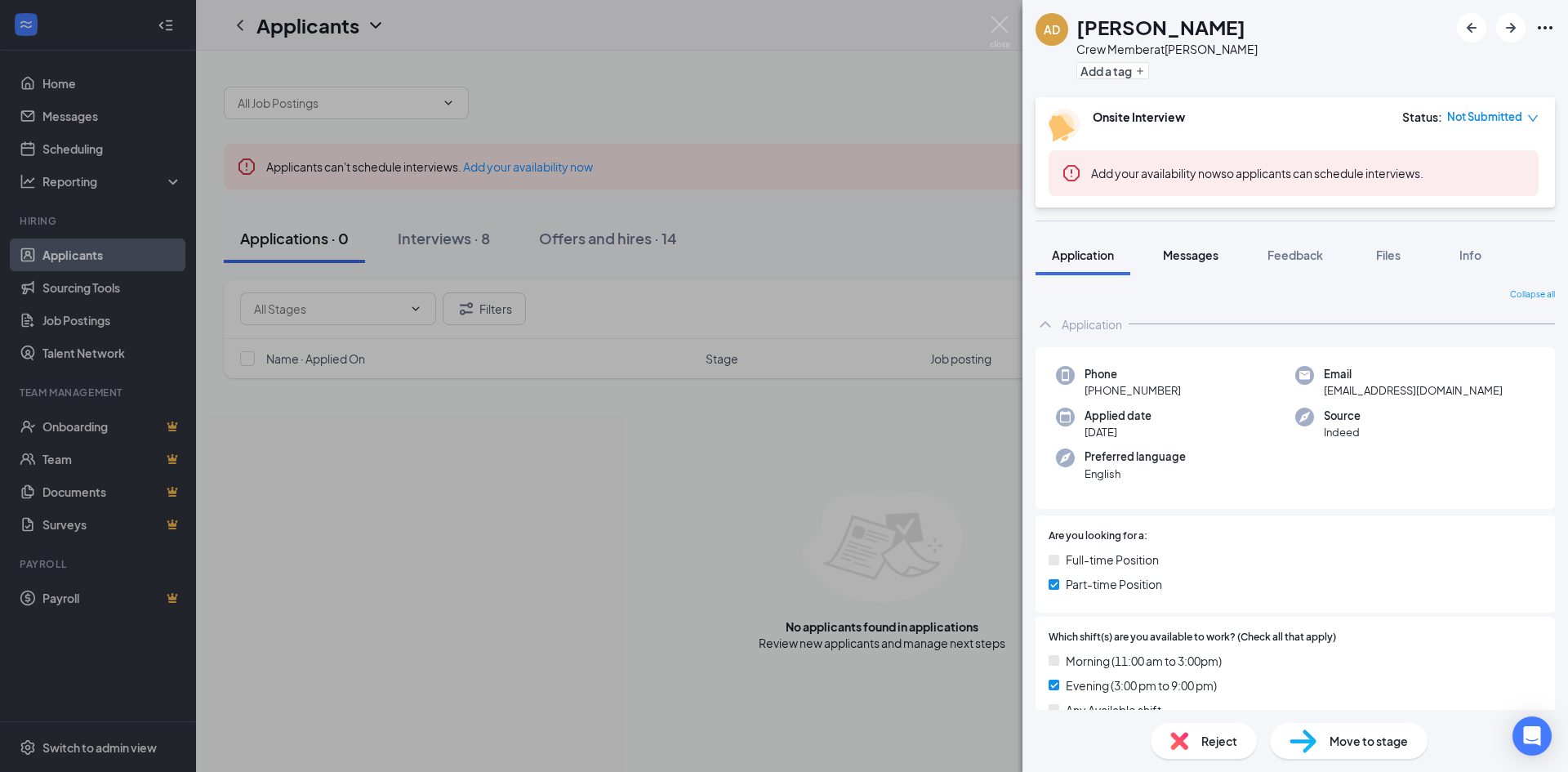
click at [1188, 247] on span "Messages" at bounding box center [1191, 255] width 55 height 15
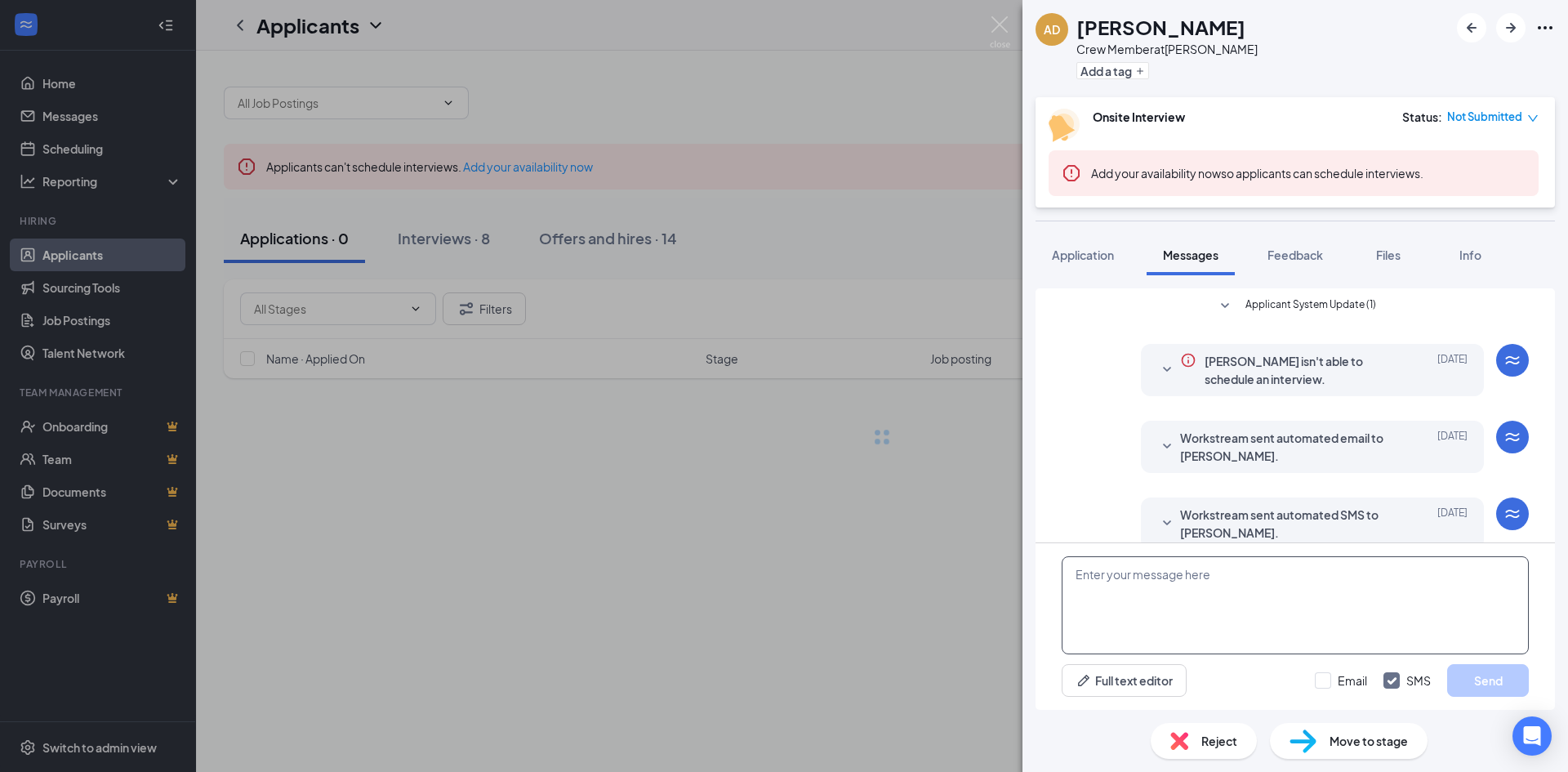
scroll to position [148, 0]
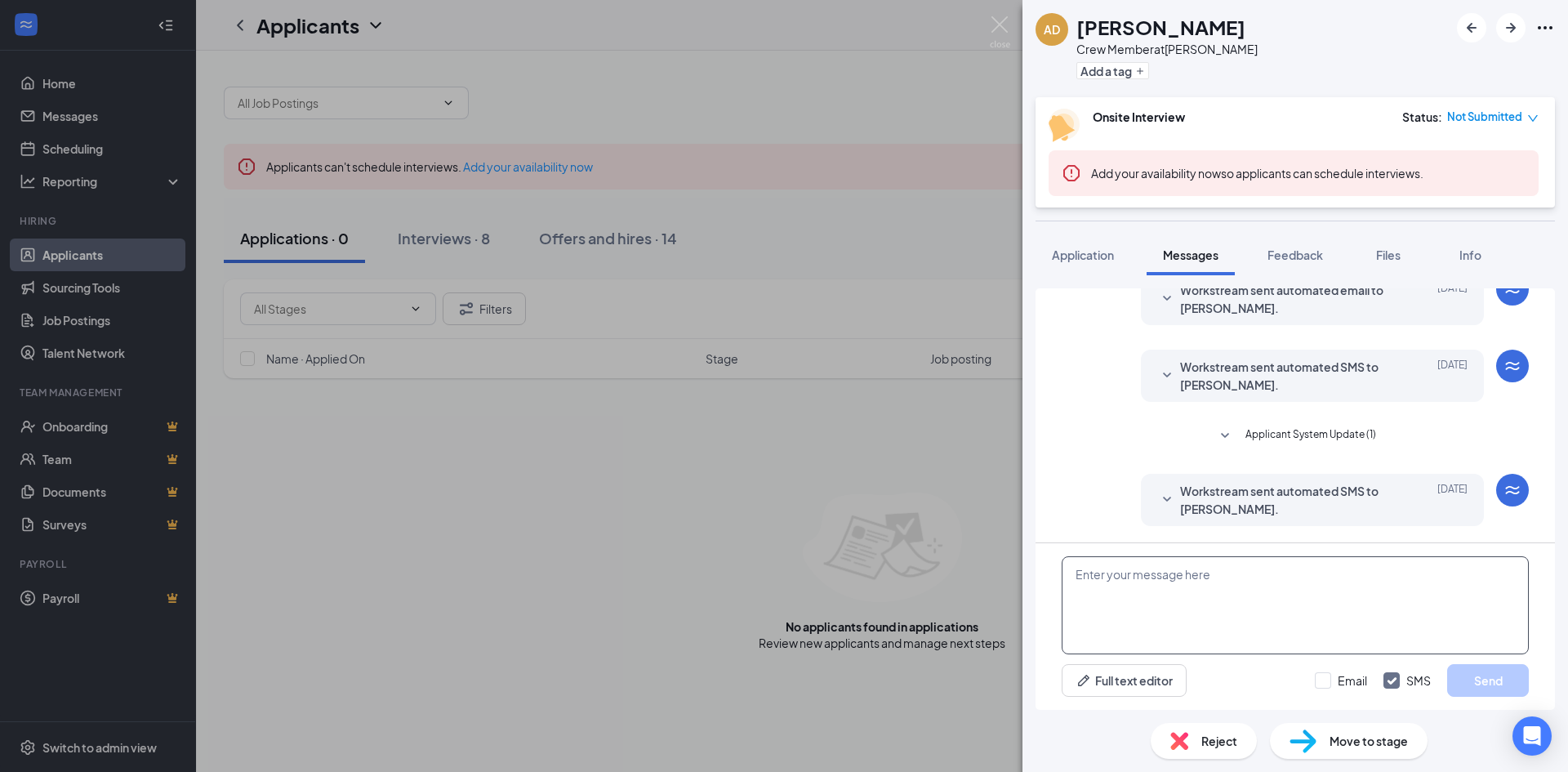
click at [1095, 582] on textarea at bounding box center [1295, 606] width 467 height 98
paste textarea "Are you able to come in [DATE] for an interview? If so, please call the store d…"
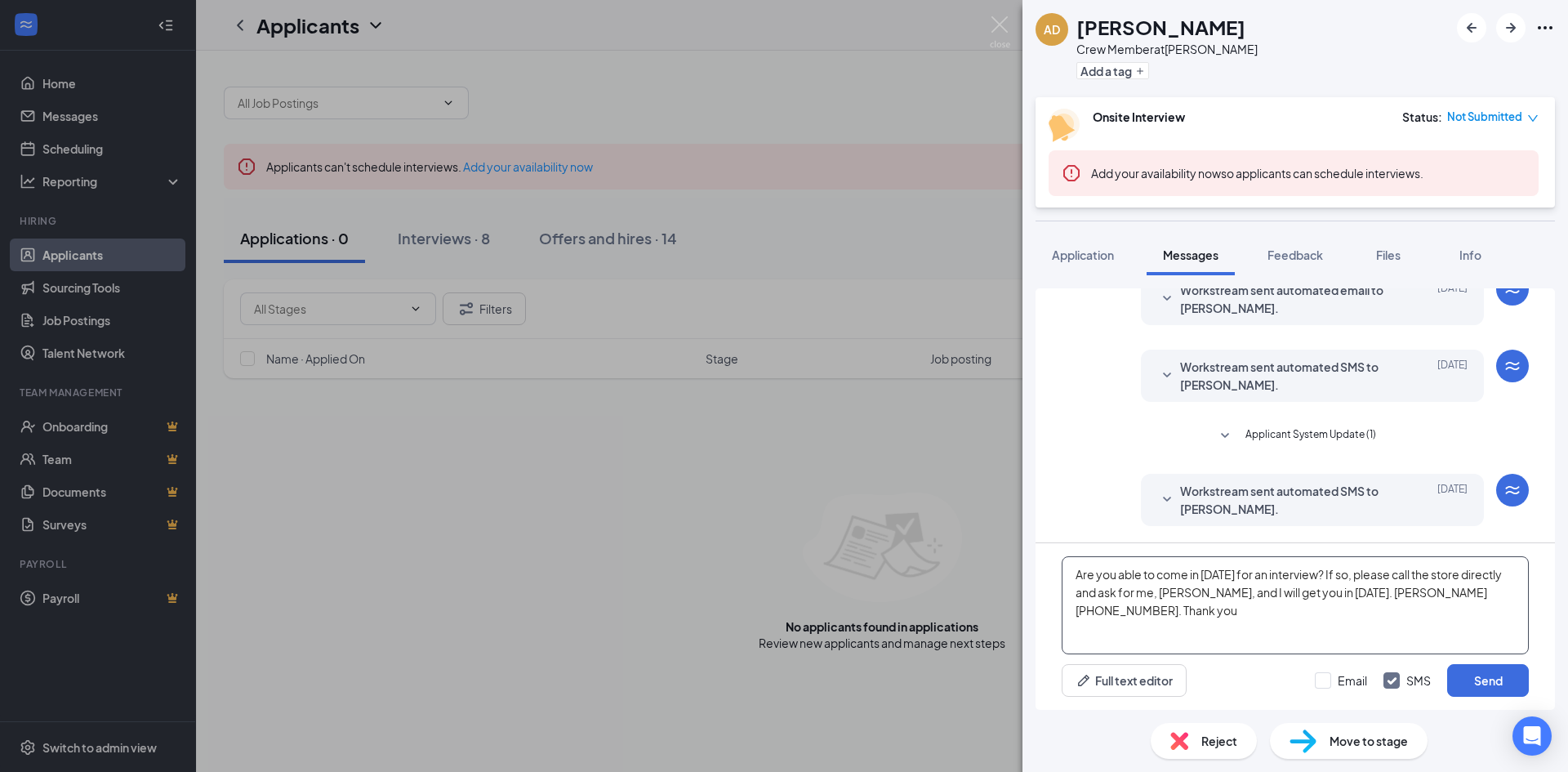
drag, startPoint x: 1486, startPoint y: 591, endPoint x: 1024, endPoint y: 577, distance: 462.2
click at [1024, 577] on div "Applicant System Update (1) [PERSON_NAME] isn't able to schedule an interview. …" at bounding box center [1295, 492] width 545 height 435
click at [1275, 639] on textarea "Are you able to come in [DATE] for an interview? If so, please call the store d…" at bounding box center [1295, 606] width 467 height 98
type textarea "Are you able to come in [DATE] for an interview? If so, please call the store d…"
click at [1492, 677] on button "Send" at bounding box center [1488, 680] width 81 height 32
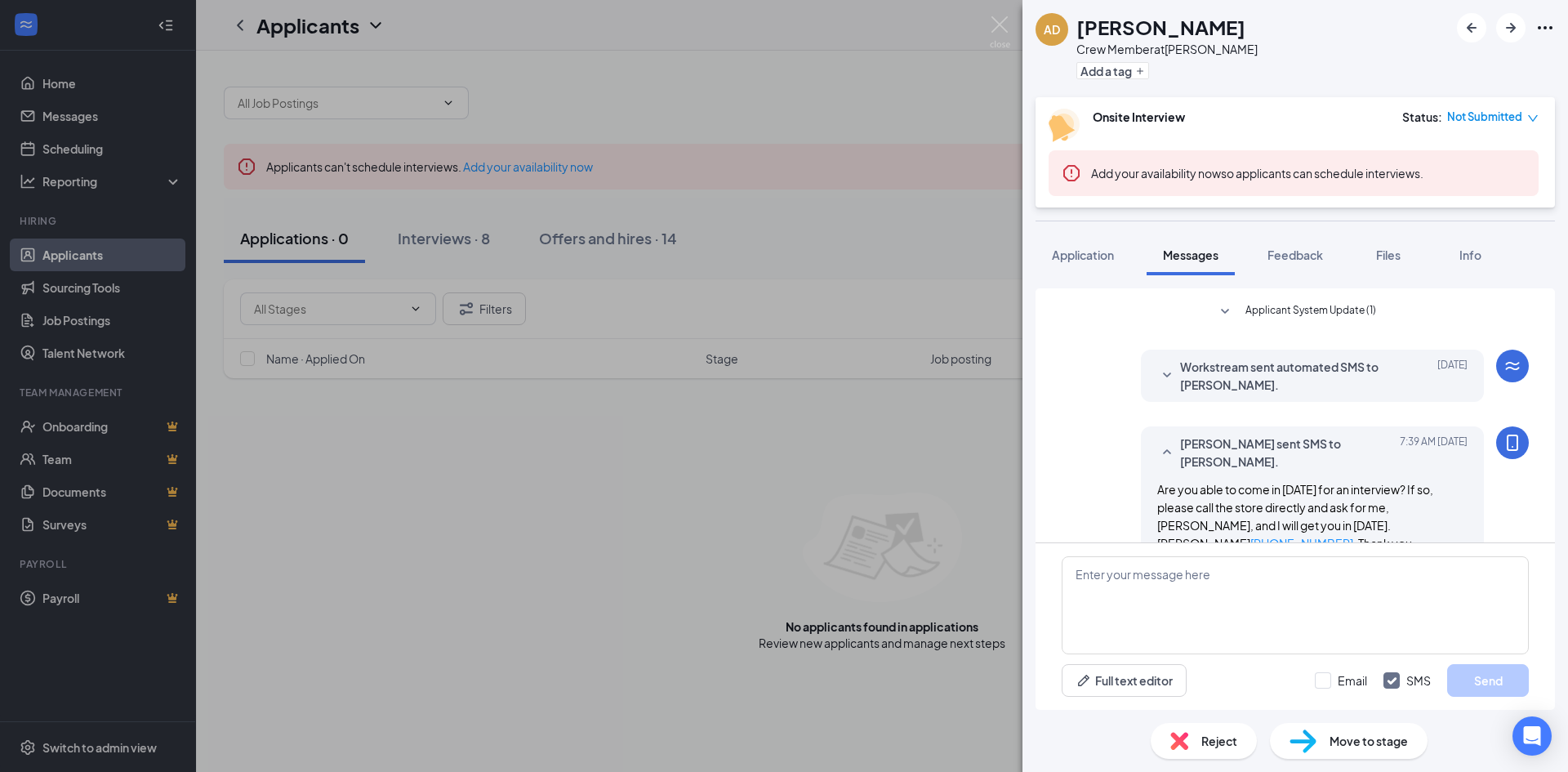
scroll to position [288, 0]
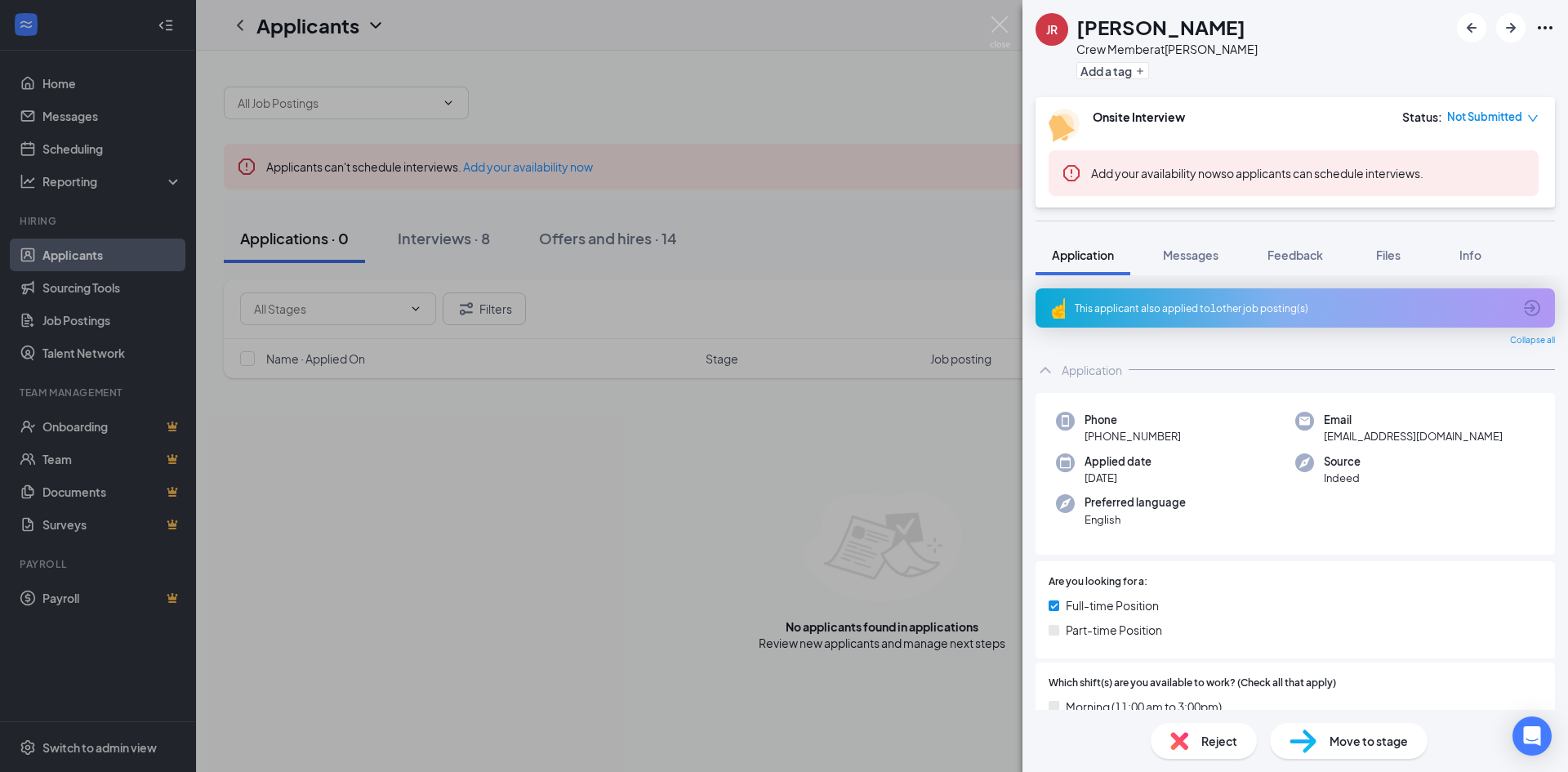
click at [1159, 305] on div "This applicant also applied to 1 other job posting(s)" at bounding box center [1293, 308] width 437 height 14
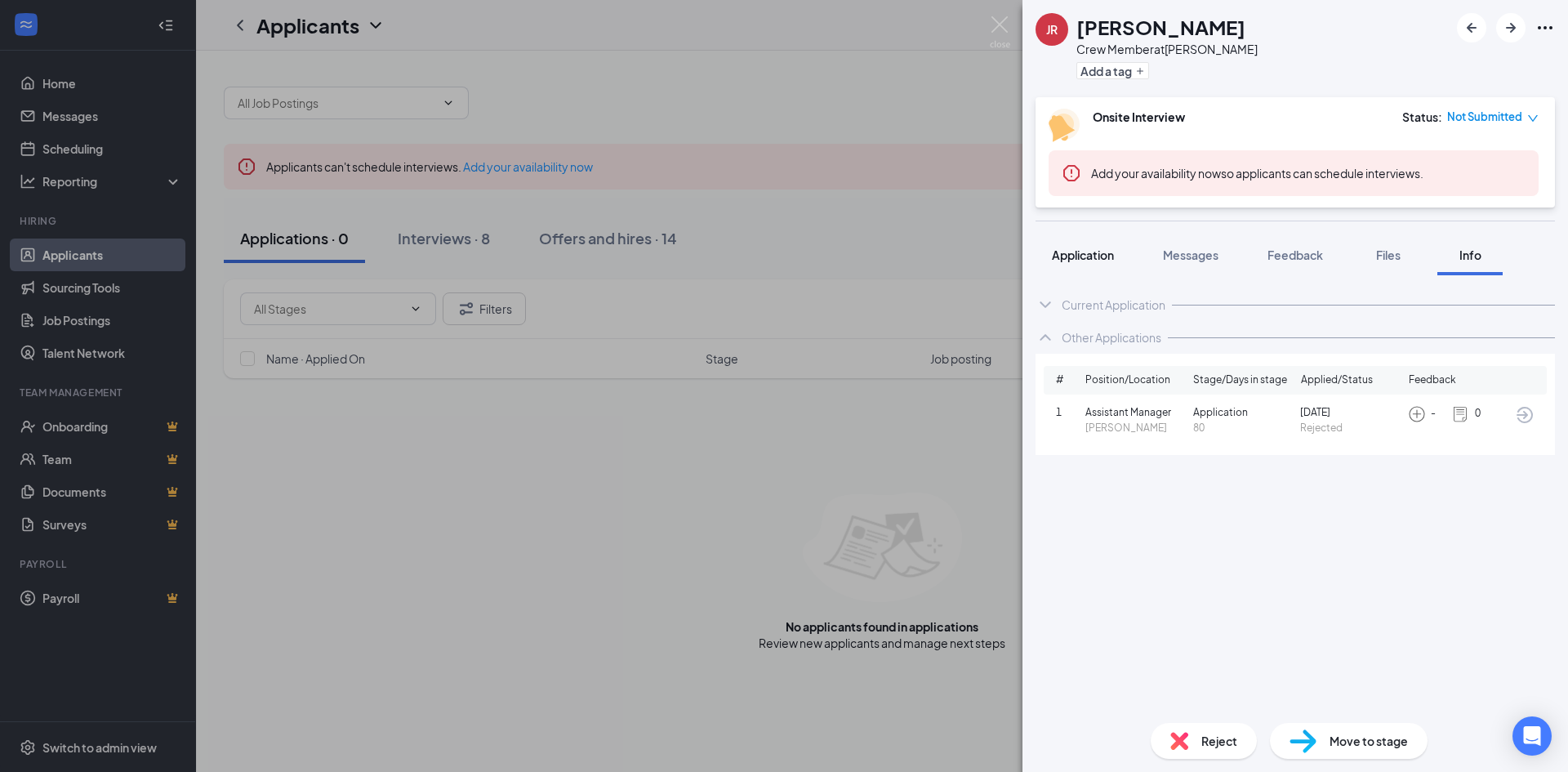
click at [1087, 250] on span "Application" at bounding box center [1083, 255] width 62 height 15
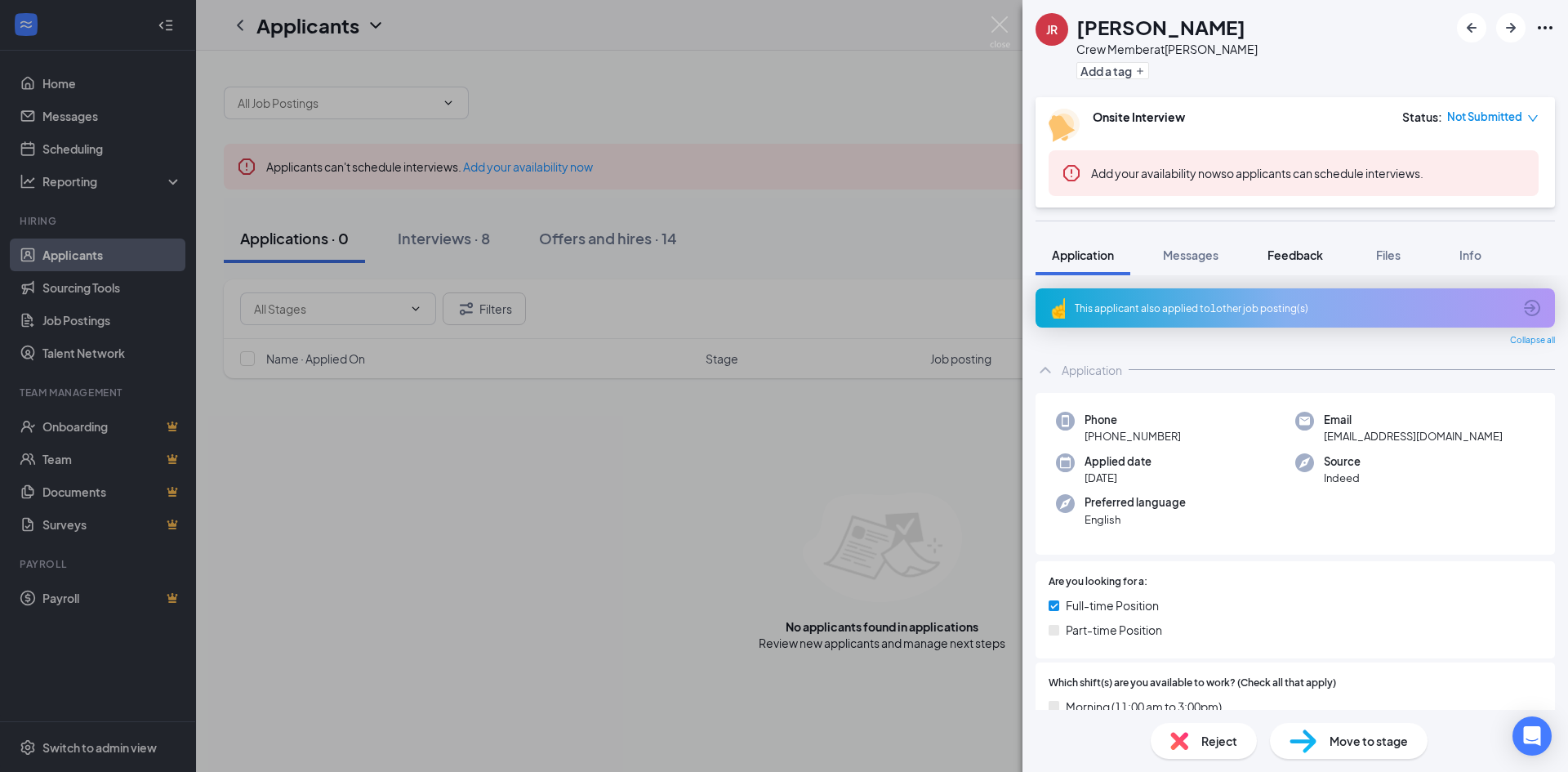
click at [1321, 249] on span "Feedback" at bounding box center [1295, 255] width 55 height 15
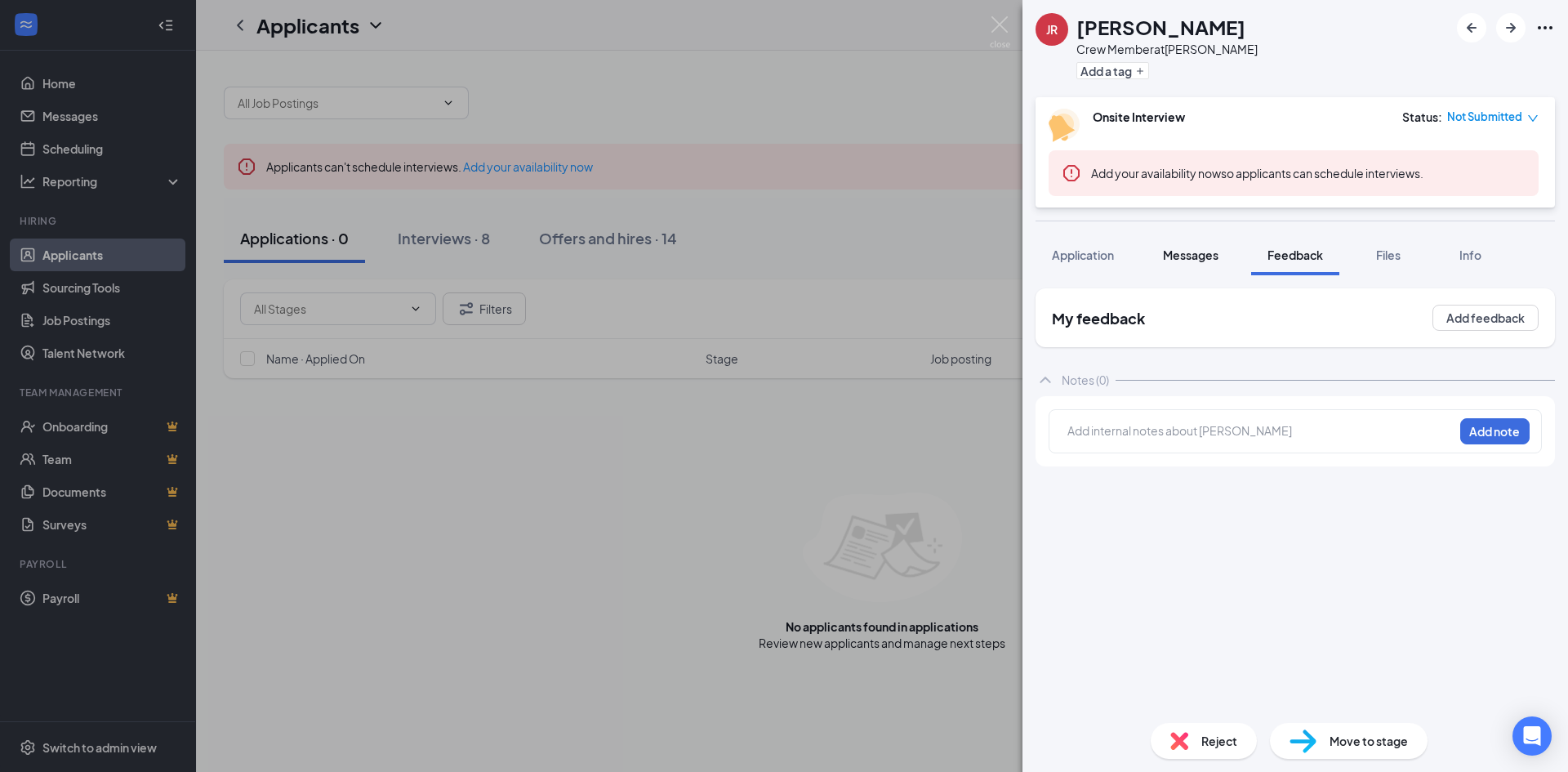
click at [1202, 245] on button "Messages" at bounding box center [1191, 255] width 89 height 41
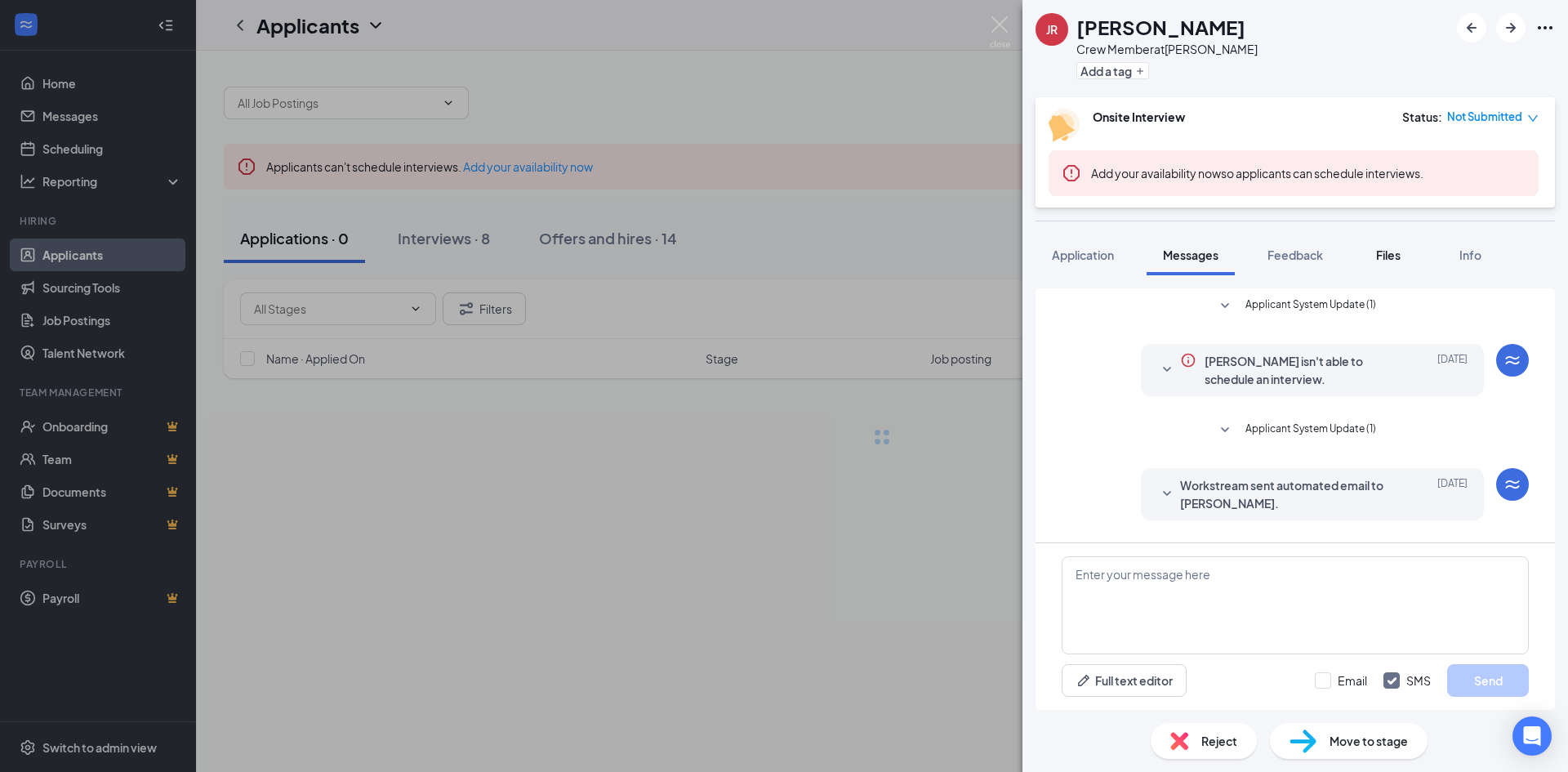
click at [1386, 252] on span "Files" at bounding box center [1388, 255] width 25 height 15
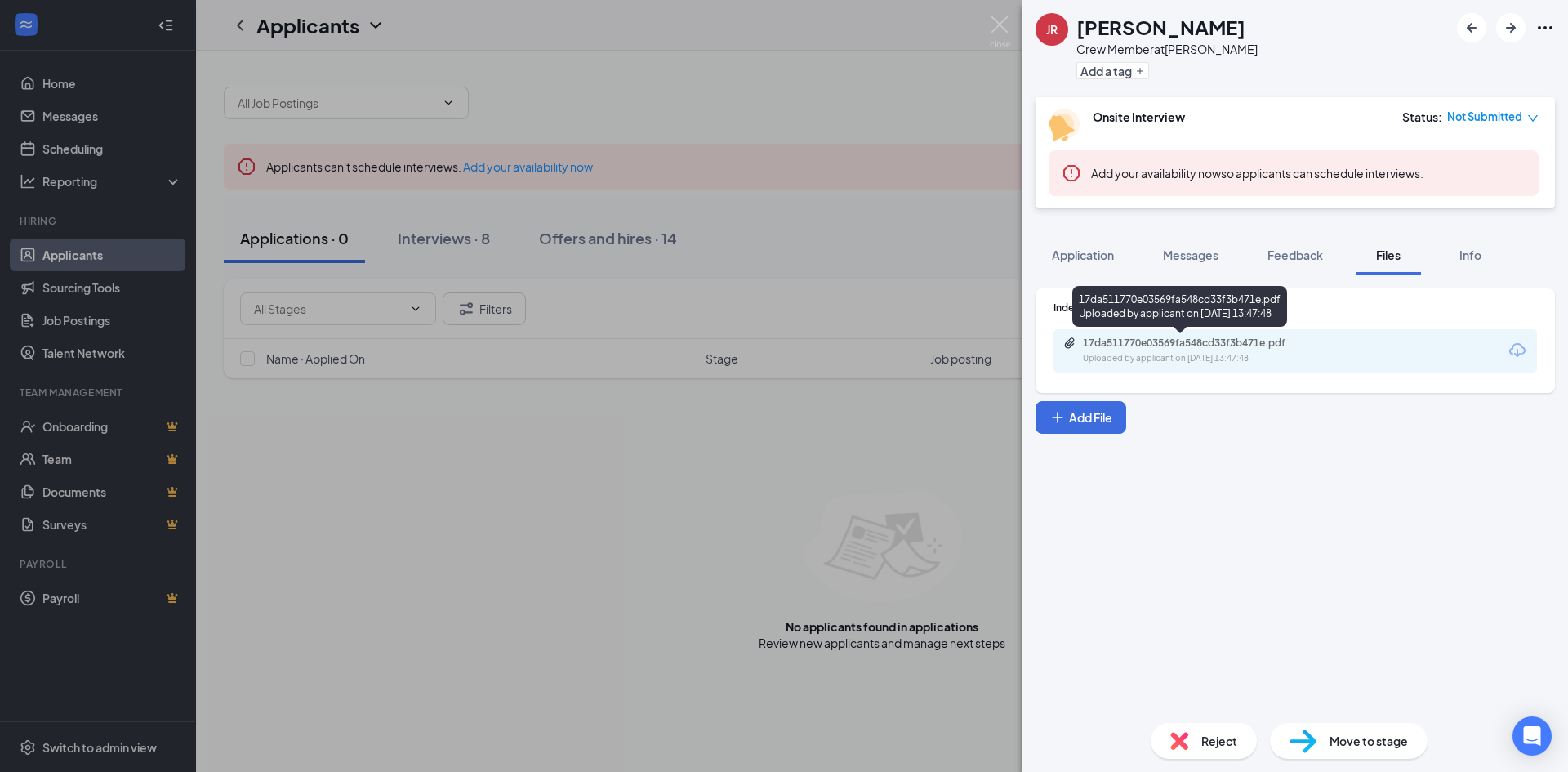
click at [1162, 347] on div "17da511770e03569fa548cd33f3b471e.pdf" at bounding box center [1197, 344] width 229 height 13
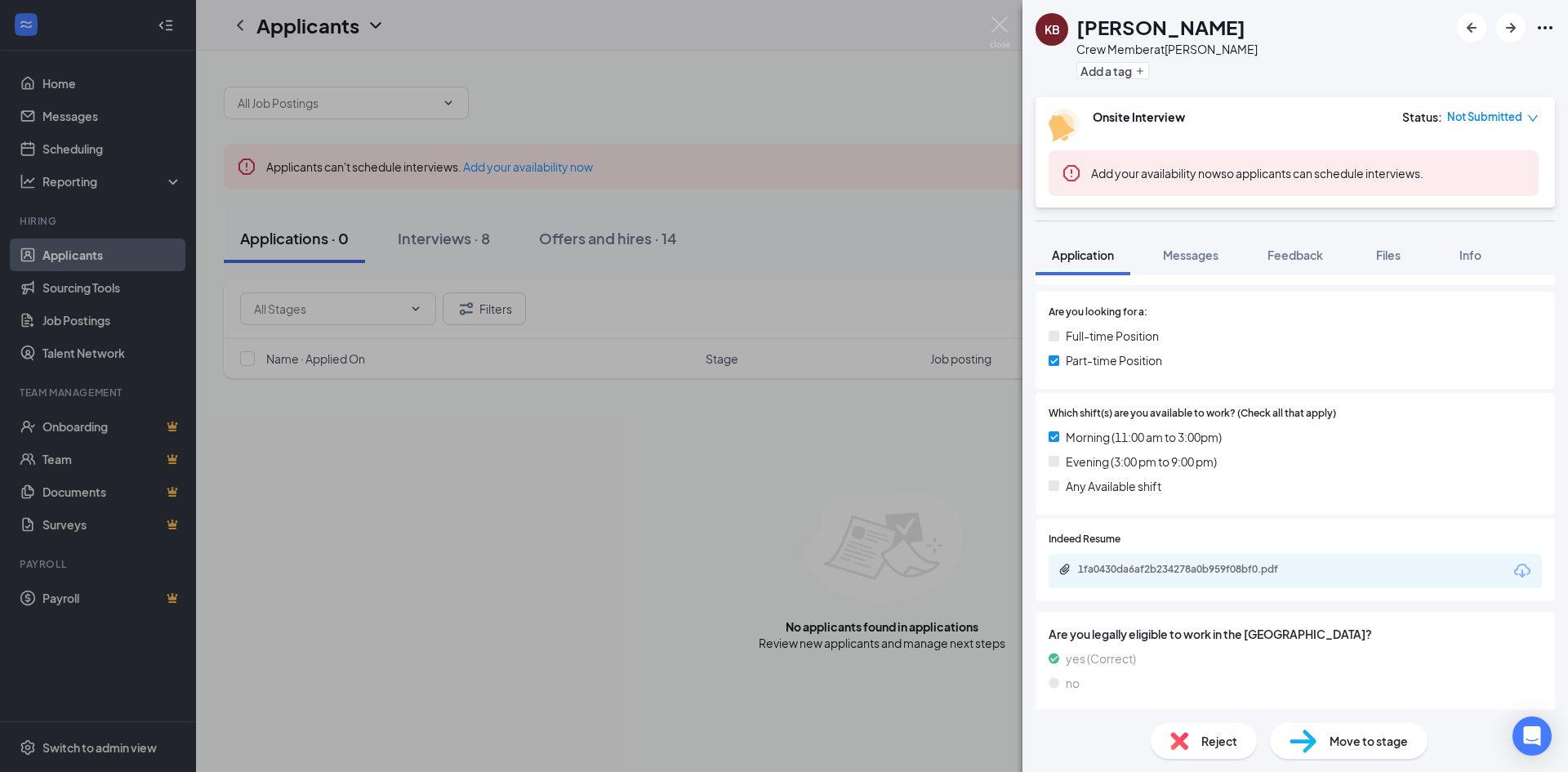
scroll to position [245, 0]
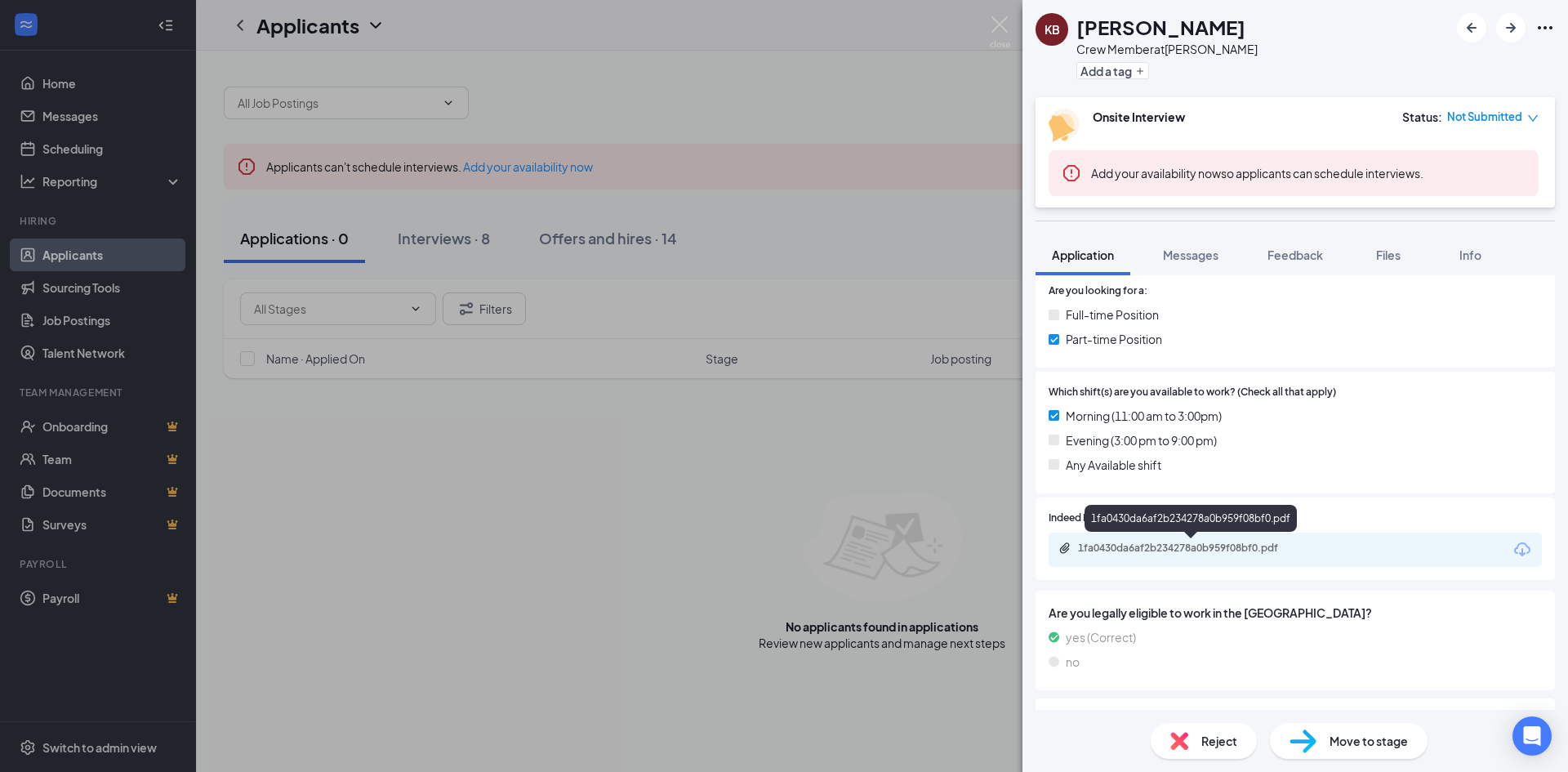
click at [1150, 547] on div "1fa0430da6af2b234278a0b959f08bf0.pdf" at bounding box center [1192, 549] width 229 height 13
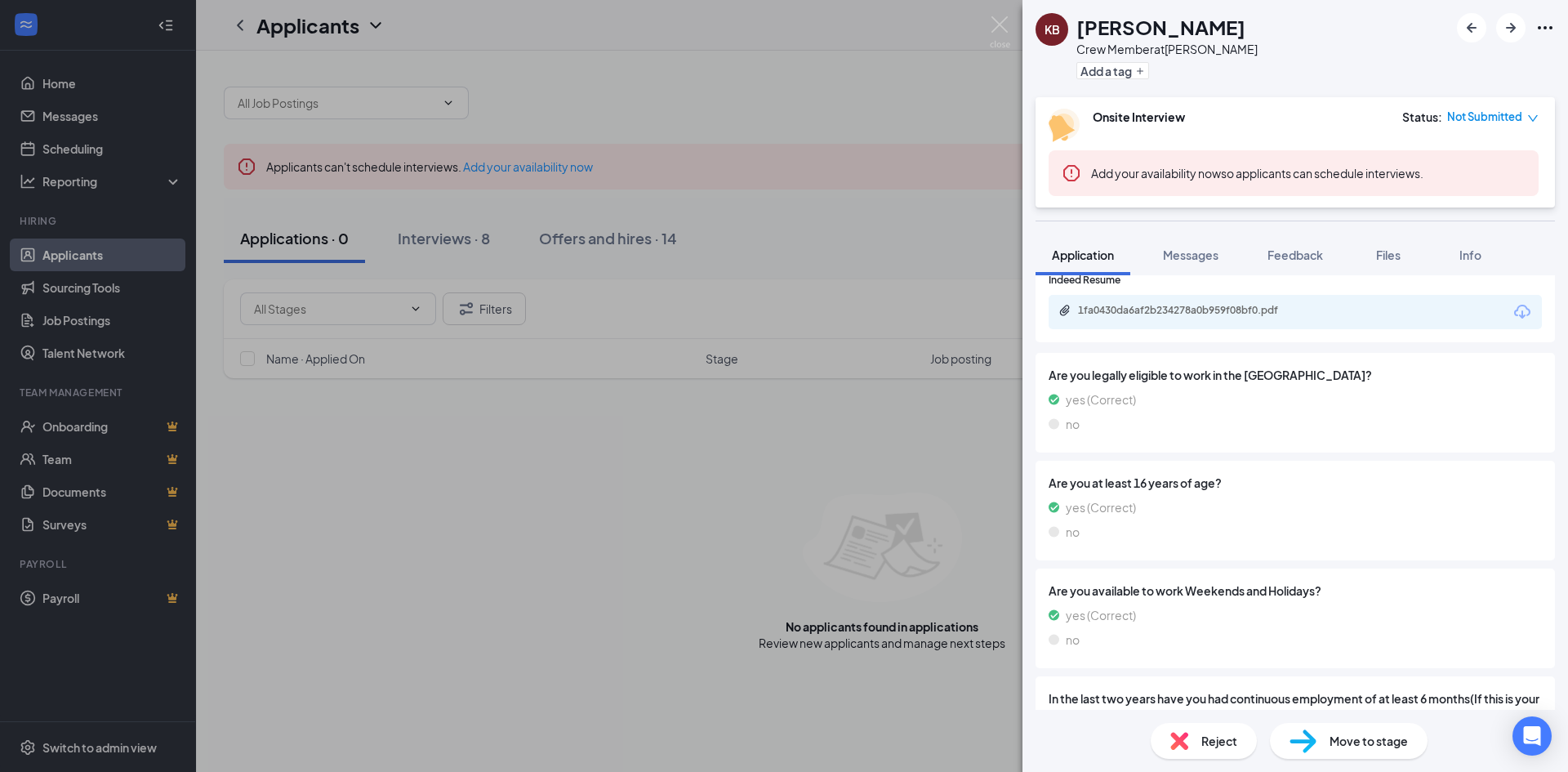
scroll to position [572, 0]
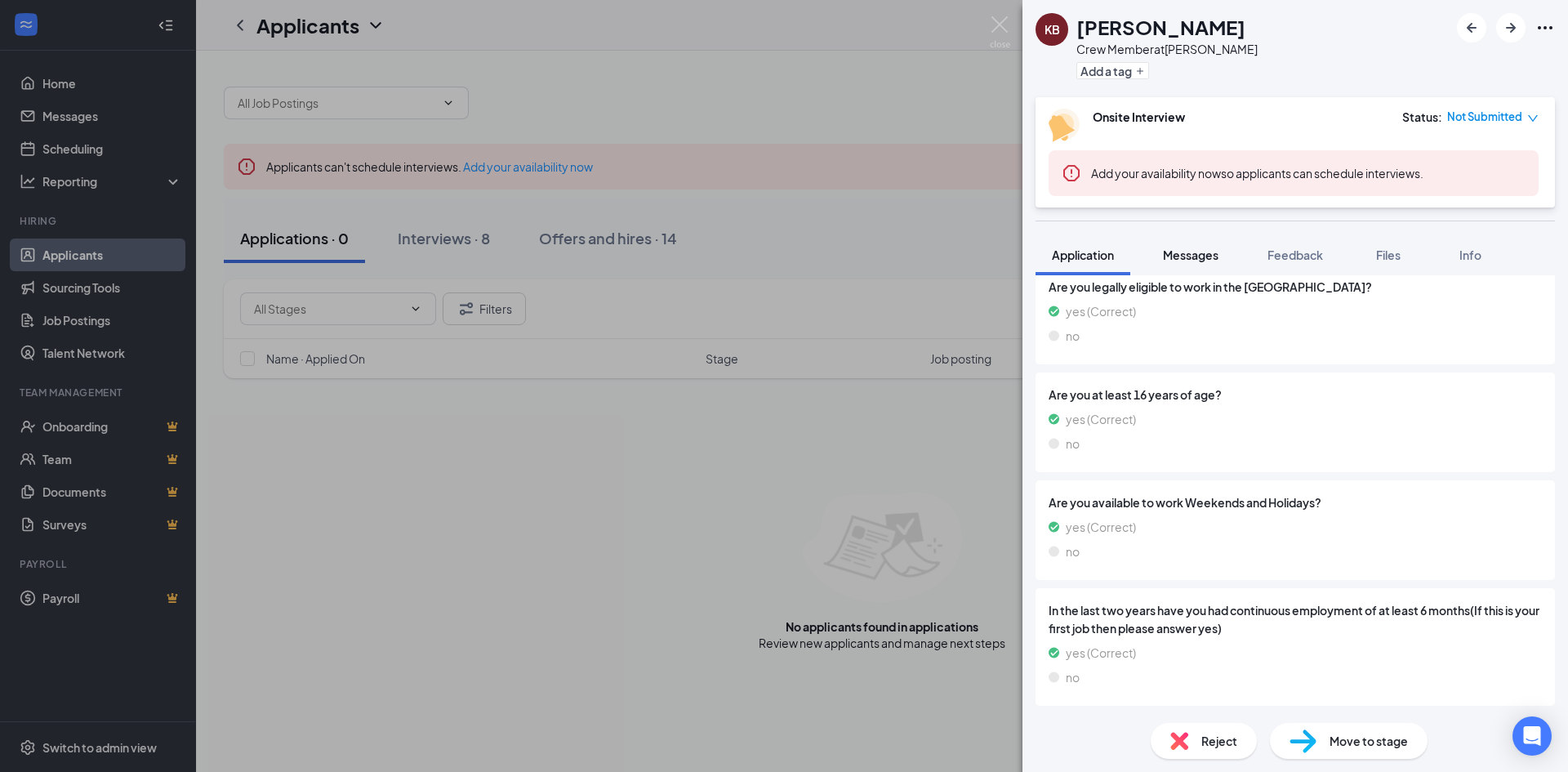
click at [1202, 254] on span "Messages" at bounding box center [1191, 255] width 55 height 15
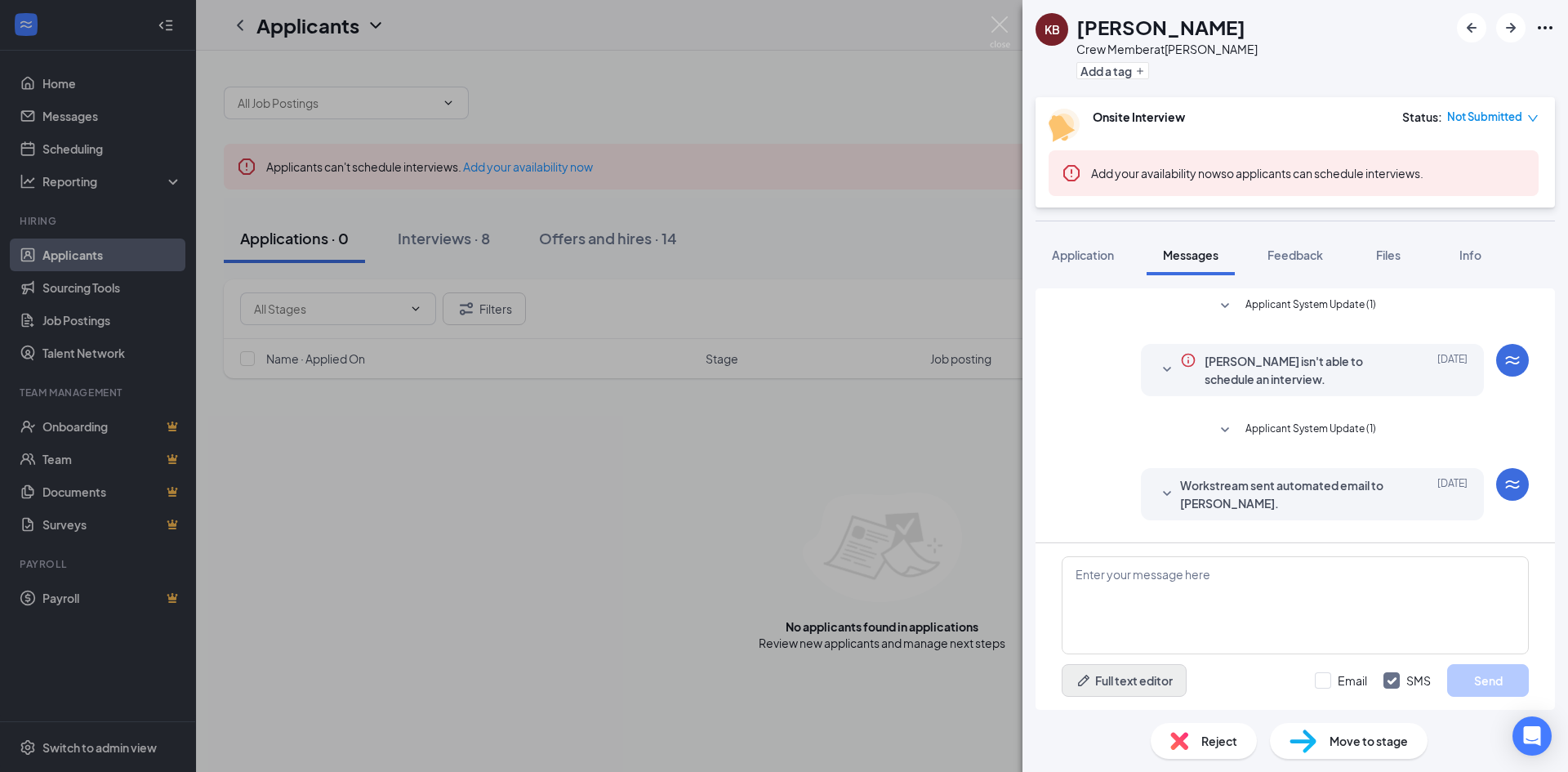
scroll to position [148, 0]
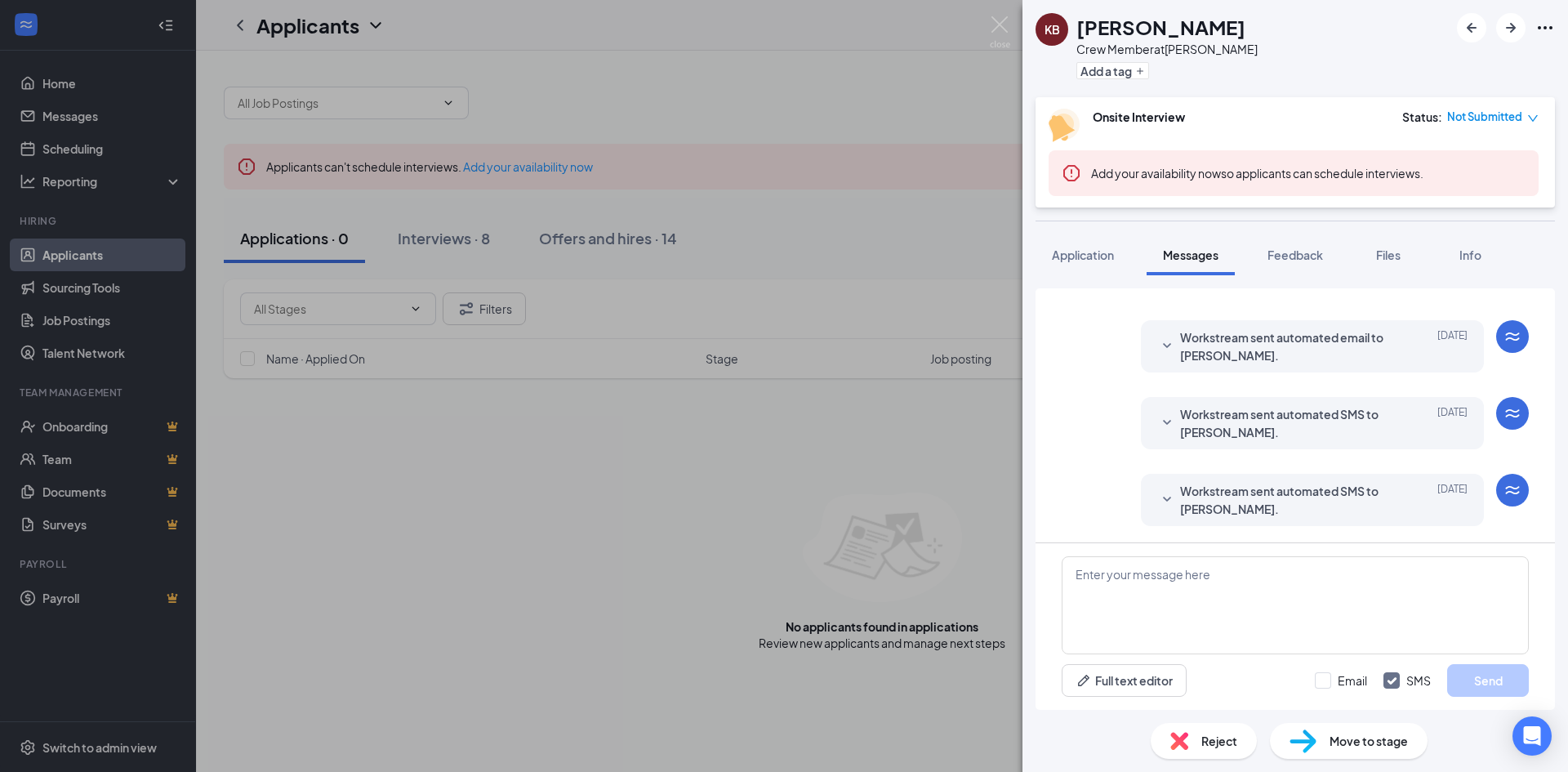
click at [1157, 496] on icon "SmallChevronDown" at bounding box center [1167, 500] width 19 height 19
click at [1157, 424] on icon "SmallChevronDown" at bounding box center [1167, 423] width 19 height 19
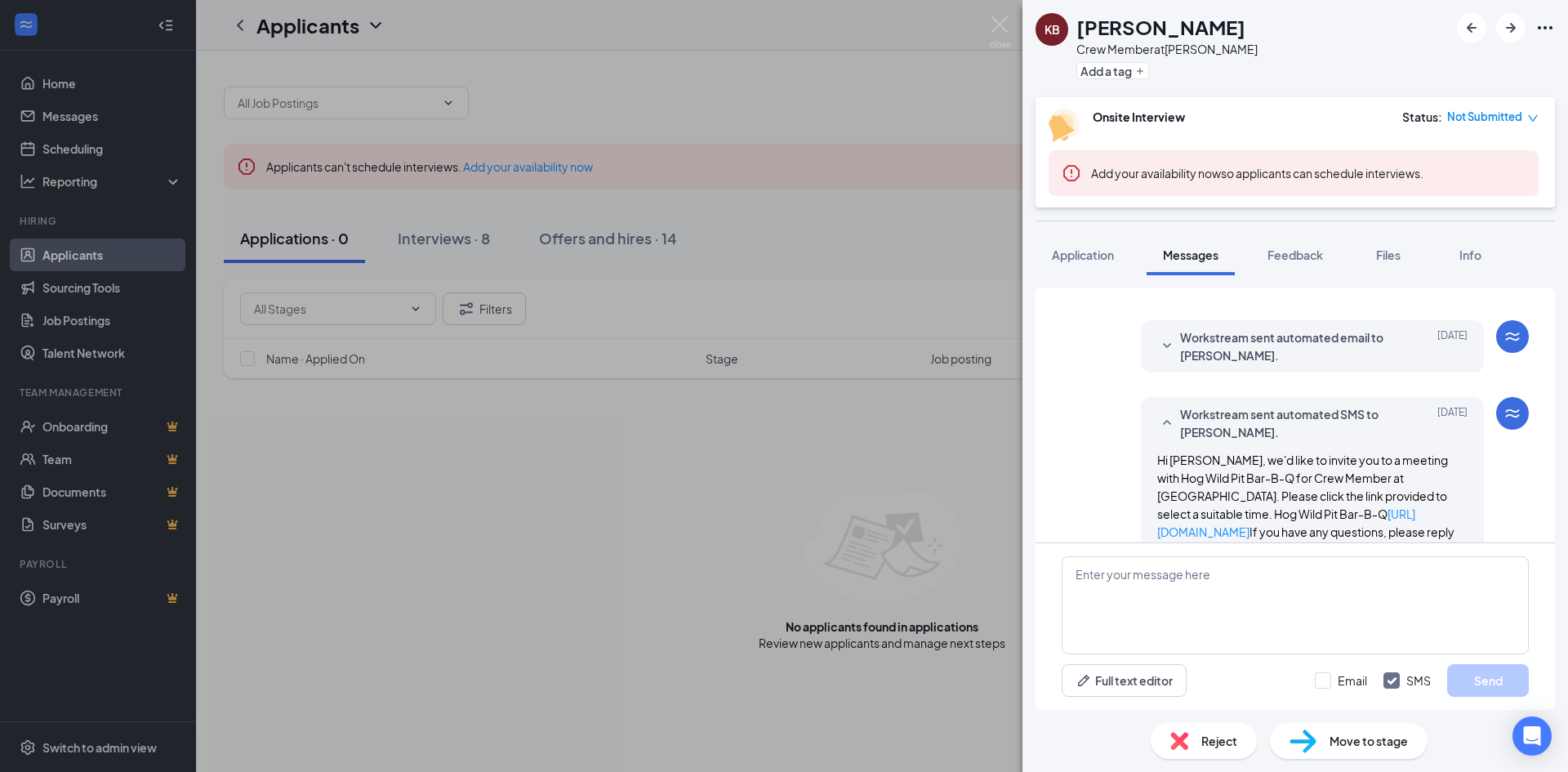
click at [1157, 341] on icon "SmallChevronDown" at bounding box center [1167, 346] width 19 height 19
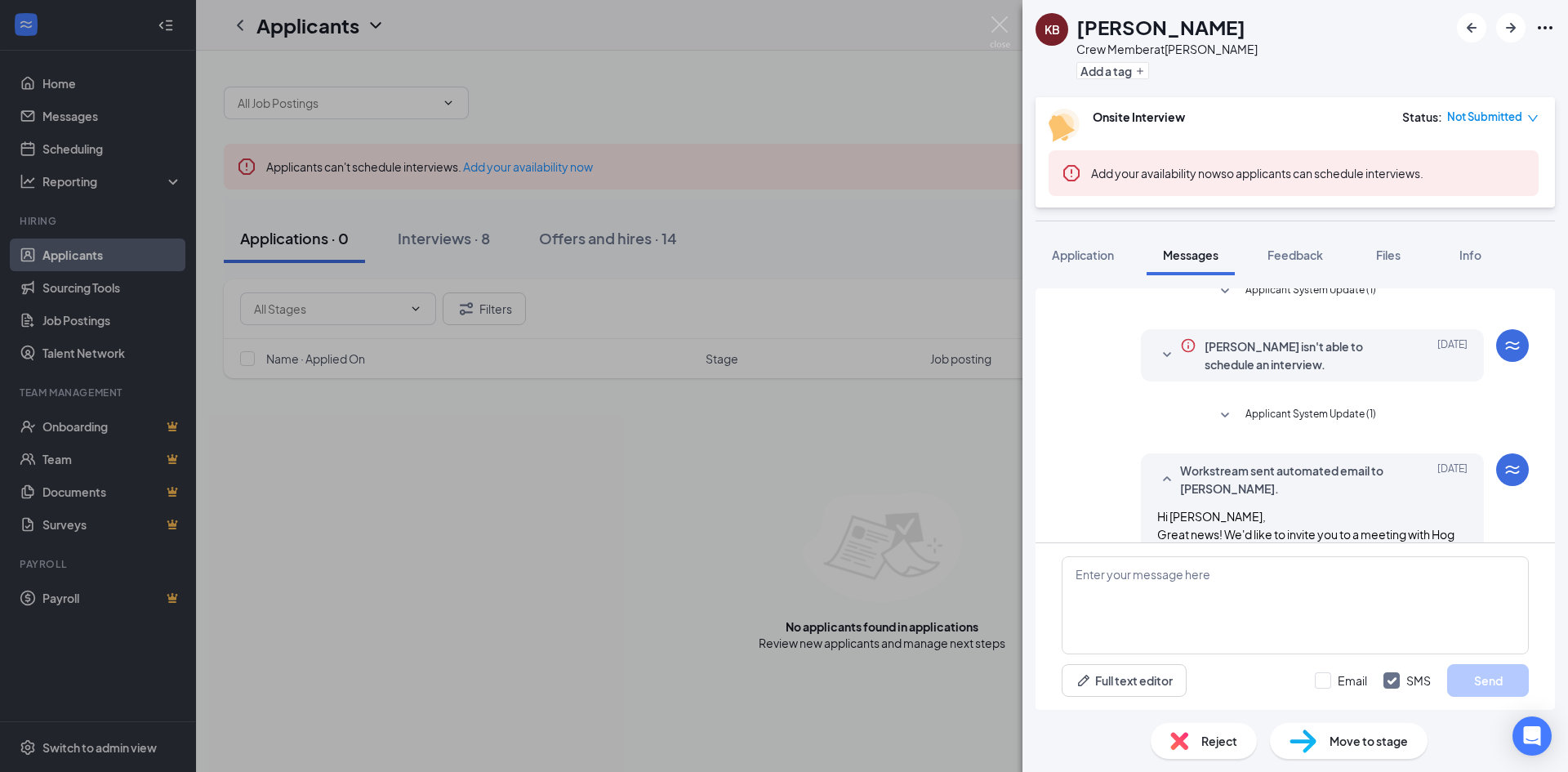
scroll to position [0, 0]
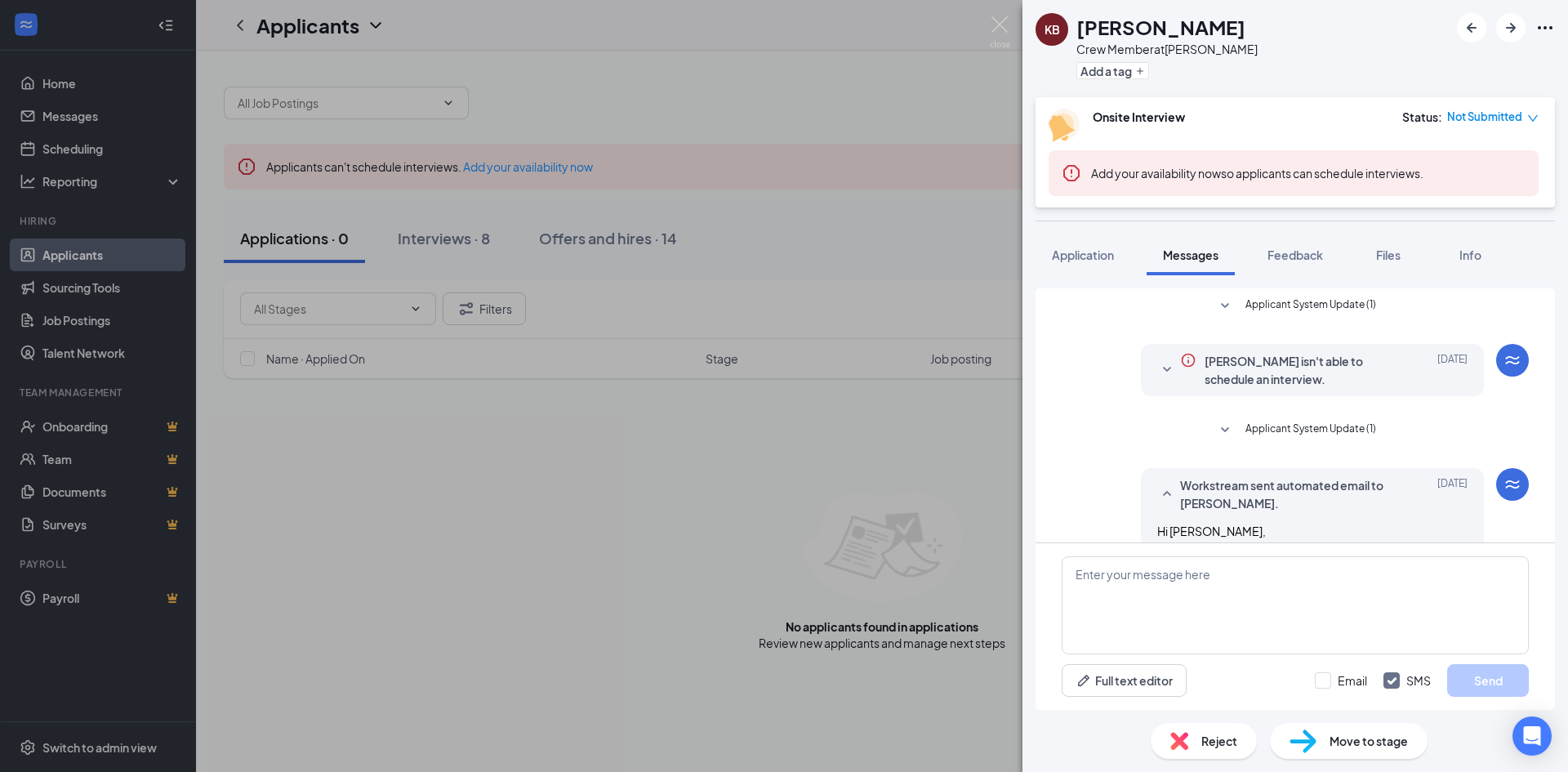
click at [1157, 491] on icon "SmallChevronUp" at bounding box center [1167, 494] width 19 height 19
click at [1222, 429] on icon "SmallChevronDown" at bounding box center [1225, 429] width 8 height 5
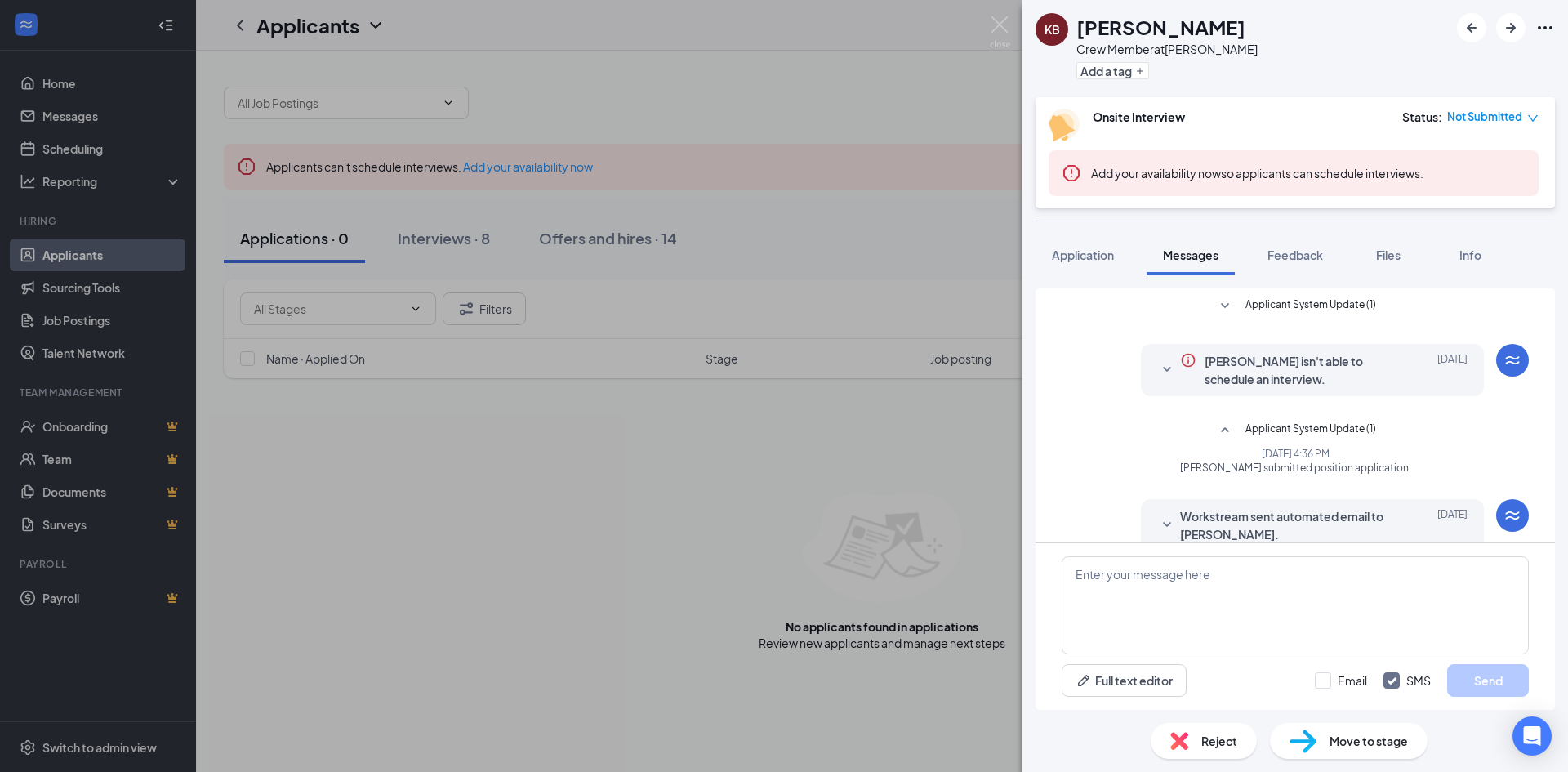
click at [1157, 366] on icon "SmallChevronDown" at bounding box center [1167, 369] width 19 height 19
click at [1117, 597] on textarea at bounding box center [1295, 606] width 467 height 98
paste textarea "Are you able to come in today for an interview? If so, please call the store di…"
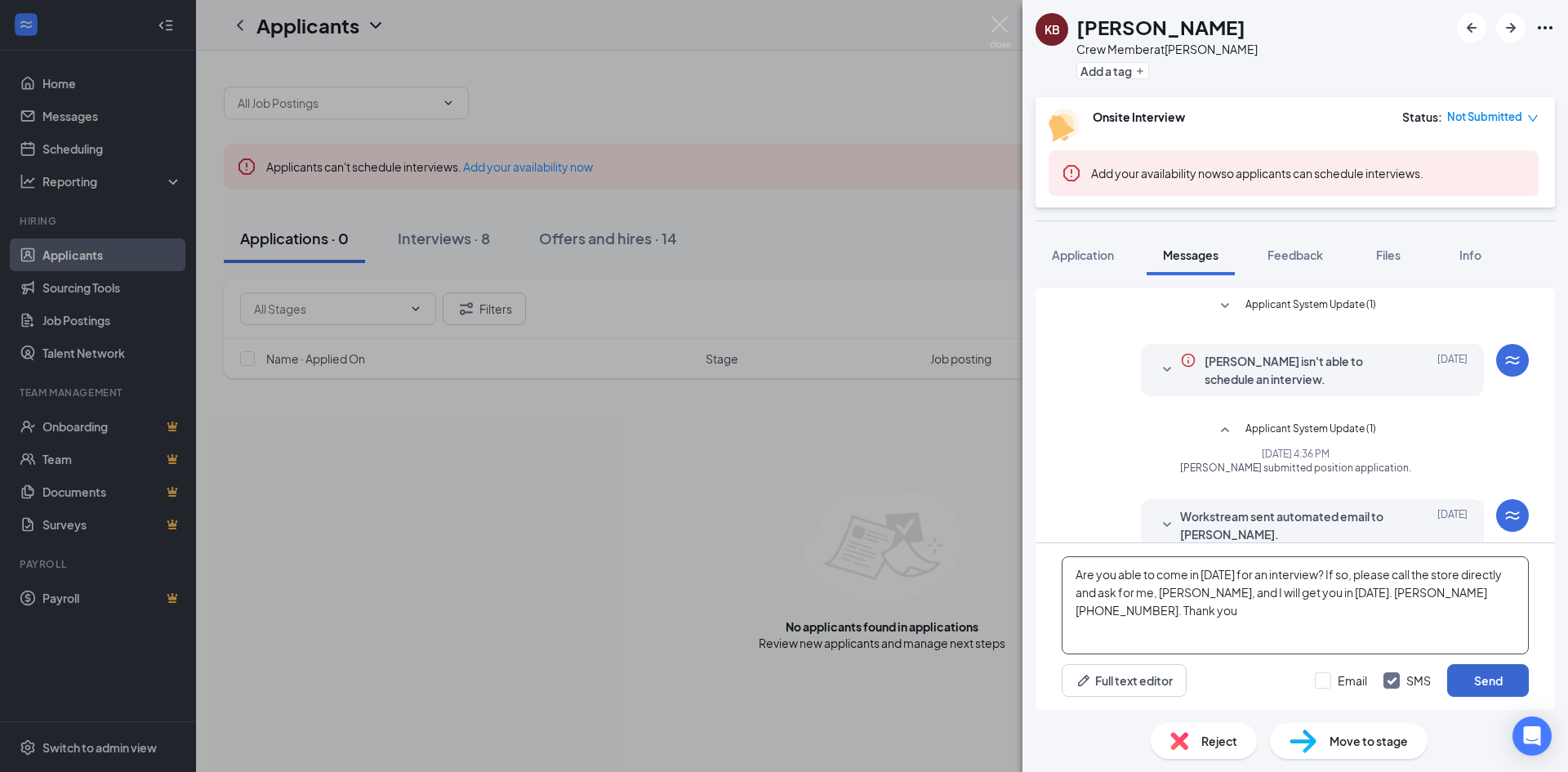
type textarea "Are you able to come in today for an interview? If so, please call the store di…"
click at [1494, 677] on button "Send" at bounding box center [1488, 680] width 81 height 32
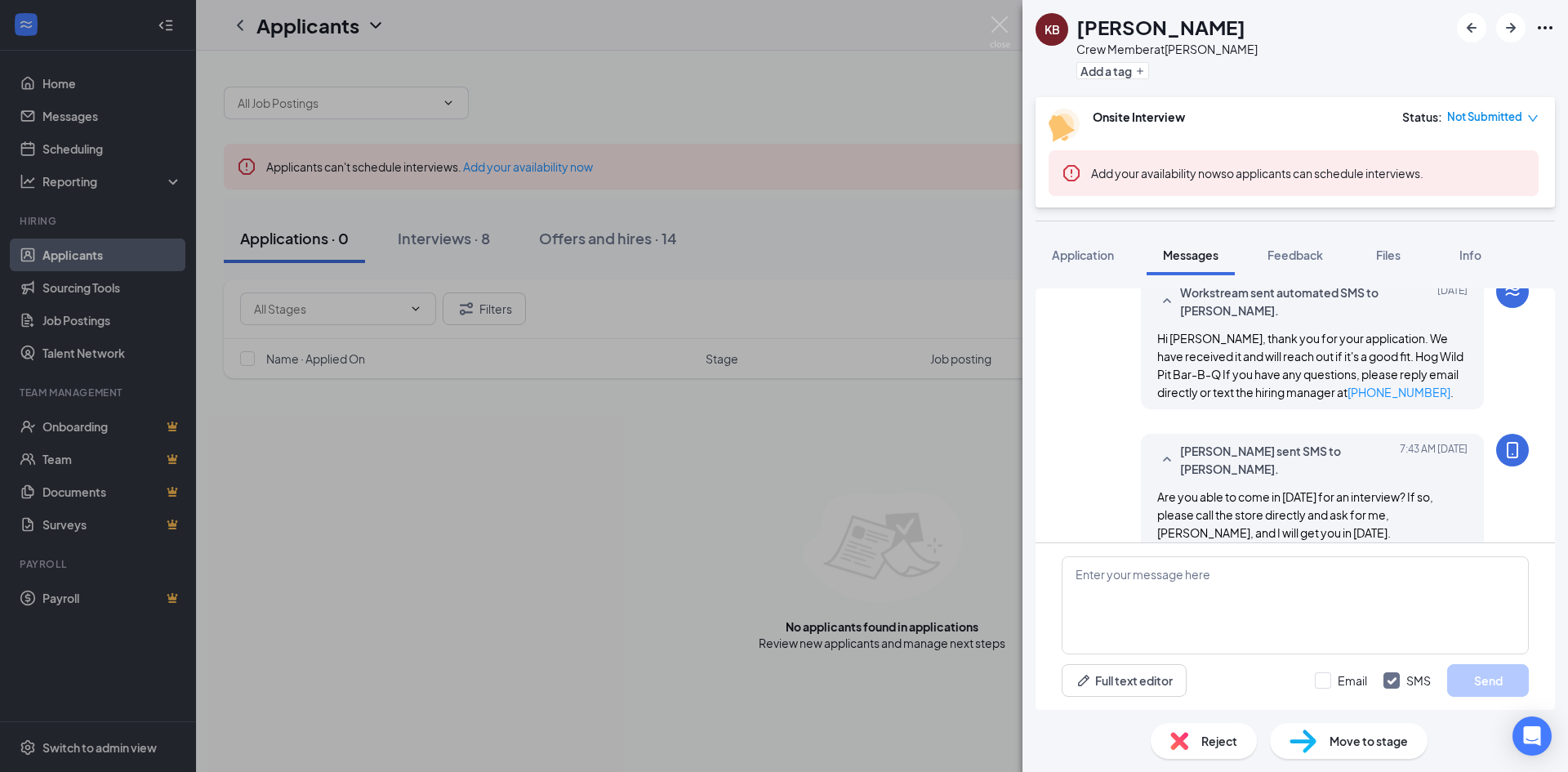
scroll to position [519, 0]
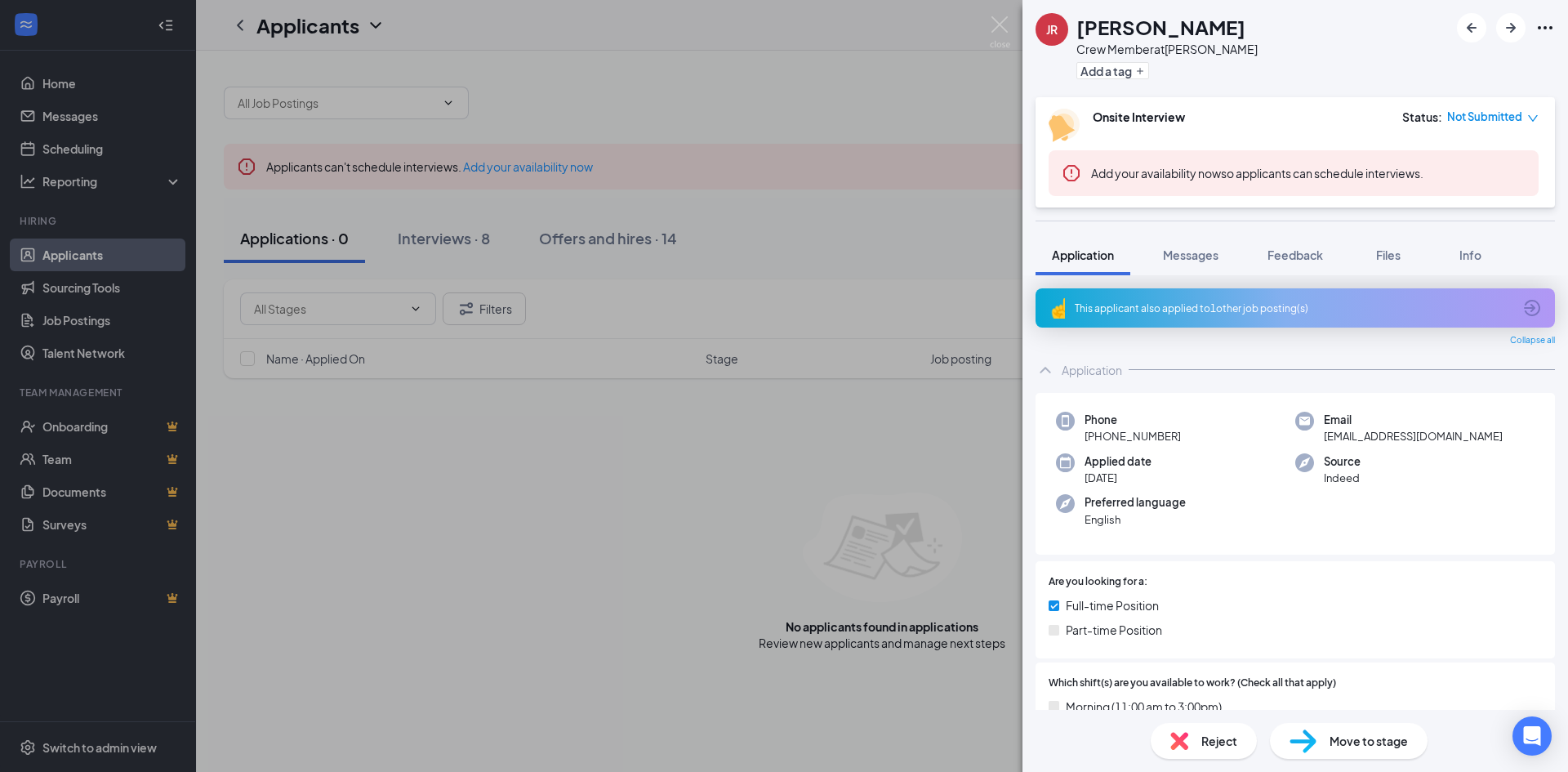
click at [1241, 314] on div "This applicant also applied to 1 other job posting(s)" at bounding box center [1293, 308] width 437 height 14
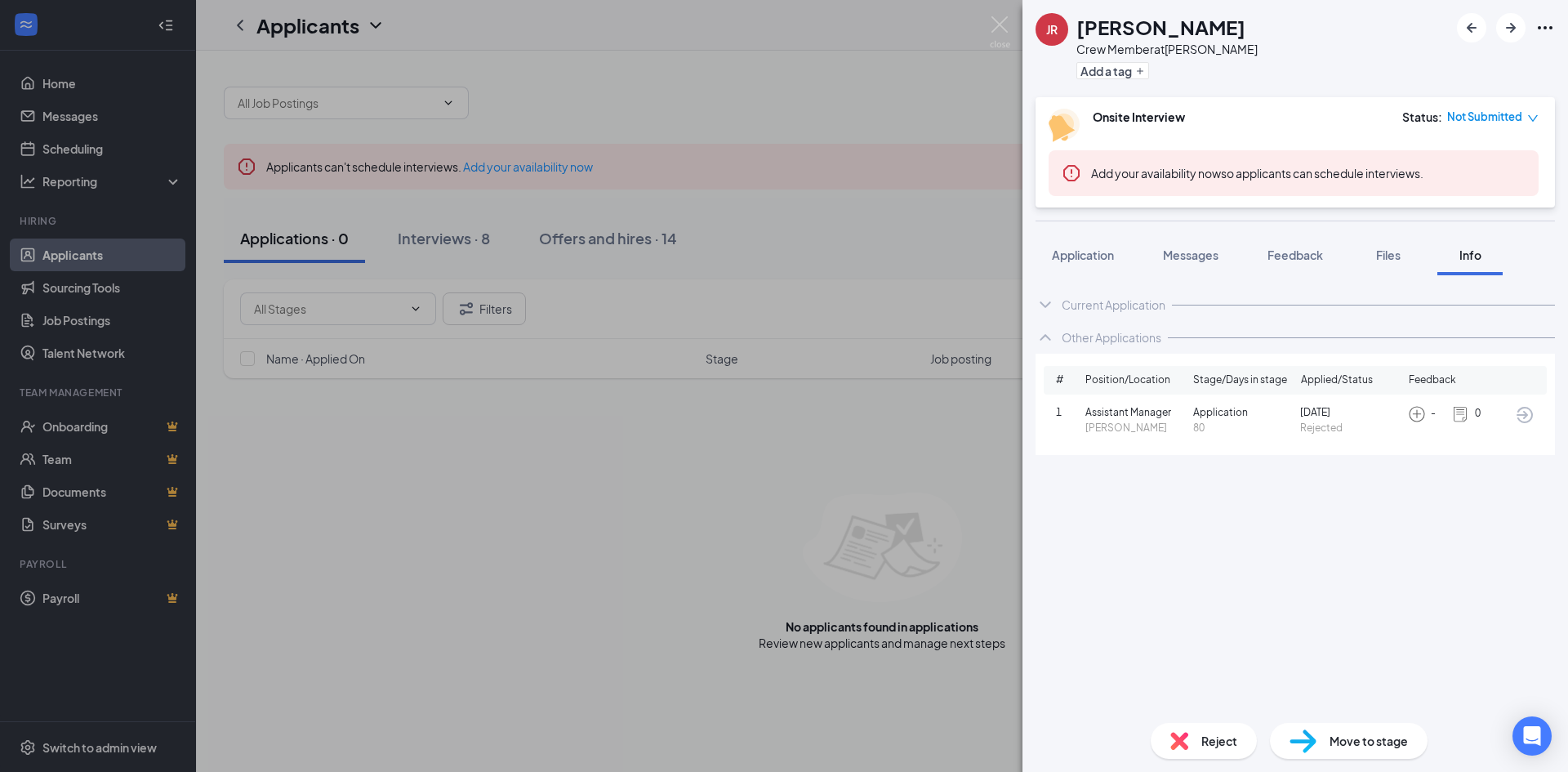
click at [1042, 303] on icon "ChevronDown" at bounding box center [1045, 305] width 11 height 6
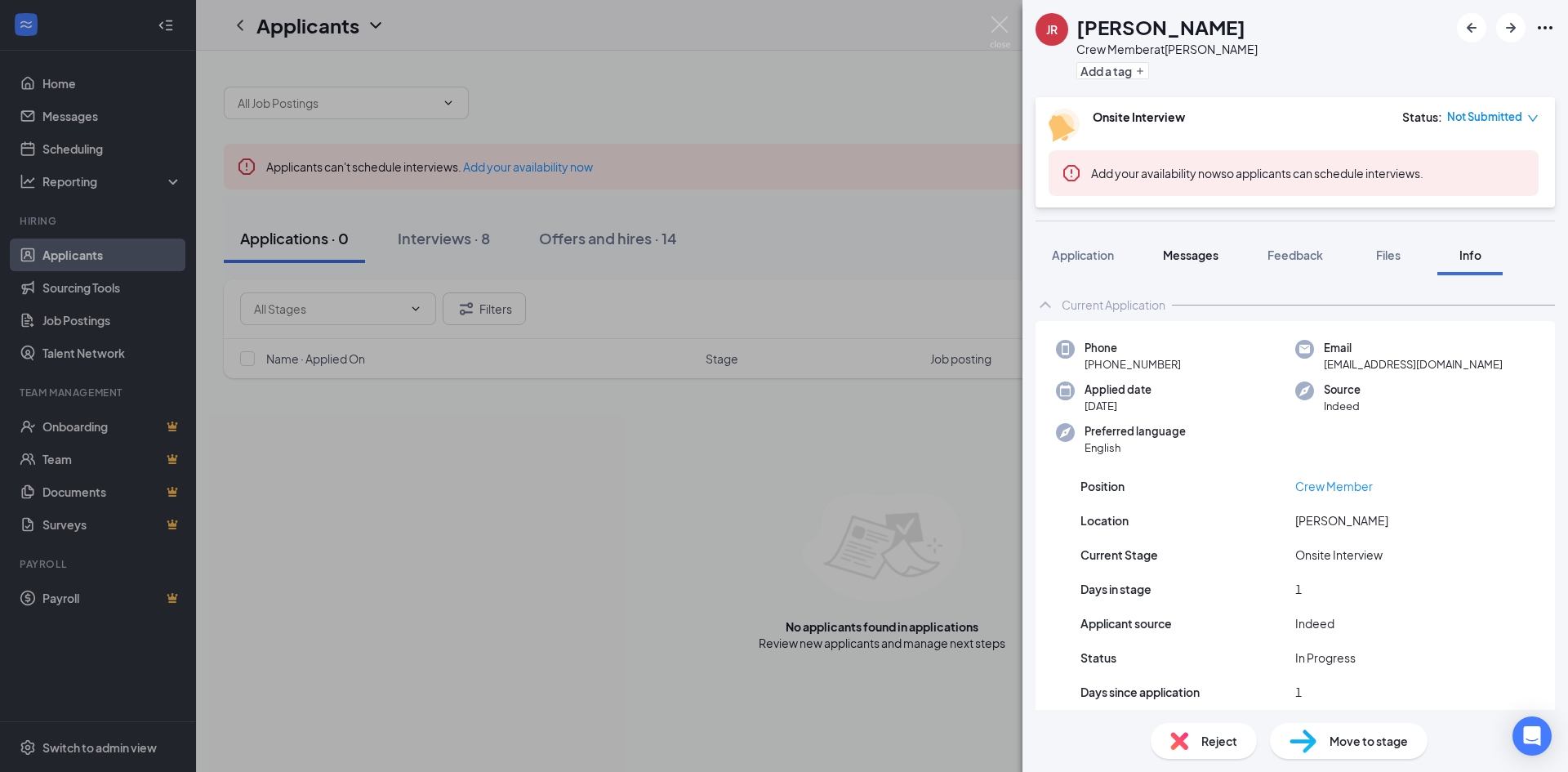
click at [1205, 247] on span "Messages" at bounding box center [1191, 255] width 55 height 15
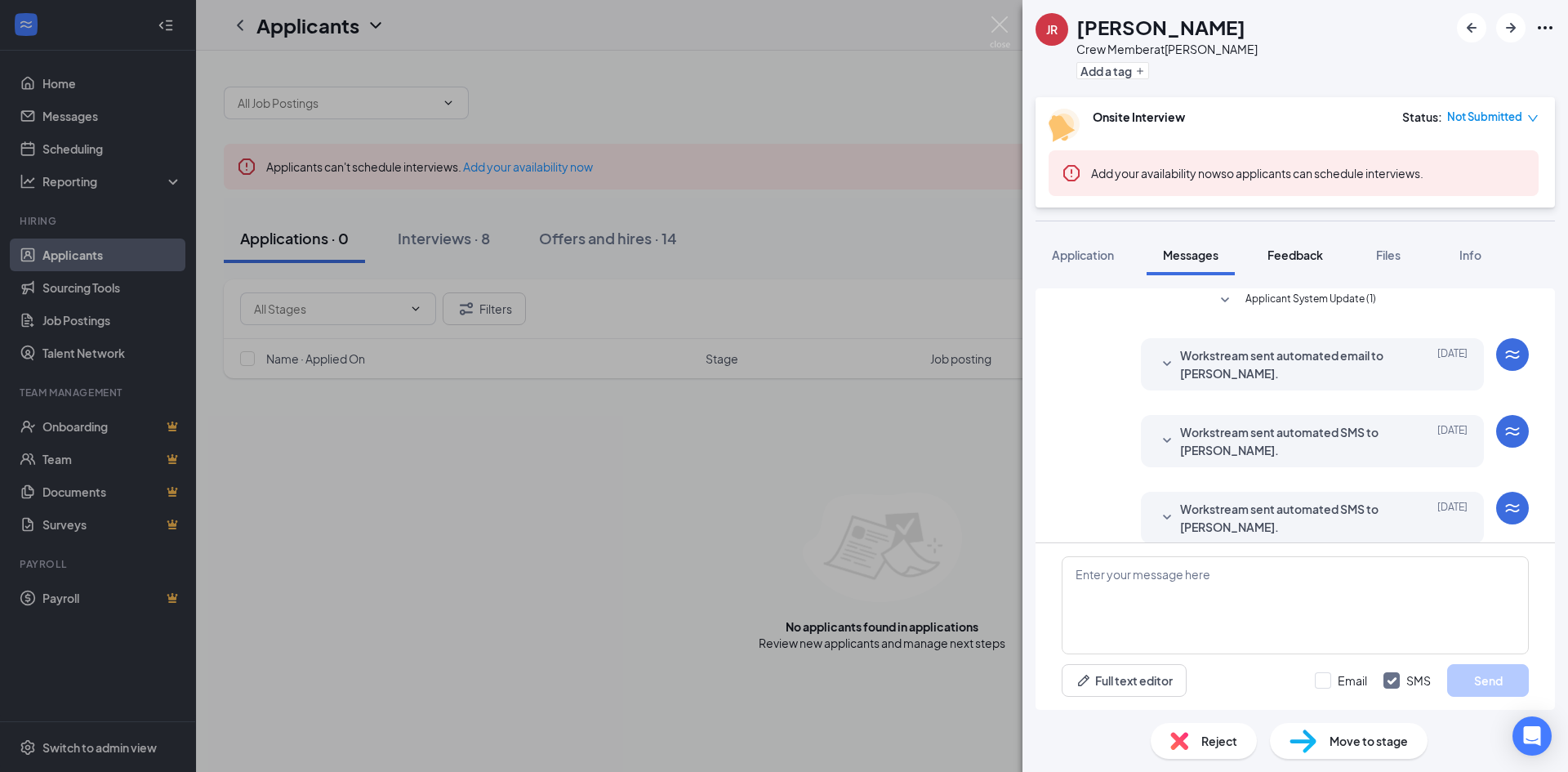
scroll to position [148, 0]
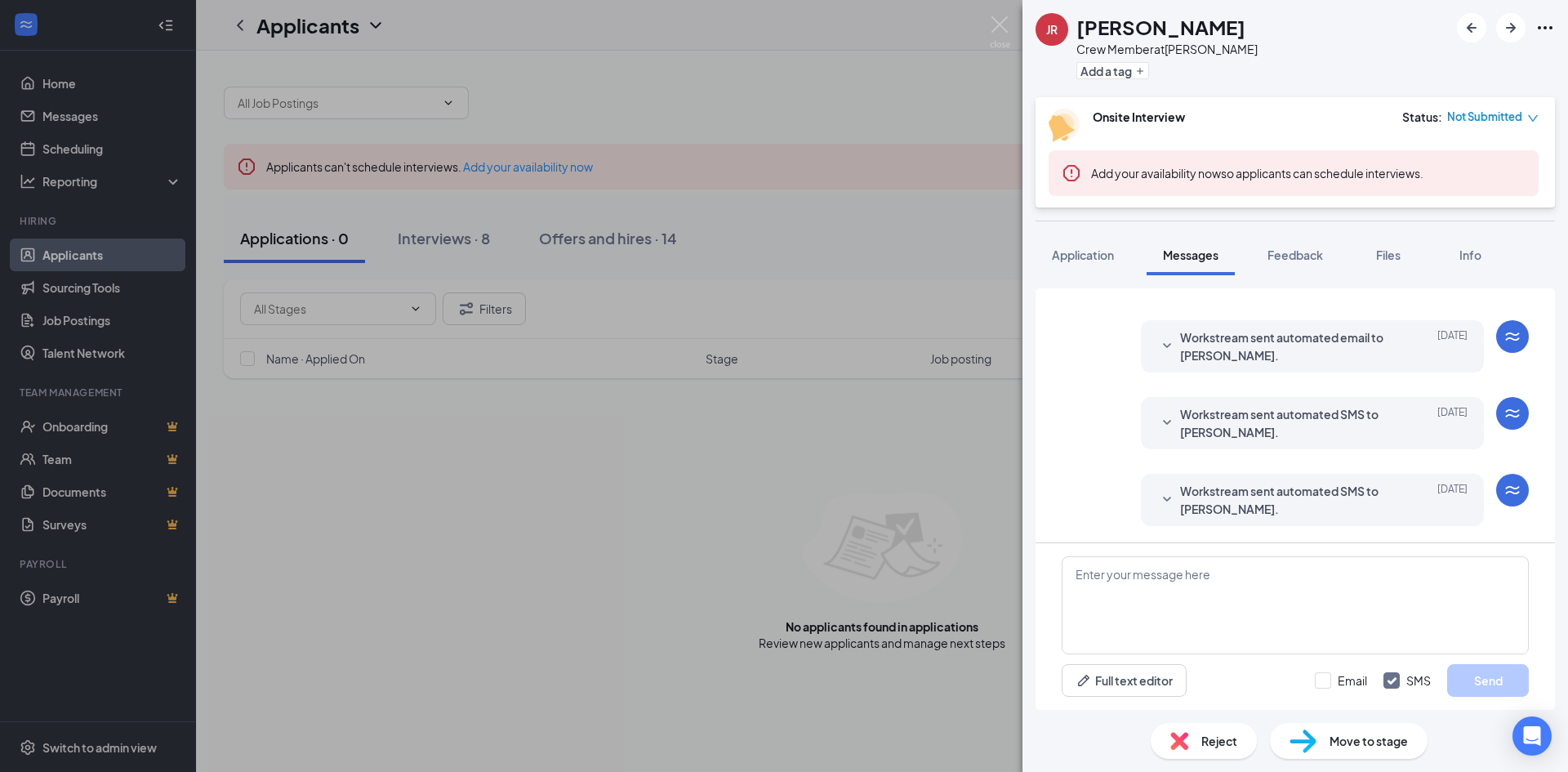
click at [1158, 489] on div at bounding box center [1167, 500] width 19 height 36
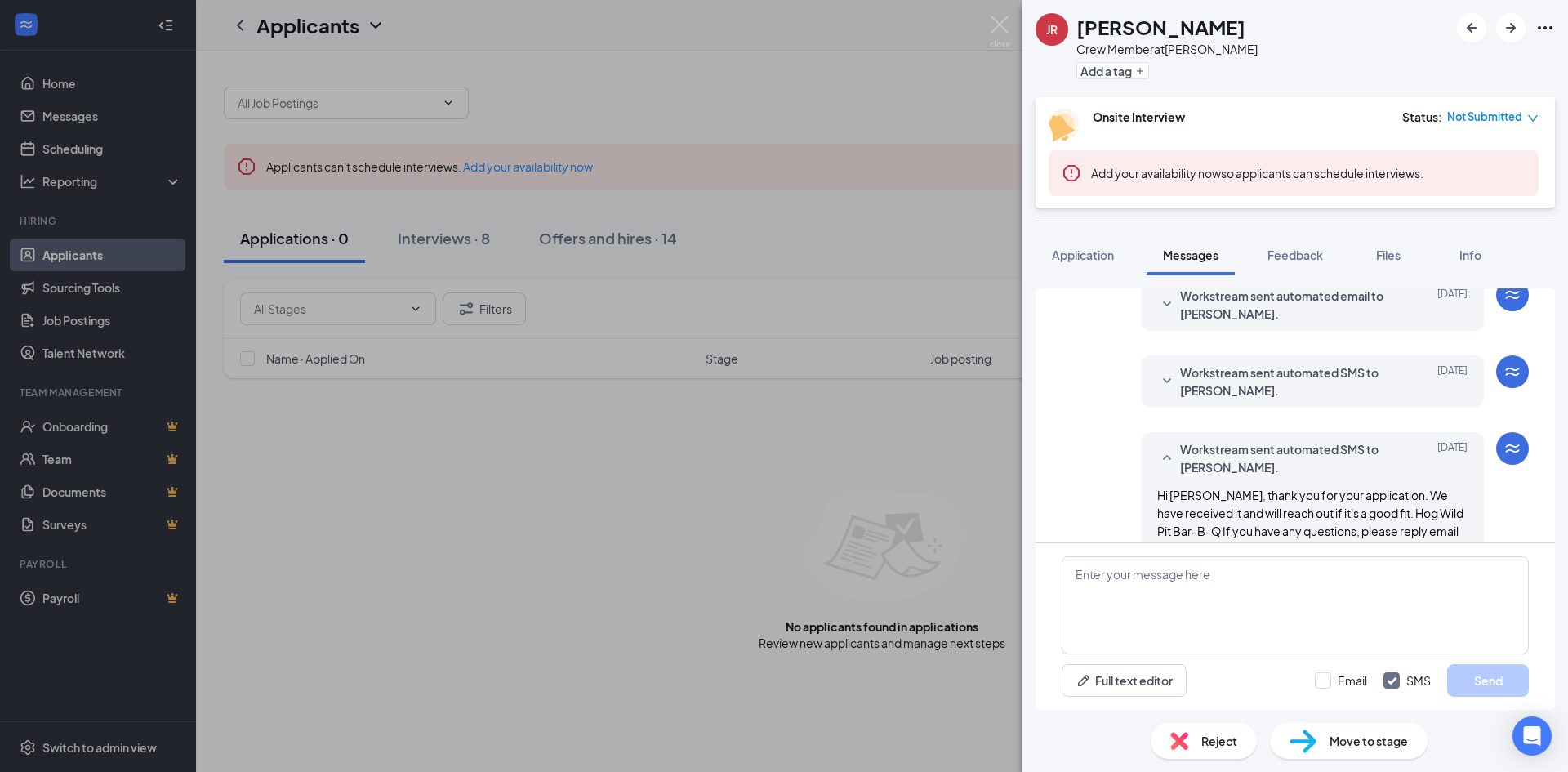
scroll to position [230, 0]
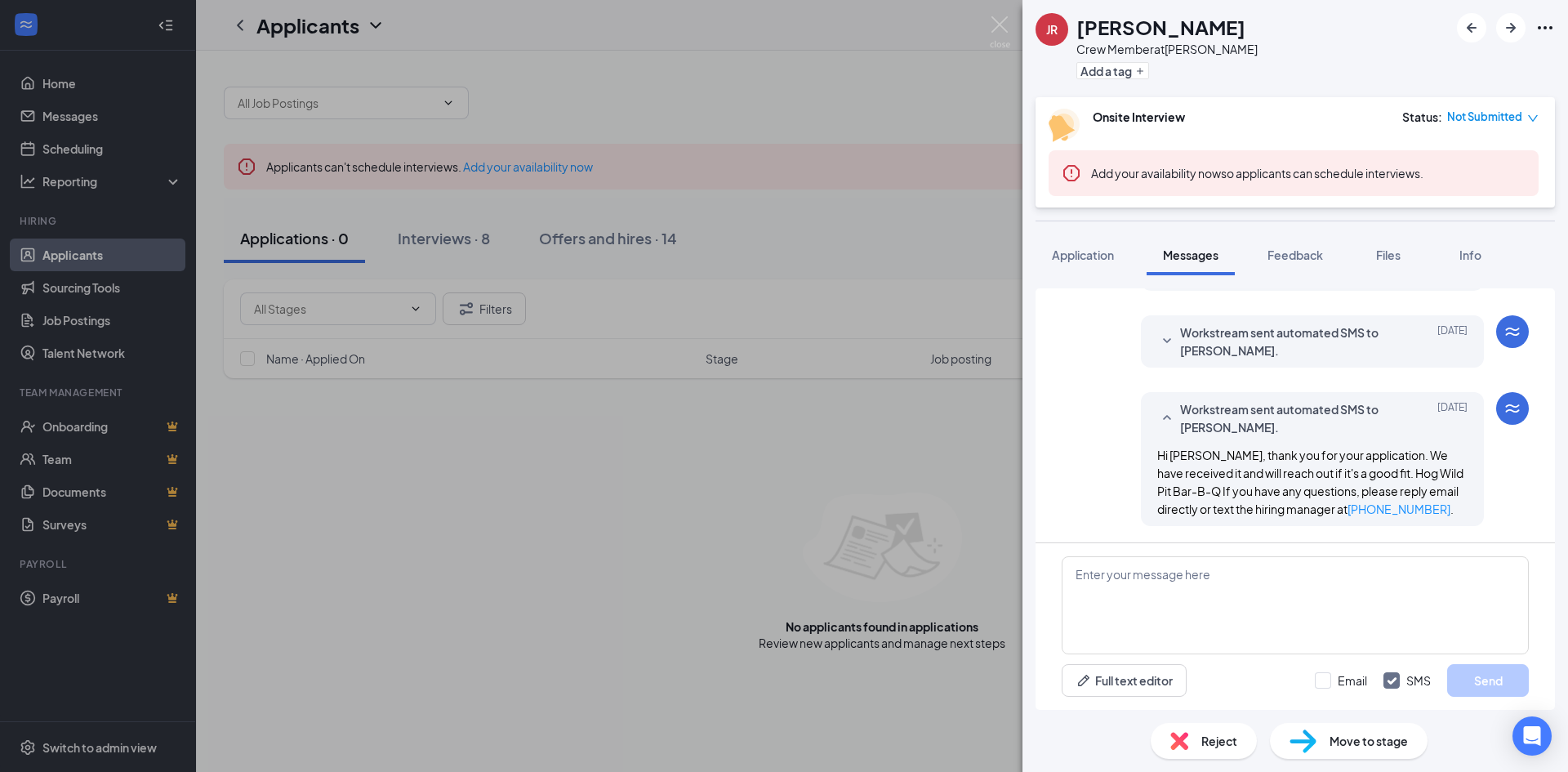
click at [1157, 339] on icon "SmallChevronDown" at bounding box center [1167, 341] width 19 height 19
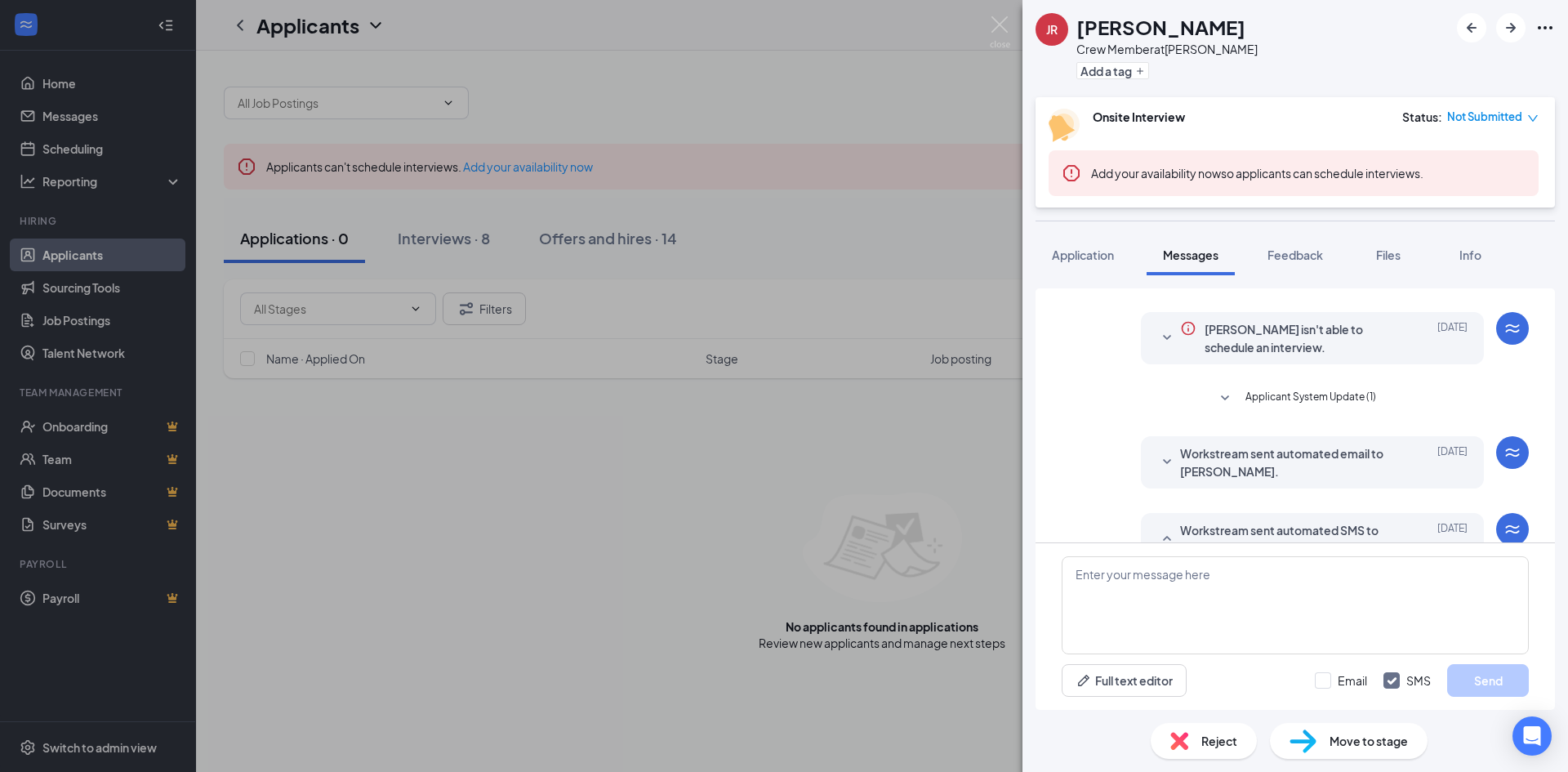
scroll to position [0, 0]
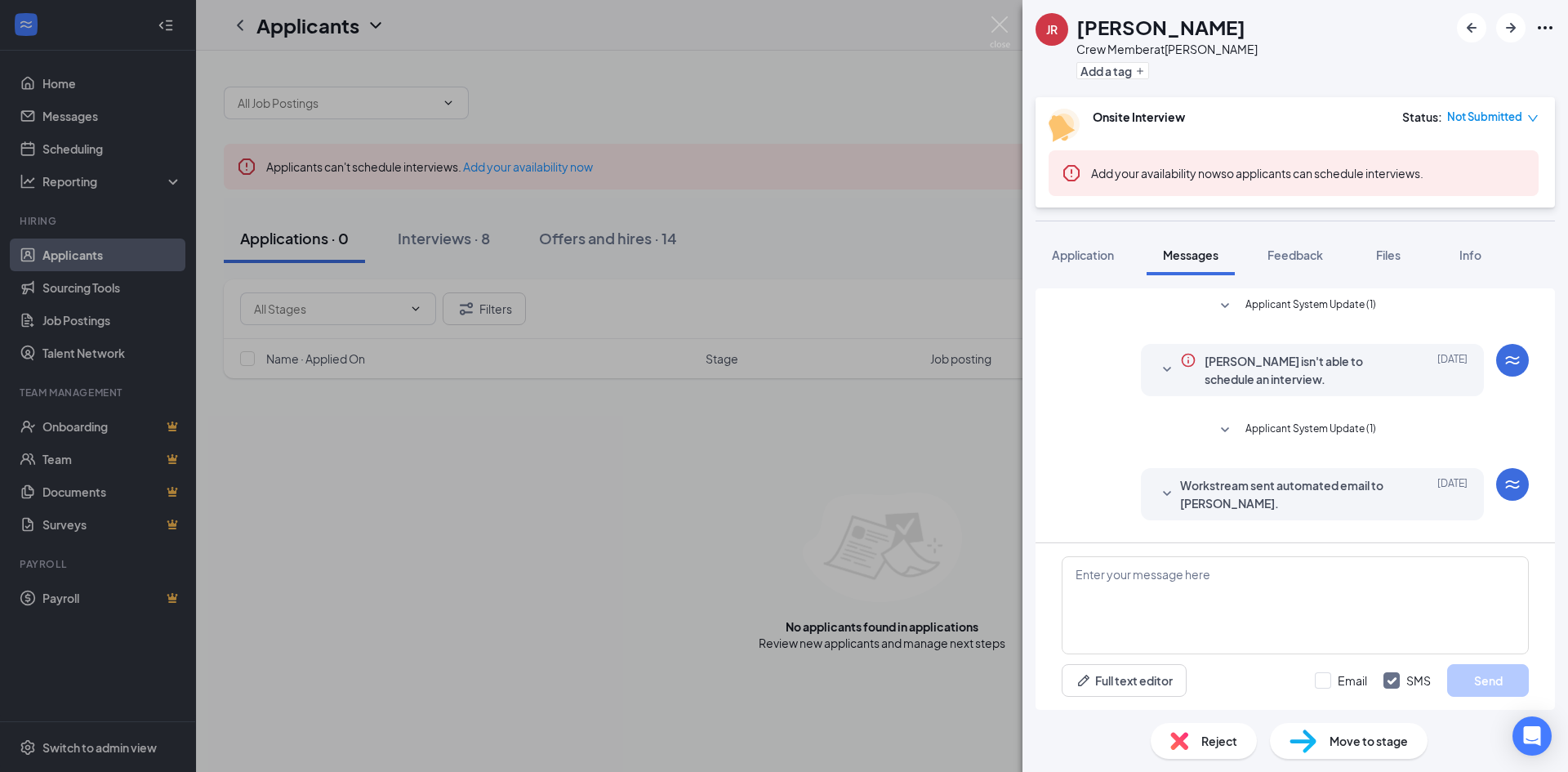
click at [1157, 365] on icon "SmallChevronDown" at bounding box center [1167, 369] width 19 height 19
click at [1223, 421] on icon "SmallChevronDown" at bounding box center [1225, 430] width 19 height 19
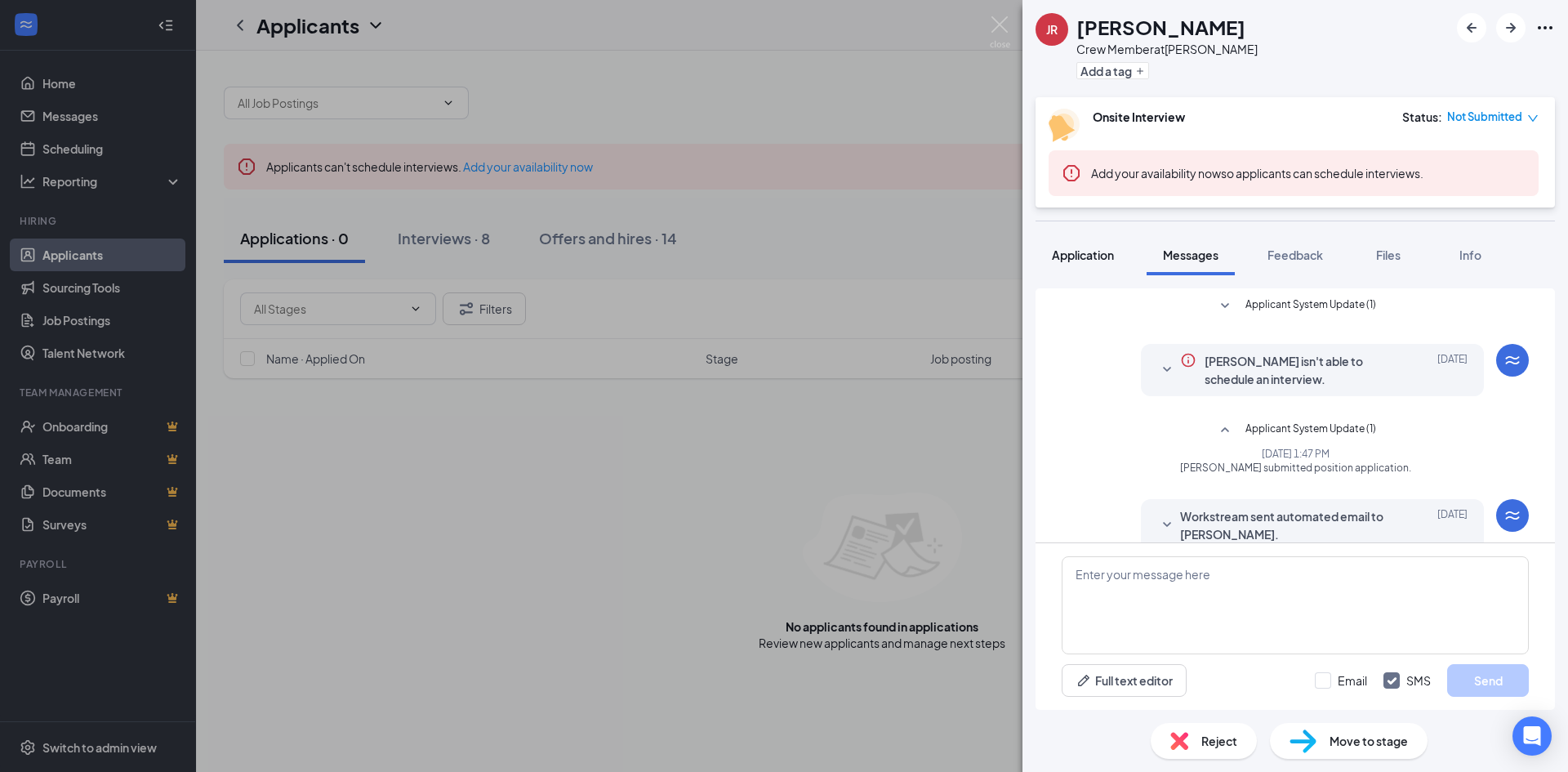
click at [1083, 253] on span "Application" at bounding box center [1083, 255] width 62 height 15
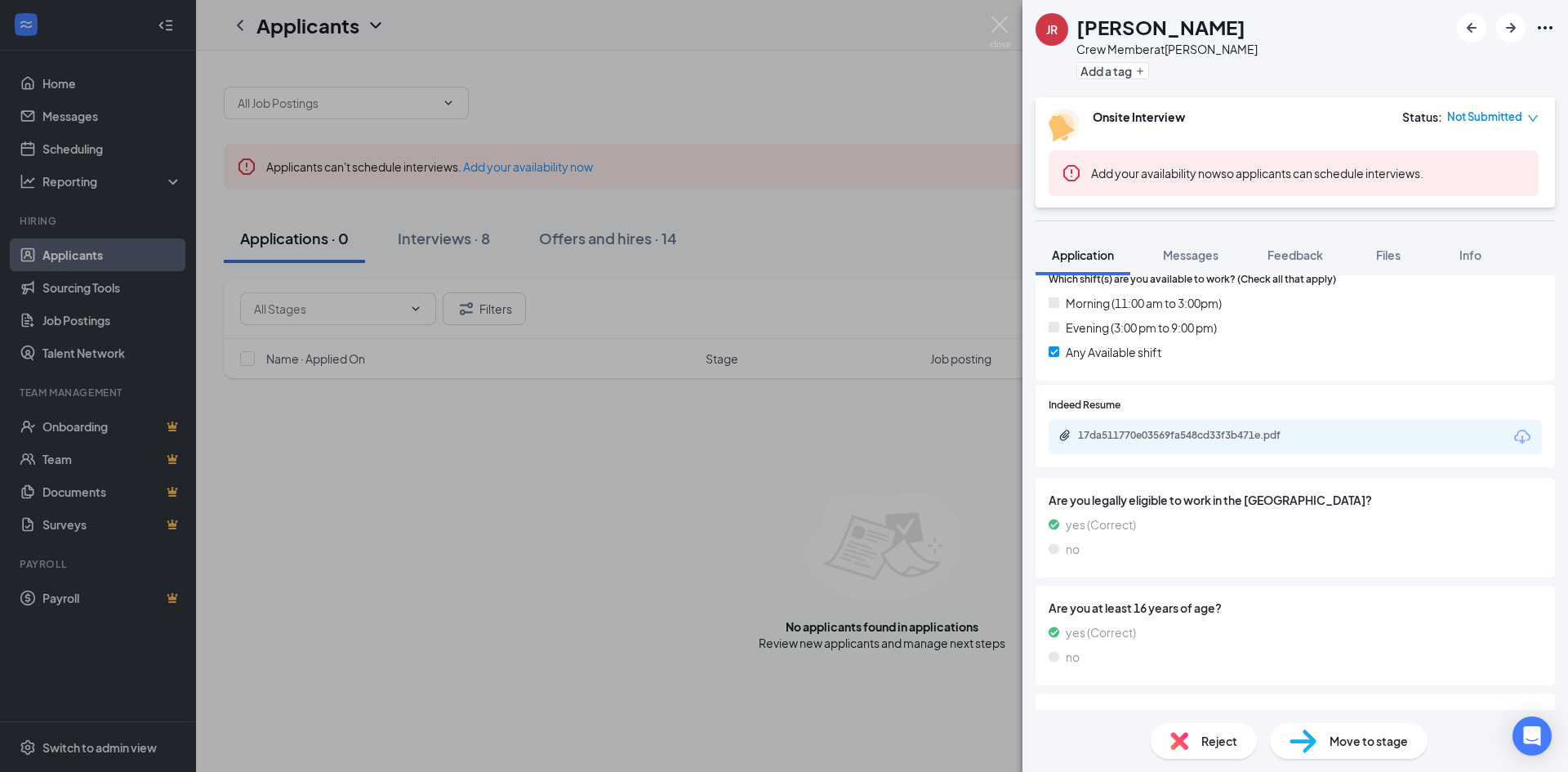
scroll to position [408, 0]
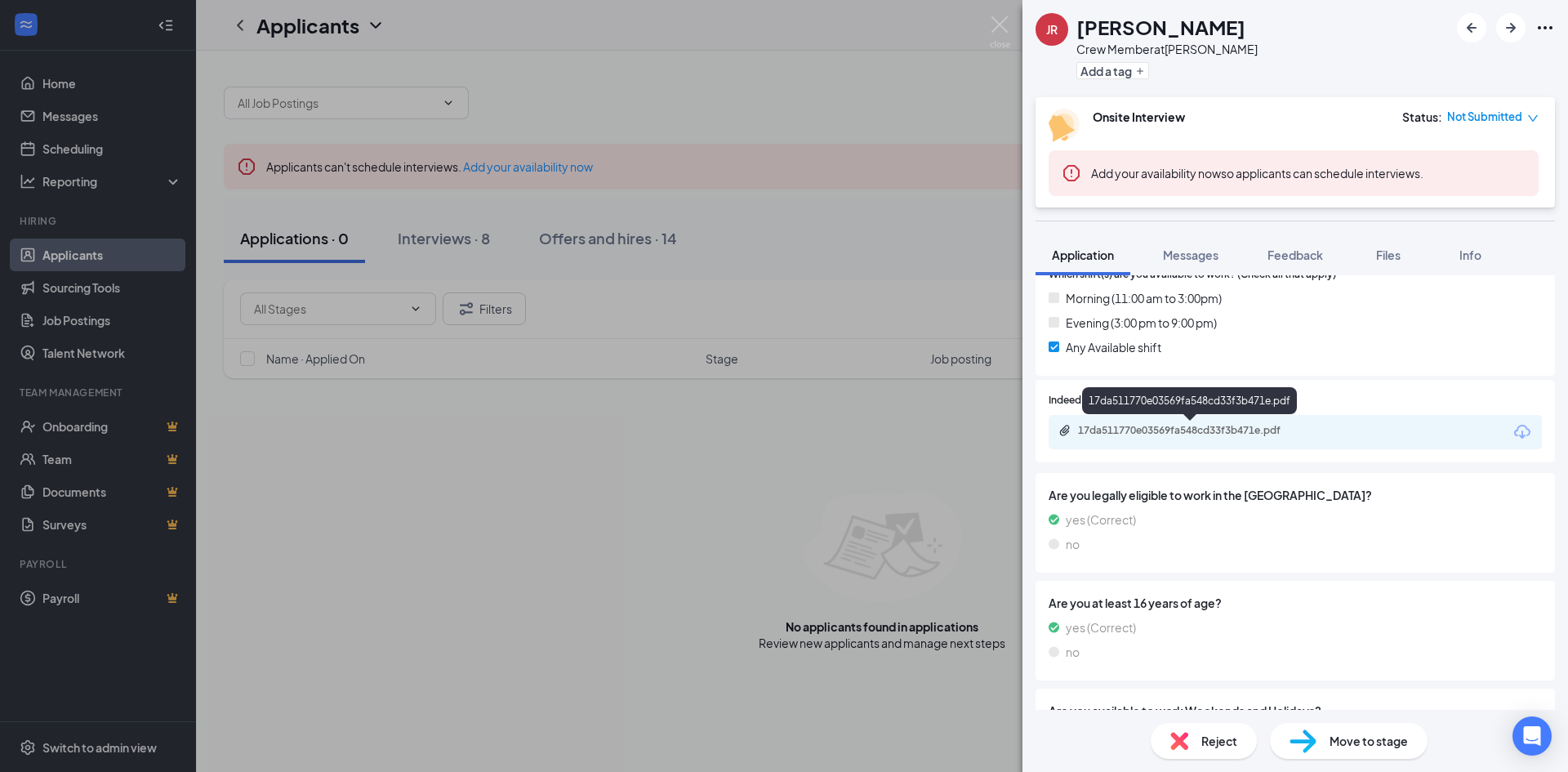
click at [1209, 433] on div "17da511770e03569fa548cd33f3b471e.pdf" at bounding box center [1192, 430] width 229 height 13
